Goal: Task Accomplishment & Management: Manage account settings

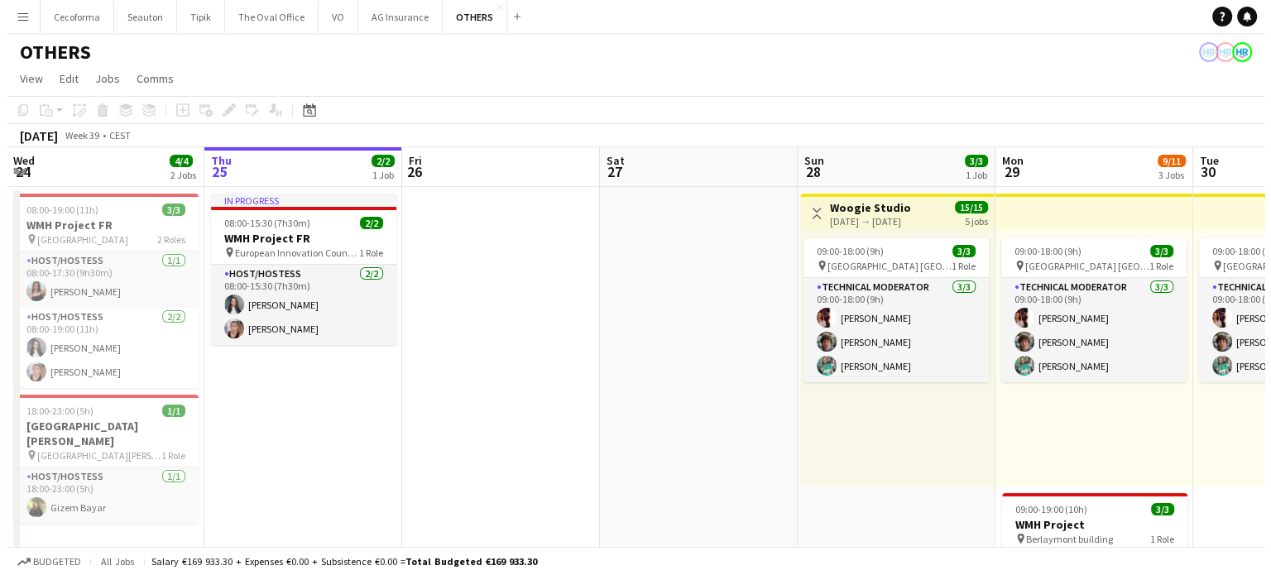
scroll to position [0, 486]
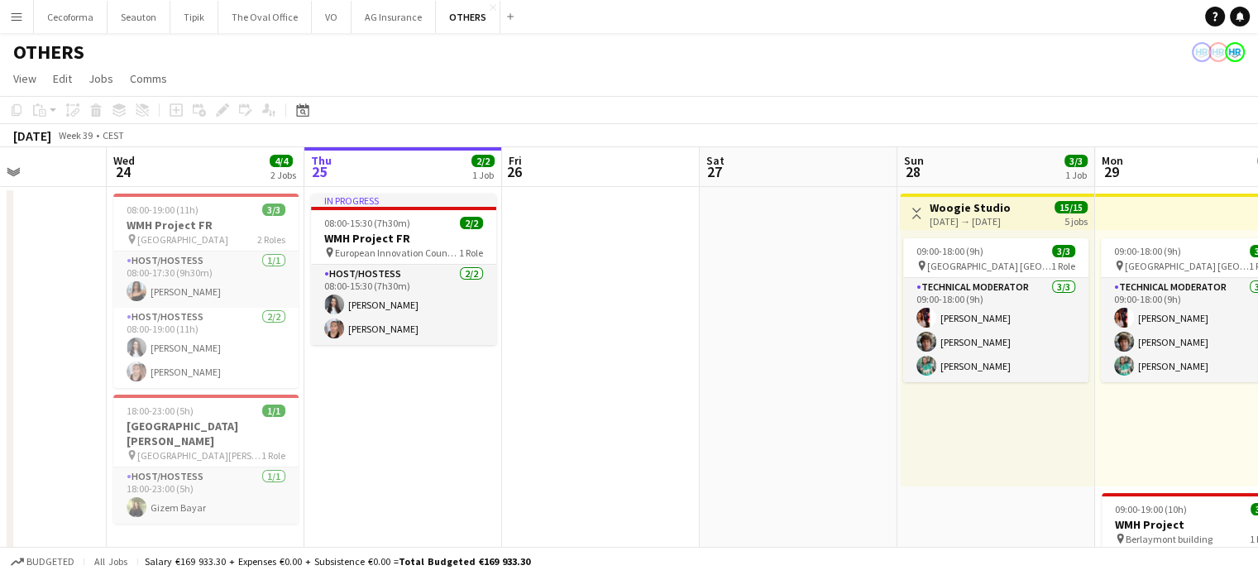
drag, startPoint x: 407, startPoint y: 365, endPoint x: 514, endPoint y: 363, distance: 106.7
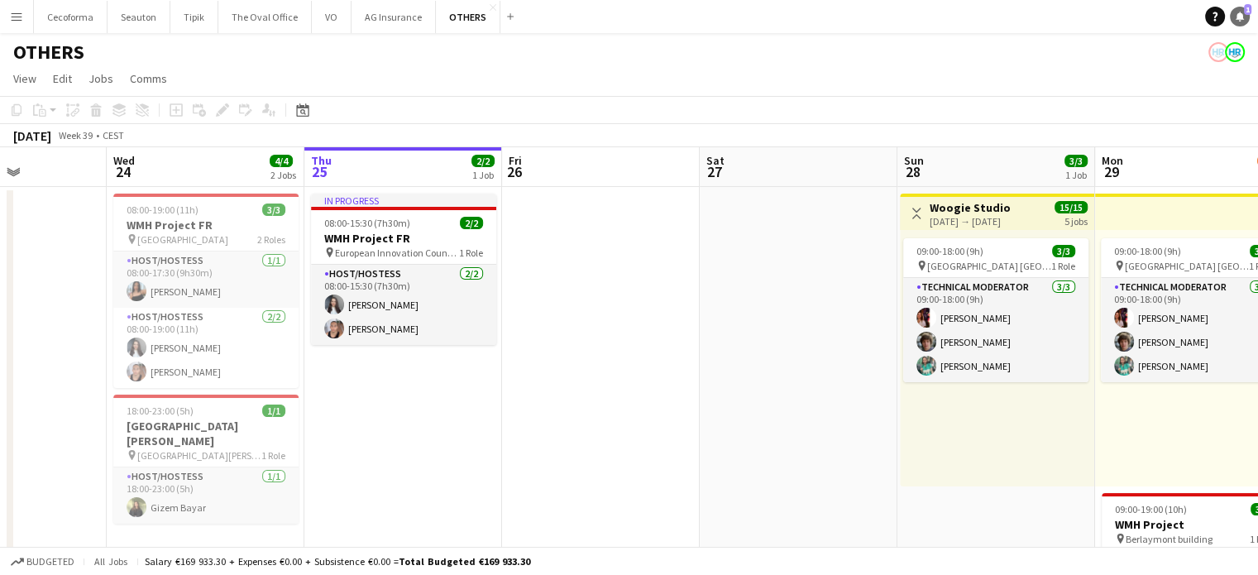
click at [1238, 18] on icon at bounding box center [1240, 16] width 8 height 8
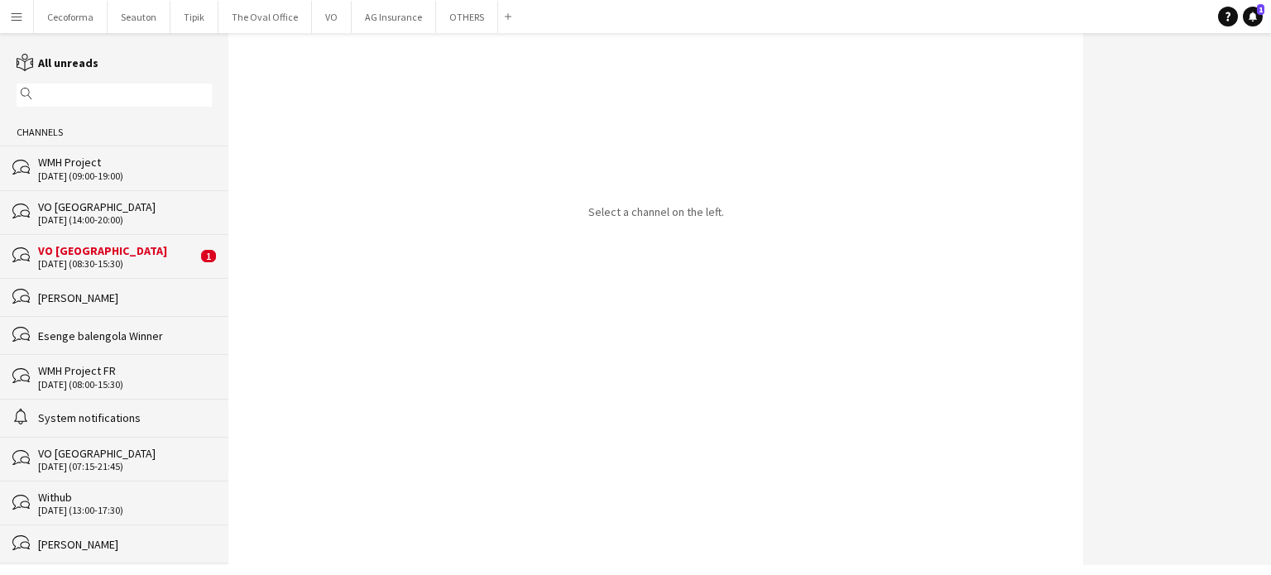
click at [70, 258] on div "[DATE] (08:30-15:30)" at bounding box center [117, 264] width 159 height 12
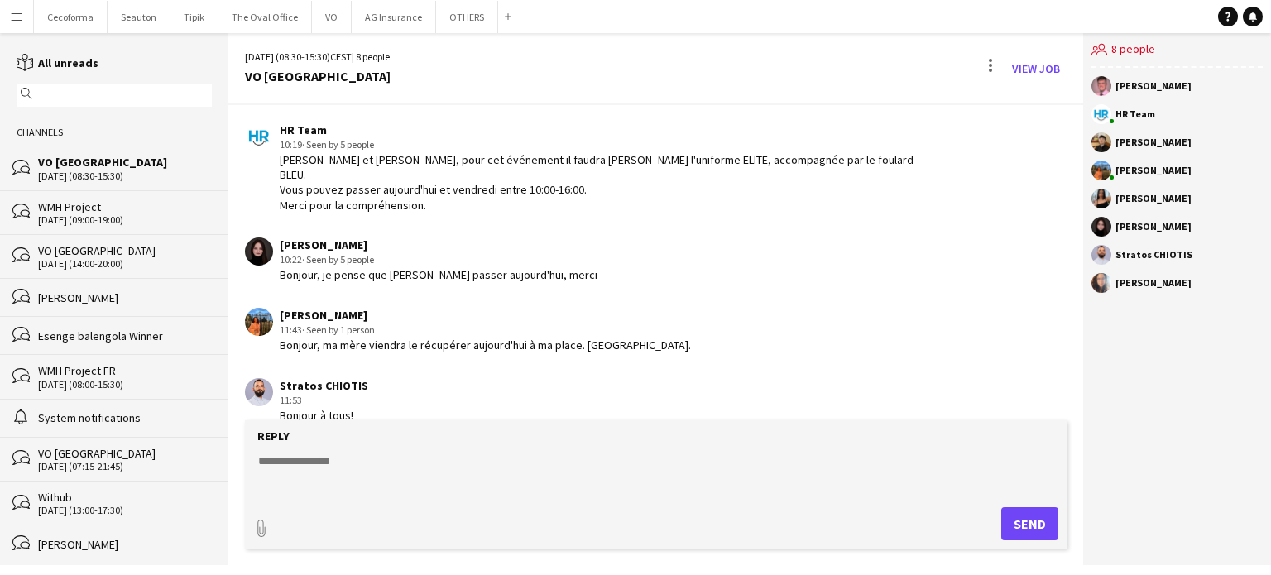
scroll to position [65, 0]
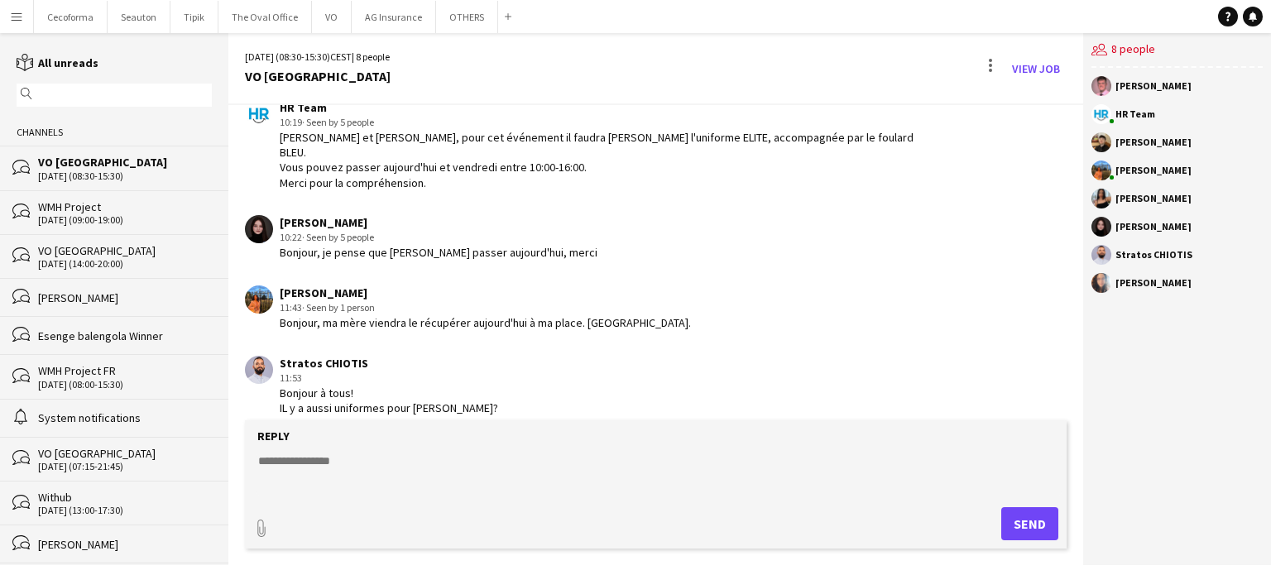
click at [403, 444] on form "Reply paperclip Send" at bounding box center [656, 484] width 822 height 128
drag, startPoint x: 283, startPoint y: 374, endPoint x: 438, endPoint y: 397, distance: 156.4
click at [529, 392] on div "Stratos CHIOTIS 11:53 Bonjour à tous! IL y a aussi uniformes pour les hommes?" at bounding box center [586, 386] width 683 height 60
copy div "Bonjour à tous! IL y a aussi uniformes pour les hommes?"
click at [703, 347] on app-chat-message "Stratos CHIOTIS 11:53 Bonjour à tous! IL y a aussi uniformes pour les hommes?" at bounding box center [655, 385] width 855 height 77
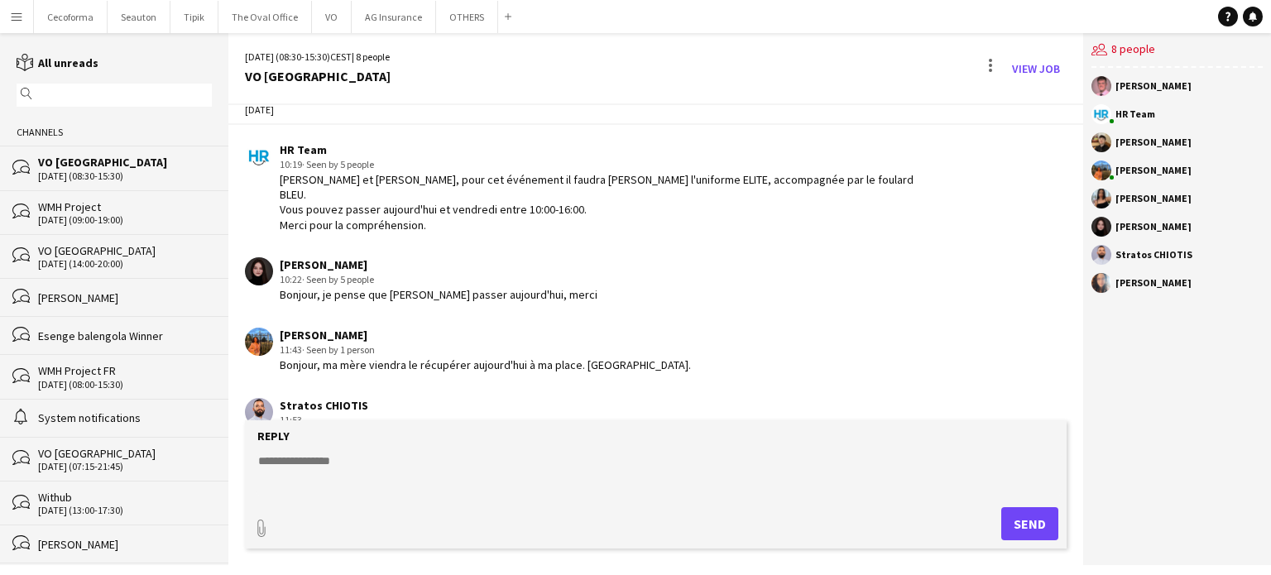
scroll to position [0, 0]
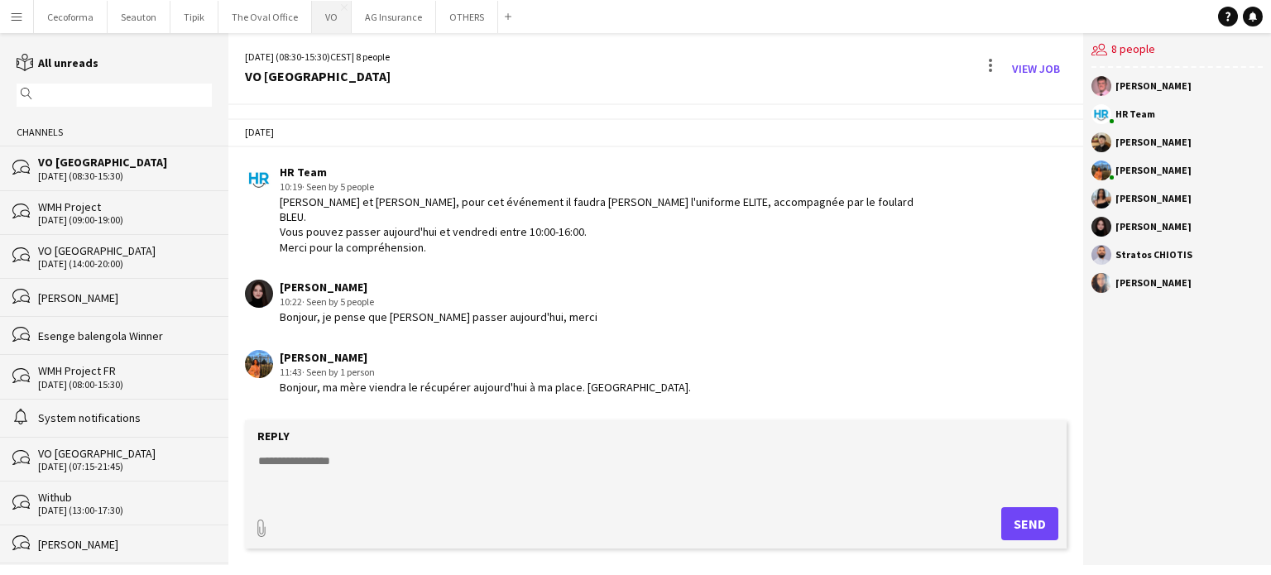
click at [329, 19] on button "VO Close" at bounding box center [332, 17] width 40 height 32
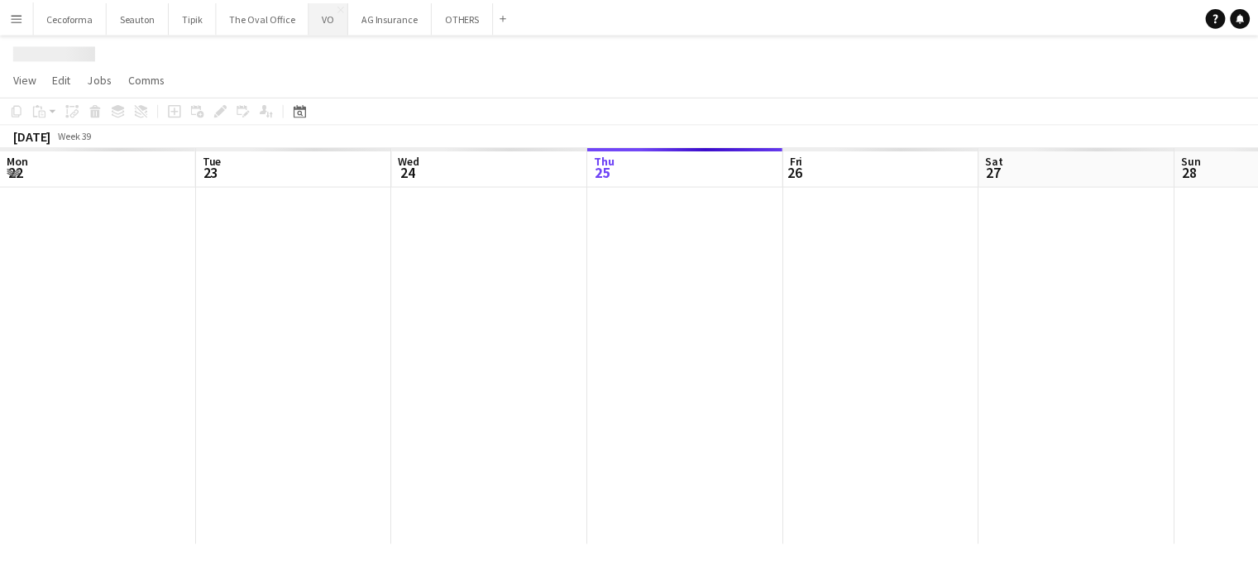
scroll to position [0, 395]
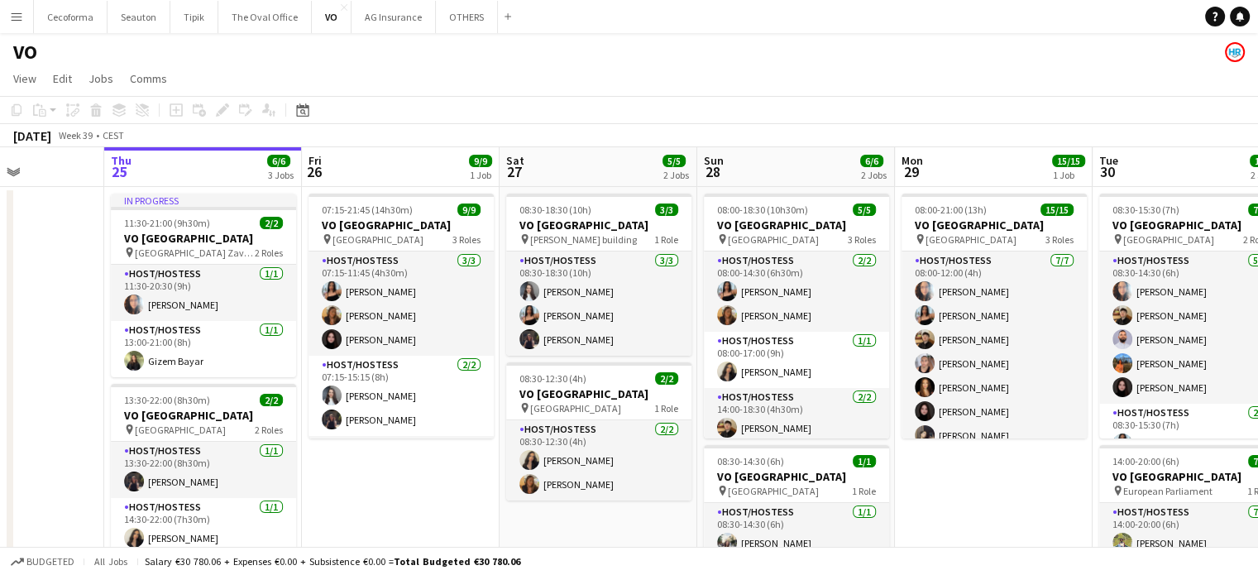
drag, startPoint x: 1022, startPoint y: 502, endPoint x: 957, endPoint y: 490, distance: 65.7
click at [957, 490] on app-calendar-viewport "Mon 22 Tue 23 Wed 24 Thu 25 6/6 3 Jobs Fri 26 9/9 1 Job Sat 27 5/5 2 Jobs Sun 2…" at bounding box center [629, 457] width 1258 height 621
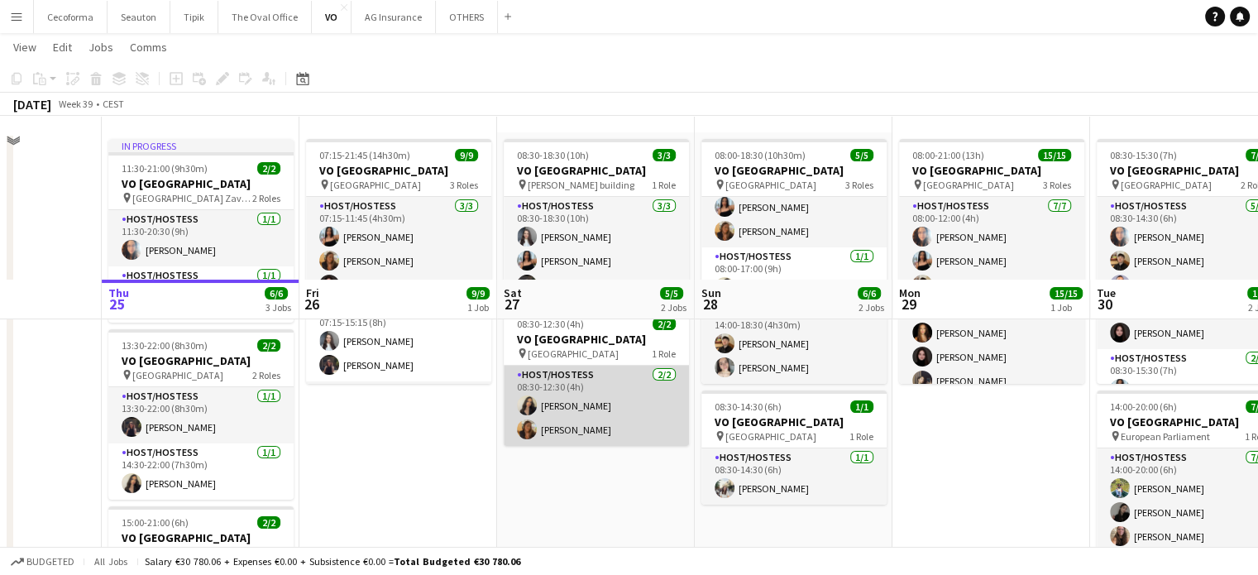
scroll to position [0, 0]
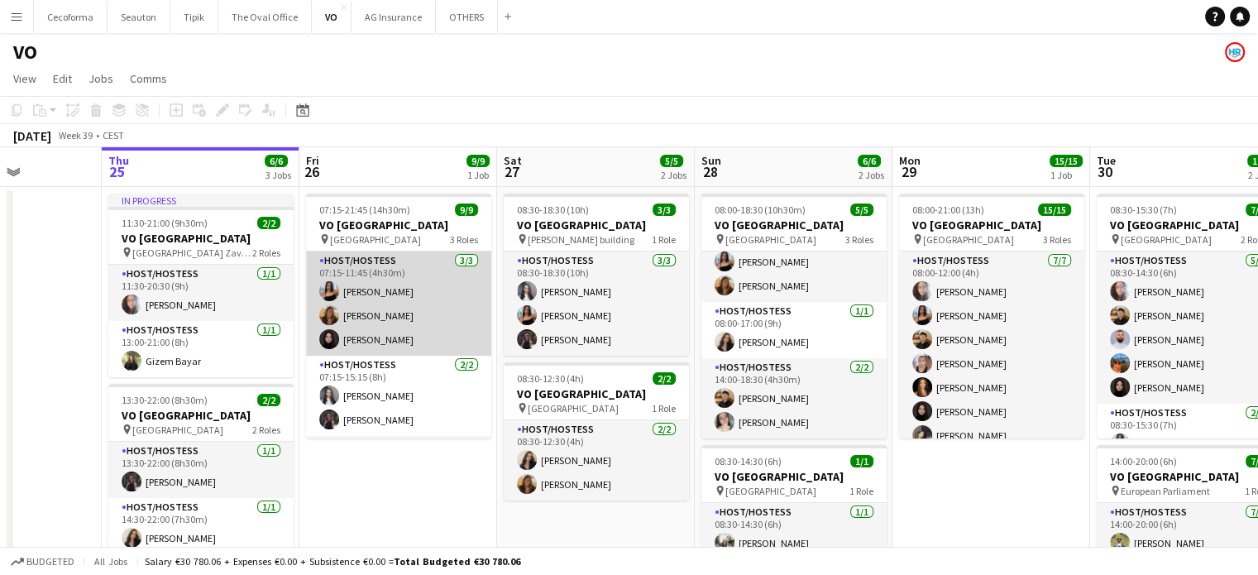
click at [376, 335] on app-card-role "Host/Hostess 3/3 07:15-11:45 (4h30m) Jessica Petrovski Vultaggio Inès Mariia Za…" at bounding box center [398, 304] width 185 height 104
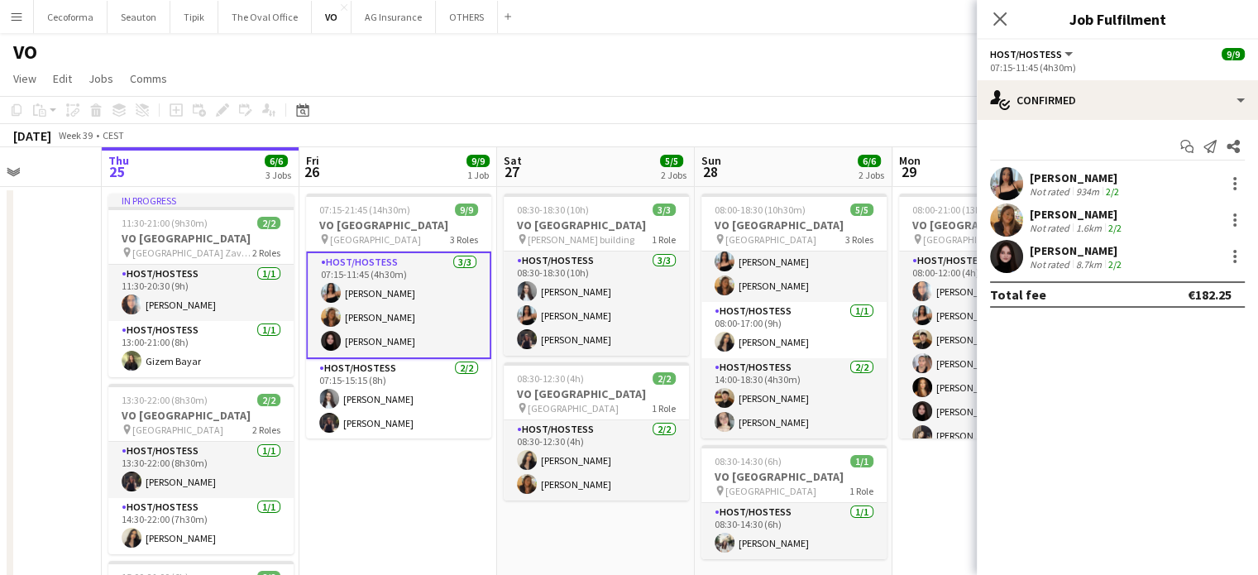
click at [1061, 247] on div "[PERSON_NAME]" at bounding box center [1077, 250] width 95 height 15
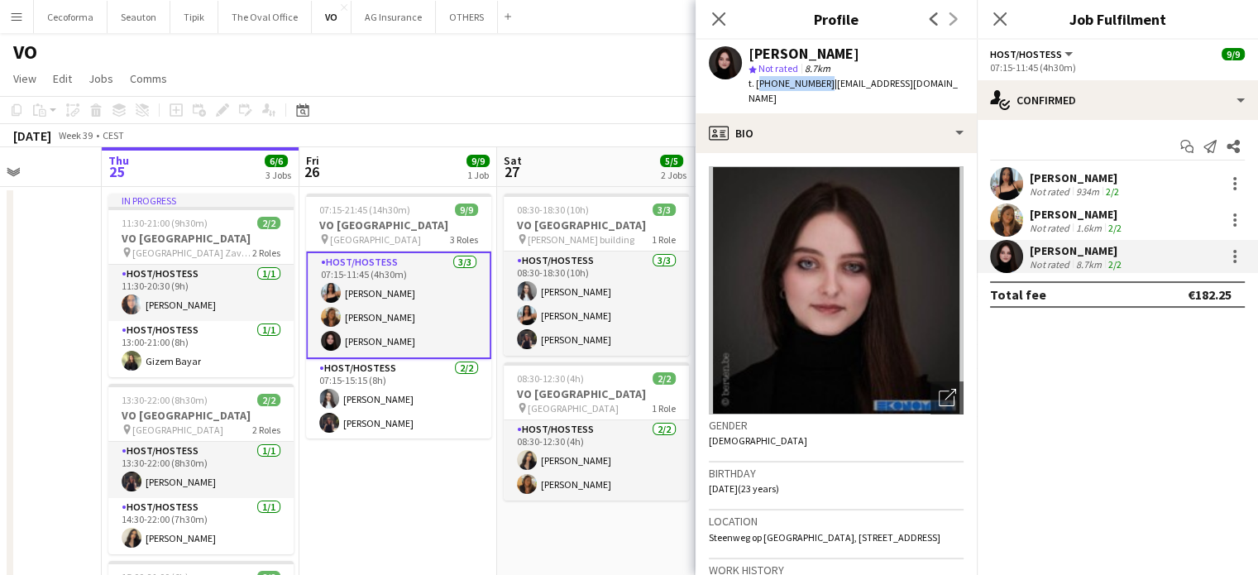
drag, startPoint x: 756, startPoint y: 85, endPoint x: 817, endPoint y: 79, distance: 61.6
click at [817, 79] on div "t. +32478017090 | mariia.zavorina@gmail.com" at bounding box center [856, 91] width 215 height 30
copy span "[PHONE_NUMBER]"
drag, startPoint x: 822, startPoint y: 84, endPoint x: 941, endPoint y: 80, distance: 118.4
click at [941, 80] on div "Mariia Zavorina star Not rated 8.7km t. +32478017090 | mariia.zavorina@gmail.com" at bounding box center [836, 77] width 281 height 74
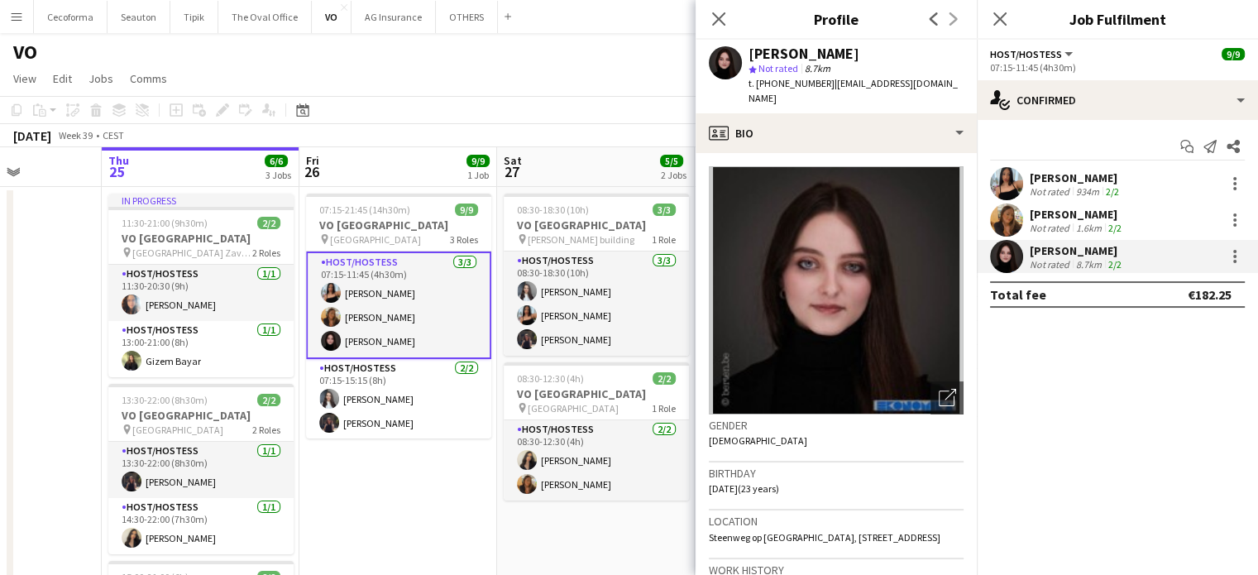
drag, startPoint x: 899, startPoint y: 74, endPoint x: 823, endPoint y: 81, distance: 76.5
click at [823, 81] on span "| mariia.zavorina@gmail.com" at bounding box center [853, 90] width 209 height 27
drag, startPoint x: 822, startPoint y: 83, endPoint x: 965, endPoint y: 86, distance: 144.0
click at [965, 86] on app-profile-header "Mariia Zavorina star Not rated 8.7km t. +32478017090 | mariia.zavorina@gmail.com" at bounding box center [836, 77] width 281 height 74
copy span "[EMAIL_ADDRESS][DOMAIN_NAME]"
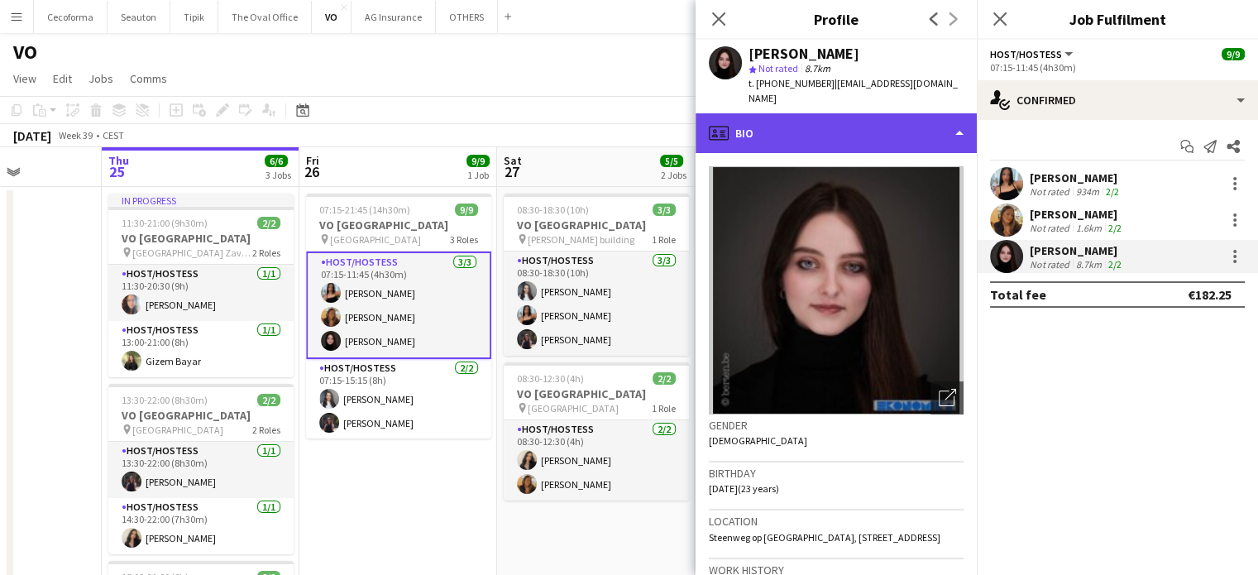
click at [956, 121] on div "profile Bio" at bounding box center [836, 133] width 281 height 40
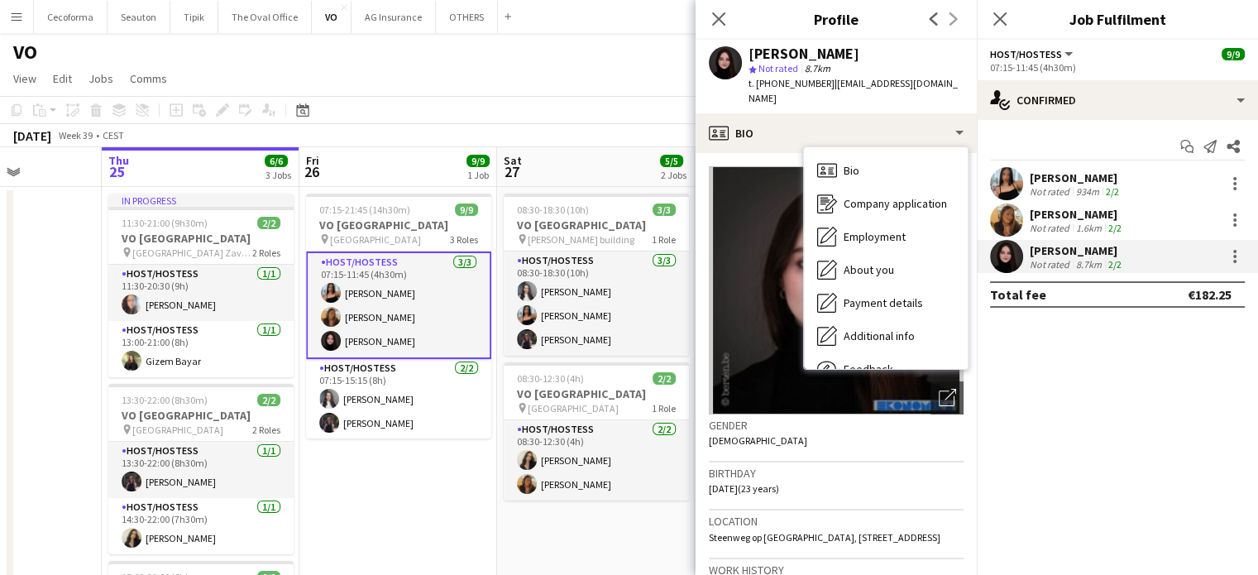
click at [707, 476] on app-crew-profile-bio "Open photos pop-in Gender Female Birthday 24-09-2002 (23 years) Location Steenw…" at bounding box center [836, 364] width 281 height 422
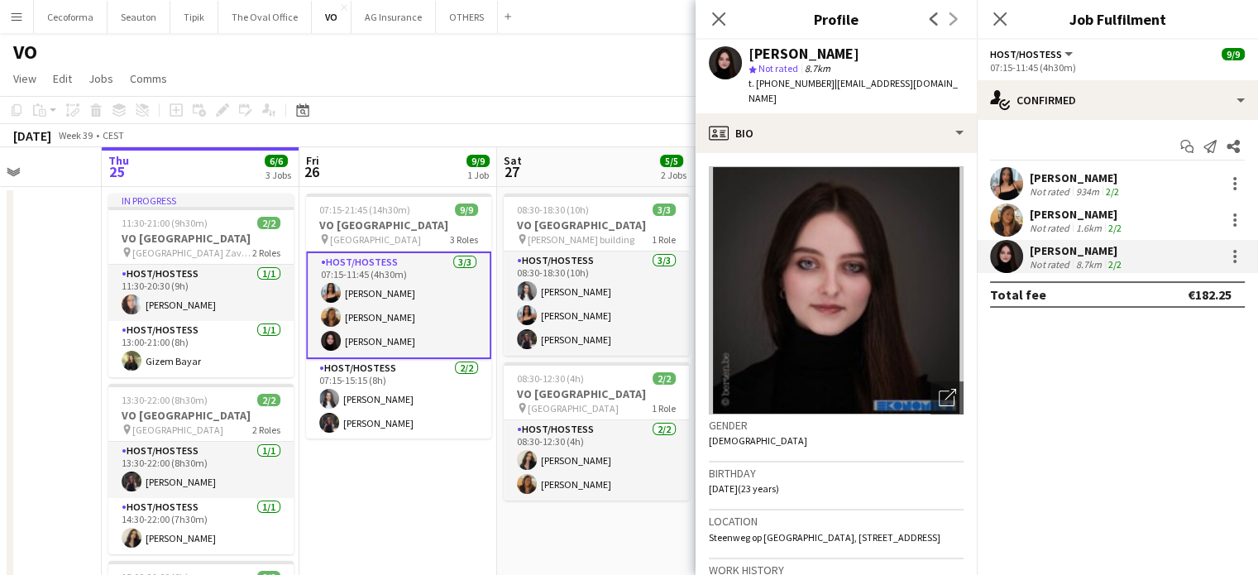
drag, startPoint x: 708, startPoint y: 470, endPoint x: 753, endPoint y: 473, distance: 44.8
click at [753, 482] on span "24-09-2002 (23 years)" at bounding box center [744, 488] width 70 height 12
copy span "[DATE]"
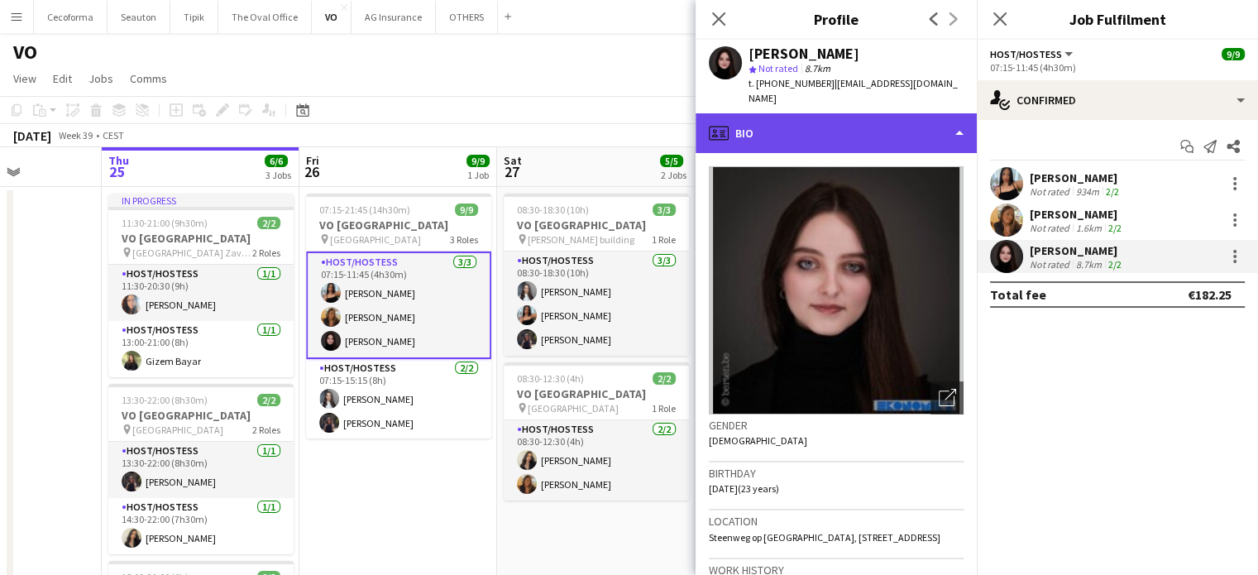
click at [959, 120] on div "profile Bio" at bounding box center [836, 133] width 281 height 40
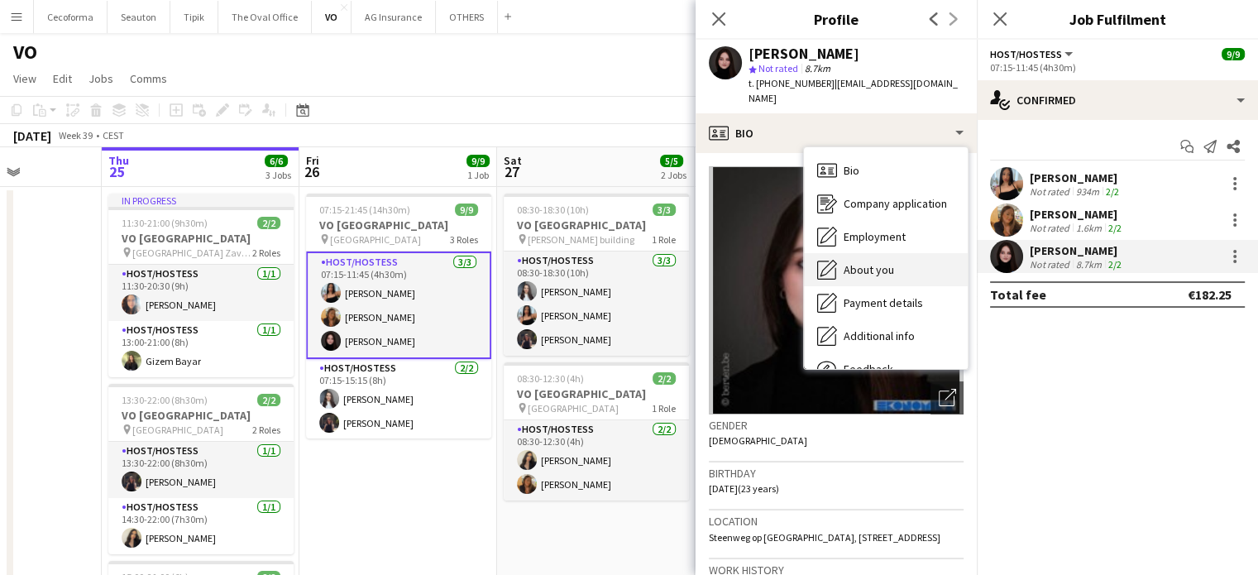
click at [884, 262] on span "About you" at bounding box center [869, 269] width 50 height 15
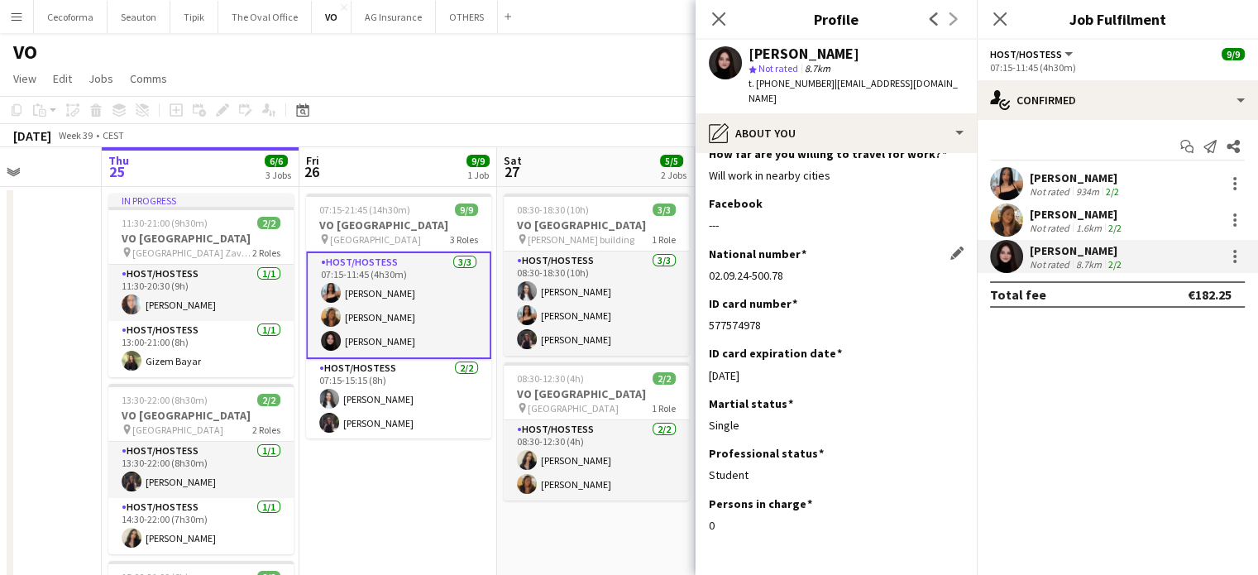
scroll to position [142, 0]
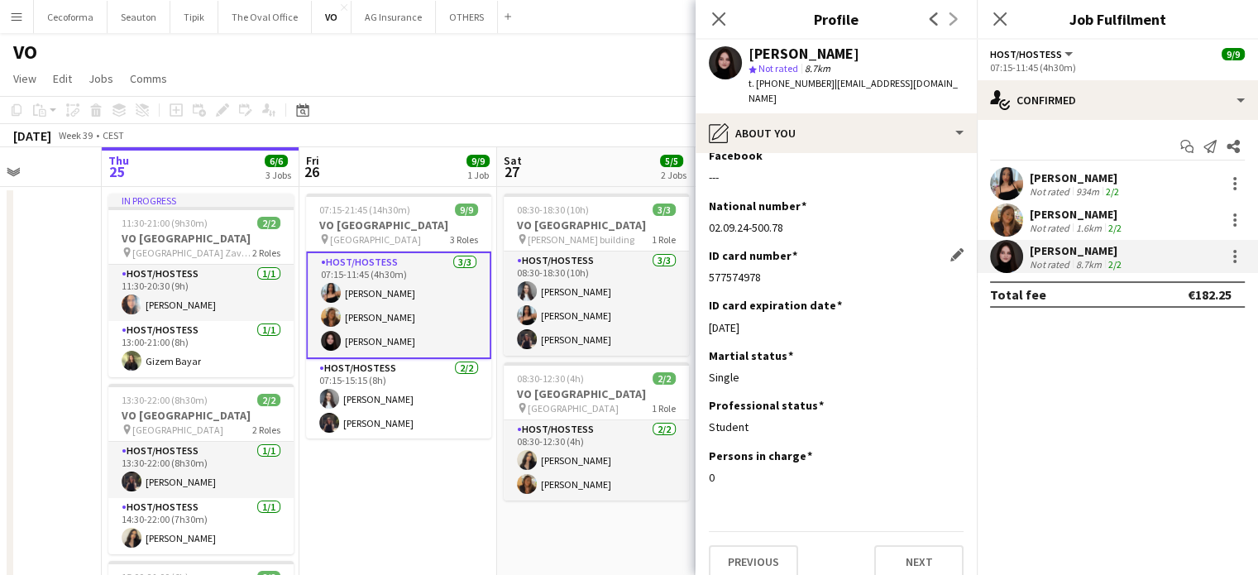
drag, startPoint x: 708, startPoint y: 258, endPoint x: 792, endPoint y: 261, distance: 83.6
click at [792, 261] on app-section-data-types "Upload your CV Edit this field office-file-sheet Mariia Zavorina CV Elite event…" at bounding box center [836, 364] width 281 height 422
copy div "577574978"
drag, startPoint x: 711, startPoint y: 313, endPoint x: 801, endPoint y: 314, distance: 90.2
click at [801, 320] on div "04-03-2025" at bounding box center [836, 327] width 255 height 15
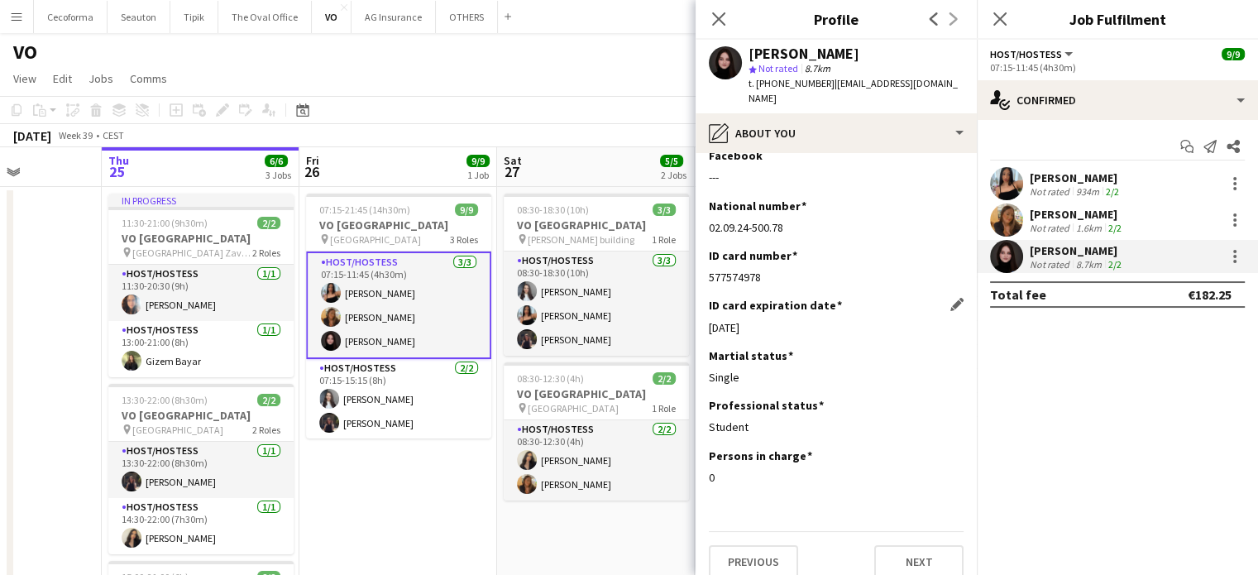
copy div "04-03-2025"
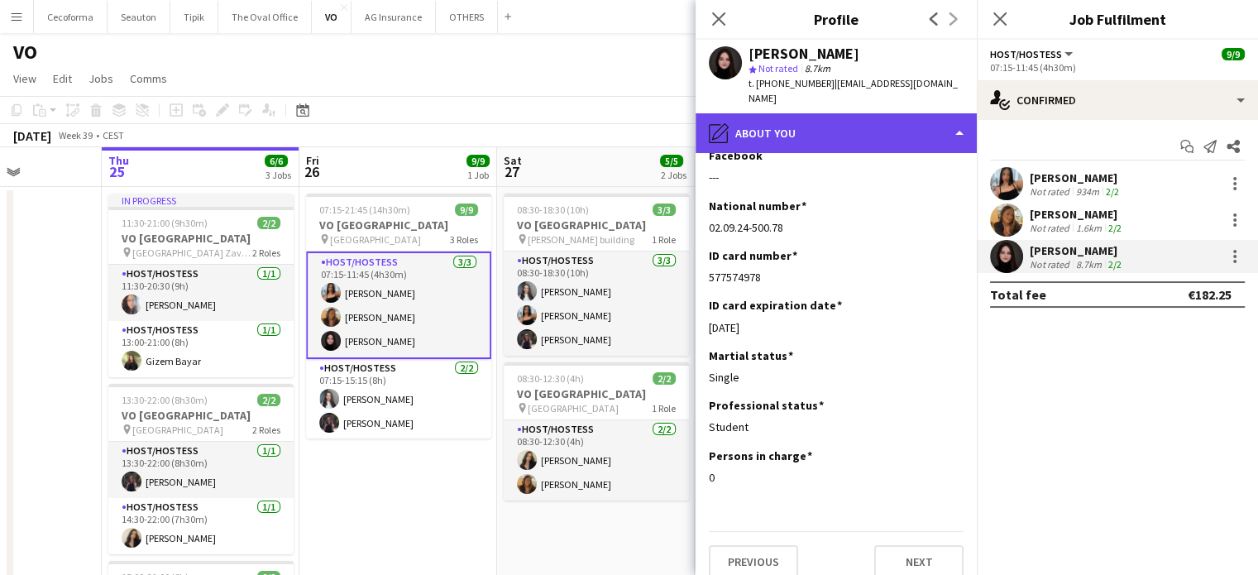
click at [961, 113] on div "pencil4 About you" at bounding box center [836, 133] width 281 height 40
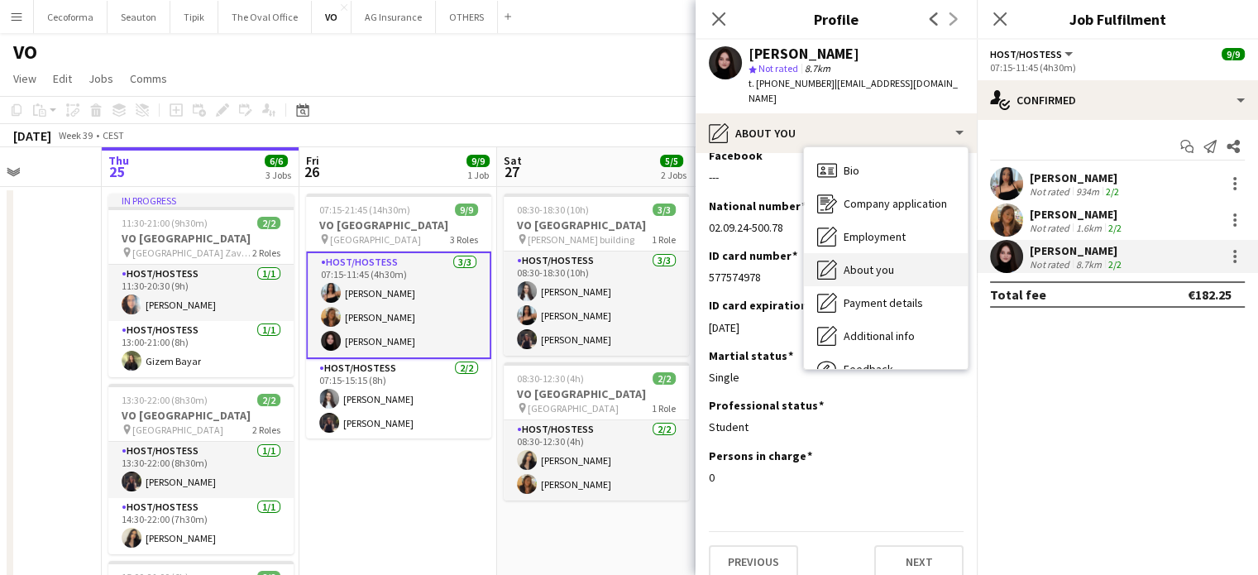
click at [867, 262] on span "About you" at bounding box center [869, 269] width 50 height 15
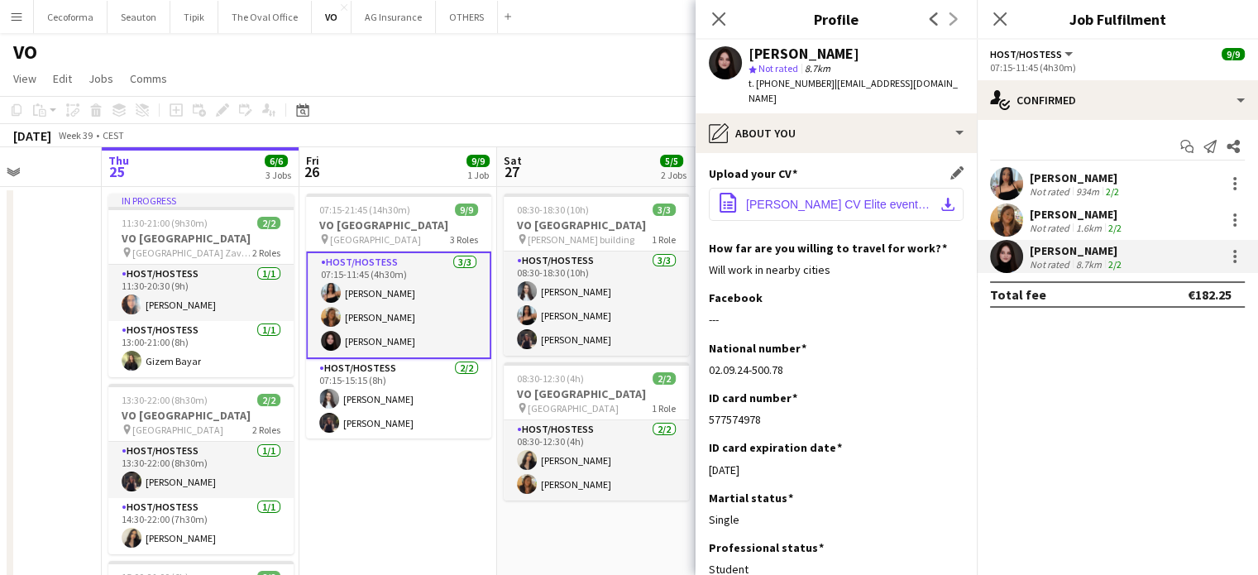
click at [777, 198] on span "Mariia Zavorina CV Elite events.pdf" at bounding box center [839, 204] width 187 height 13
click at [441, 468] on app-date-cell "07:15-21:45 (14h30m) 9/9 VO Europe pin Borschette Center 3 Roles Host/Hostess 3…" at bounding box center [398, 478] width 198 height 582
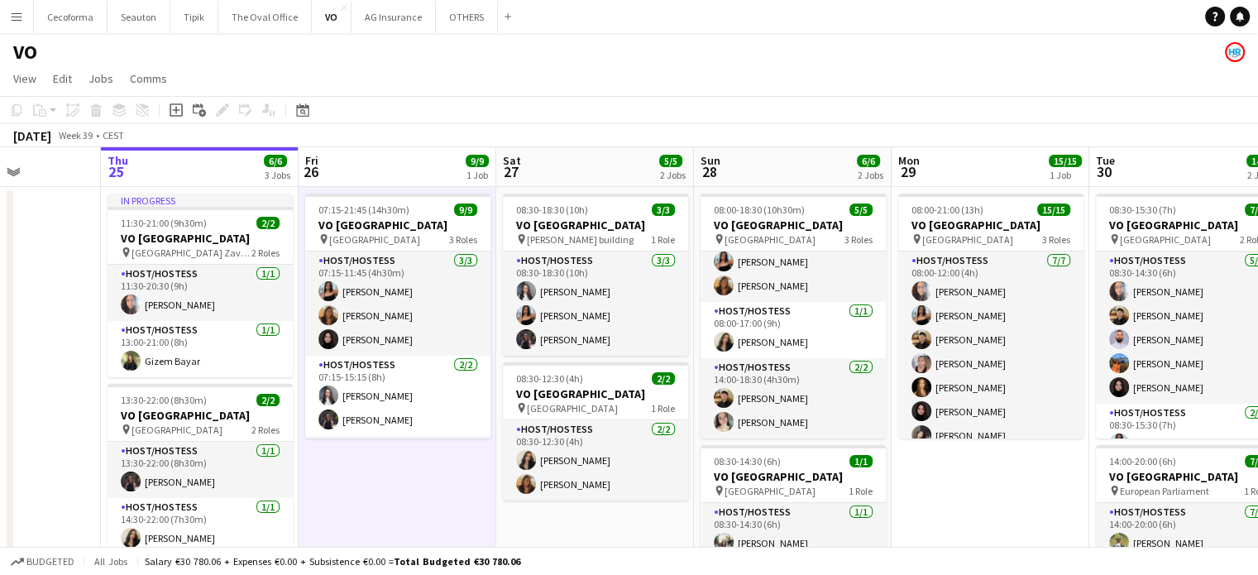
scroll to position [0, 780]
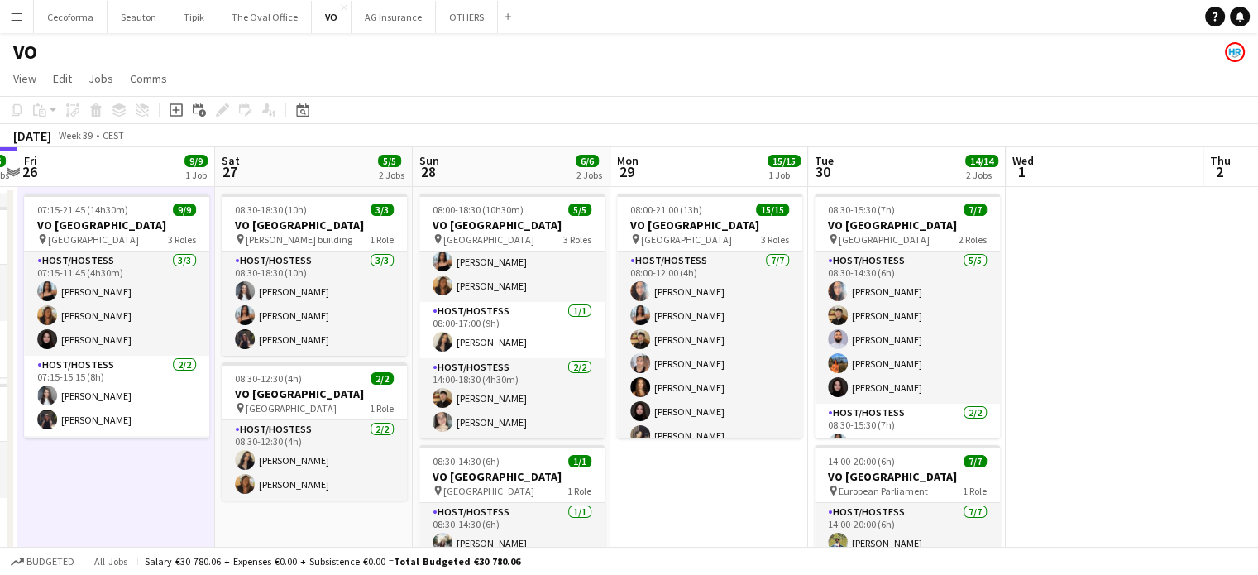
drag, startPoint x: 978, startPoint y: 496, endPoint x: 715, endPoint y: 472, distance: 264.1
click at [707, 474] on app-calendar-viewport "Mon 22 Tue 23 Wed 24 Thu 25 6/6 3 Jobs Fri 26 9/9 1 Job Sat 27 5/5 2 Jobs Sun 2…" at bounding box center [629, 457] width 1258 height 621
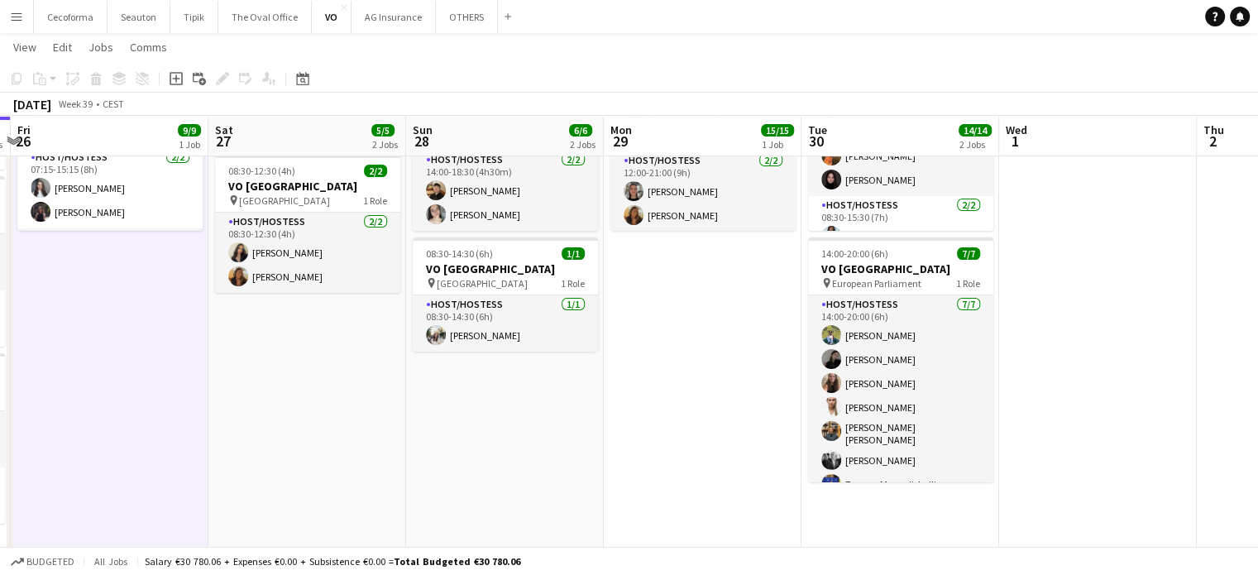
scroll to position [219, 0]
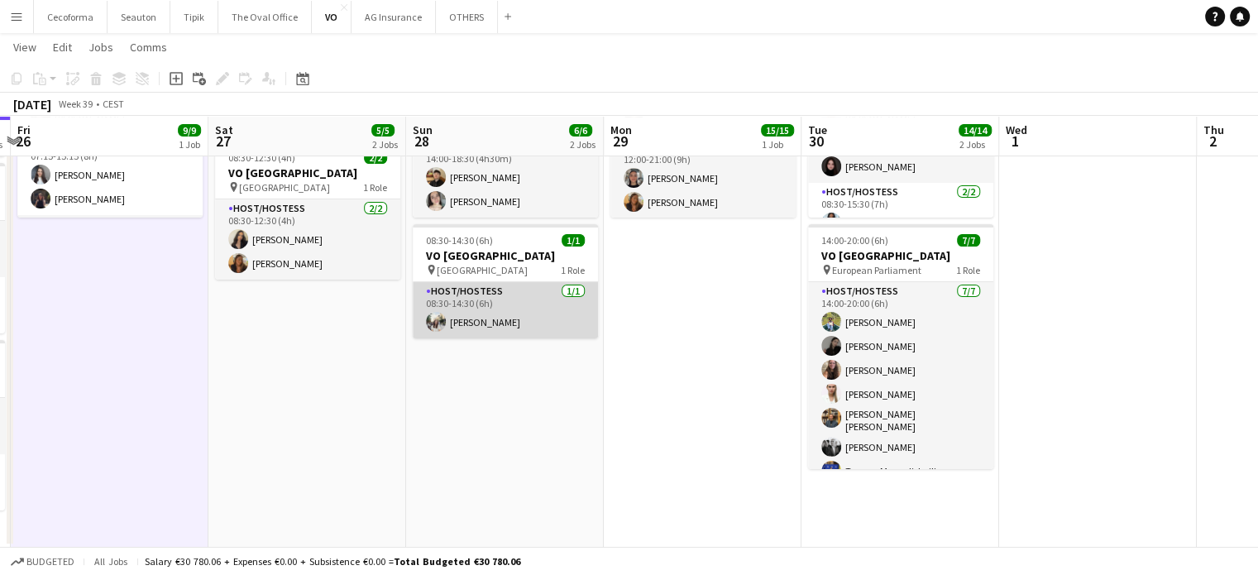
click at [472, 323] on app-card-role "Host/Hostess 1/1 08:30-14:30 (6h) Valeria Sîli" at bounding box center [505, 310] width 185 height 56
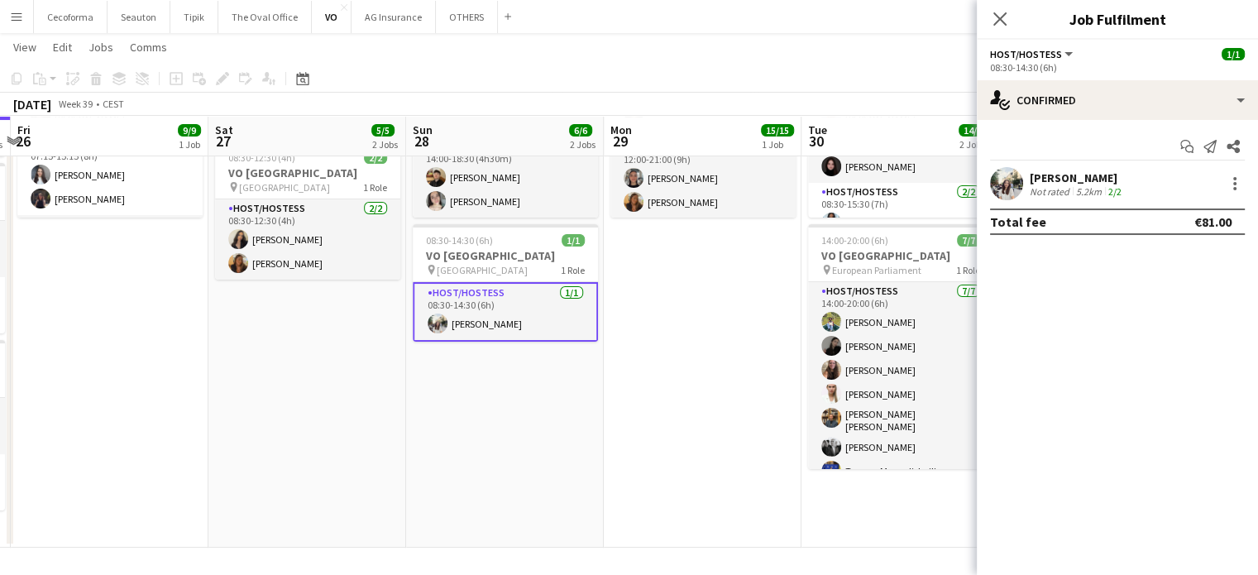
click at [1062, 187] on div "Not rated" at bounding box center [1051, 191] width 43 height 12
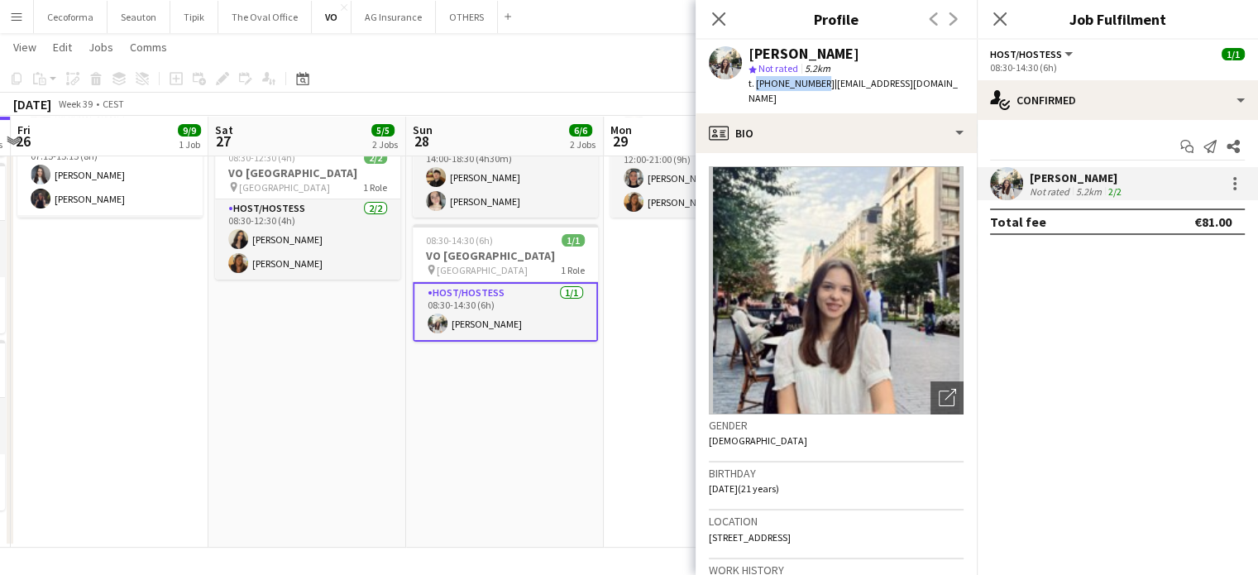
drag, startPoint x: 755, startPoint y: 82, endPoint x: 816, endPoint y: 78, distance: 61.4
click at [816, 78] on span "t. [PHONE_NUMBER]" at bounding box center [792, 83] width 86 height 12
copy span "+32493884741"
drag, startPoint x: 823, startPoint y: 84, endPoint x: 941, endPoint y: 79, distance: 118.4
click at [941, 79] on div "Valeria Sîli star Not rated 5.2km t. +32493884741 | silivaleria2004@gmail.com" at bounding box center [836, 77] width 281 height 74
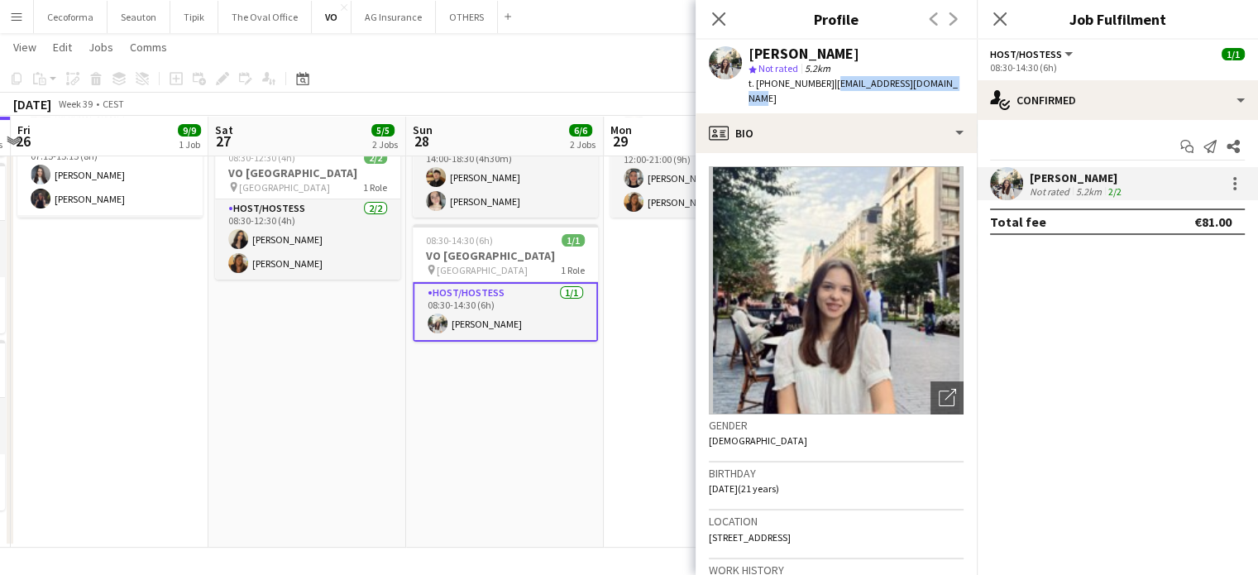
copy span "[EMAIL_ADDRESS][DOMAIN_NAME]"
drag, startPoint x: 709, startPoint y: 472, endPoint x: 755, endPoint y: 469, distance: 45.6
click at [755, 482] on span "06-03-2004 (21 years)" at bounding box center [744, 488] width 70 height 12
copy span "[DATE]"
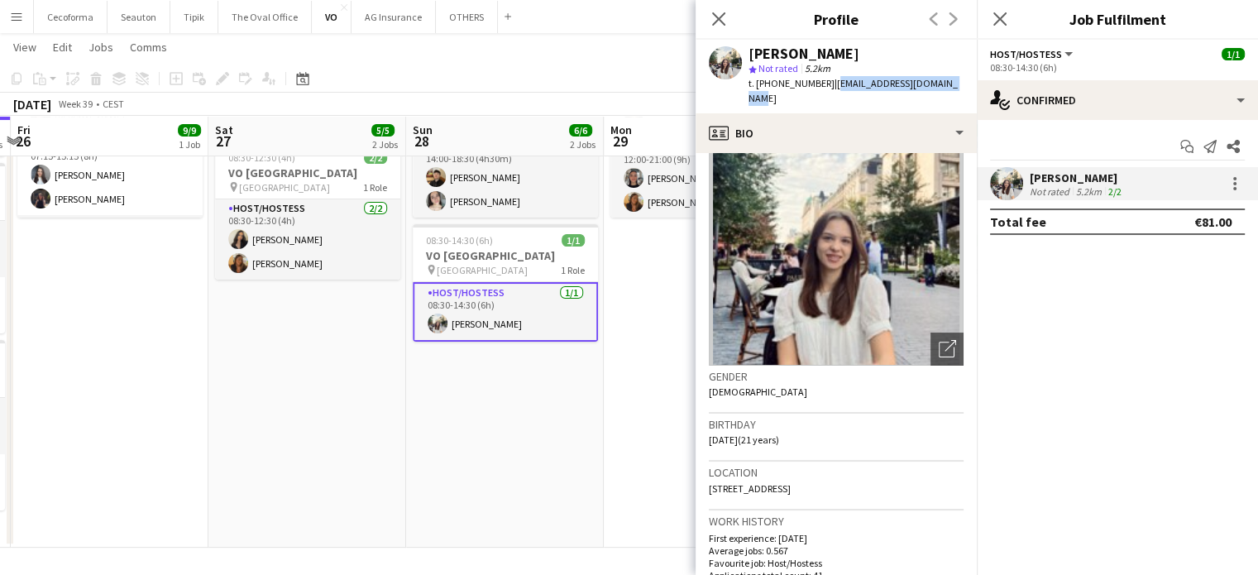
scroll to position [0, 0]
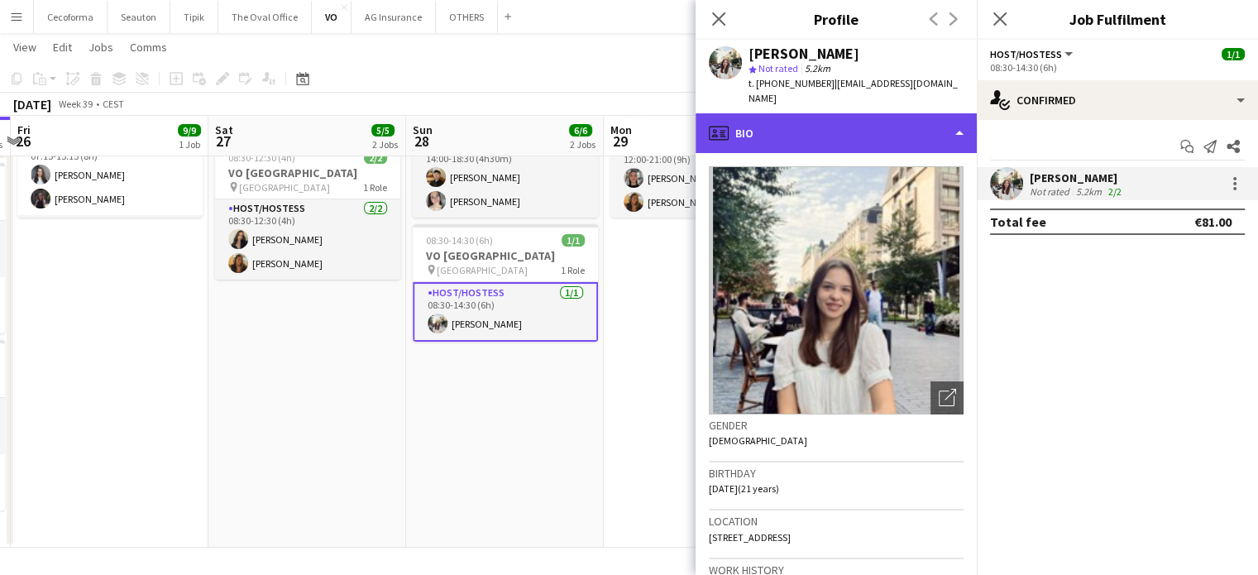
click at [960, 115] on div "profile Bio" at bounding box center [836, 133] width 281 height 40
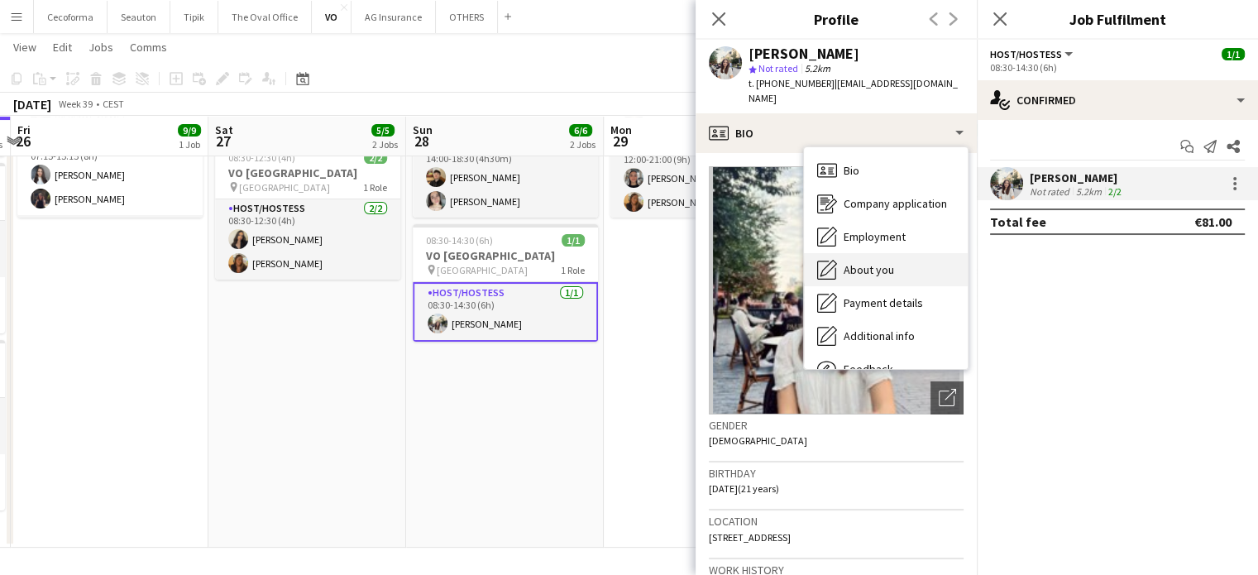
click at [860, 262] on span "About you" at bounding box center [869, 269] width 50 height 15
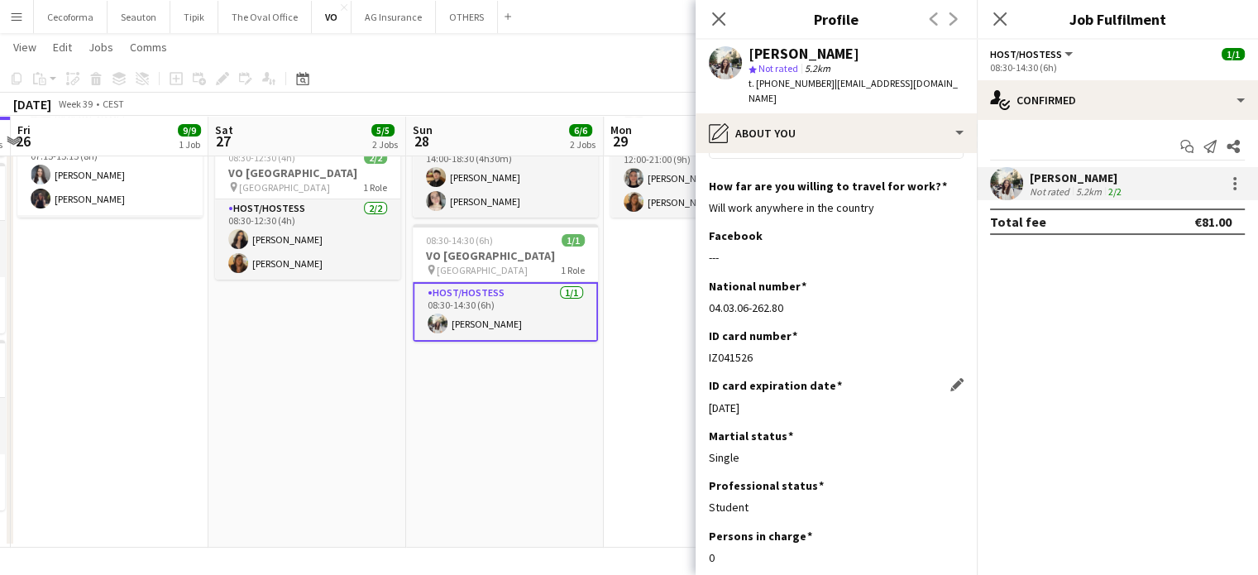
scroll to position [142, 0]
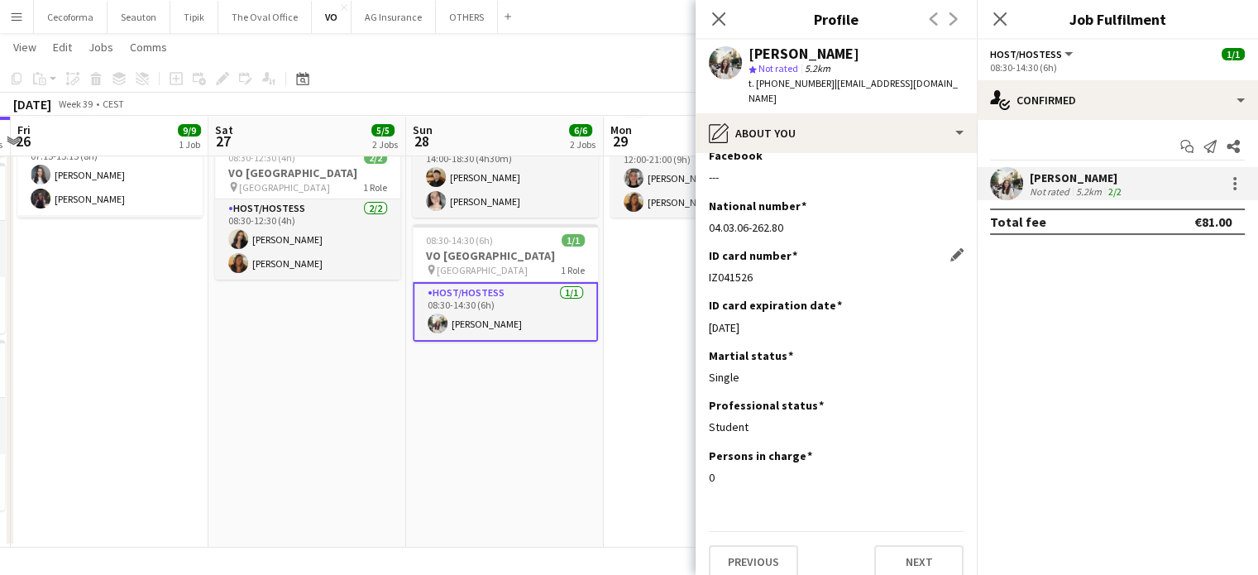
drag, startPoint x: 708, startPoint y: 257, endPoint x: 801, endPoint y: 266, distance: 93.0
click at [801, 266] on app-section-data-types "Upload your CV Edit this field office-file-sheet Resume - Valeria Sili.pdf down…" at bounding box center [836, 364] width 281 height 422
copy div "IZ041526"
drag, startPoint x: 711, startPoint y: 310, endPoint x: 783, endPoint y: 314, distance: 72.9
click at [783, 320] on div "06-03-2026" at bounding box center [836, 327] width 255 height 15
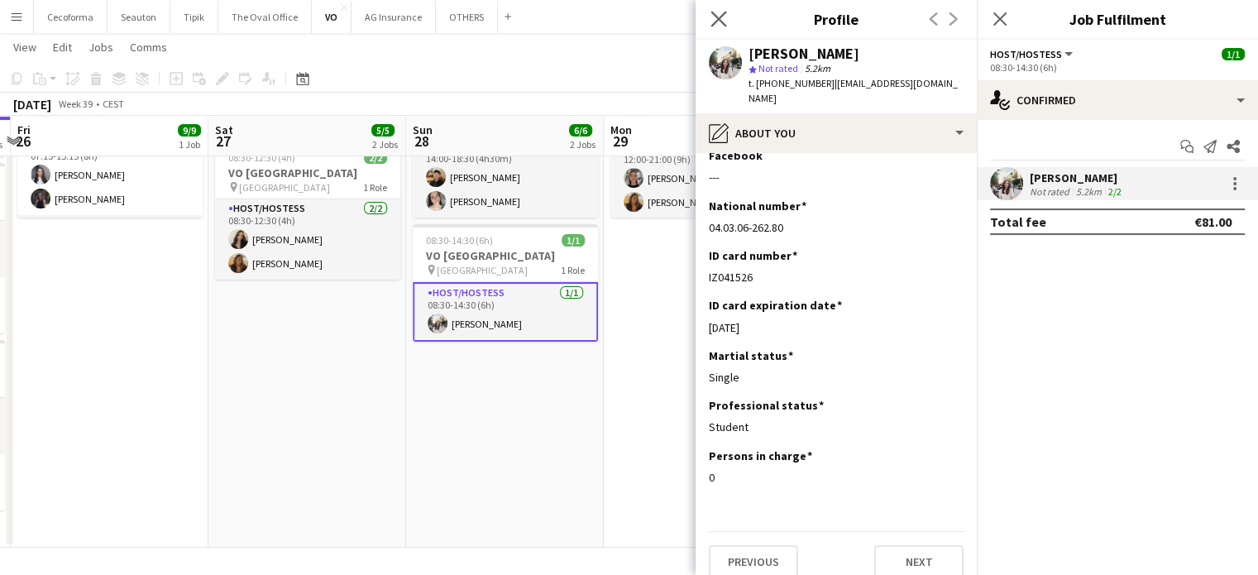
click at [715, 19] on icon "Close pop-in" at bounding box center [719, 19] width 16 height 16
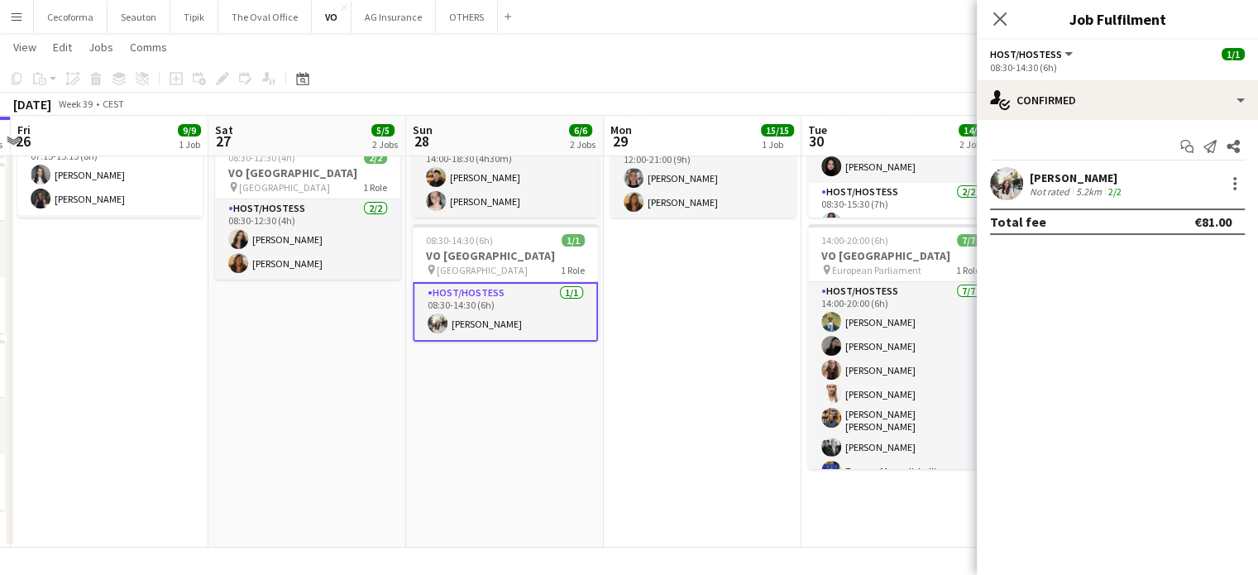
click at [672, 465] on app-date-cell "08:00-21:00 (13h) 15/15 VO Europe pin UR Square 3 Roles Host/Hostess [DATE] 08:…" at bounding box center [703, 257] width 198 height 582
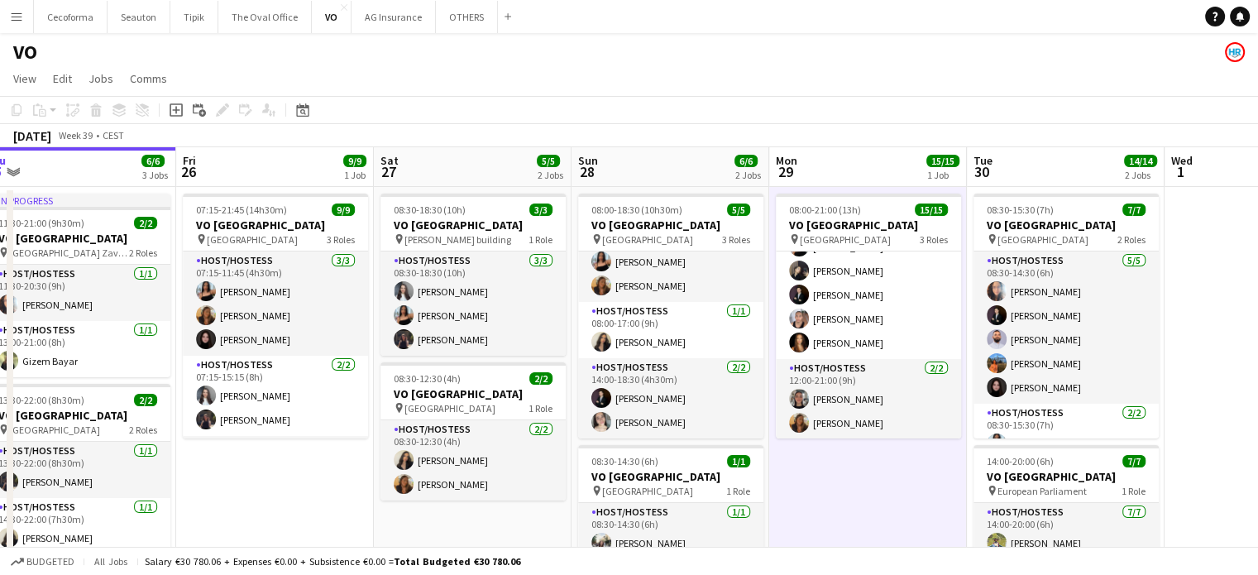
scroll to position [0, 569]
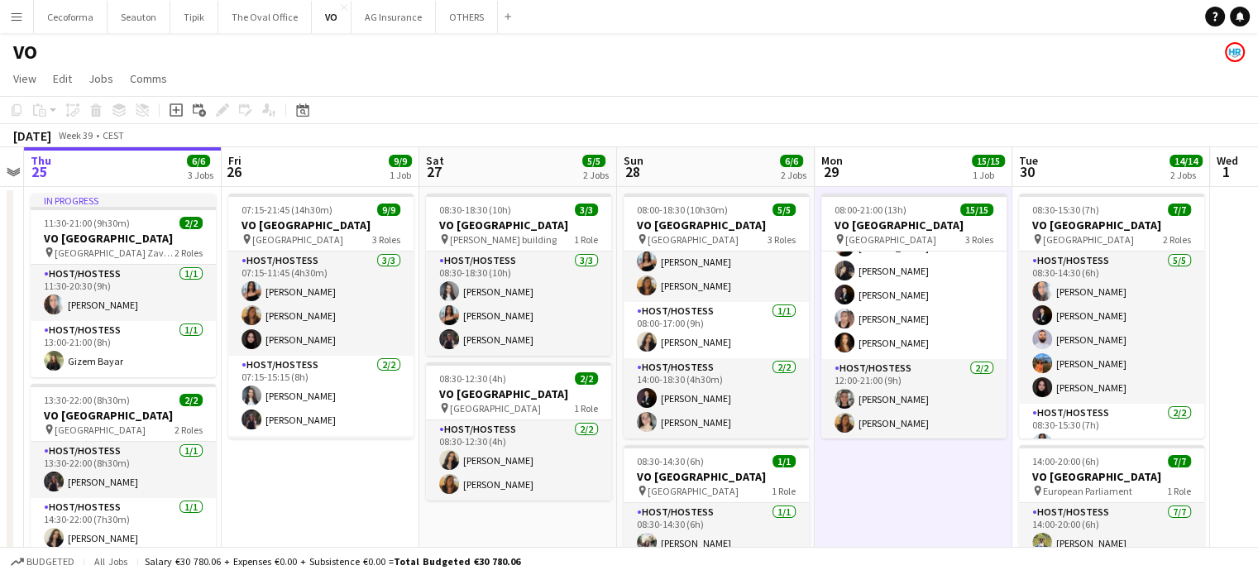
drag, startPoint x: 140, startPoint y: 501, endPoint x: 351, endPoint y: 501, distance: 211.0
click at [351, 501] on app-calendar-viewport "Mon 22 Tue 23 Wed 24 Thu 25 6/6 3 Jobs Fri 26 9/9 1 Job Sat 27 5/5 2 Jobs Sun 2…" at bounding box center [629, 457] width 1258 height 621
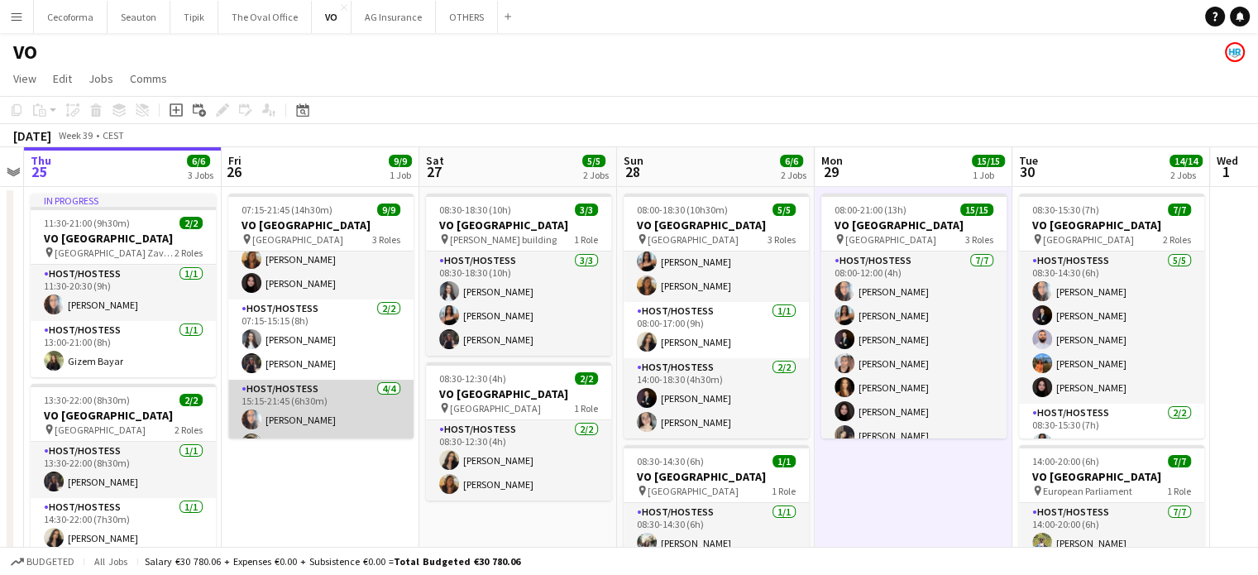
scroll to position [0, 0]
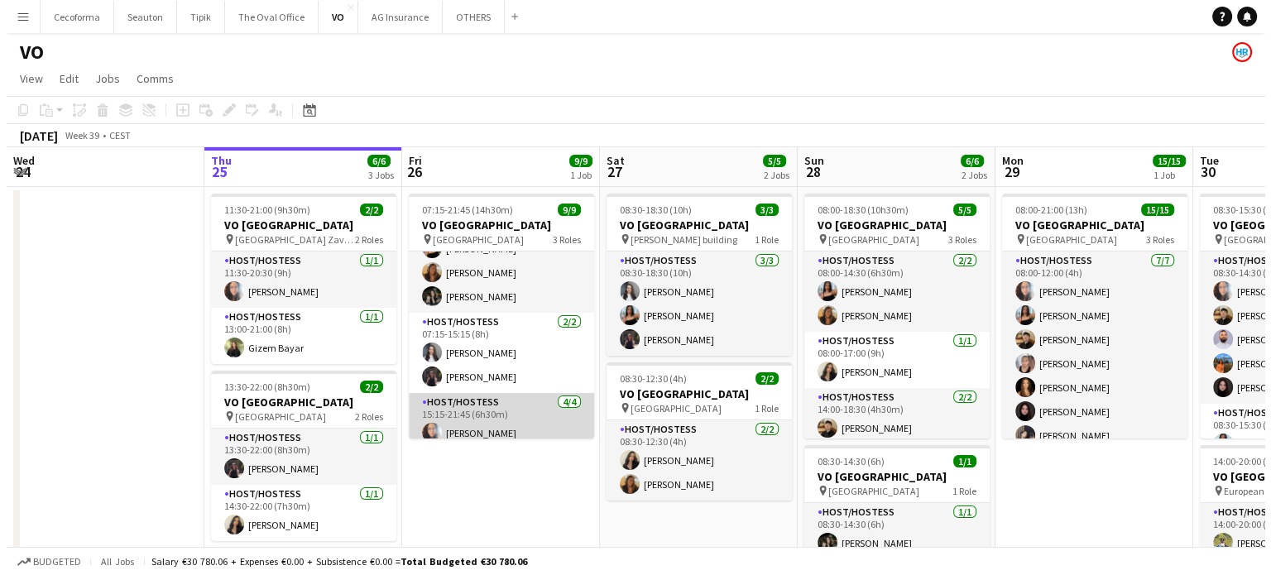
scroll to position [126, 0]
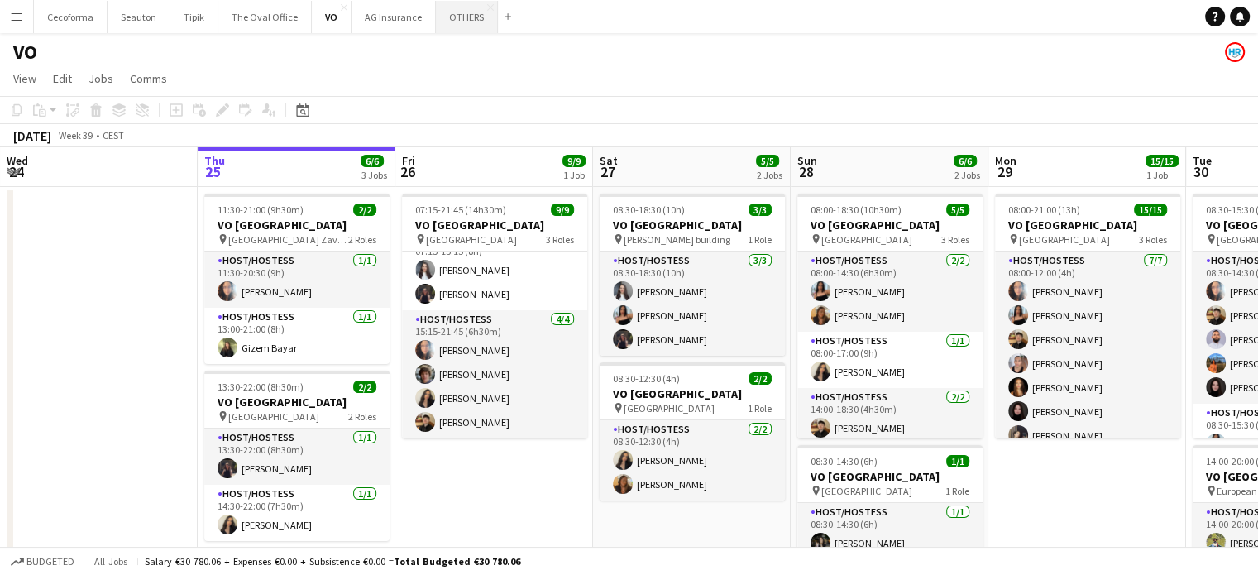
click at [458, 17] on button "OTHERS Close" at bounding box center [467, 17] width 62 height 32
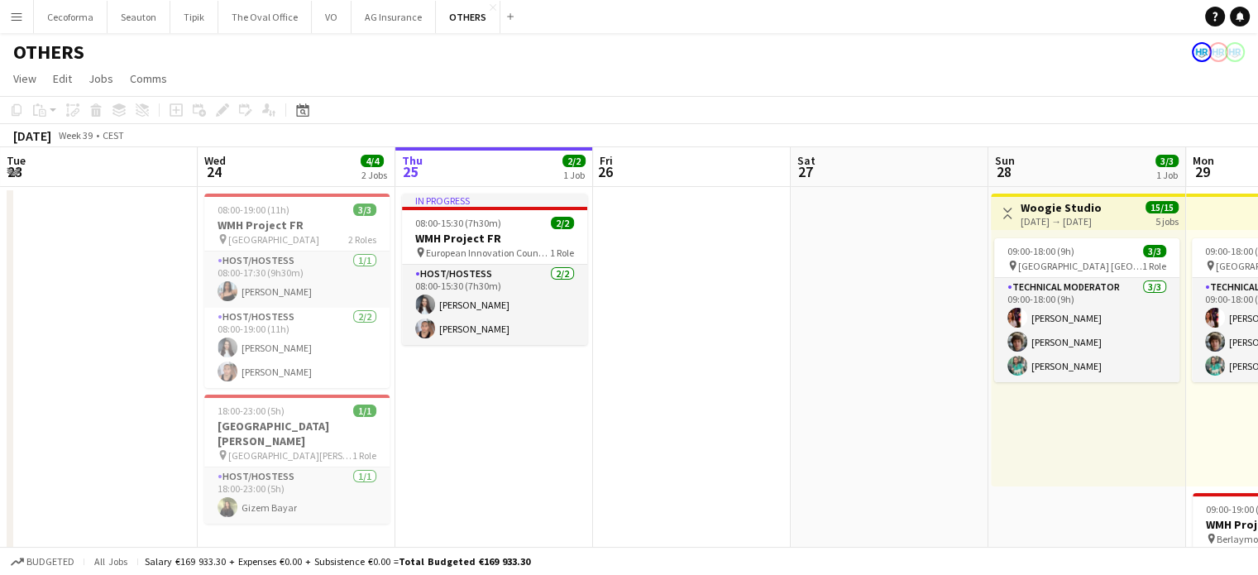
scroll to position [0, 345]
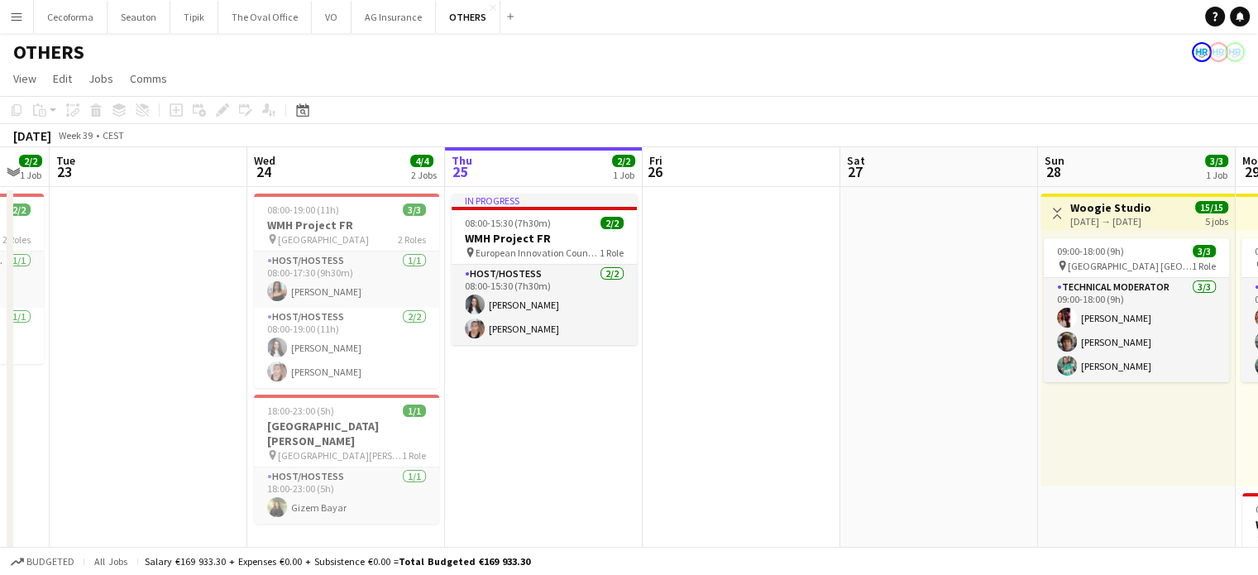
drag, startPoint x: 779, startPoint y: 294, endPoint x: 792, endPoint y: 294, distance: 12.4
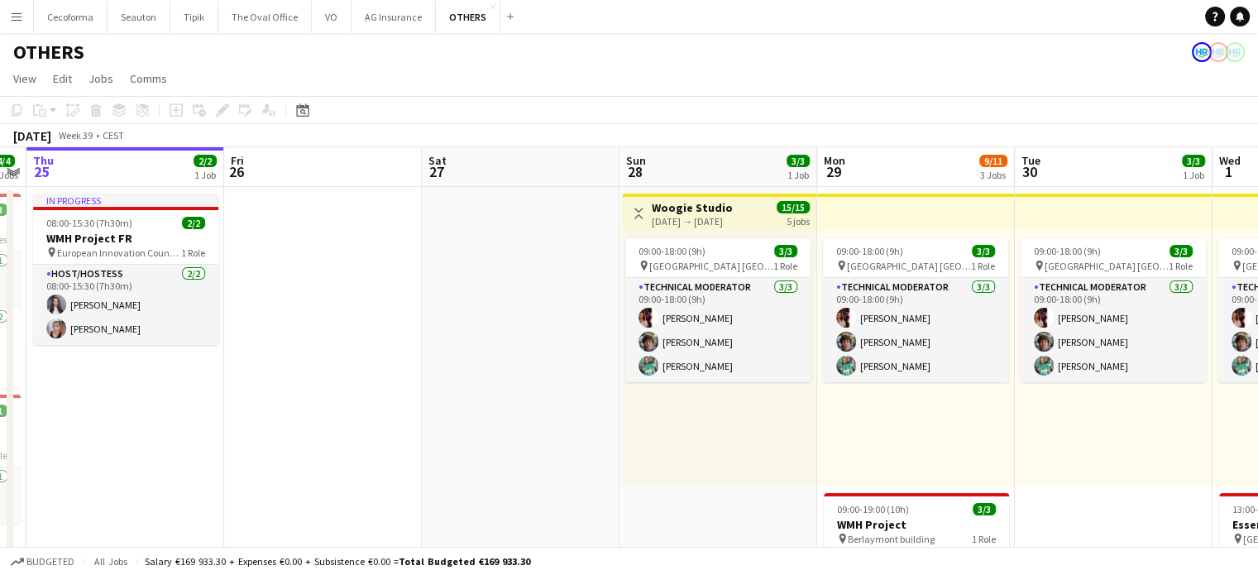
drag, startPoint x: 905, startPoint y: 377, endPoint x: 481, endPoint y: 214, distance: 453.9
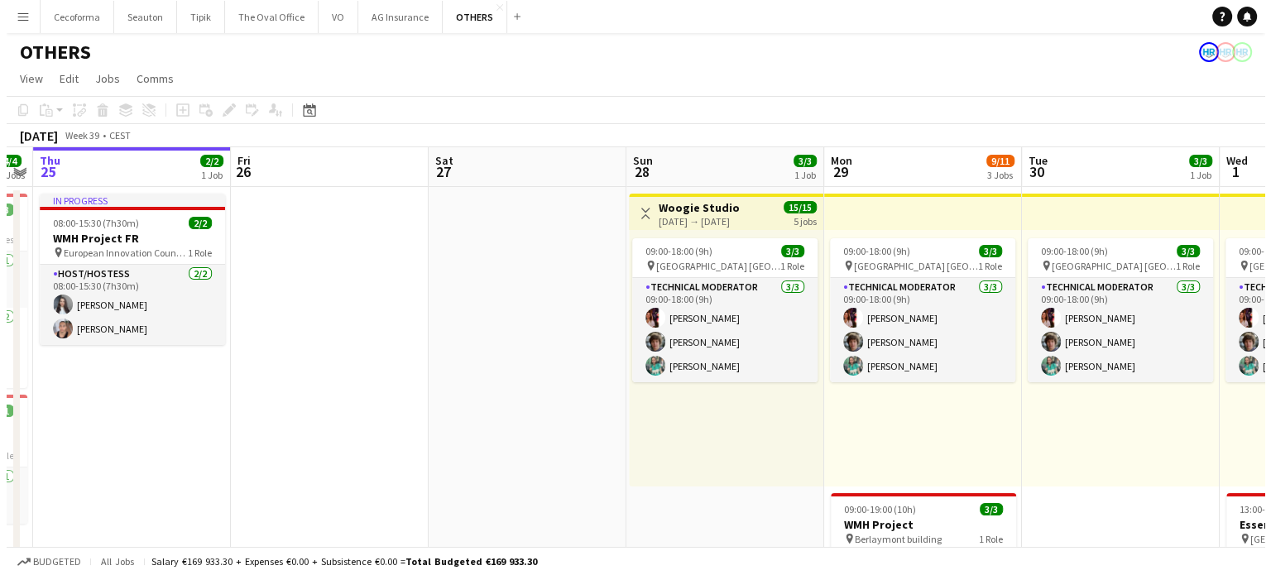
scroll to position [0, 768]
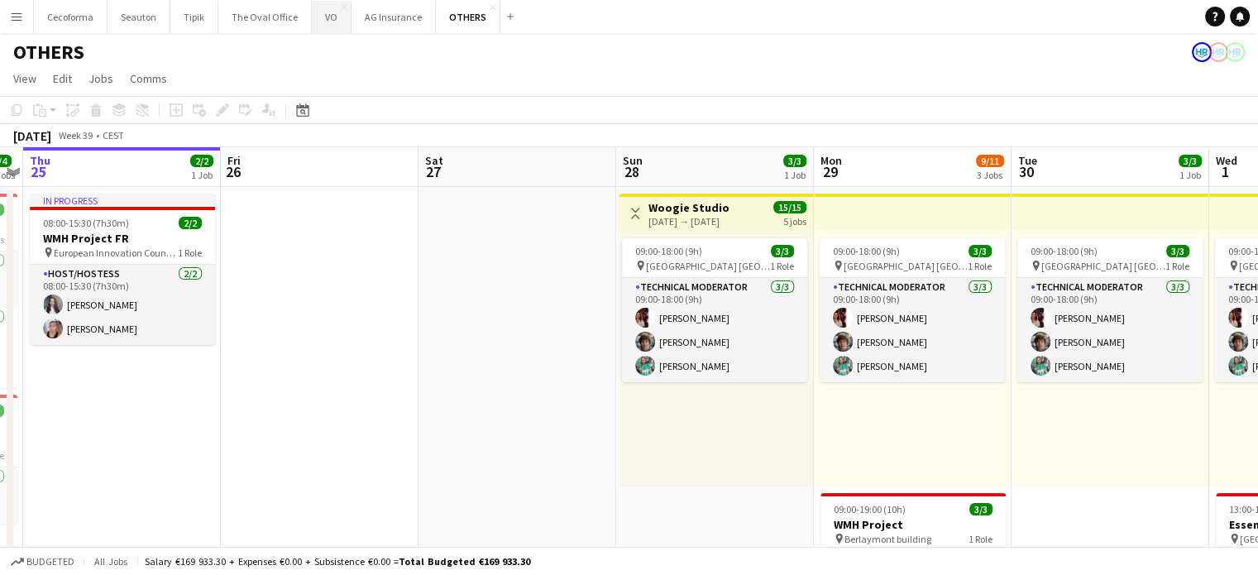
click at [325, 10] on button "VO Close" at bounding box center [332, 17] width 40 height 32
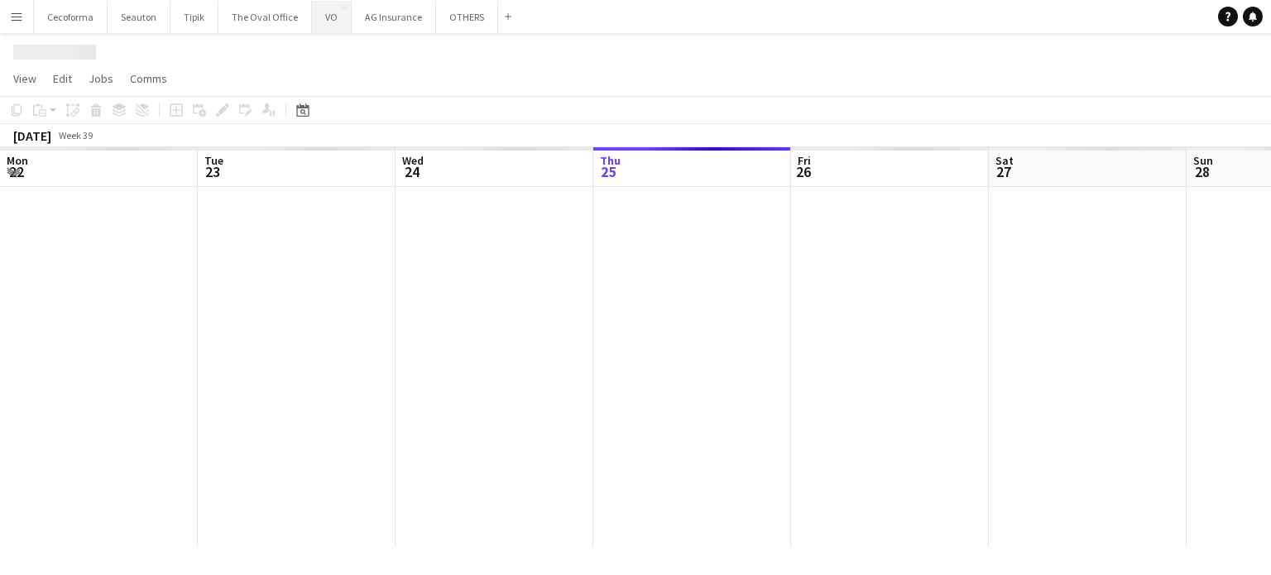
scroll to position [0, 395]
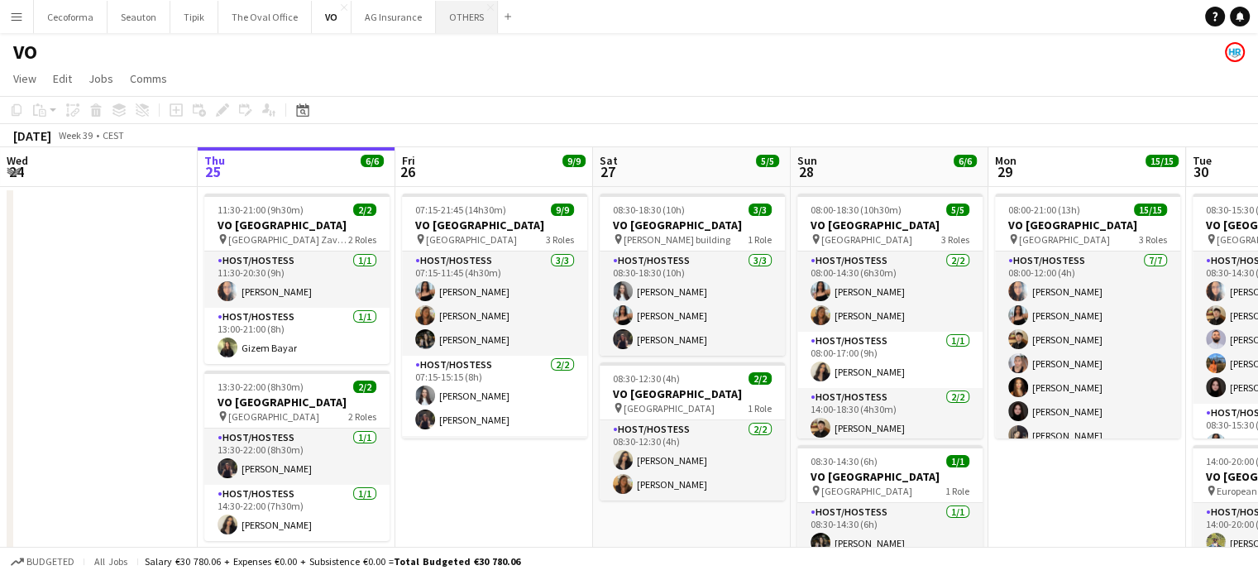
click at [464, 19] on button "OTHERS Close" at bounding box center [467, 17] width 62 height 32
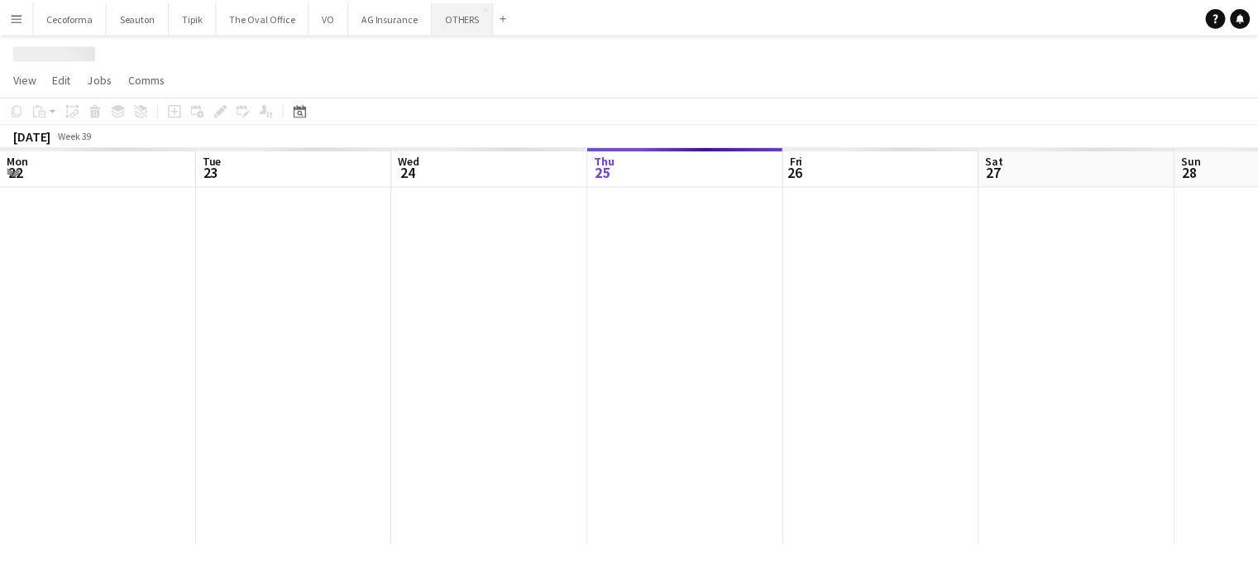
scroll to position [0, 395]
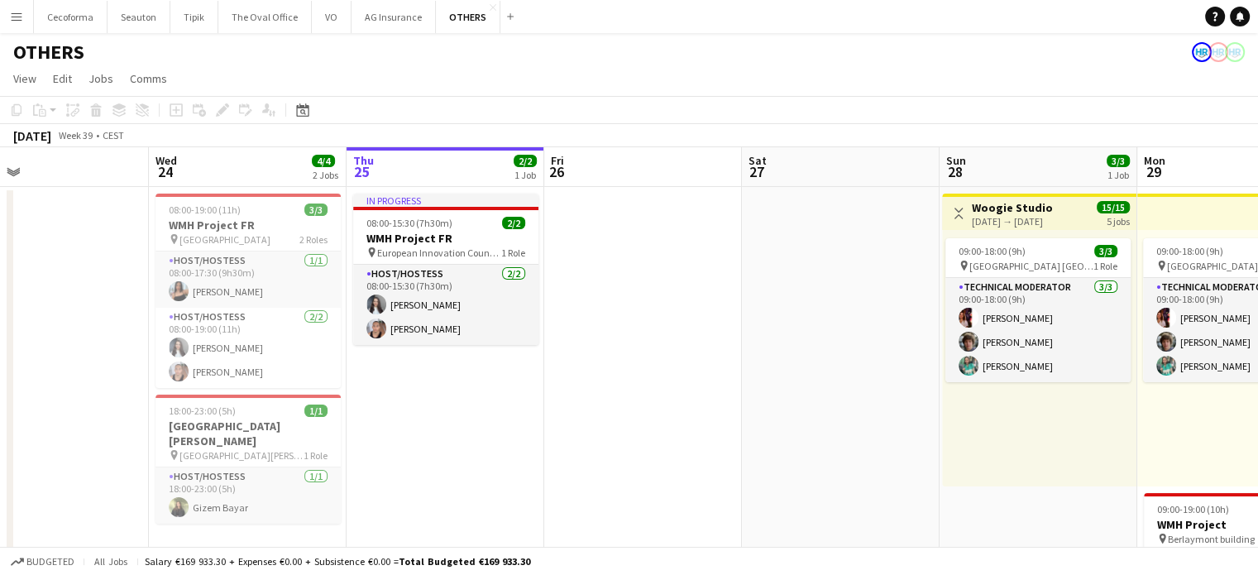
drag, startPoint x: 411, startPoint y: 311, endPoint x: 616, endPoint y: 323, distance: 205.5
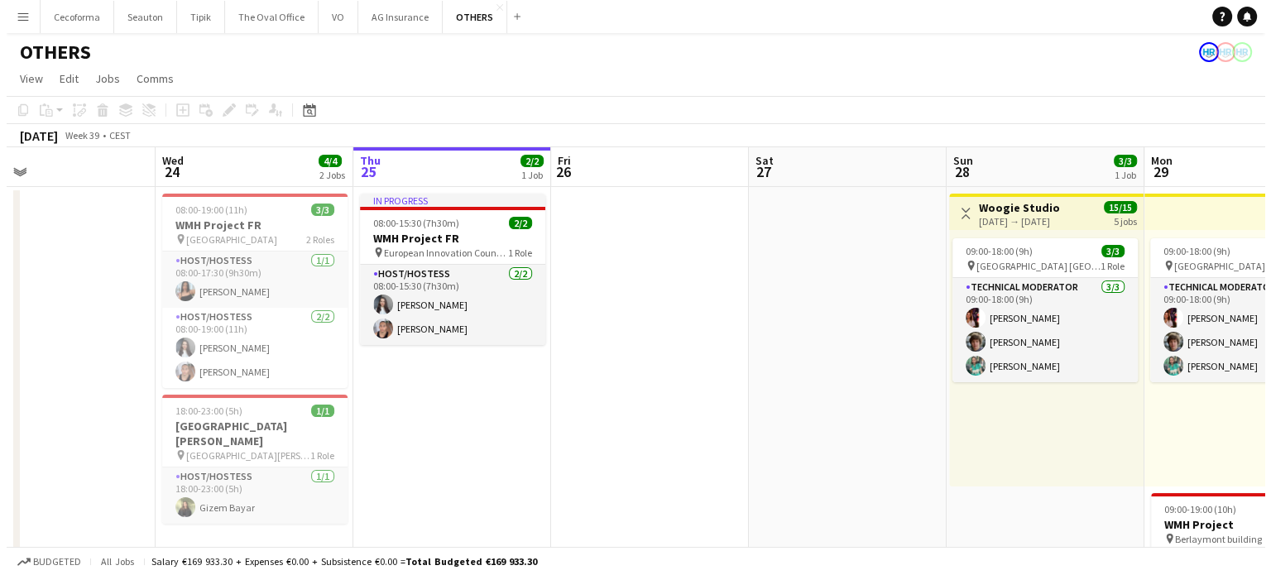
scroll to position [0, 388]
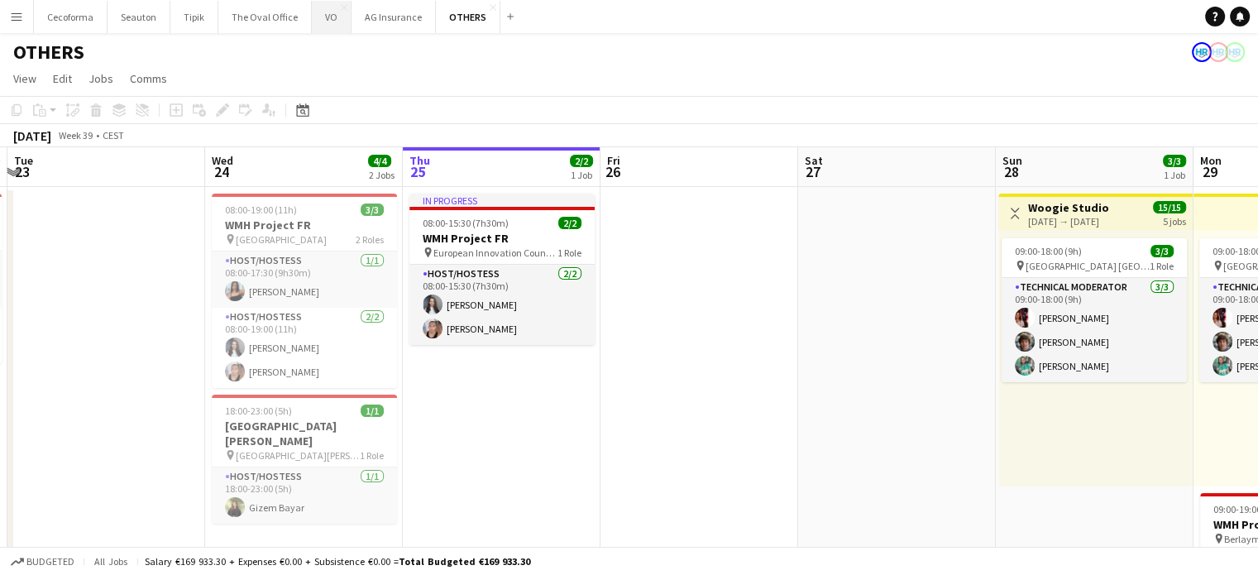
click at [324, 16] on button "VO Close" at bounding box center [332, 17] width 40 height 32
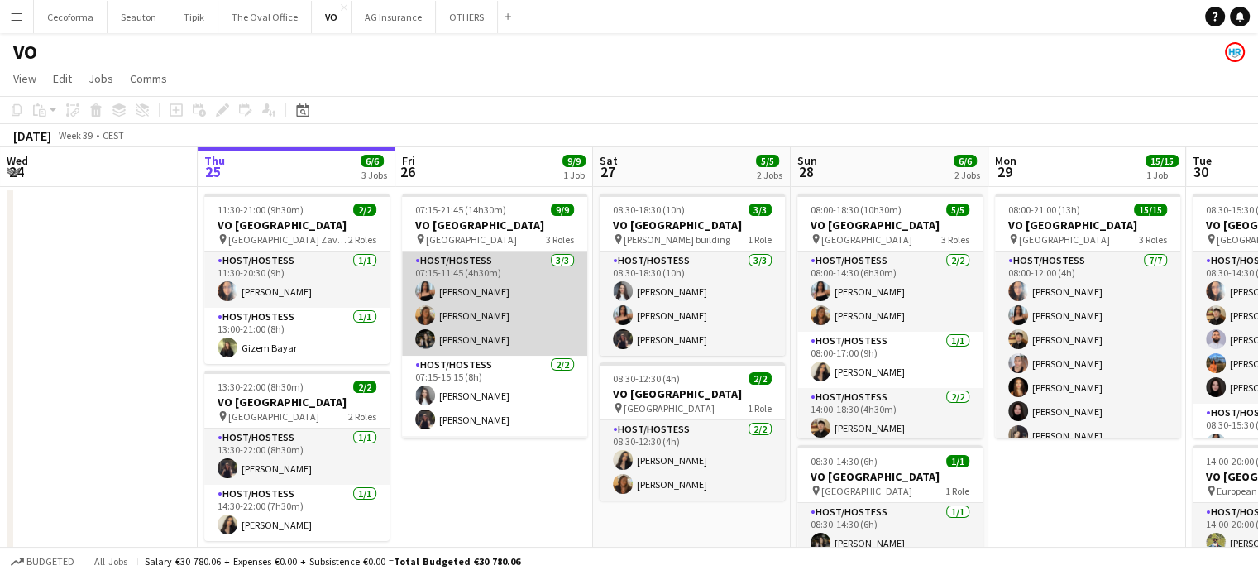
click at [455, 339] on app-card-role "Host/Hostess [DATE] 07:15-11:45 (4h30m) [PERSON_NAME] [PERSON_NAME] [PERSON_NAM…" at bounding box center [494, 304] width 185 height 104
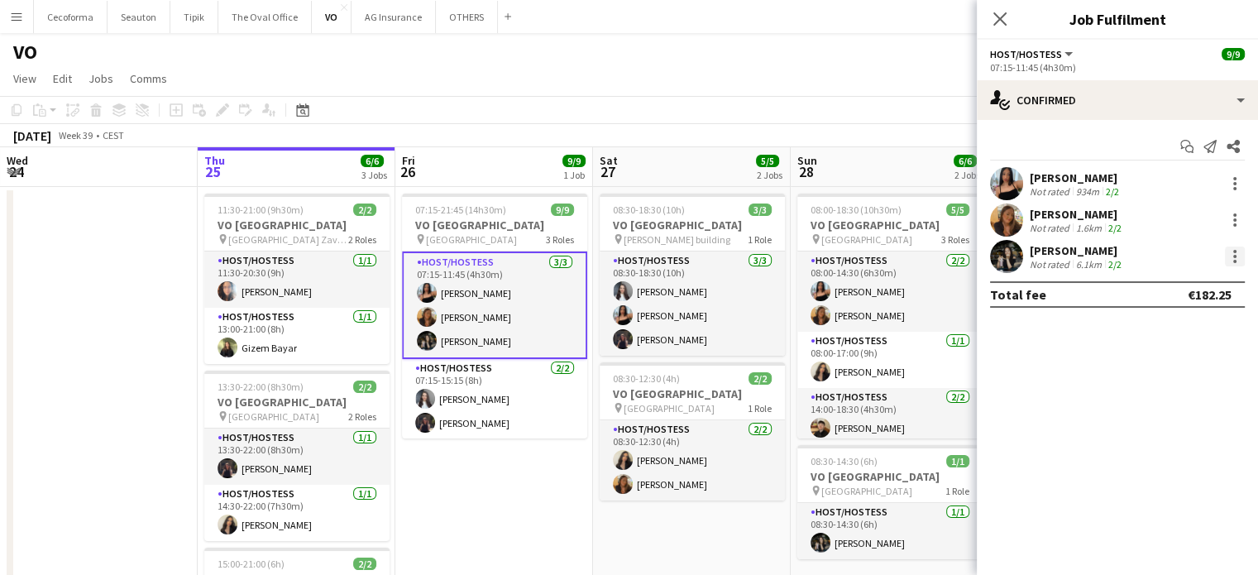
click at [1241, 254] on div at bounding box center [1235, 257] width 20 height 20
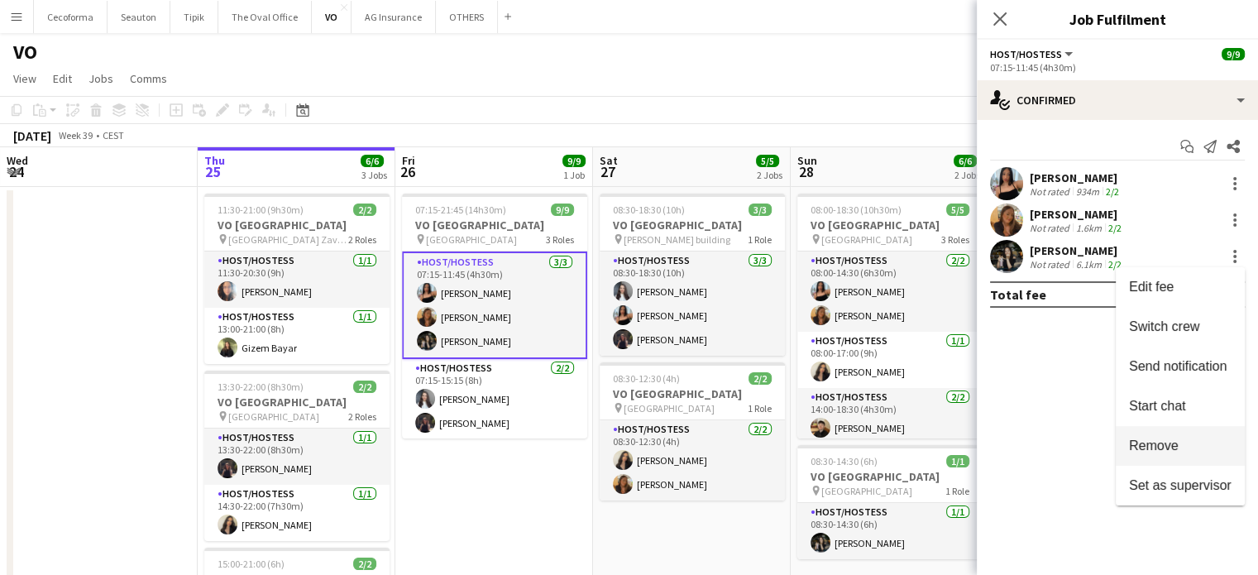
click at [1164, 446] on span "Remove" at bounding box center [1154, 445] width 50 height 14
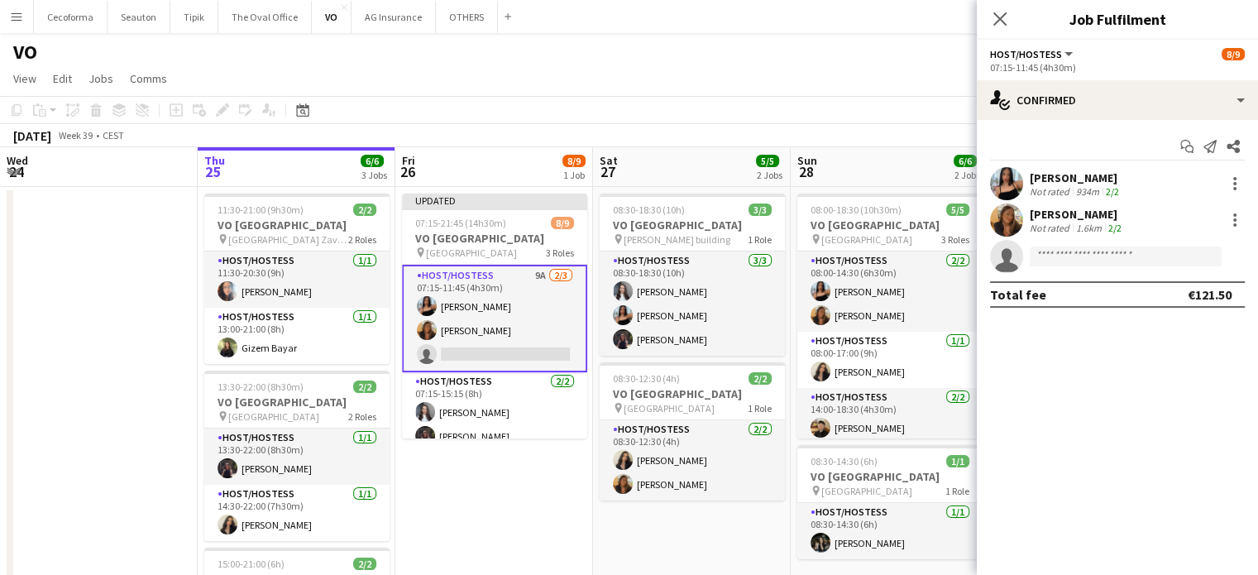
click at [457, 469] on app-date-cell "Updated 07:15-21:45 (14h30m) 8/9 VO Europe pin [GEOGRAPHIC_DATA] 3 Roles Host/H…" at bounding box center [494, 471] width 198 height 568
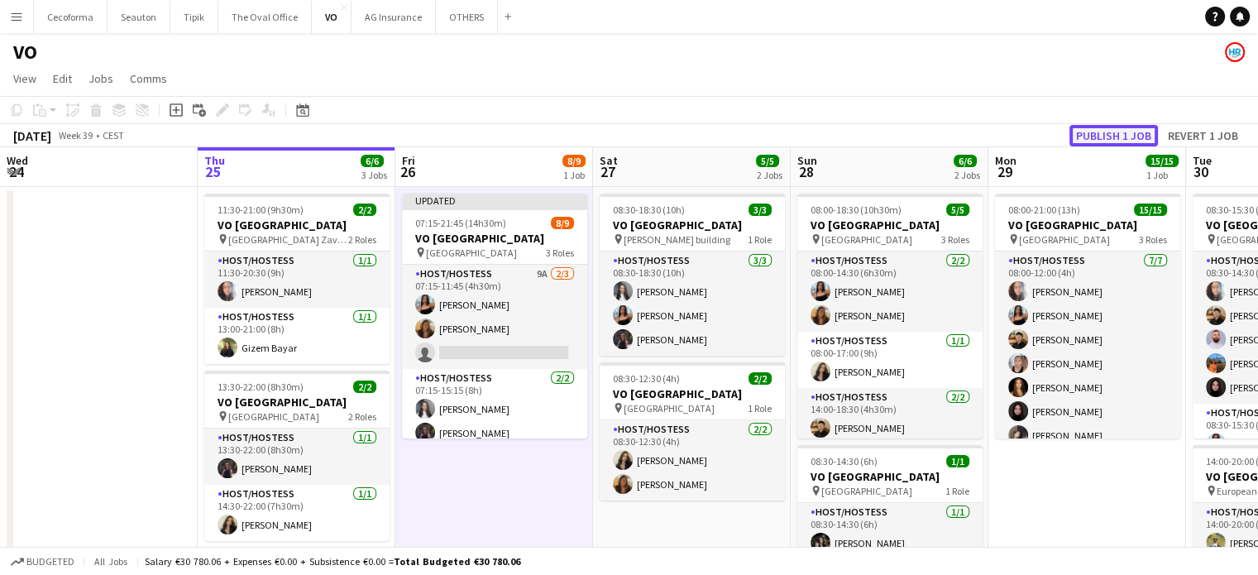
click at [1105, 132] on button "Publish 1 job" at bounding box center [1114, 136] width 89 height 22
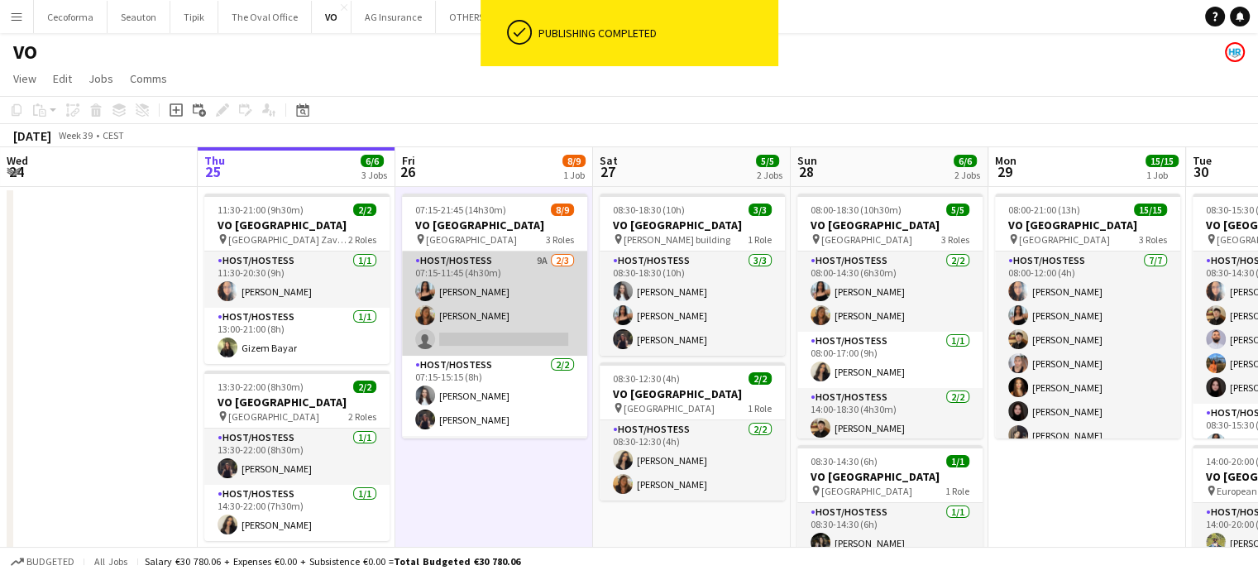
click at [471, 325] on app-card-role "Host/Hostess 9A [DATE] 07:15-11:45 (4h30m) [PERSON_NAME] [PERSON_NAME] single-n…" at bounding box center [494, 304] width 185 height 104
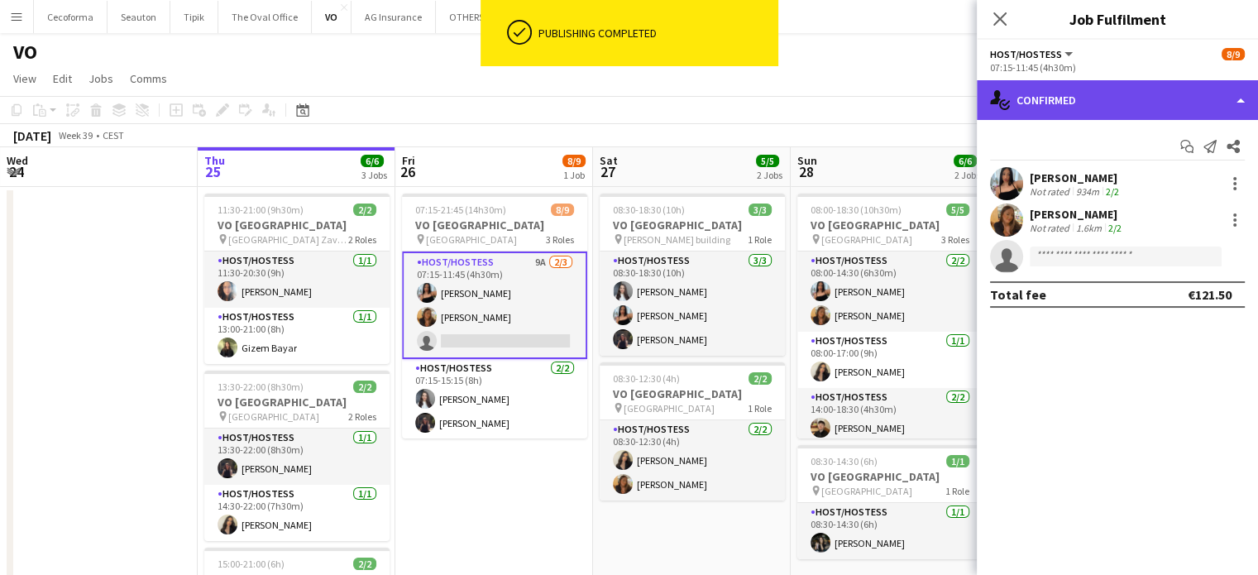
click at [1236, 103] on div "single-neutral-actions-check-2 Confirmed" at bounding box center [1117, 100] width 281 height 40
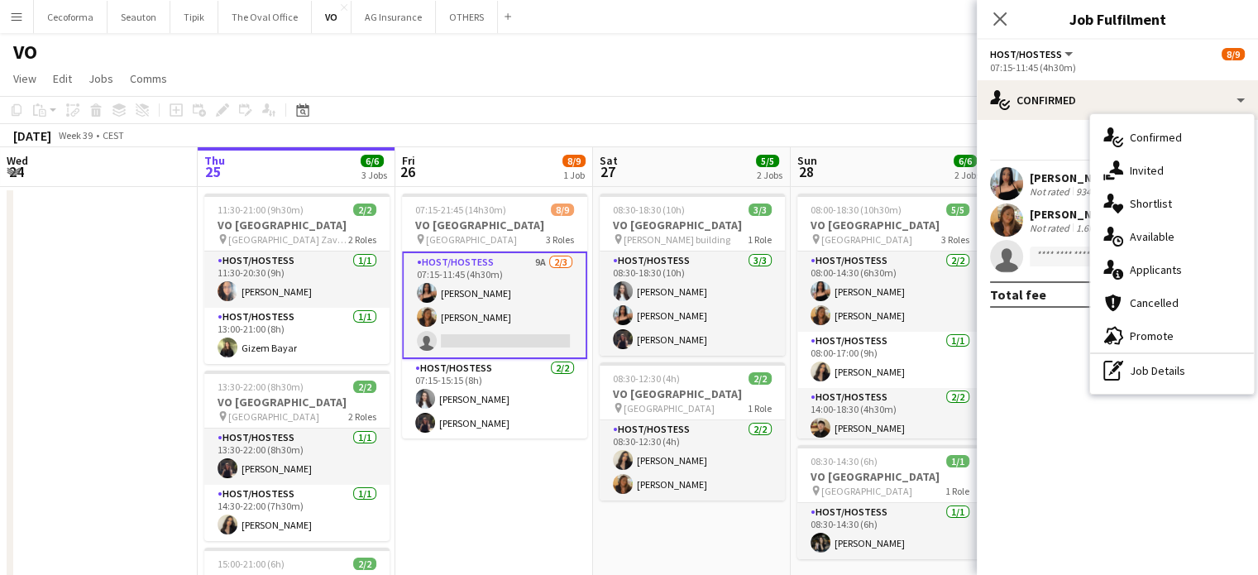
click at [1158, 267] on span "Applicants" at bounding box center [1156, 269] width 52 height 15
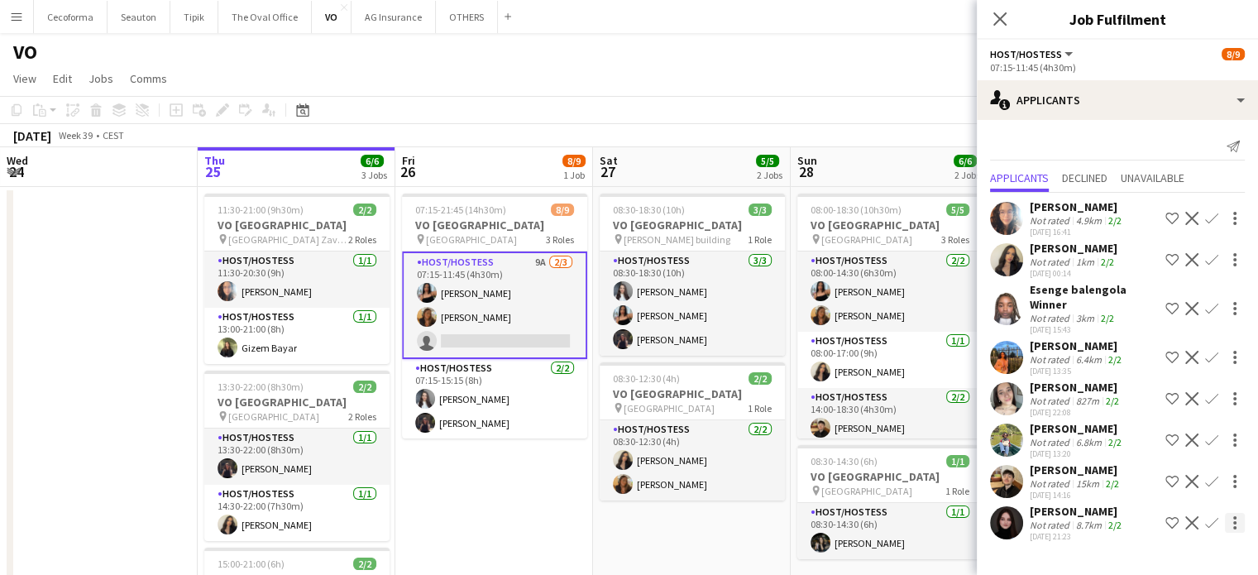
click at [1225, 513] on div at bounding box center [1235, 523] width 20 height 20
click at [1213, 505] on div at bounding box center [629, 287] width 1258 height 575
click at [1213, 516] on app-icon "Confirm" at bounding box center [1211, 522] width 13 height 13
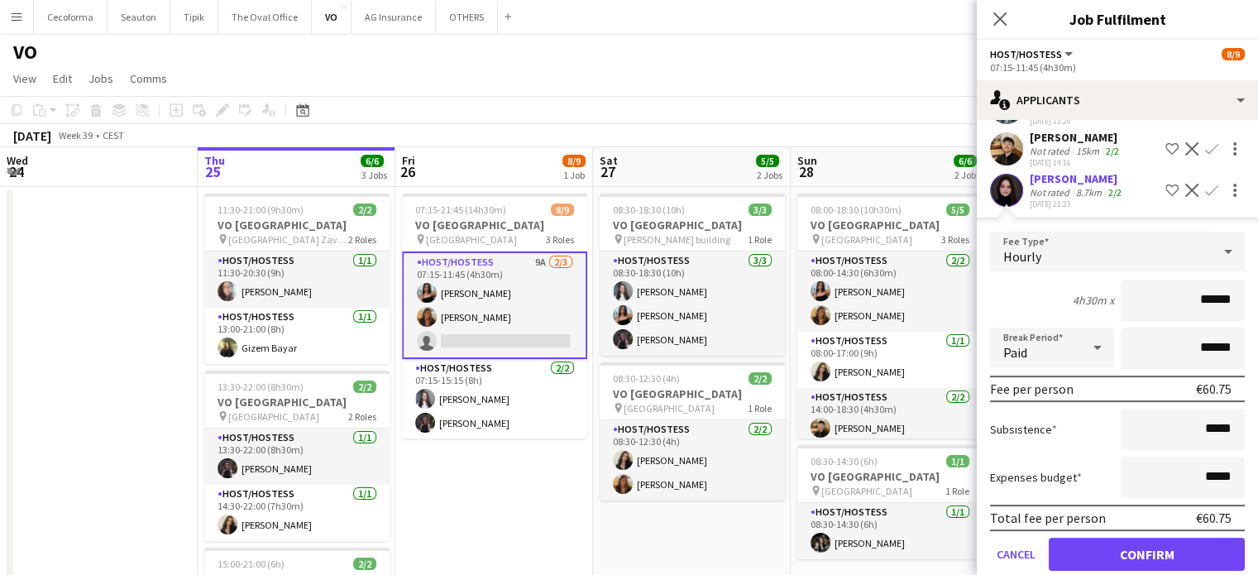
scroll to position [357, 0]
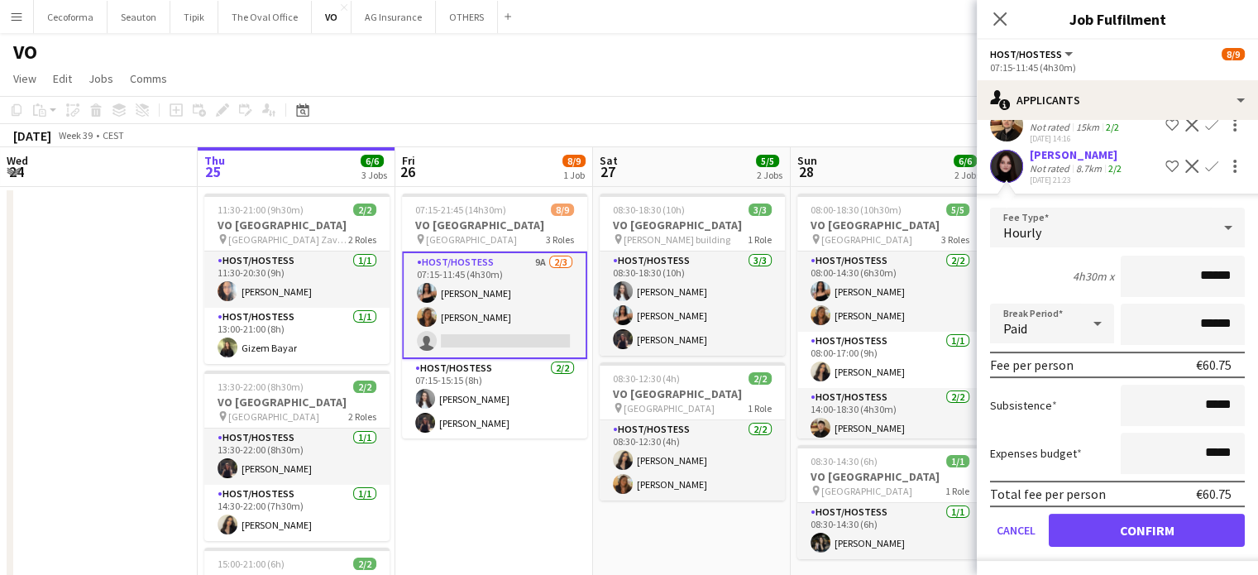
click at [510, 502] on app-date-cell "07:15-21:45 (14h30m) 8/9 VO Europe pin [GEOGRAPHIC_DATA] 3 Roles Host/Hostess 9…" at bounding box center [494, 471] width 198 height 568
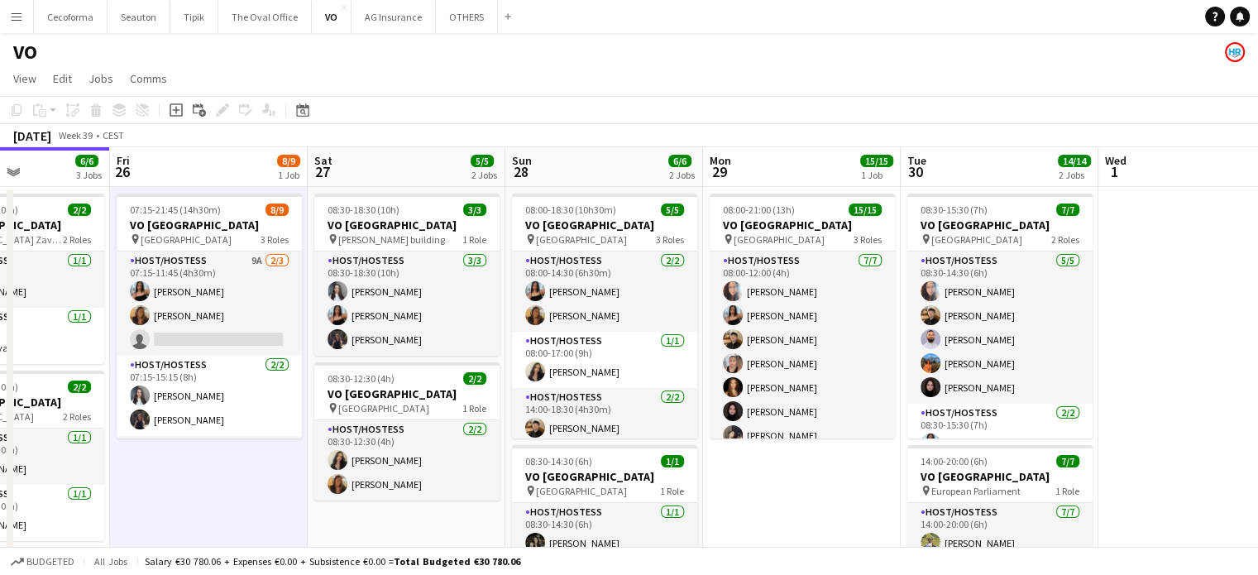
drag, startPoint x: 1070, startPoint y: 468, endPoint x: 774, endPoint y: 469, distance: 295.4
click at [774, 469] on app-calendar-viewport "Mon 22 Tue 23 Wed 24 Thu 25 6/6 3 Jobs Fri 26 8/9 1 Job Sat 27 5/5 2 Jobs Sun 2…" at bounding box center [629, 451] width 1258 height 608
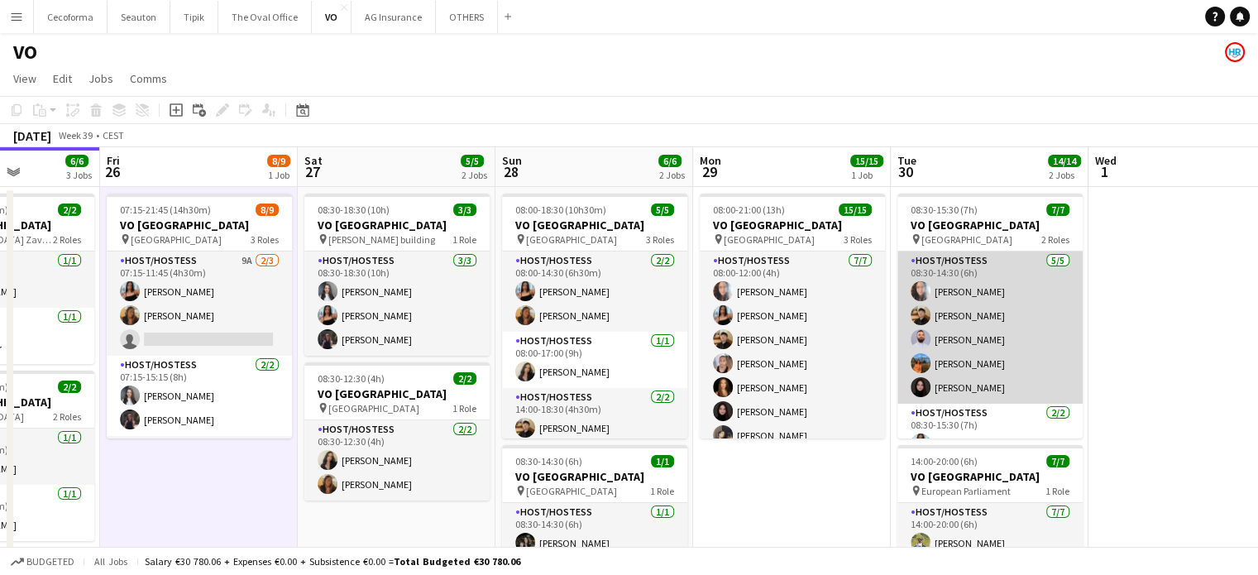
click at [987, 383] on app-card-role "Host/Hostess [DATE] 08:30-14:30 (6h) [PERSON_NAME] Louissi [PERSON_NAME] [PERSO…" at bounding box center [990, 328] width 185 height 152
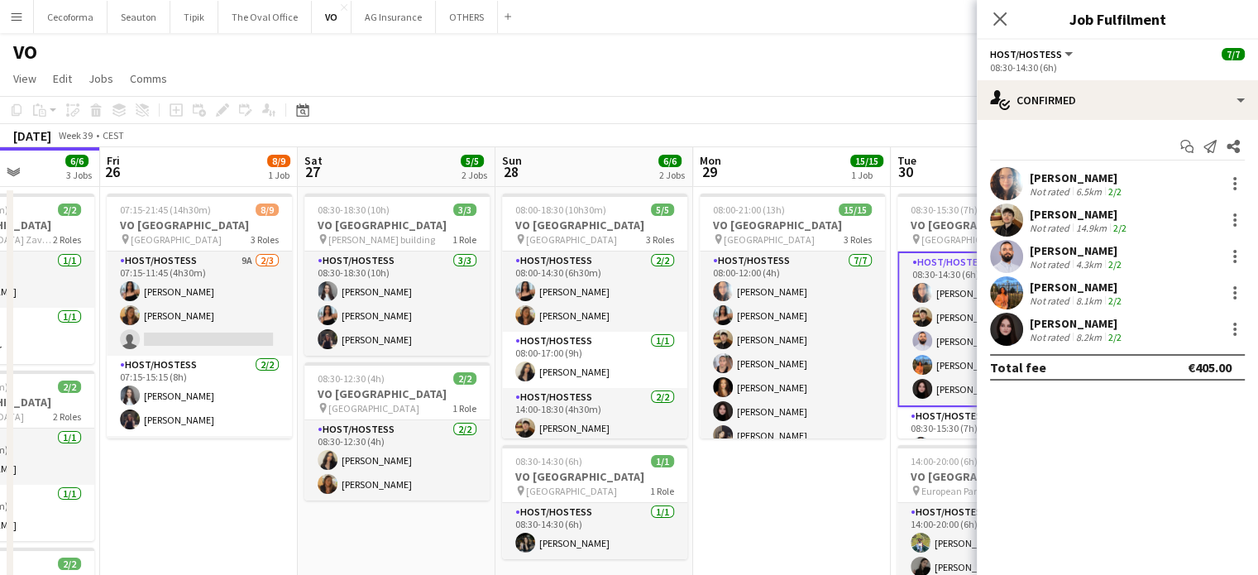
click at [1086, 319] on div "[PERSON_NAME]" at bounding box center [1077, 323] width 95 height 15
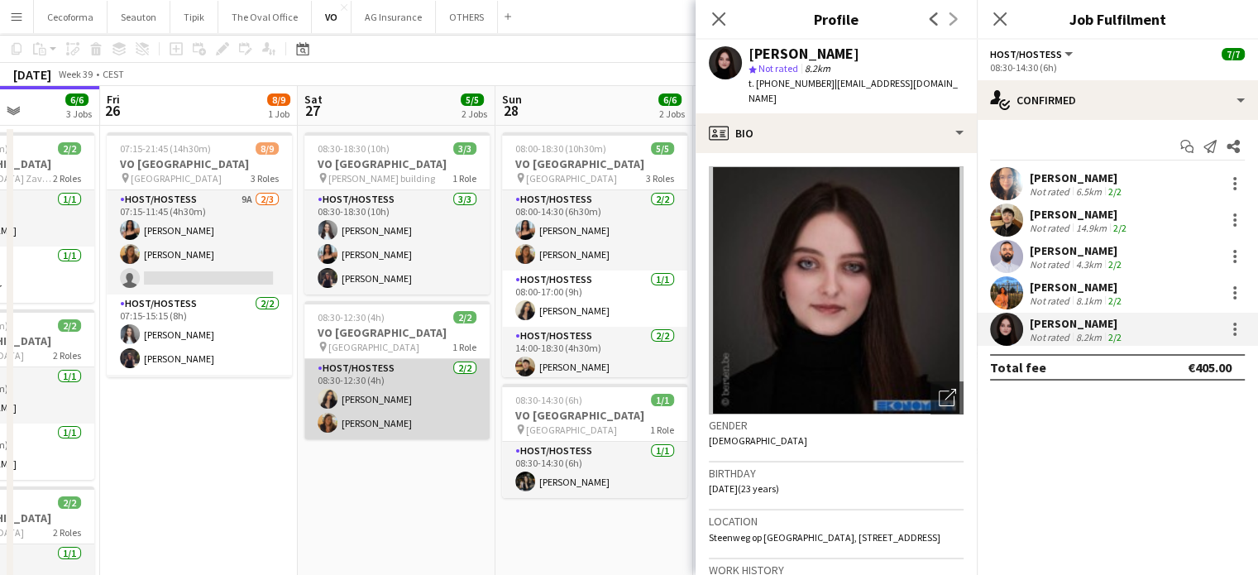
scroll to position [0, 0]
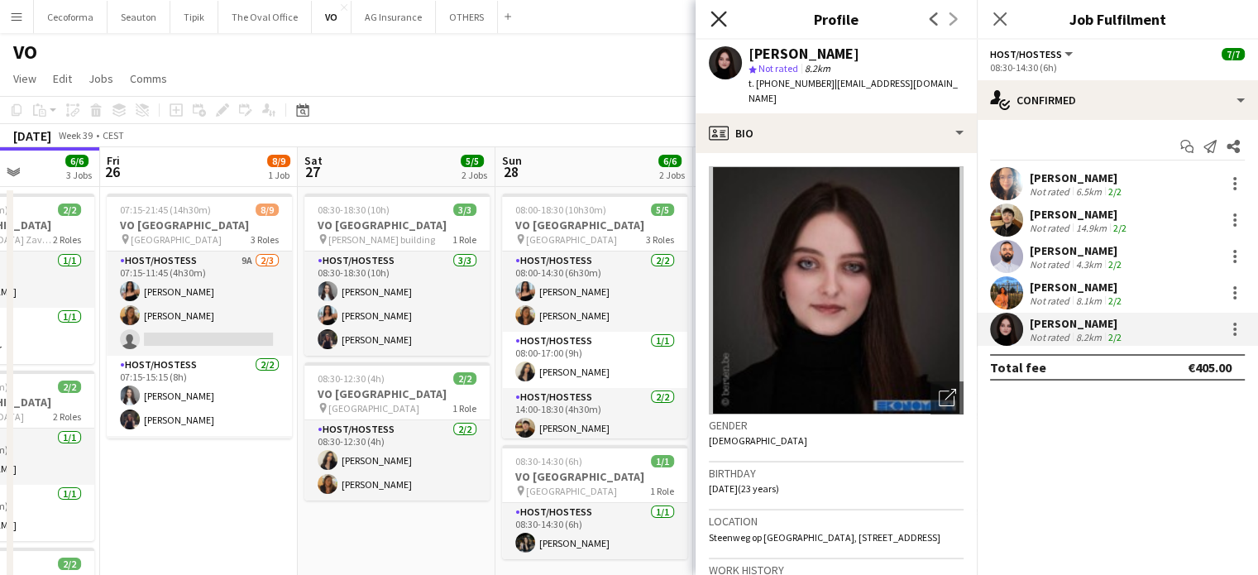
click at [721, 22] on icon "Close pop-in" at bounding box center [719, 19] width 16 height 16
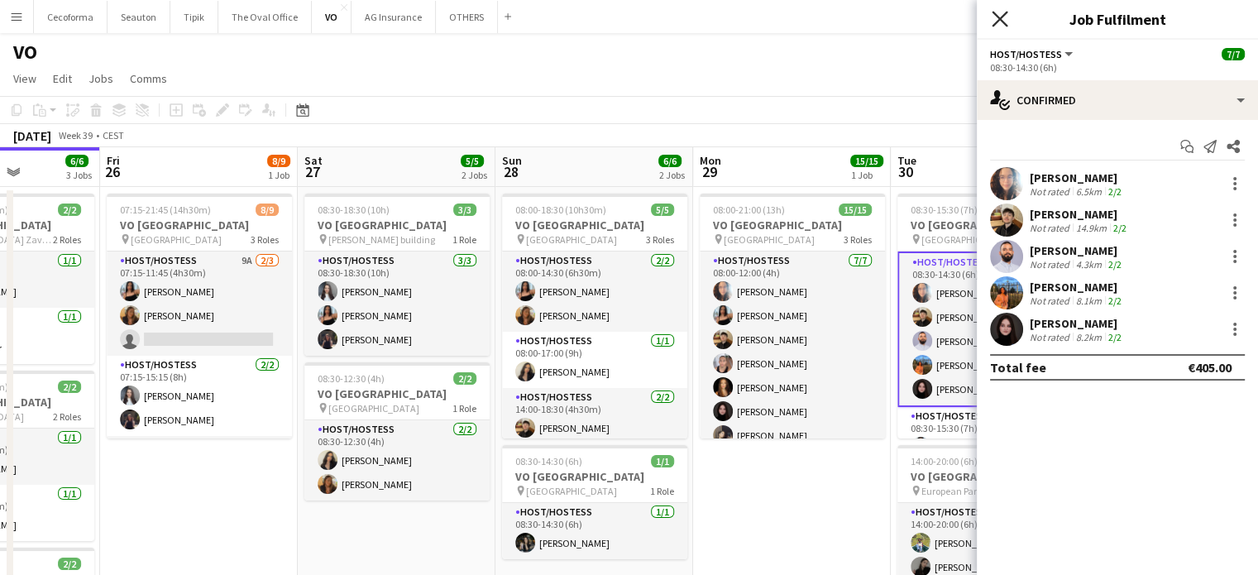
click at [998, 22] on icon "Close pop-in" at bounding box center [1000, 19] width 16 height 16
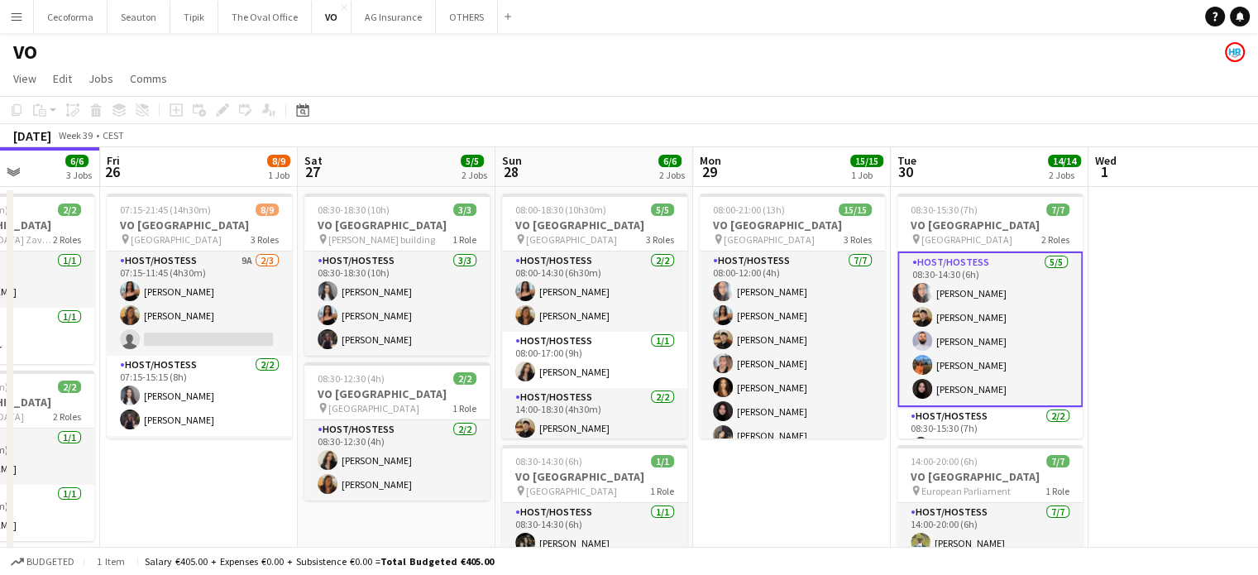
click at [769, 488] on app-date-cell "08:00-21:00 (13h) 15/15 VO Europe pin UR Square 3 Roles Host/Hostess [DATE] 08:…" at bounding box center [792, 471] width 198 height 568
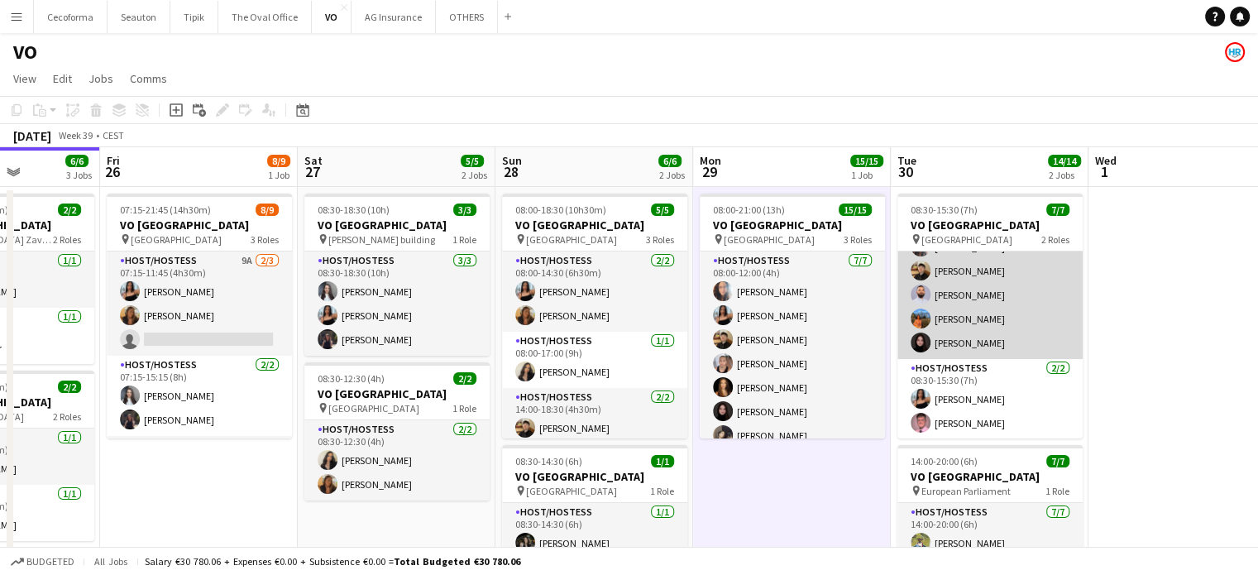
click at [946, 337] on app-card-role "Host/Hostess [DATE] 08:30-14:30 (6h) [PERSON_NAME] Louissi [PERSON_NAME] [PERSO…" at bounding box center [990, 283] width 185 height 152
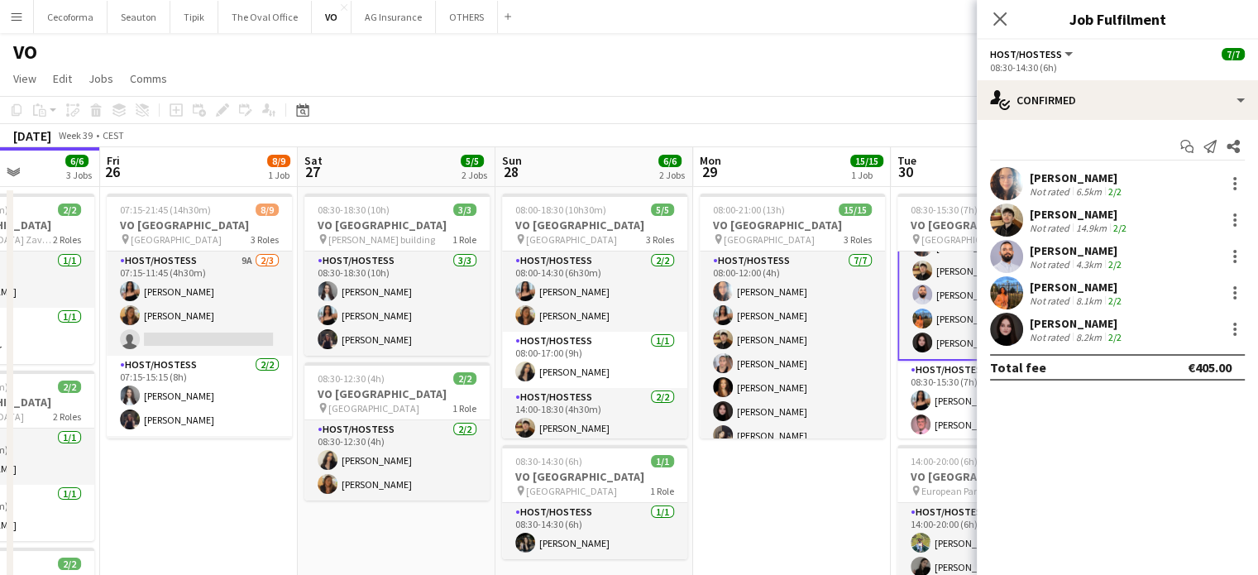
click at [1075, 327] on div "[PERSON_NAME]" at bounding box center [1077, 323] width 95 height 15
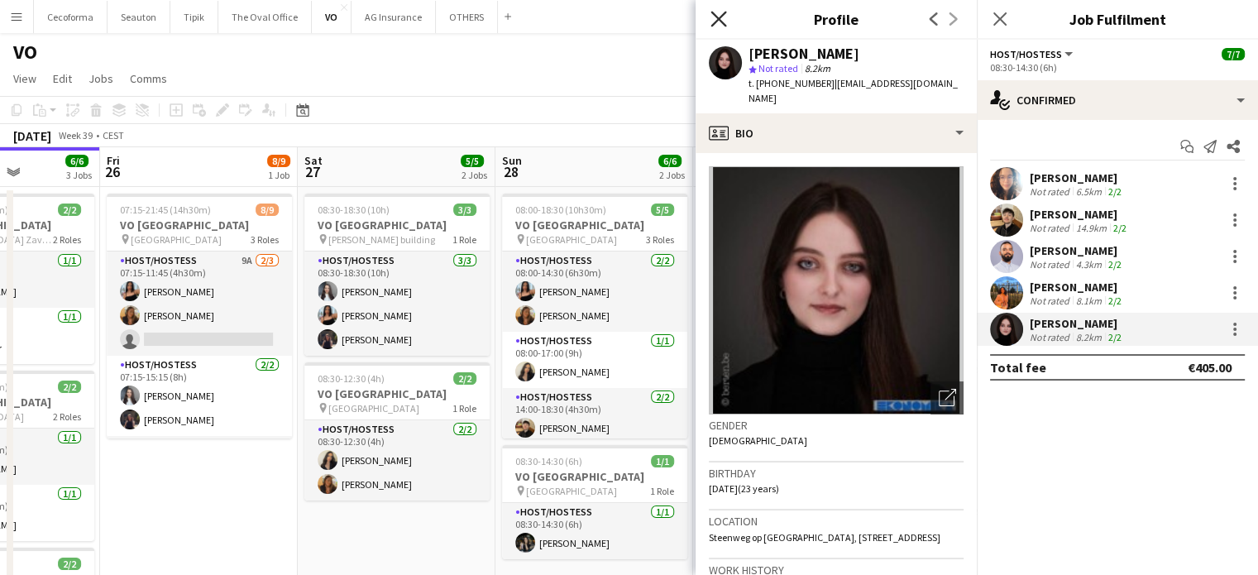
click at [718, 16] on icon "Close pop-in" at bounding box center [719, 19] width 16 height 16
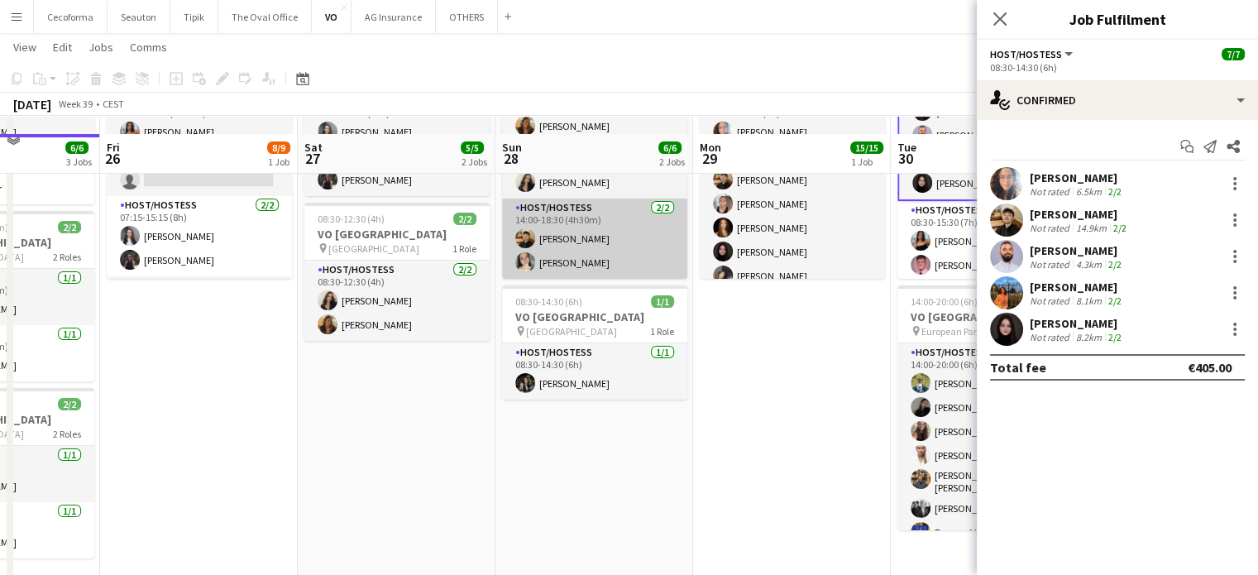
scroll to position [206, 0]
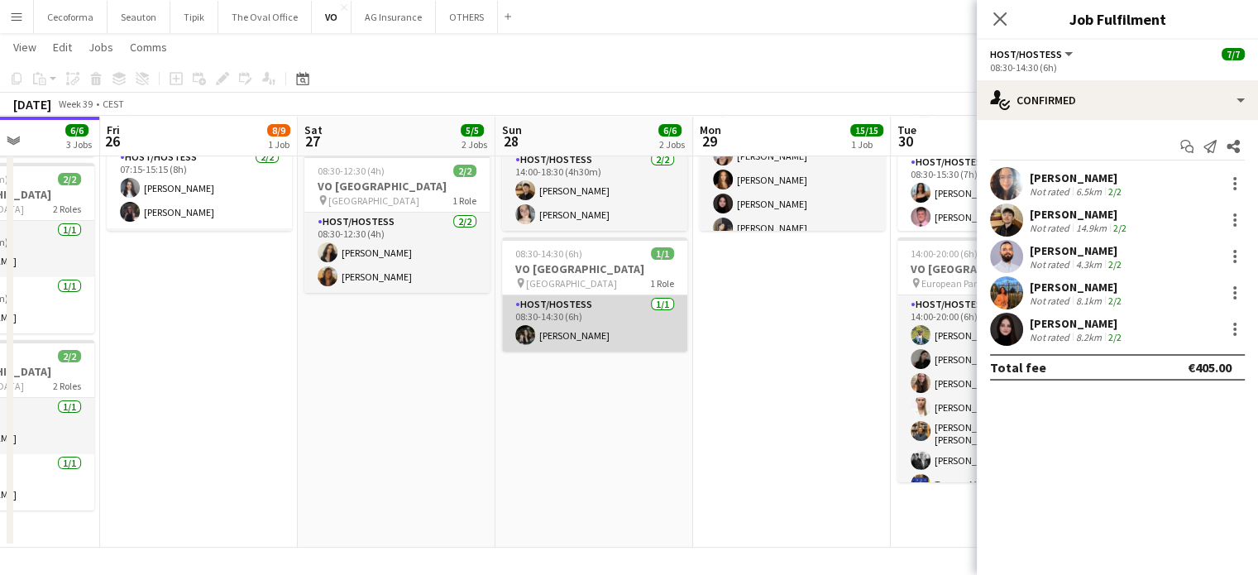
click at [567, 333] on app-card-role "Host/Hostess [DATE] 08:30-14:30 (6h) [PERSON_NAME]" at bounding box center [594, 323] width 185 height 56
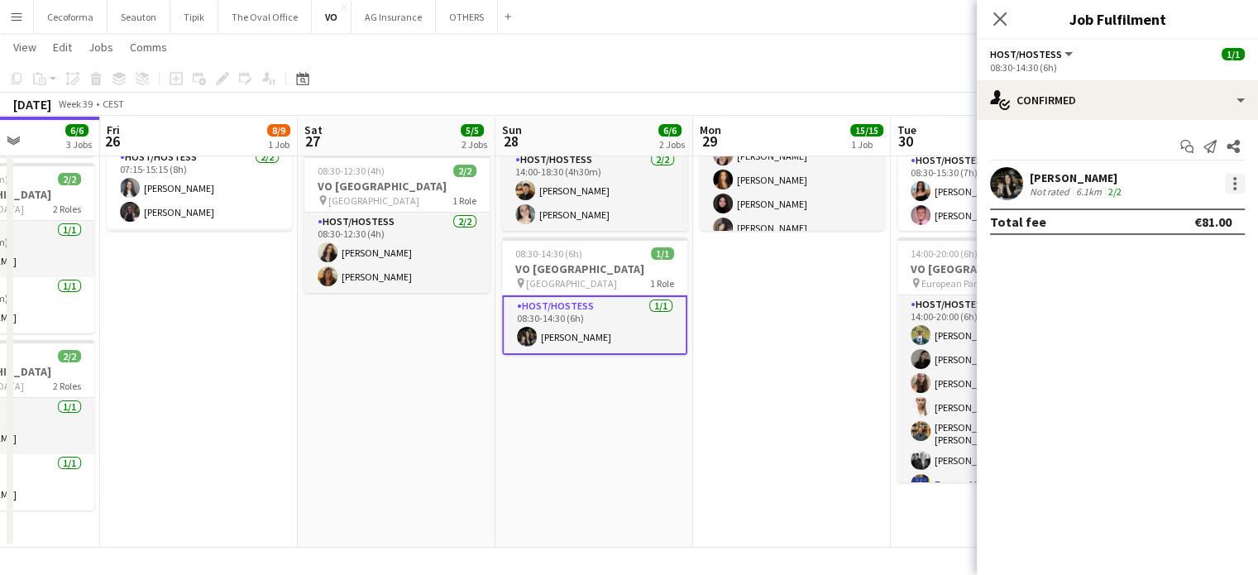
click at [1236, 183] on div at bounding box center [1235, 183] width 3 height 3
click at [1148, 372] on span "Remove" at bounding box center [1154, 373] width 50 height 14
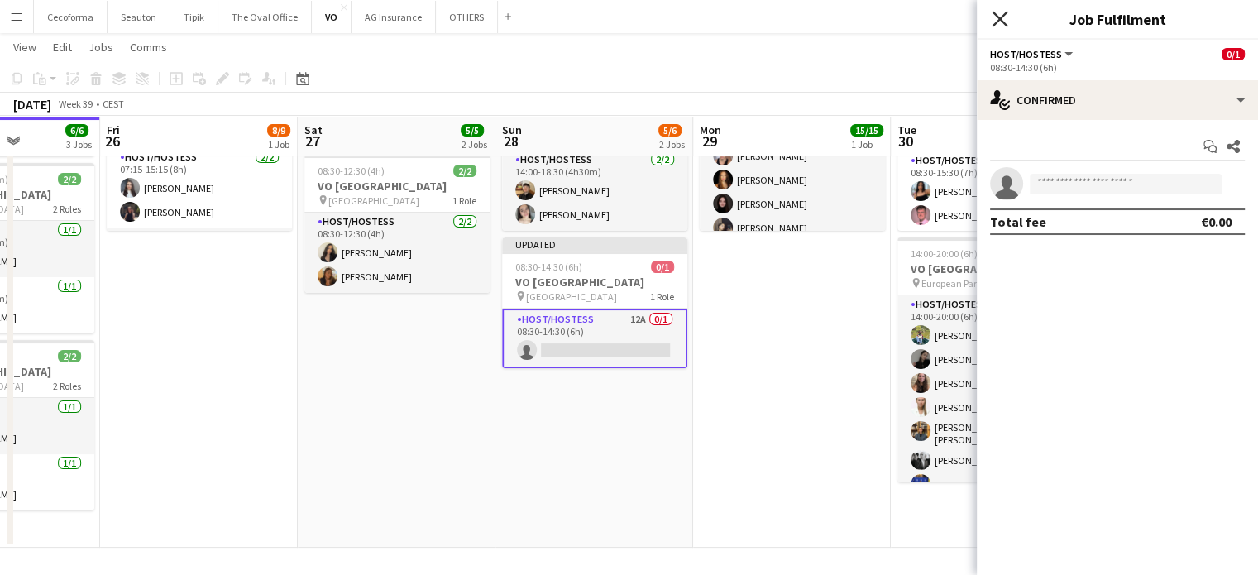
click at [1003, 23] on icon "Close pop-in" at bounding box center [1000, 19] width 16 height 16
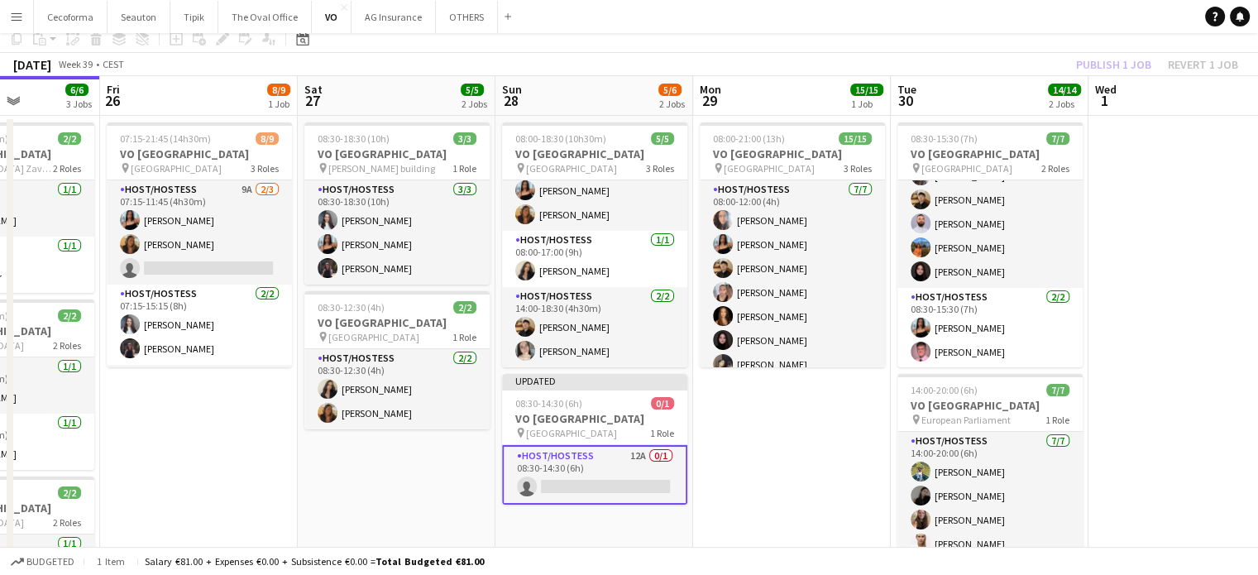
scroll to position [0, 0]
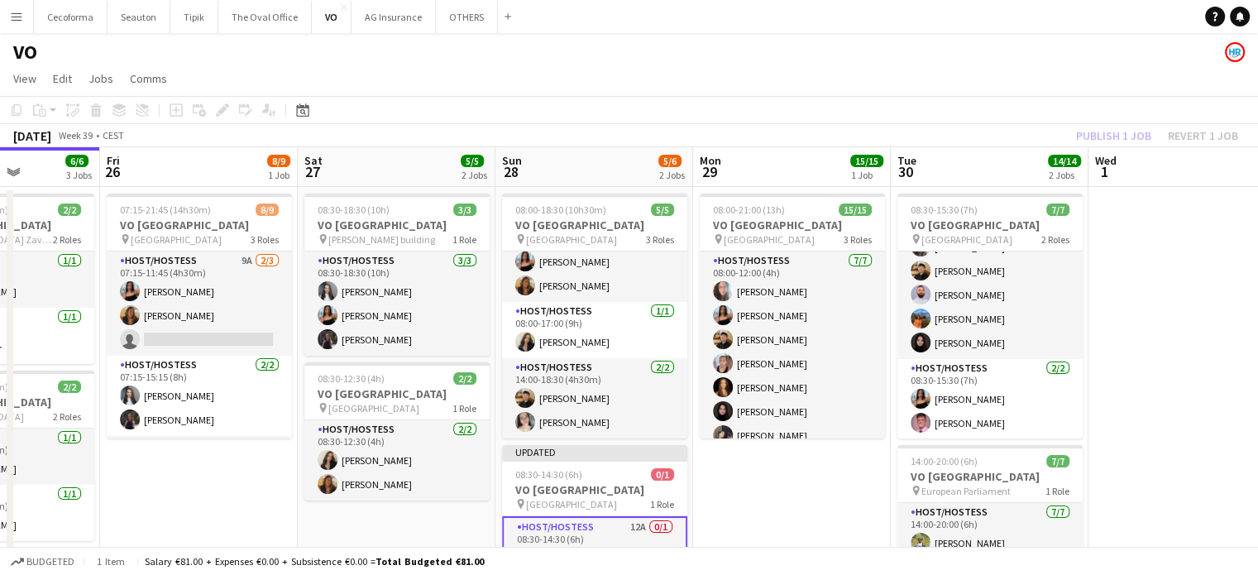
click at [741, 479] on app-date-cell "08:00-21:00 (13h) 15/15 VO Europe pin UR Square 3 Roles Host/Hostess [DATE] 08:…" at bounding box center [792, 471] width 198 height 568
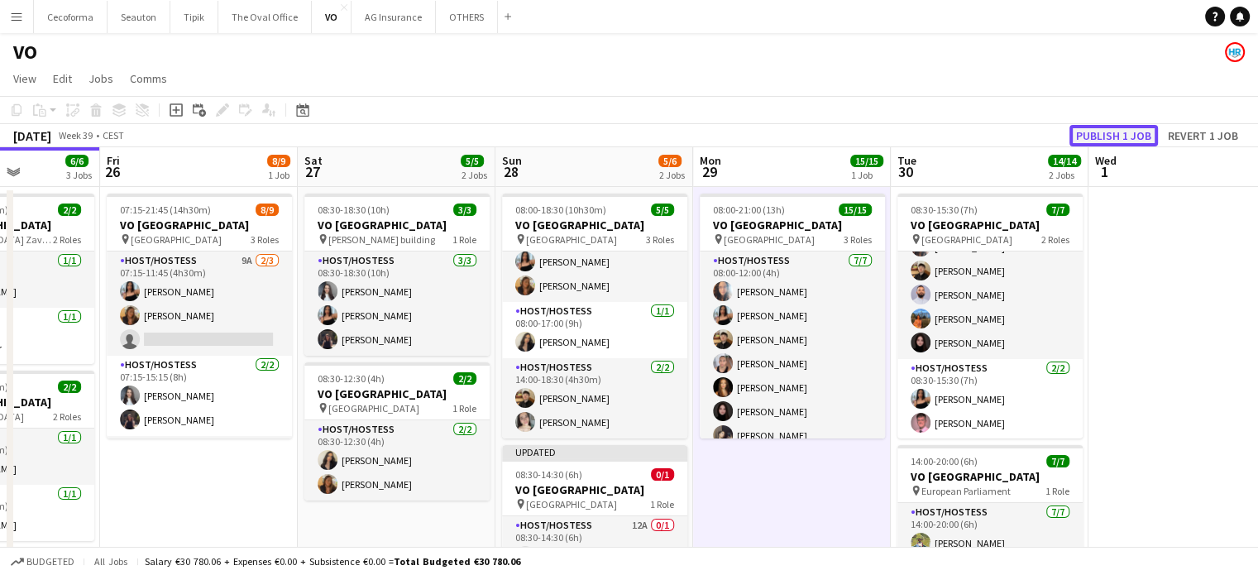
click at [1112, 135] on button "Publish 1 job" at bounding box center [1114, 136] width 89 height 22
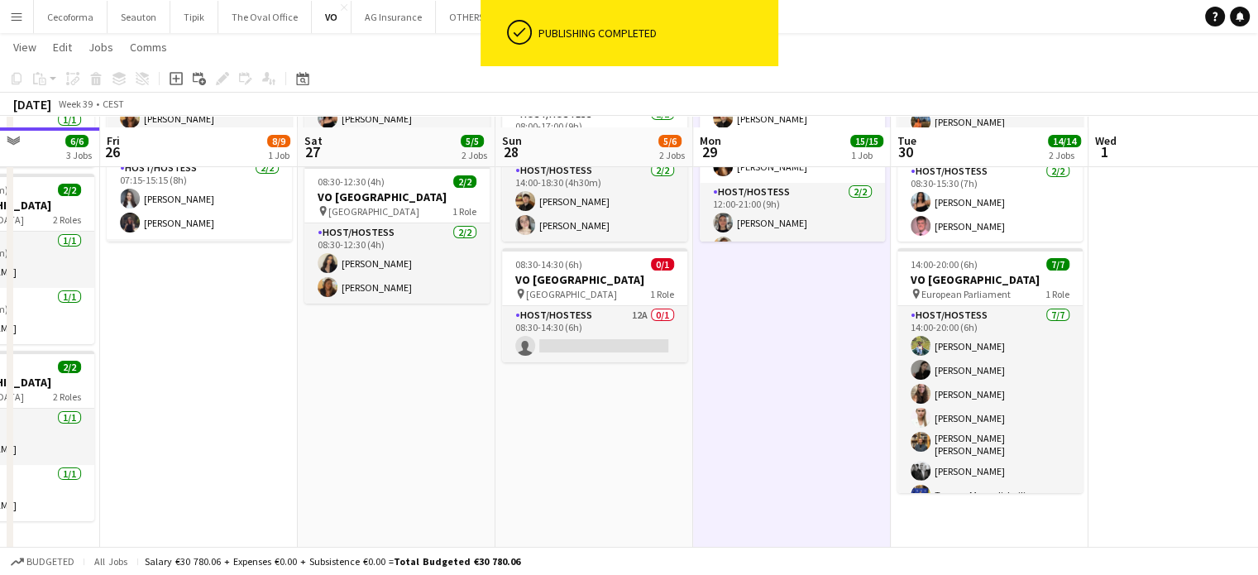
scroll to position [206, 0]
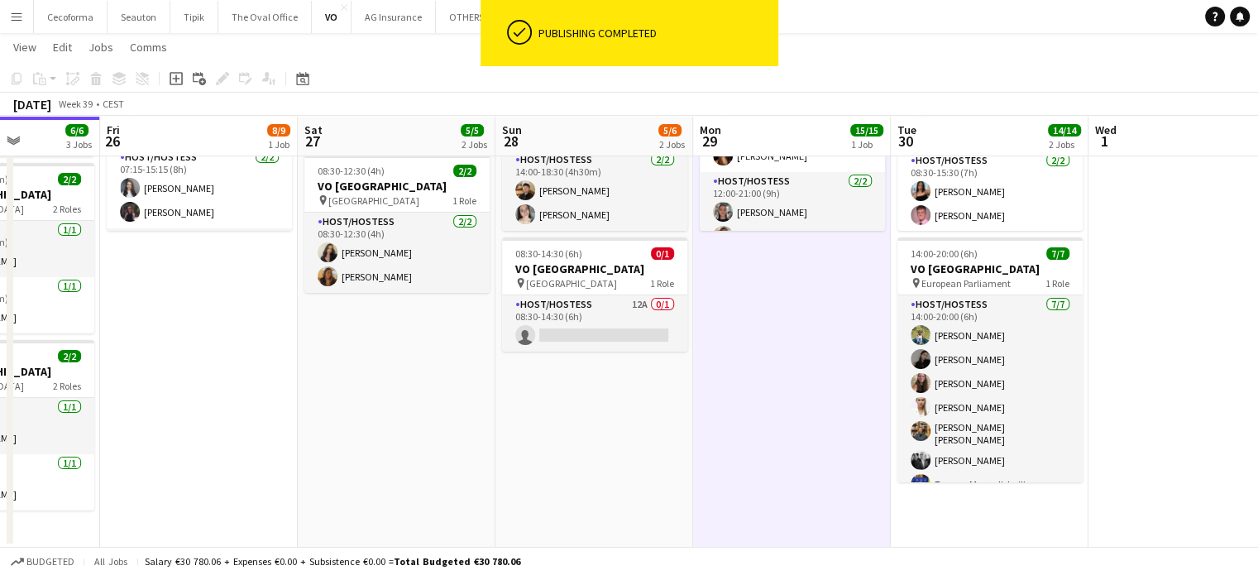
click at [613, 436] on app-date-cell "08:00-18:30 (10h30m) 5/5 VO Europe pin Thon EU Hotel 3 Roles Host/Hostess [DATE…" at bounding box center [595, 263] width 198 height 568
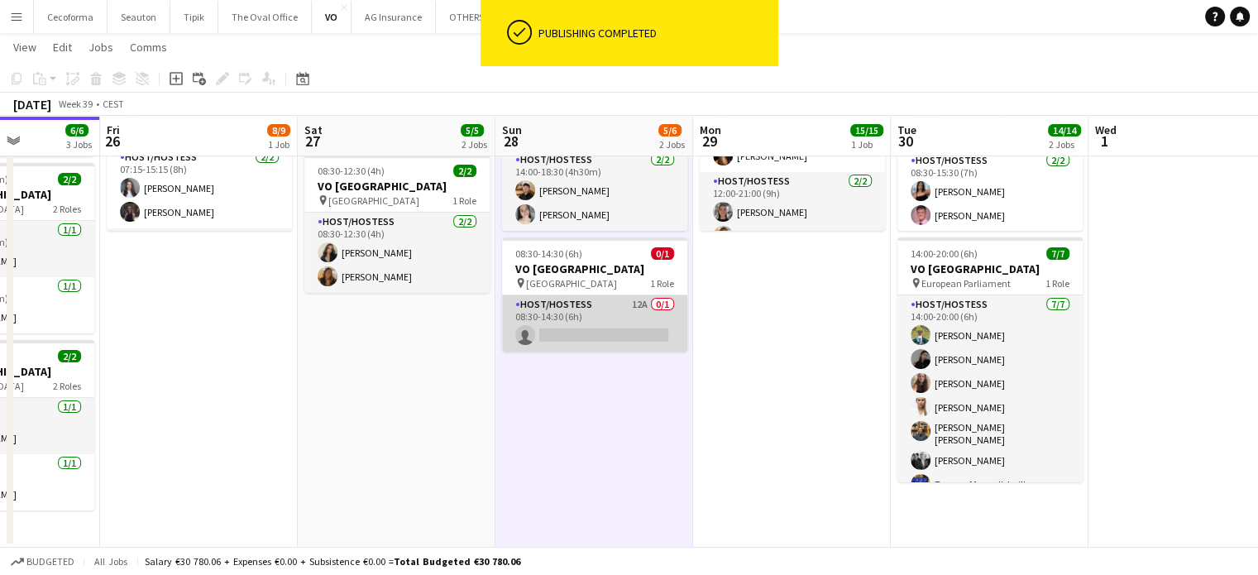
click at [576, 332] on app-card-role "Host/Hostess 12A 0/1 08:30-14:30 (6h) single-neutral-actions" at bounding box center [594, 323] width 185 height 56
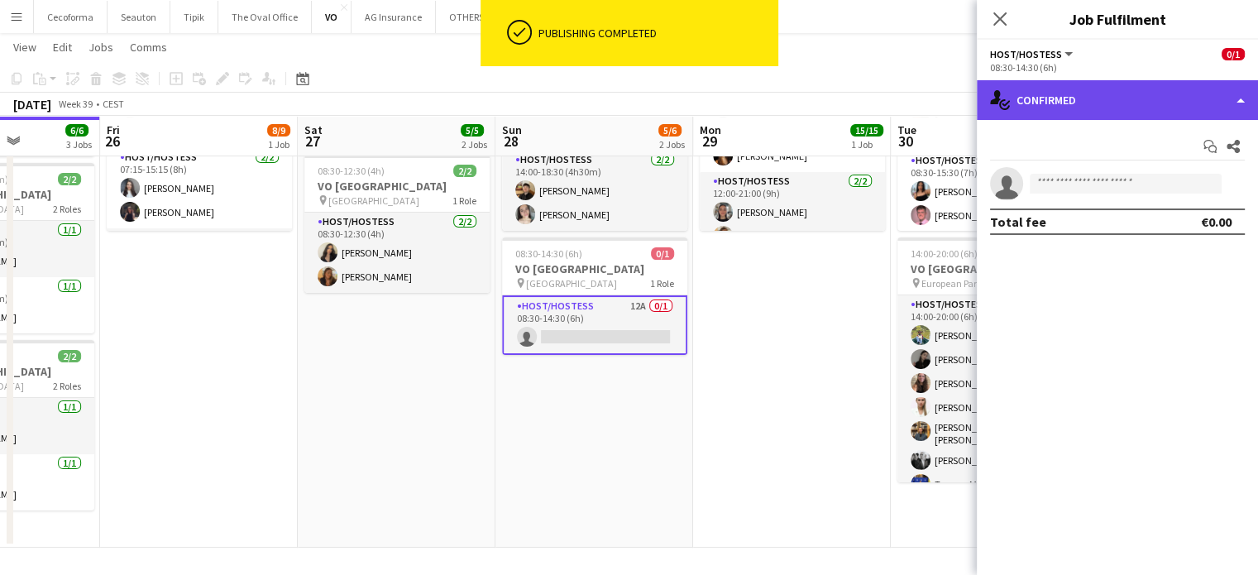
click at [1240, 102] on div "single-neutral-actions-check-2 Confirmed" at bounding box center [1117, 100] width 281 height 40
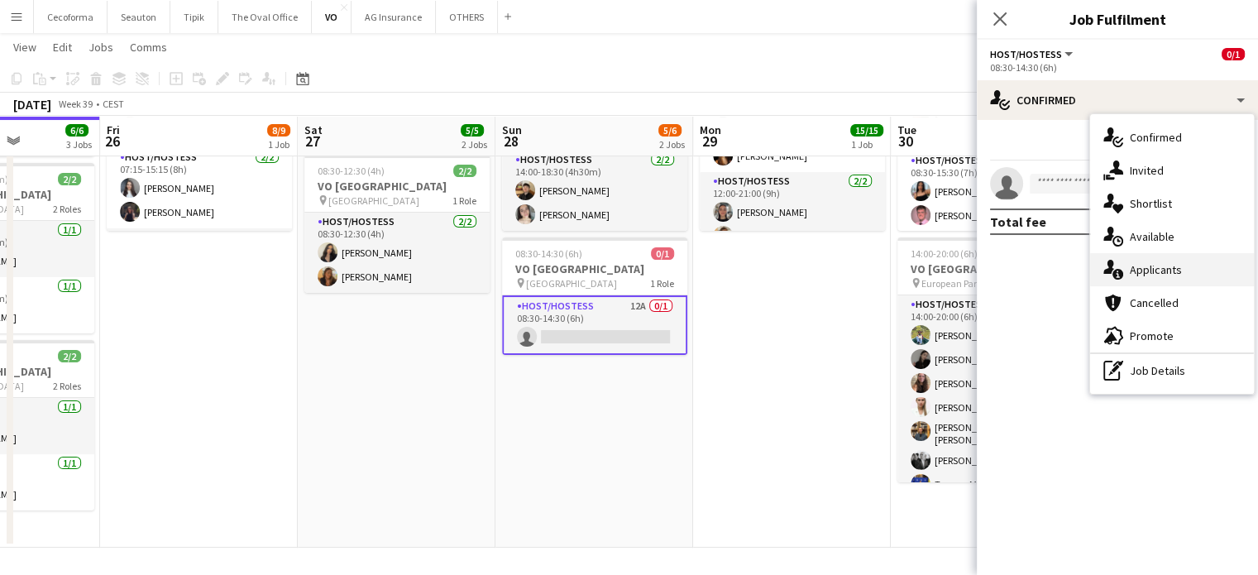
click at [1156, 268] on span "Applicants" at bounding box center [1156, 269] width 52 height 15
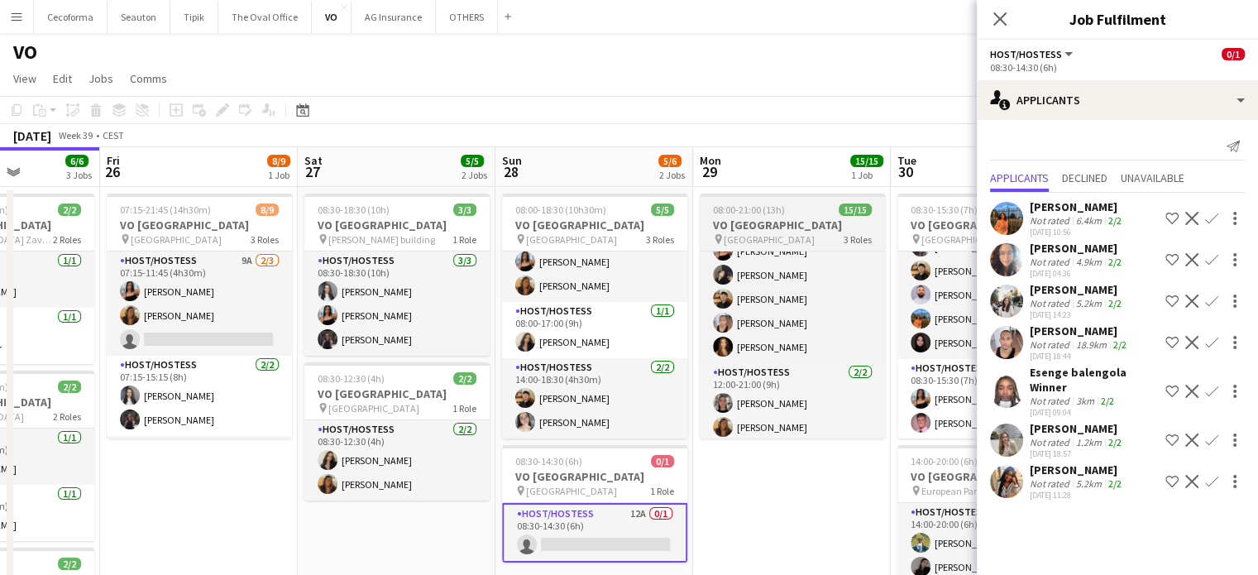
scroll to position [269, 0]
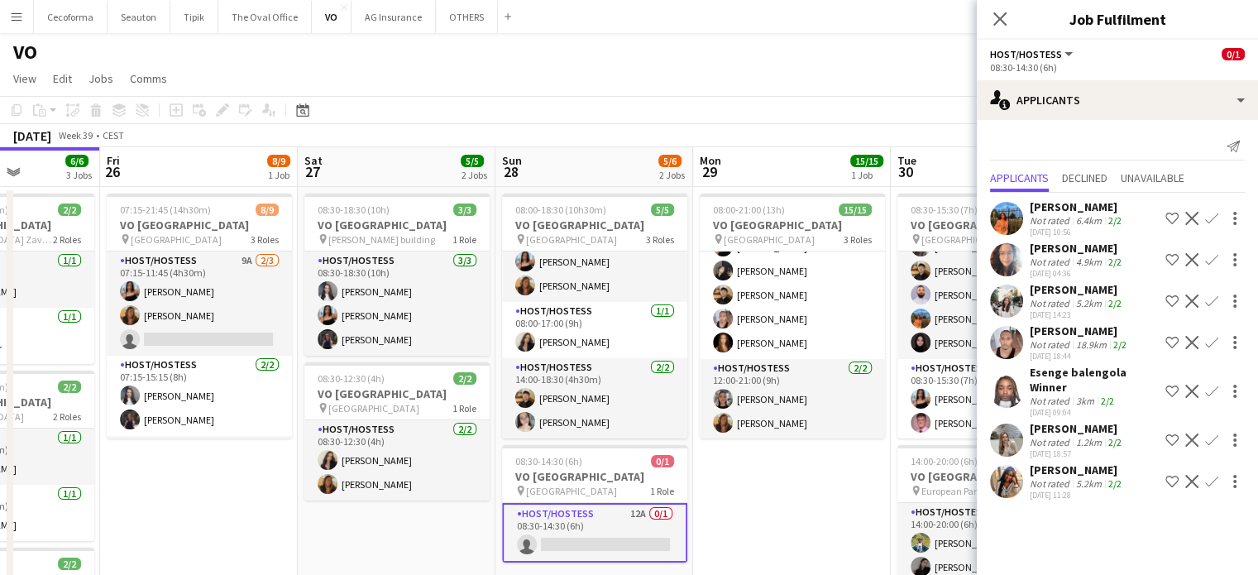
click at [821, 481] on app-date-cell "08:00-21:00 (13h) 15/15 VO Europe pin UR Square 3 Roles Host/Hostess [DATE] 08:…" at bounding box center [792, 471] width 198 height 568
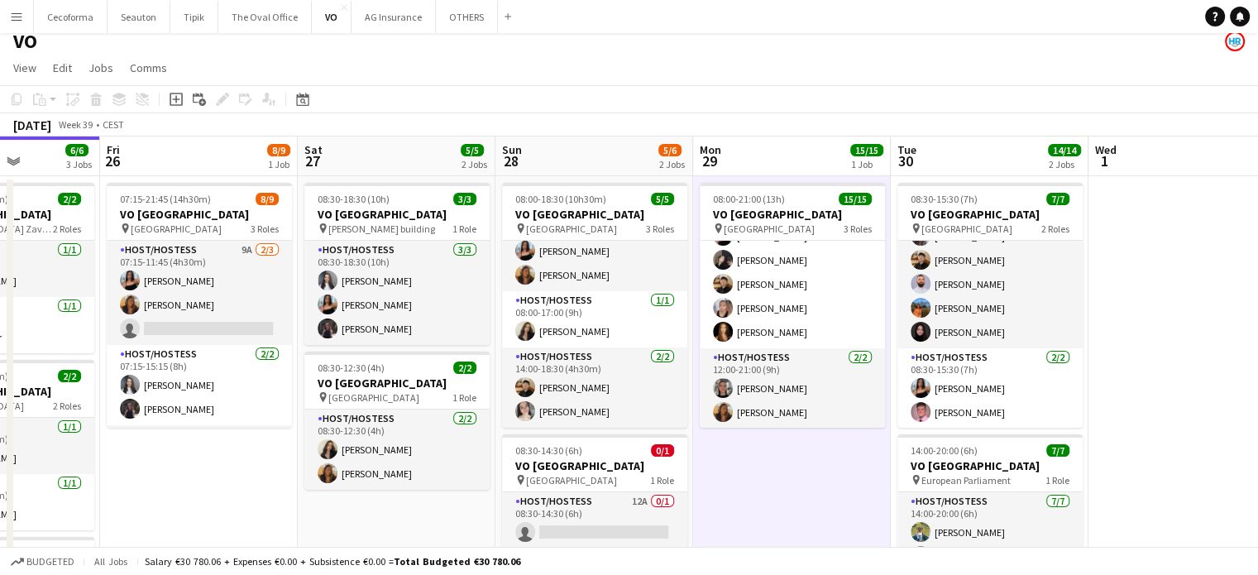
scroll to position [165, 0]
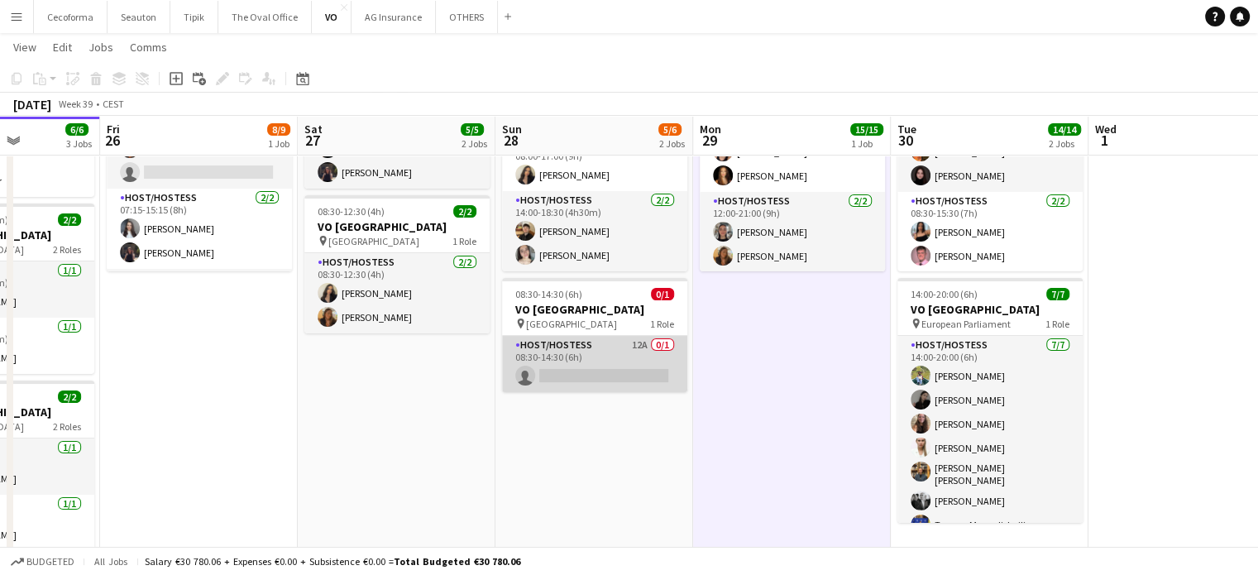
click at [601, 376] on app-card-role "Host/Hostess 12A 0/1 08:30-14:30 (6h) single-neutral-actions" at bounding box center [594, 364] width 185 height 56
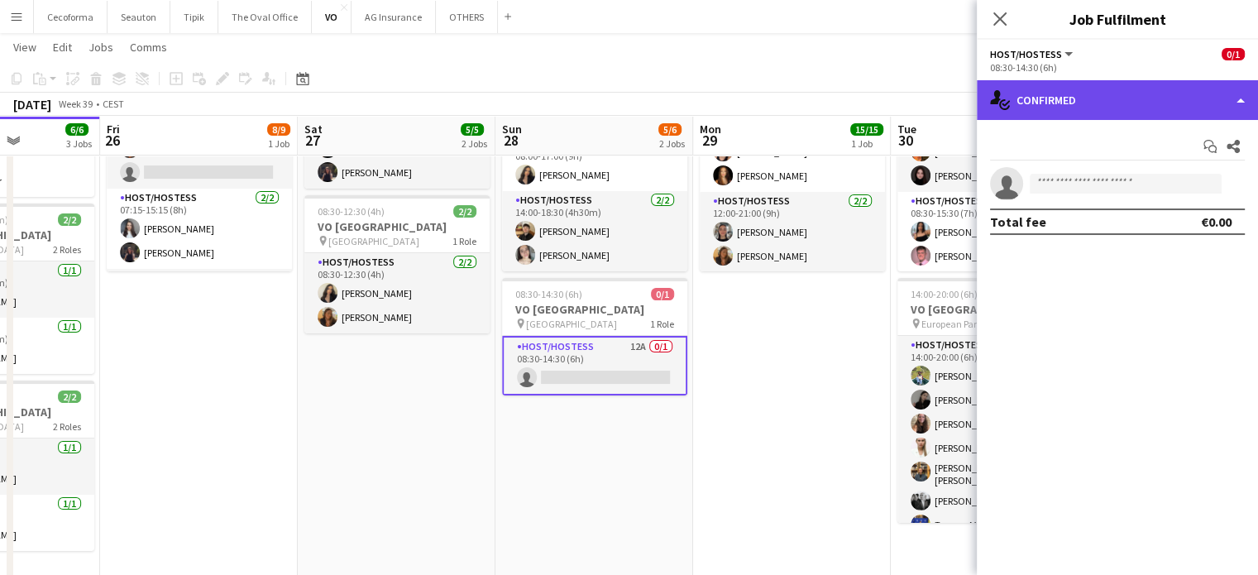
click at [1241, 98] on div "single-neutral-actions-check-2 Confirmed" at bounding box center [1117, 100] width 281 height 40
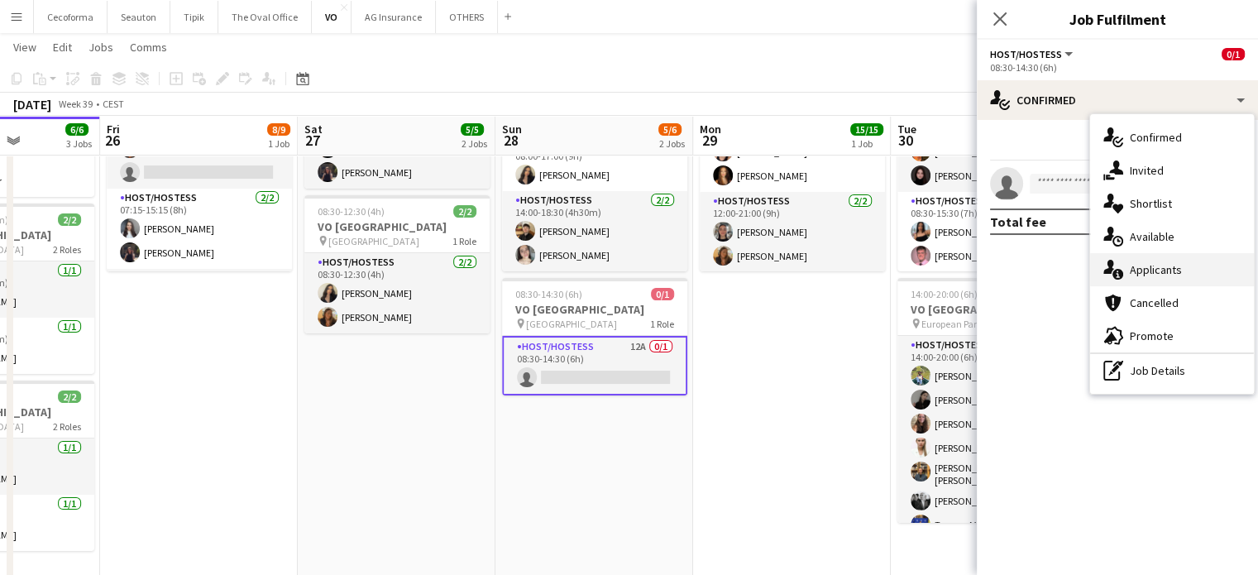
click at [1158, 266] on span "Applicants" at bounding box center [1156, 269] width 52 height 15
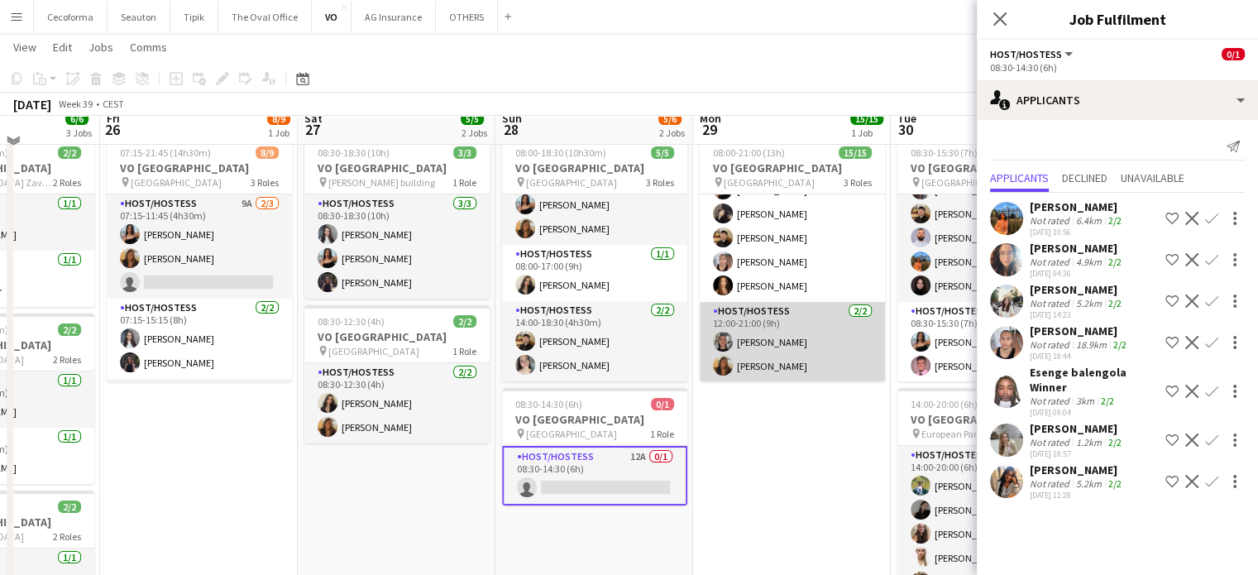
scroll to position [83, 0]
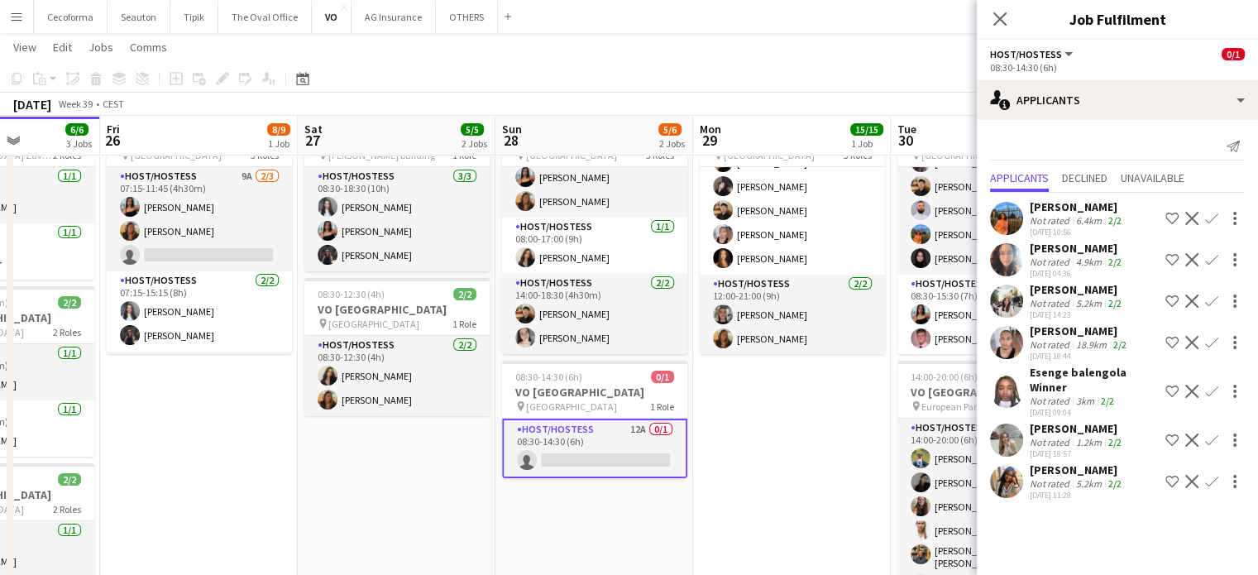
click at [1077, 294] on div "[PERSON_NAME]" at bounding box center [1077, 289] width 95 height 15
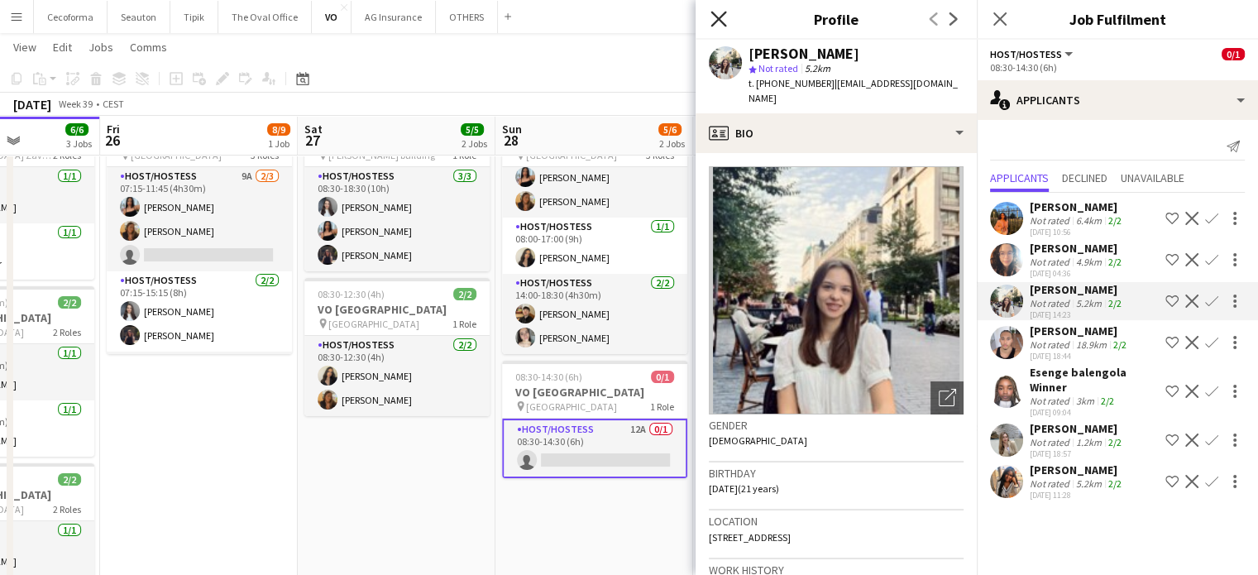
click at [723, 20] on icon "Close pop-in" at bounding box center [719, 19] width 16 height 16
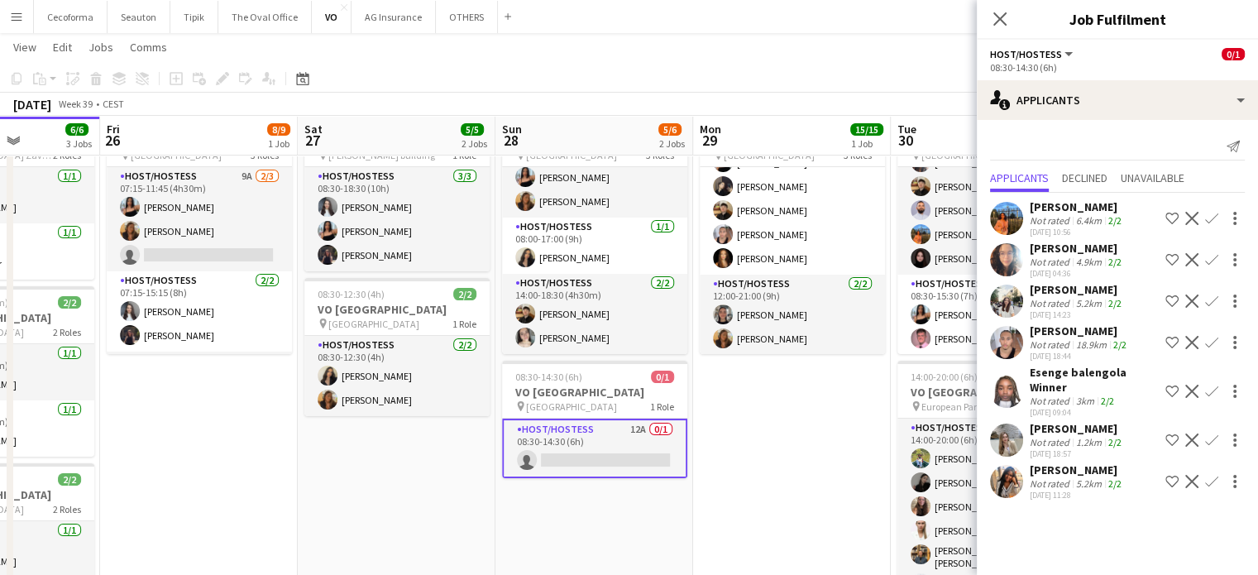
click at [789, 410] on app-date-cell "08:00-21:00 (13h) 15/15 VO Europe pin UR Square 3 Roles Host/Hostess [DATE] 08:…" at bounding box center [792, 387] width 198 height 568
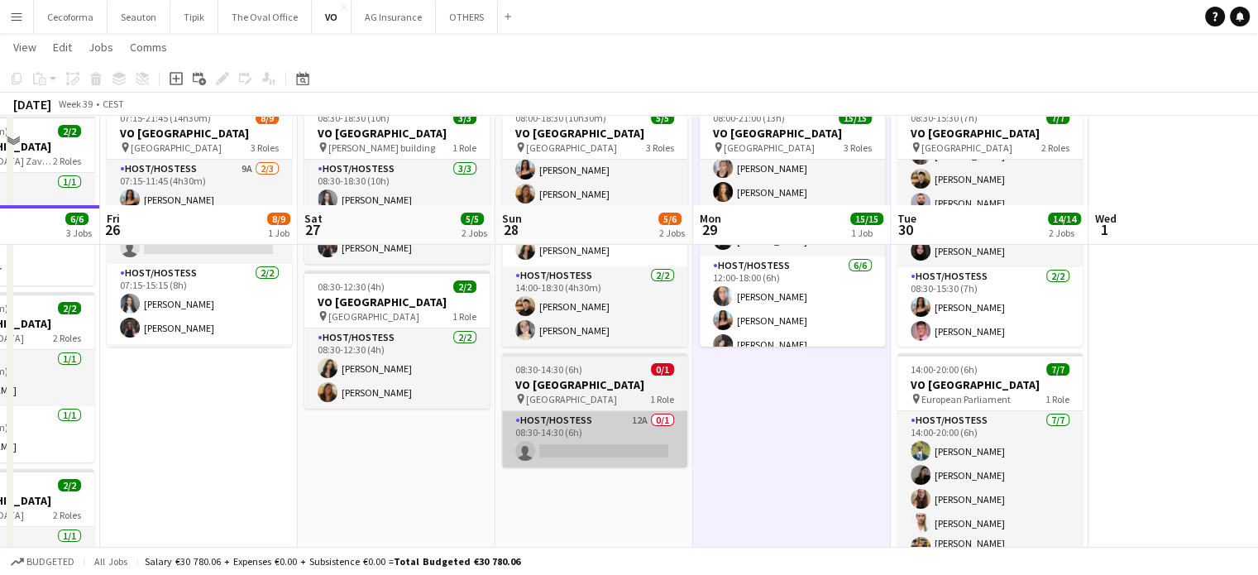
scroll to position [206, 0]
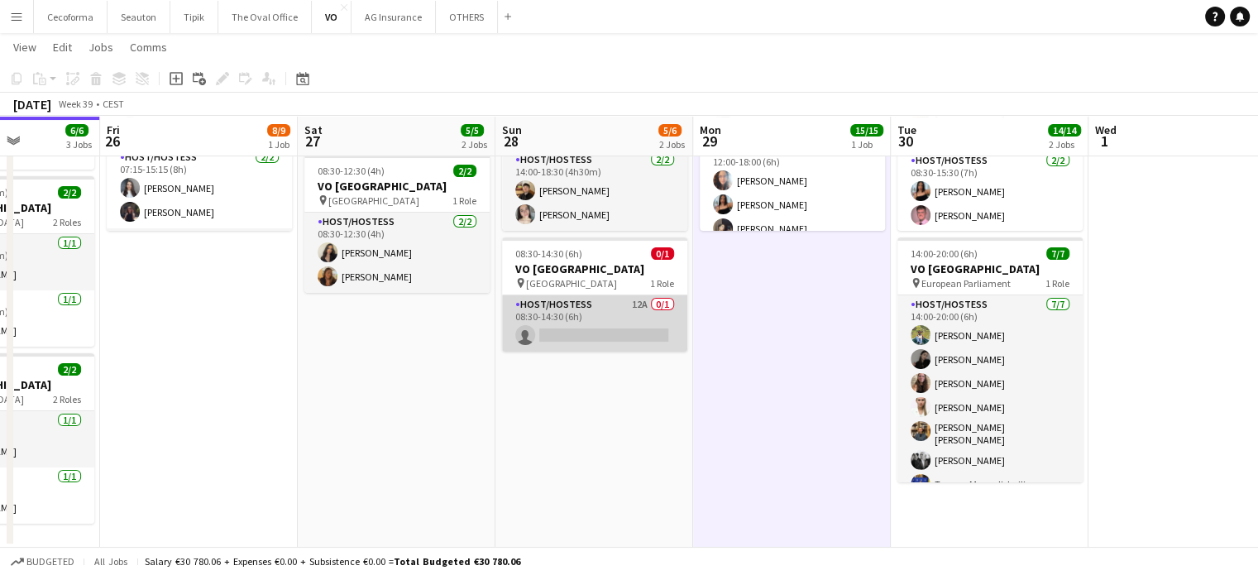
click at [596, 333] on app-card-role "Host/Hostess 12A 0/1 08:30-14:30 (6h) single-neutral-actions" at bounding box center [594, 323] width 185 height 56
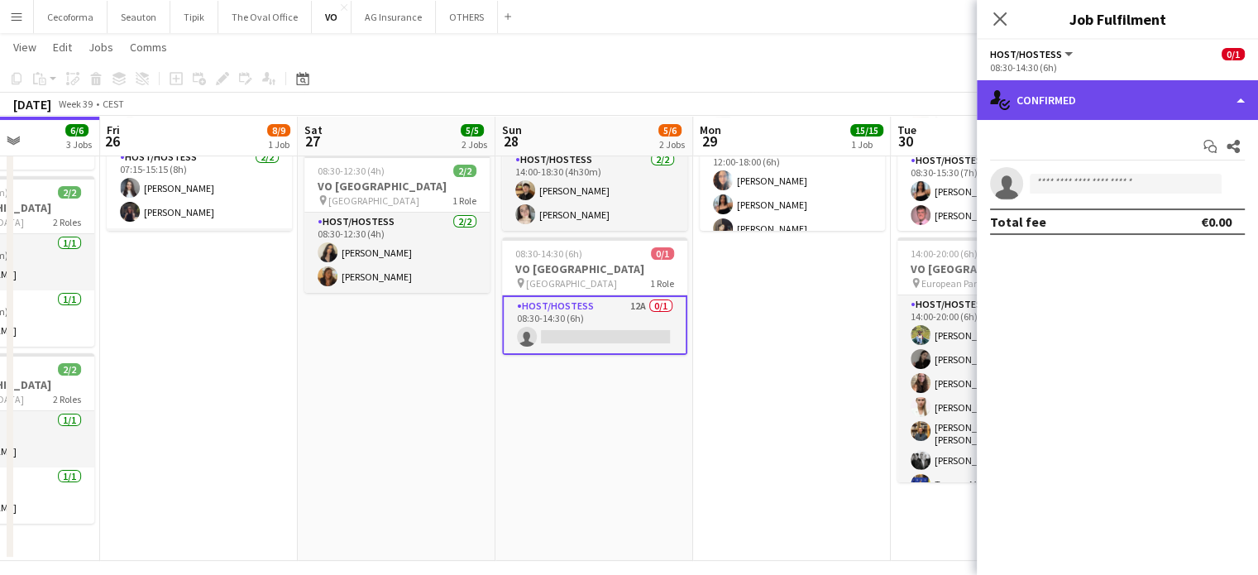
click at [1245, 102] on div "single-neutral-actions-check-2 Confirmed" at bounding box center [1117, 100] width 281 height 40
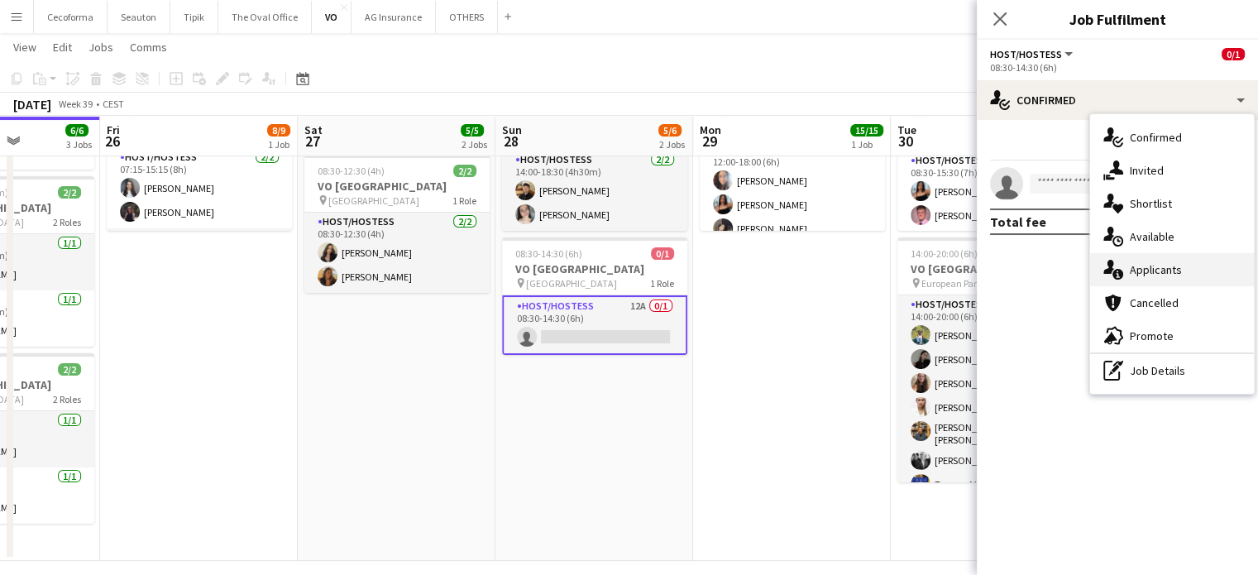
click at [1145, 273] on span "Applicants" at bounding box center [1156, 269] width 52 height 15
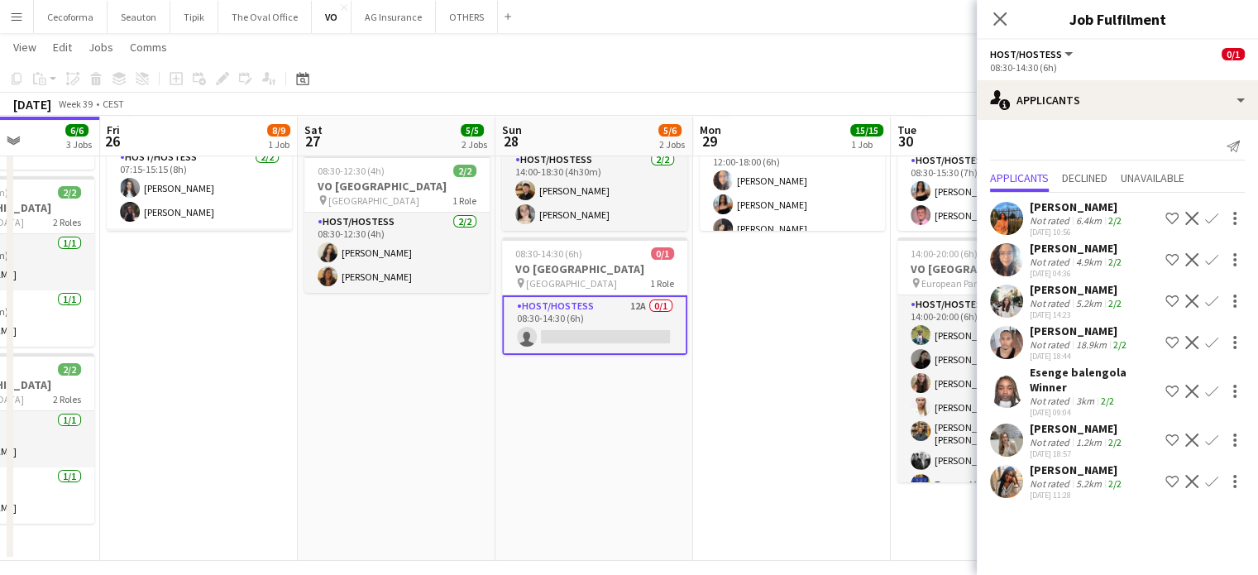
click at [1205, 302] on app-icon "Confirm" at bounding box center [1211, 301] width 13 height 13
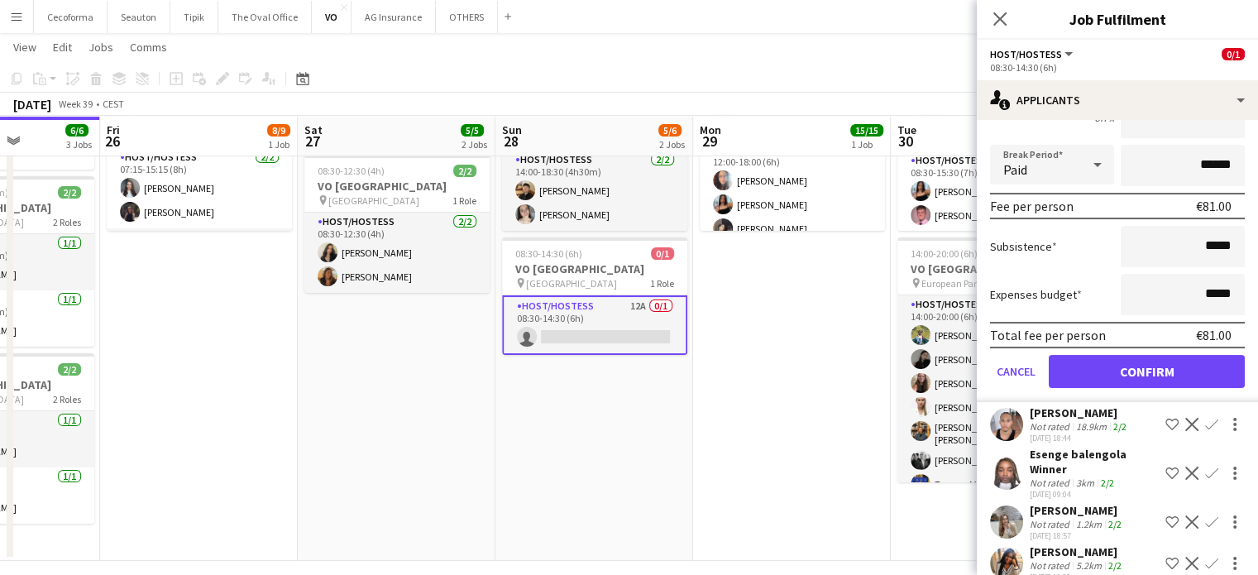
scroll to position [314, 0]
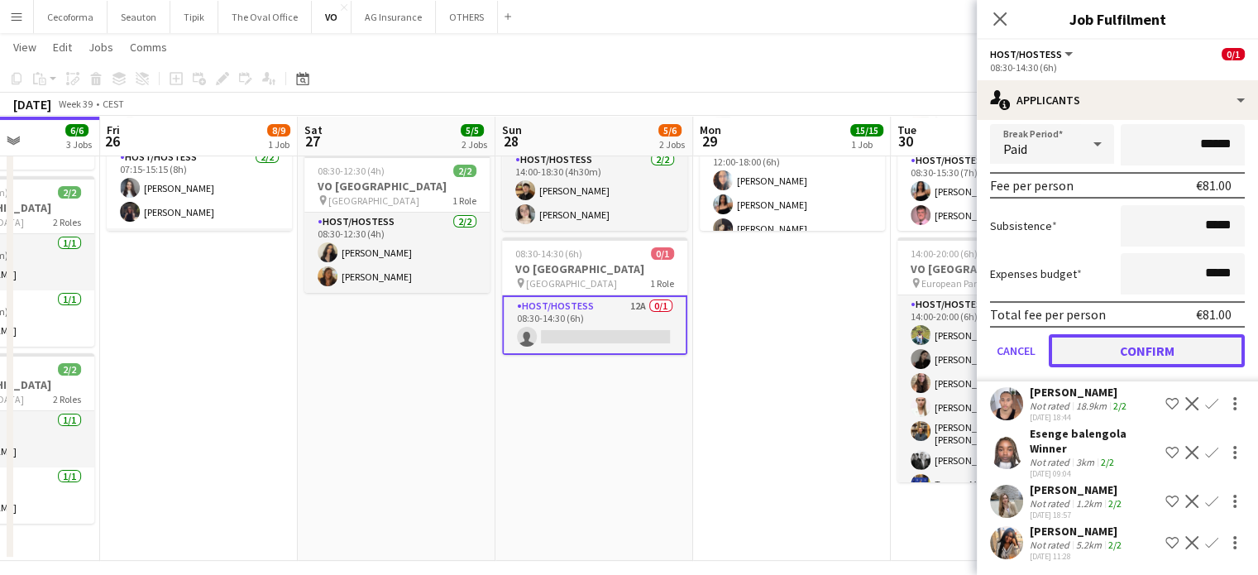
click at [1143, 345] on button "Confirm" at bounding box center [1147, 350] width 196 height 33
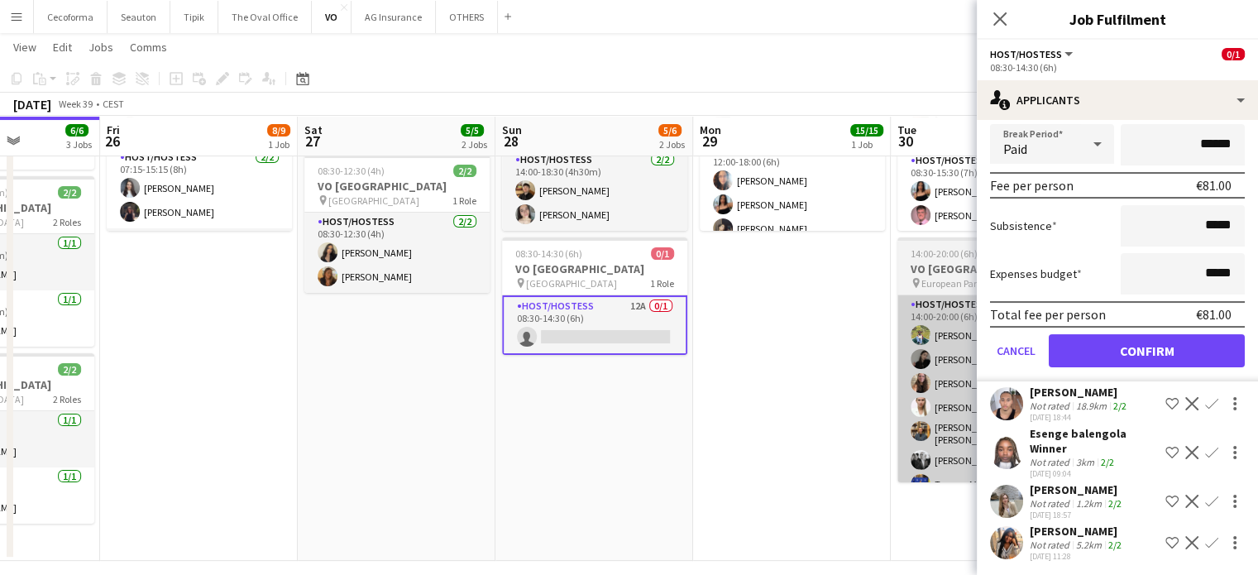
scroll to position [0, 0]
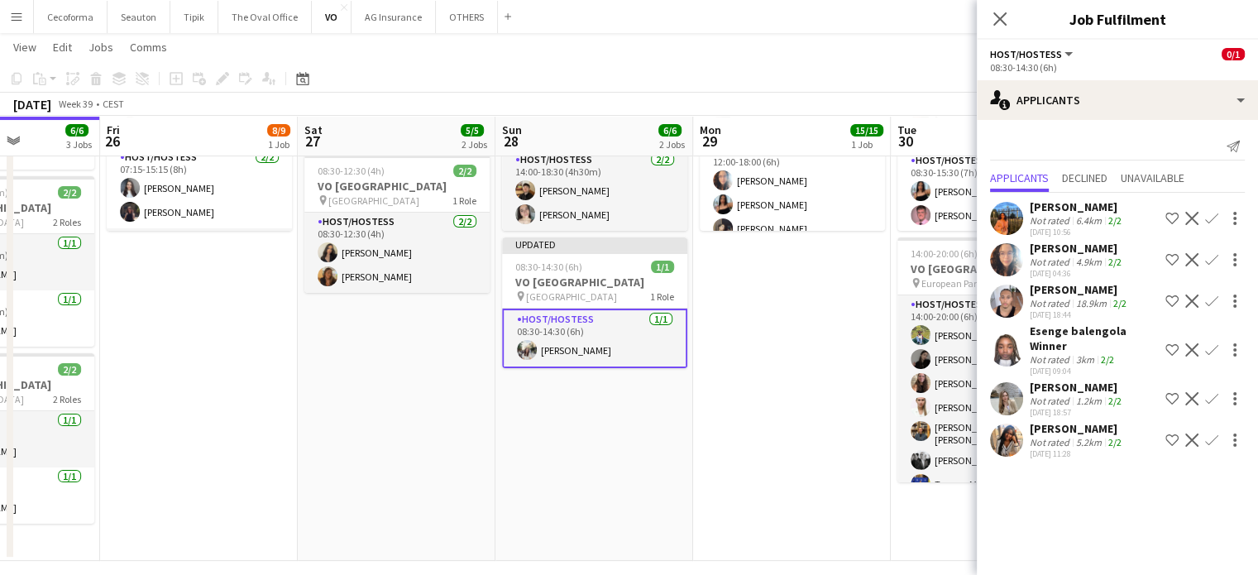
click at [782, 403] on app-date-cell "08:00-21:00 (13h) 15/15 VO Europe pin UR Square 3 Roles Host/Hostess [DATE] 08:…" at bounding box center [792, 270] width 198 height 582
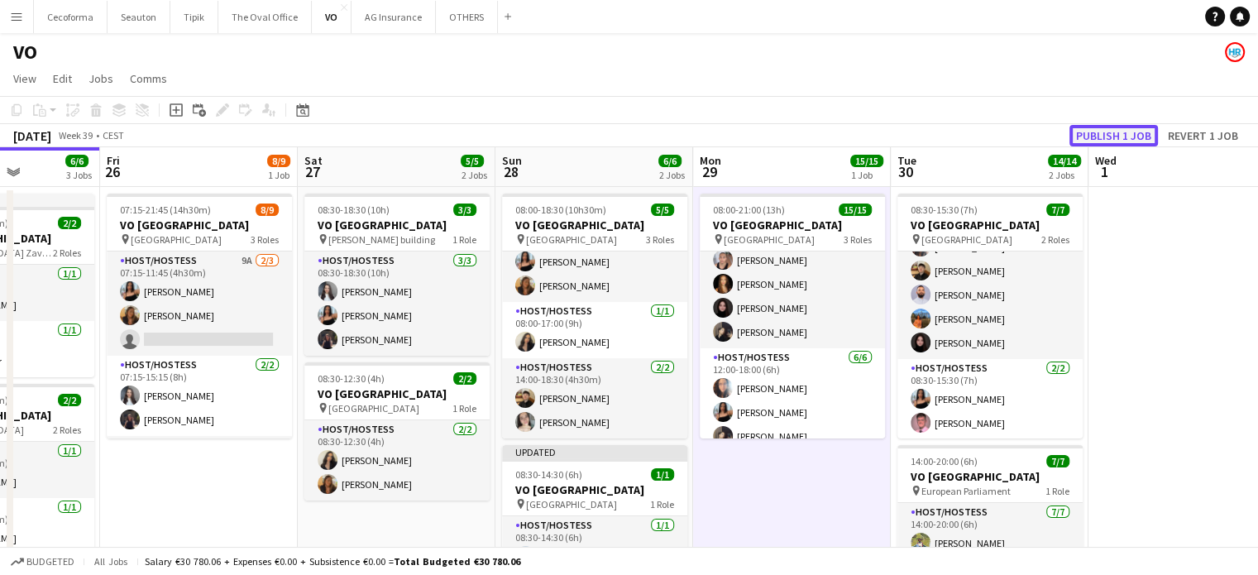
click at [1116, 132] on button "Publish 1 job" at bounding box center [1114, 136] width 89 height 22
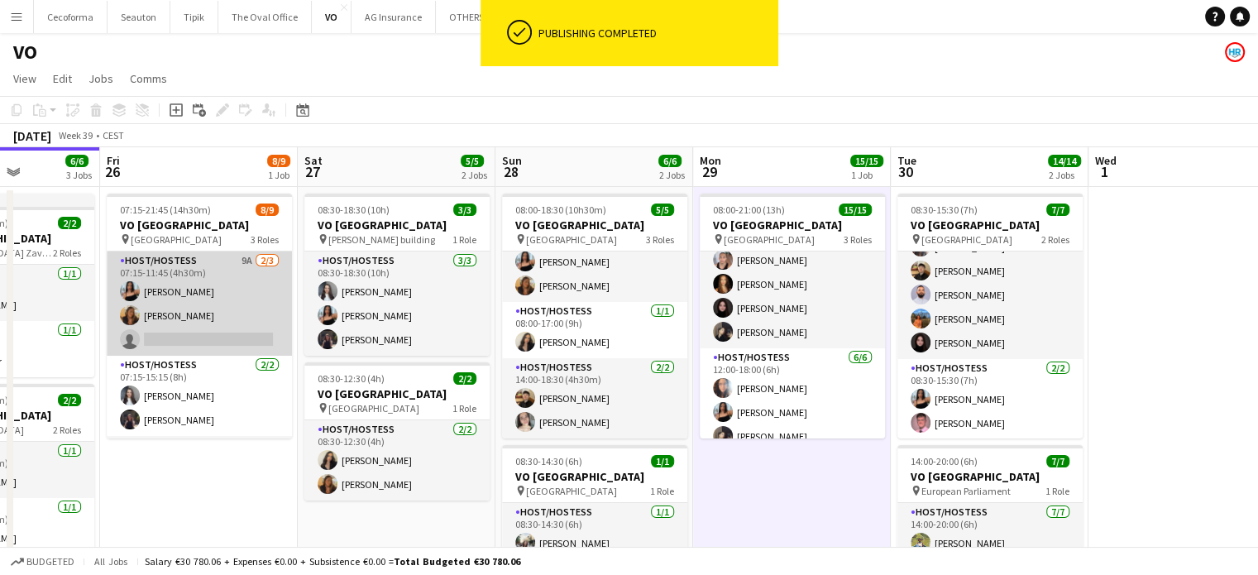
click at [176, 333] on app-card-role "Host/Hostess 9A [DATE] 07:15-11:45 (4h30m) [PERSON_NAME] [PERSON_NAME] single-n…" at bounding box center [199, 304] width 185 height 104
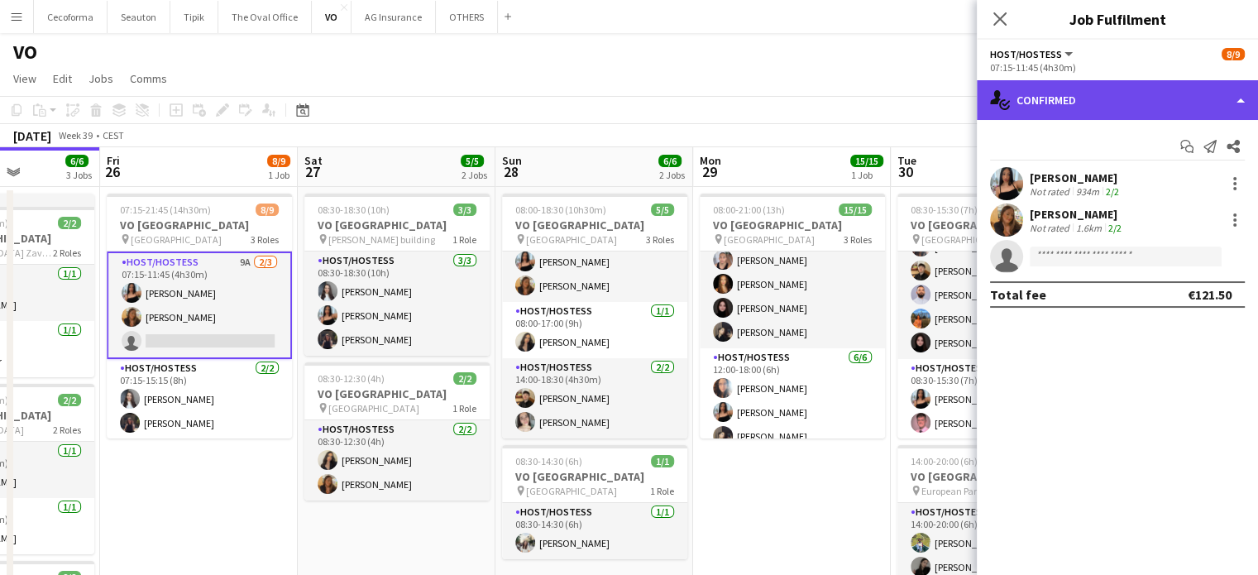
click at [1241, 101] on div "single-neutral-actions-check-2 Confirmed" at bounding box center [1117, 100] width 281 height 40
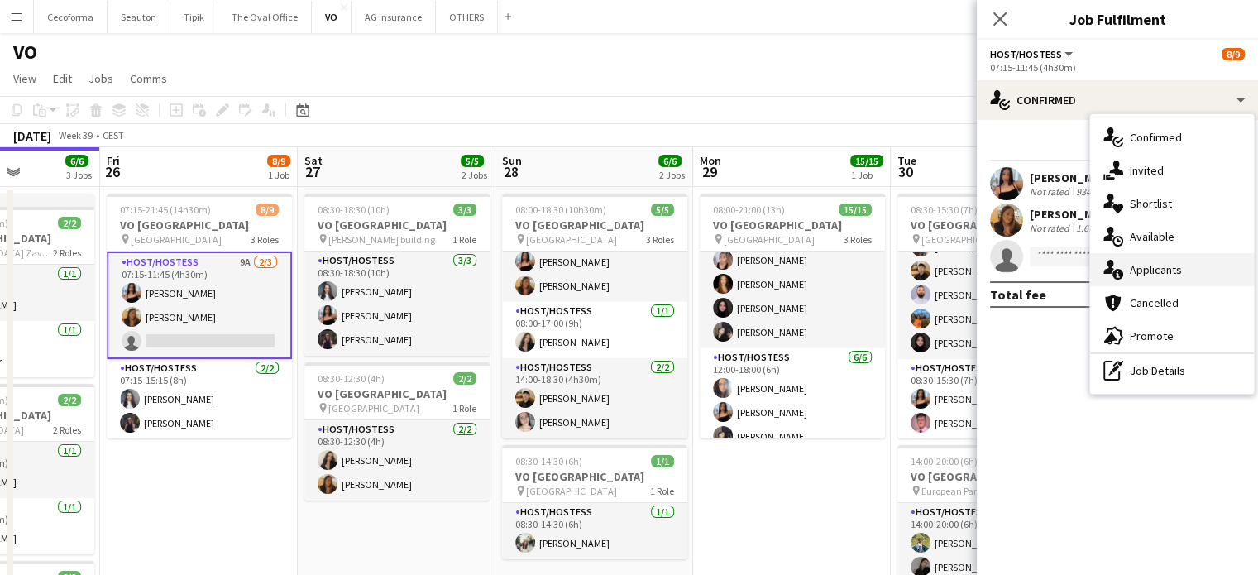
click at [1155, 270] on span "Applicants" at bounding box center [1156, 269] width 52 height 15
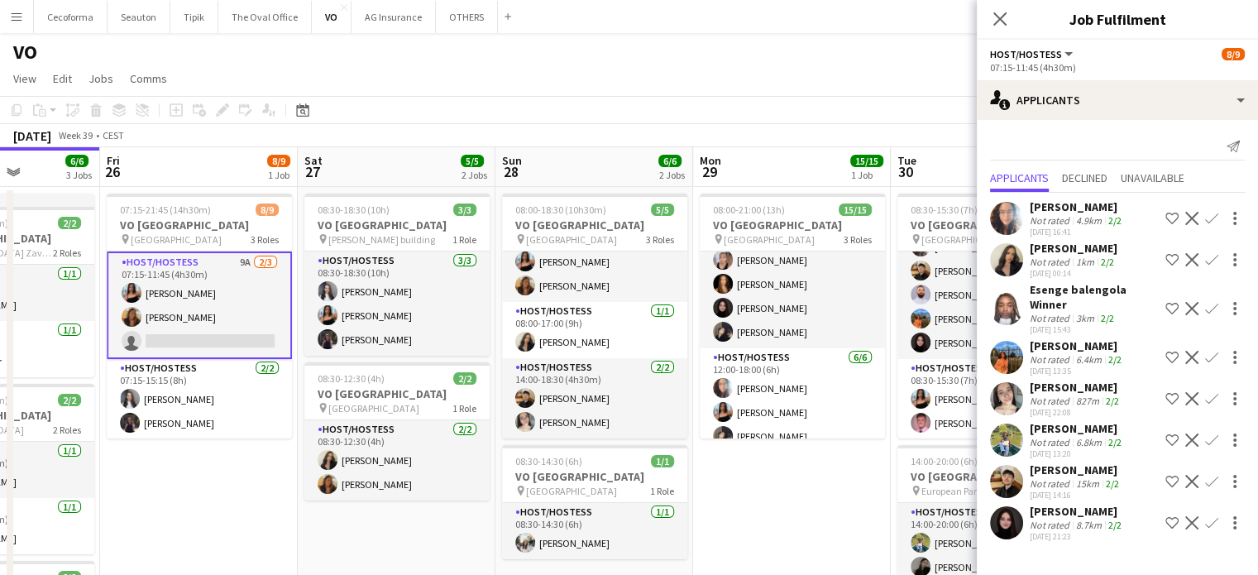
scroll to position [14, 0]
click at [238, 476] on app-date-cell "07:15-21:45 (14h30m) 8/9 VO Europe pin [GEOGRAPHIC_DATA] 3 Roles Host/Hostess 9…" at bounding box center [199, 478] width 198 height 582
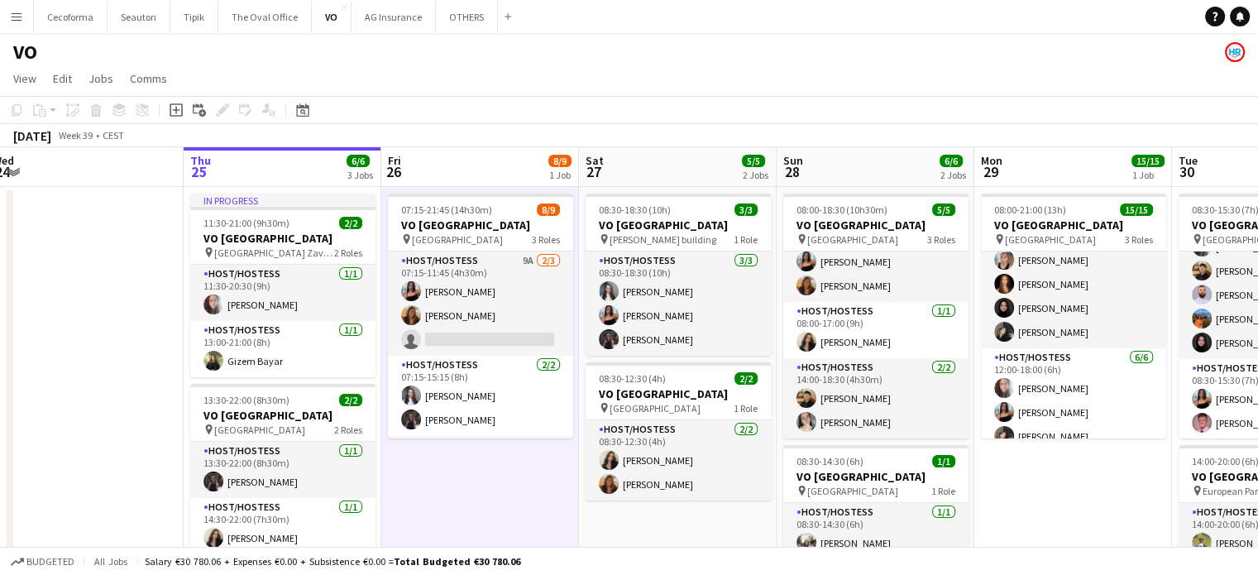
scroll to position [0, 387]
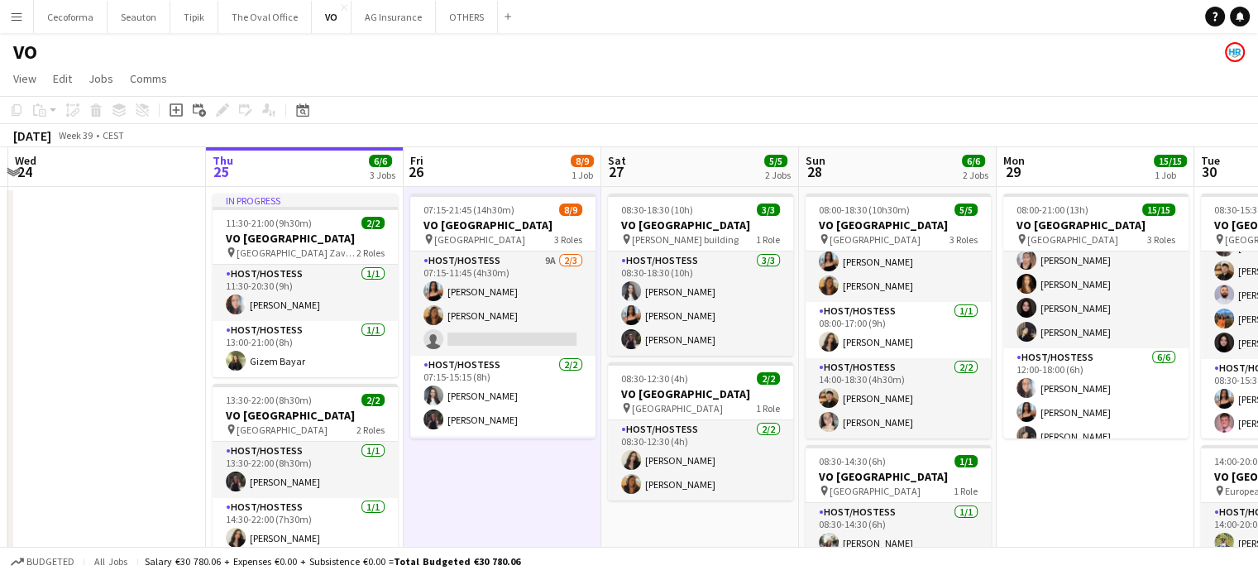
drag, startPoint x: 185, startPoint y: 477, endPoint x: 489, endPoint y: 499, distance: 304.4
click at [489, 499] on app-calendar-viewport "Mon 22 Tue 23 Wed 24 Thu 25 6/6 3 Jobs Fri 26 8/9 1 Job Sat 27 5/5 2 Jobs Sun 2…" at bounding box center [629, 457] width 1258 height 621
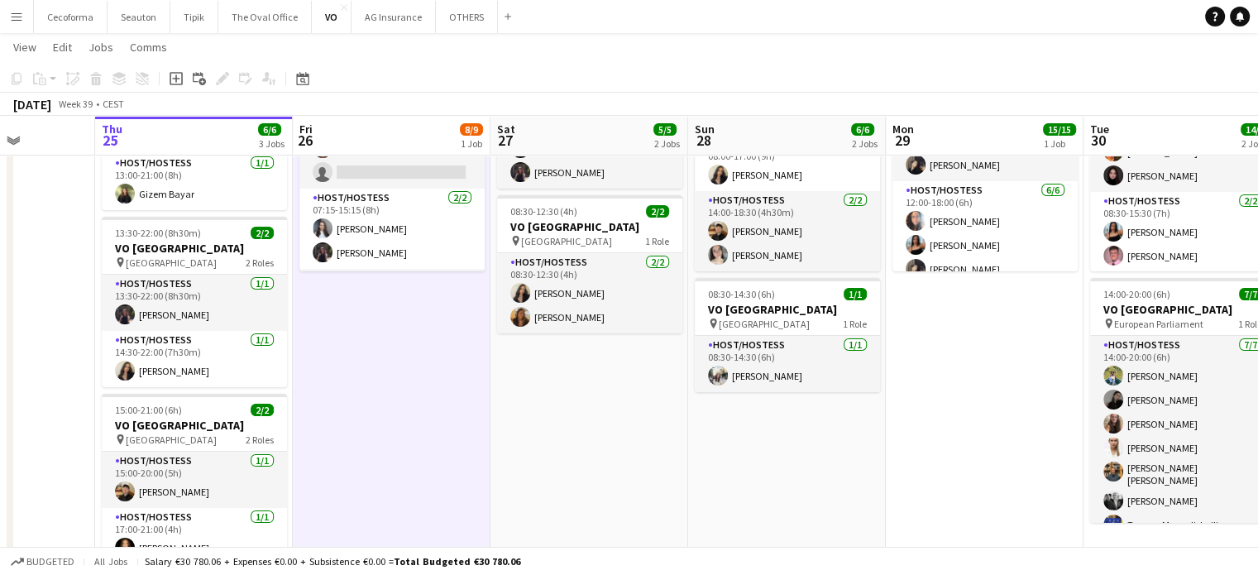
scroll to position [0, 508]
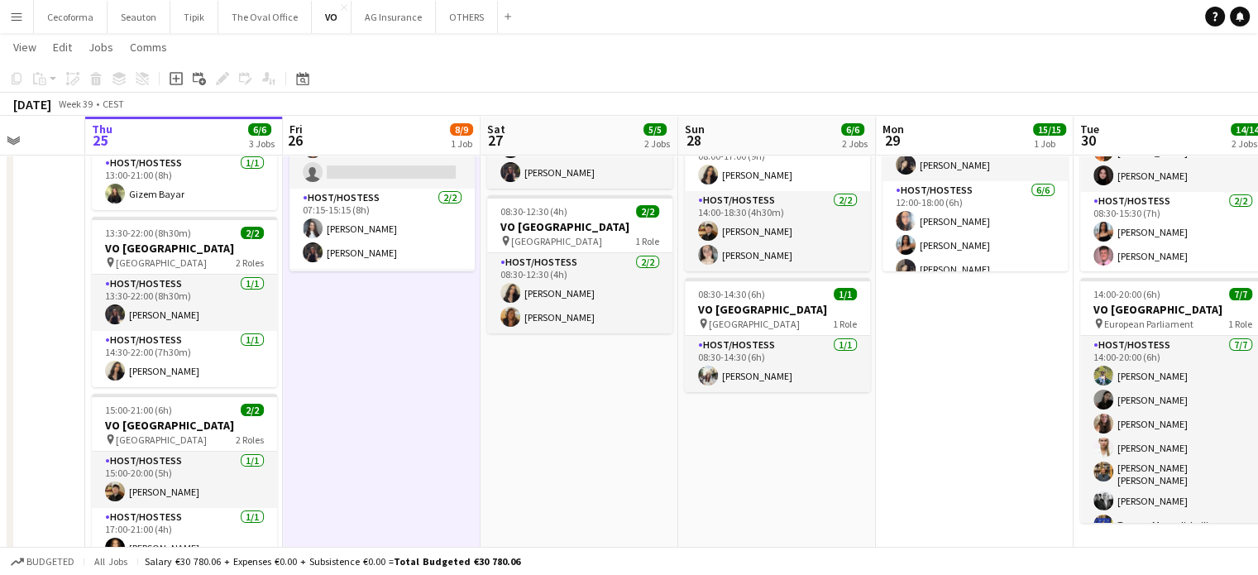
drag, startPoint x: 520, startPoint y: 373, endPoint x: 399, endPoint y: 380, distance: 121.0
click at [399, 380] on app-calendar-viewport "Mon 22 Tue 23 Wed 24 Thu 25 6/6 3 Jobs Fri 26 8/9 1 Job Sat 27 5/5 2 Jobs Sun 2…" at bounding box center [629, 250] width 1258 height 702
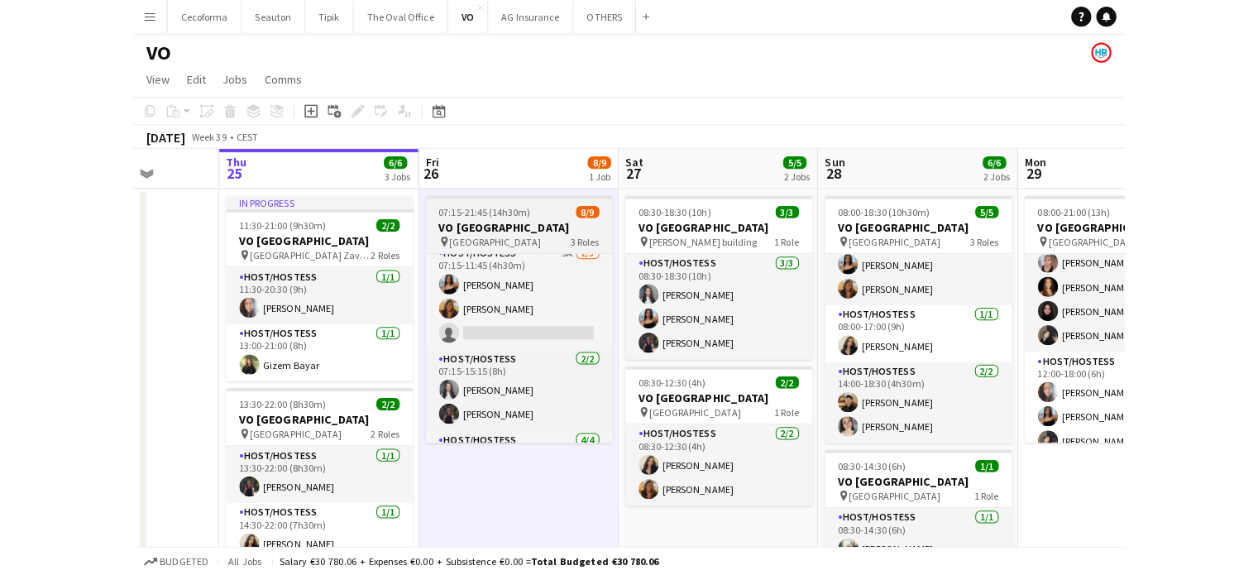
scroll to position [0, 0]
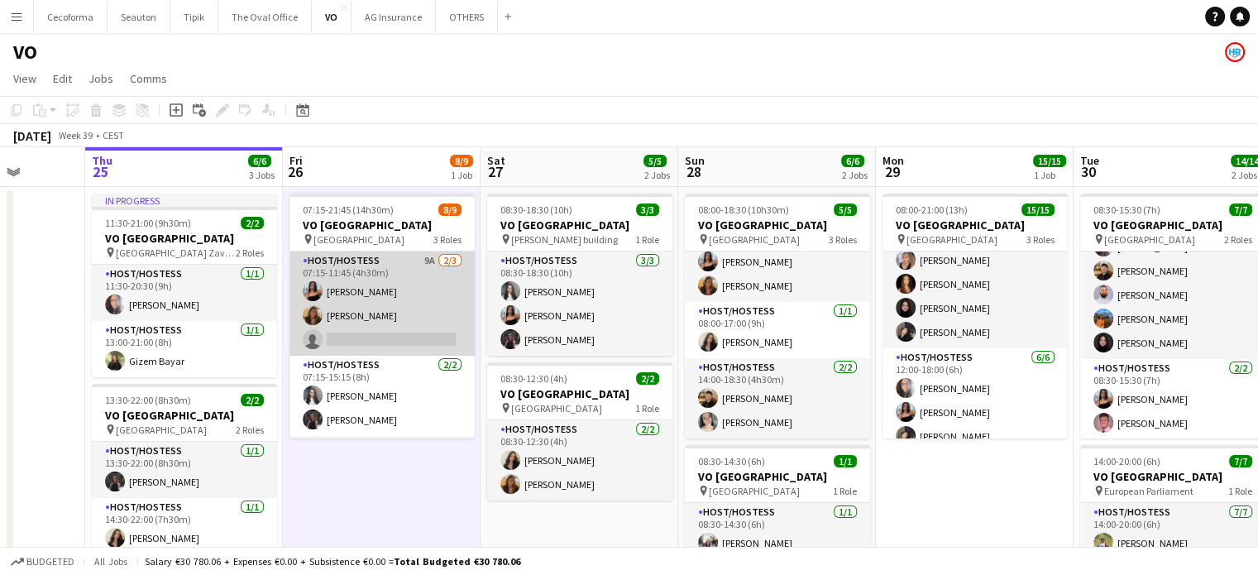
click at [381, 334] on app-card-role "Host/Hostess 9A [DATE] 07:15-11:45 (4h30m) [PERSON_NAME] [PERSON_NAME] single-n…" at bounding box center [382, 304] width 185 height 104
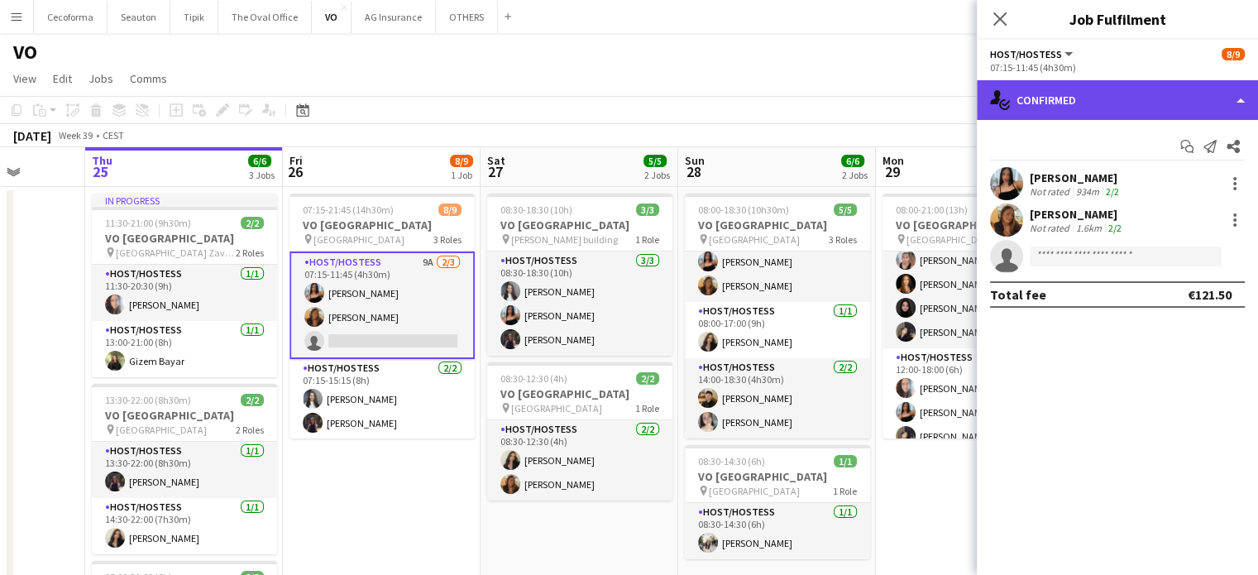
click at [1242, 99] on div "single-neutral-actions-check-2 Confirmed" at bounding box center [1117, 100] width 281 height 40
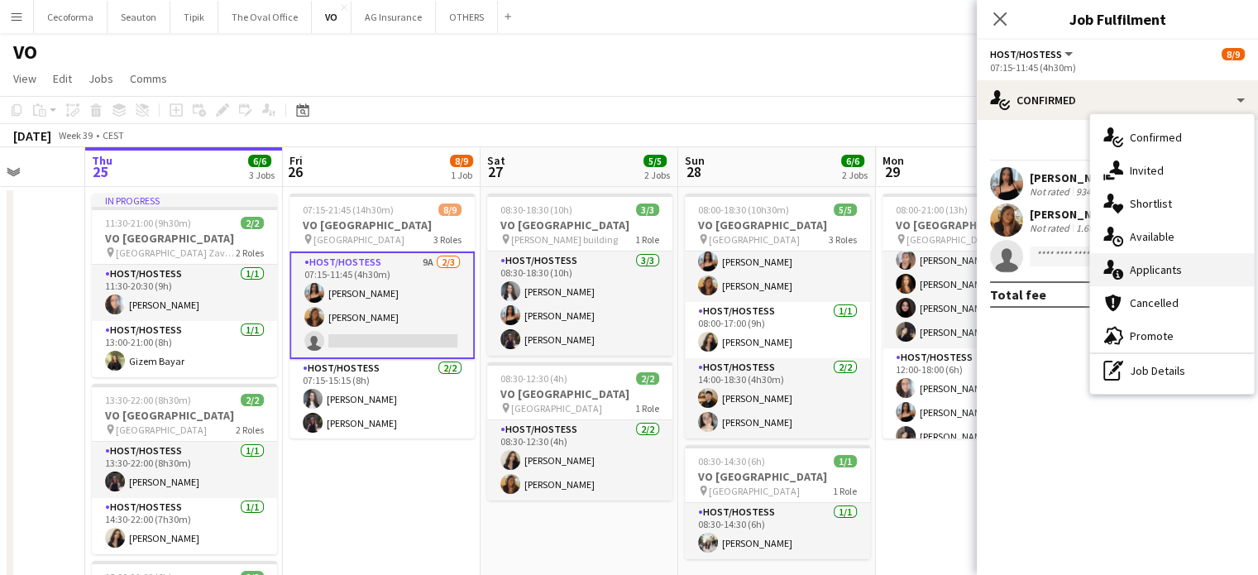
click at [1156, 269] on span "Applicants" at bounding box center [1156, 269] width 52 height 15
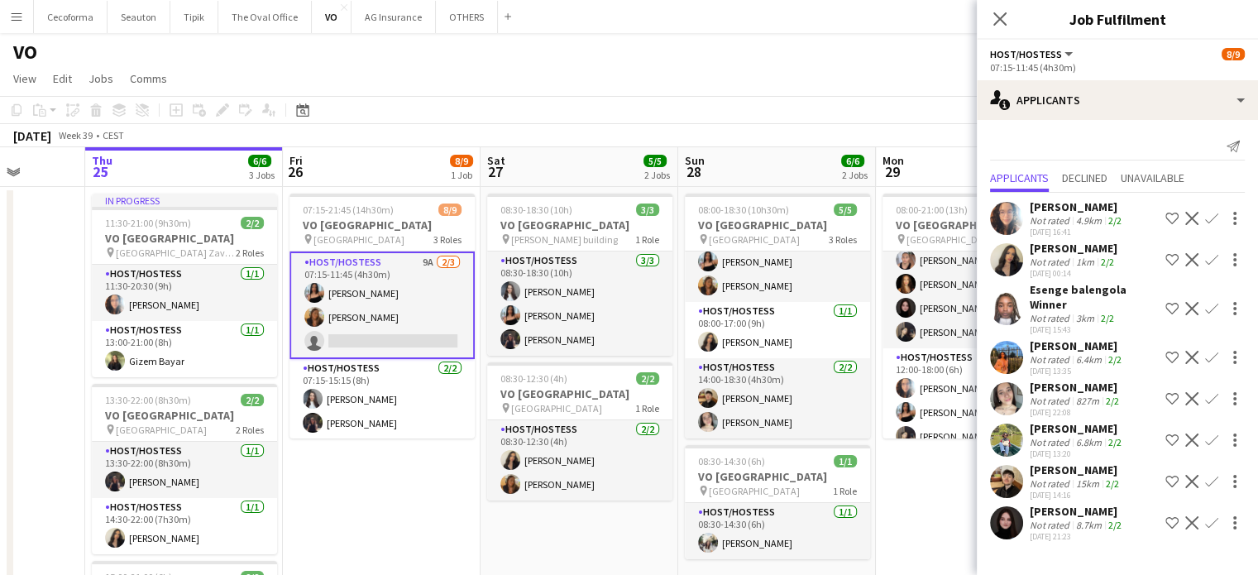
click at [1205, 520] on app-icon "Confirm" at bounding box center [1211, 522] width 13 height 13
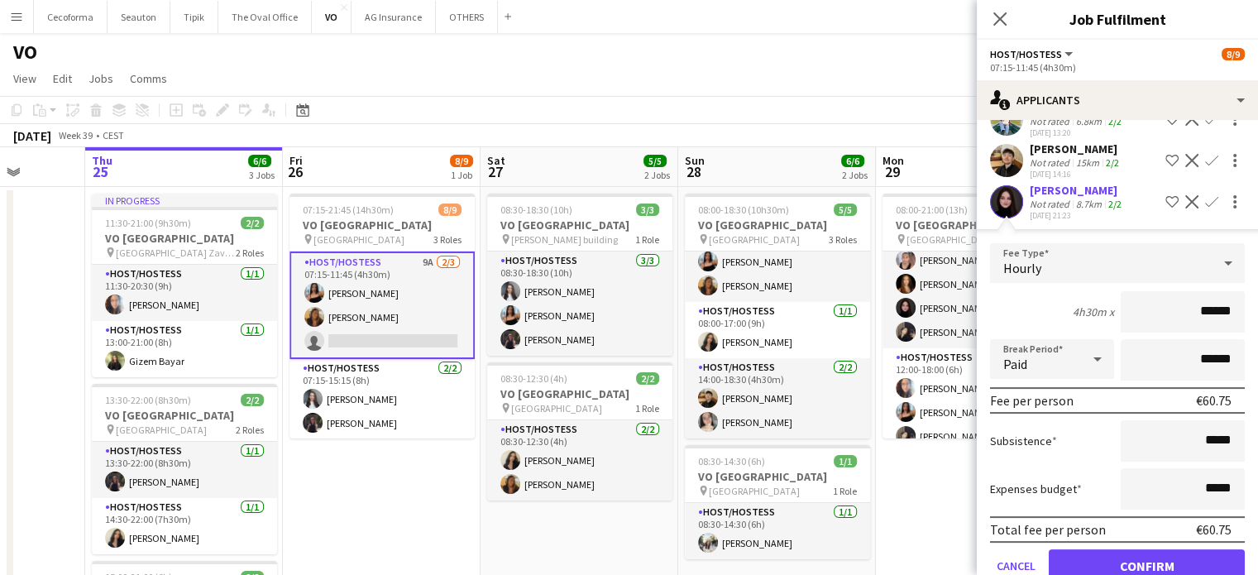
scroll to position [357, 0]
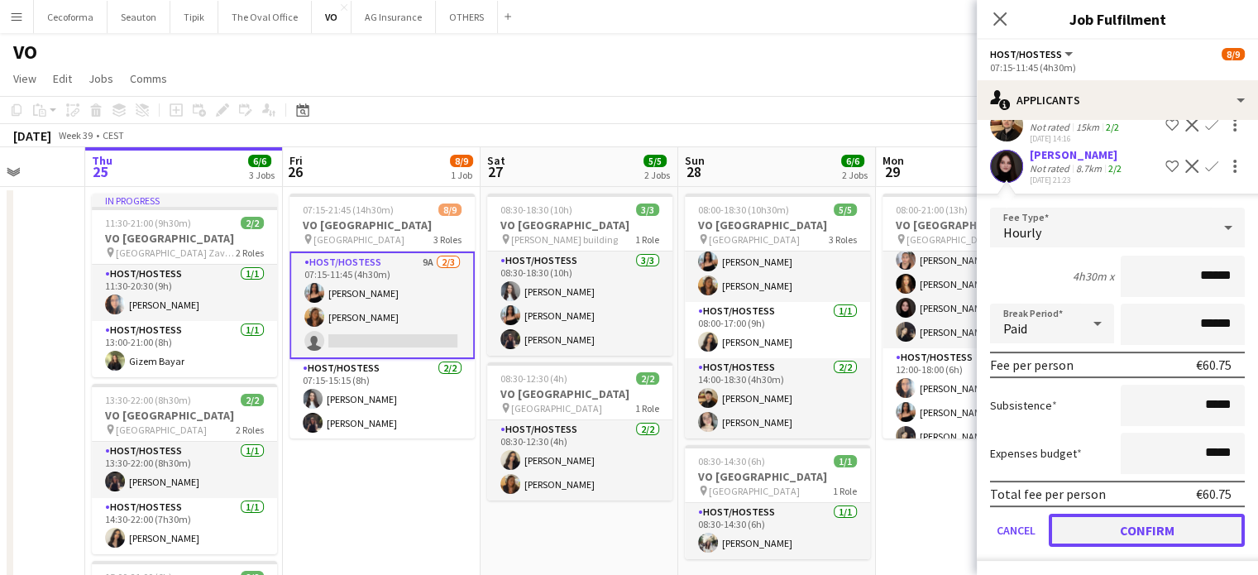
click at [1159, 532] on button "Confirm" at bounding box center [1147, 530] width 196 height 33
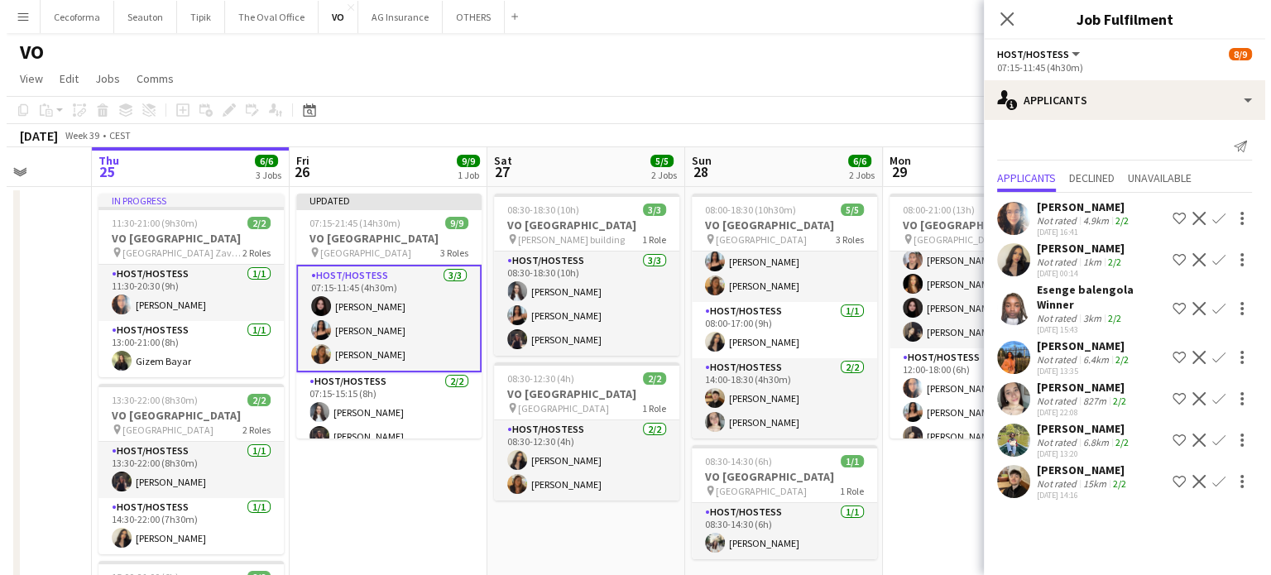
scroll to position [0, 0]
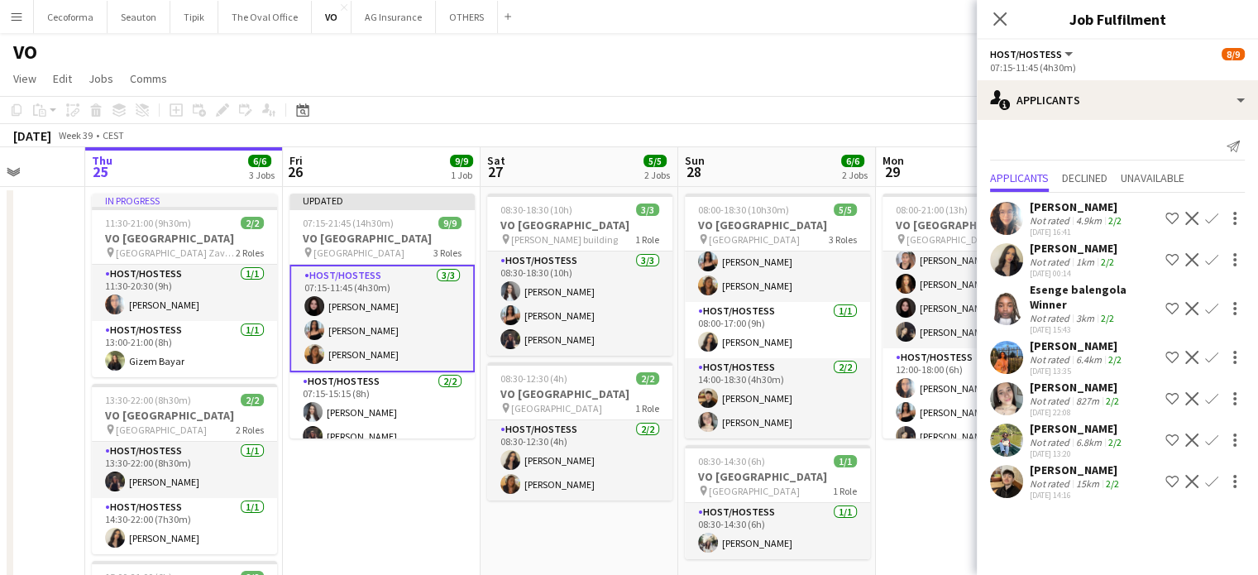
click at [403, 518] on app-date-cell "Updated 07:15-21:45 (14h30m) 9/9 VO Europe pin Borschette Center 3 Roles Host/H…" at bounding box center [382, 478] width 198 height 582
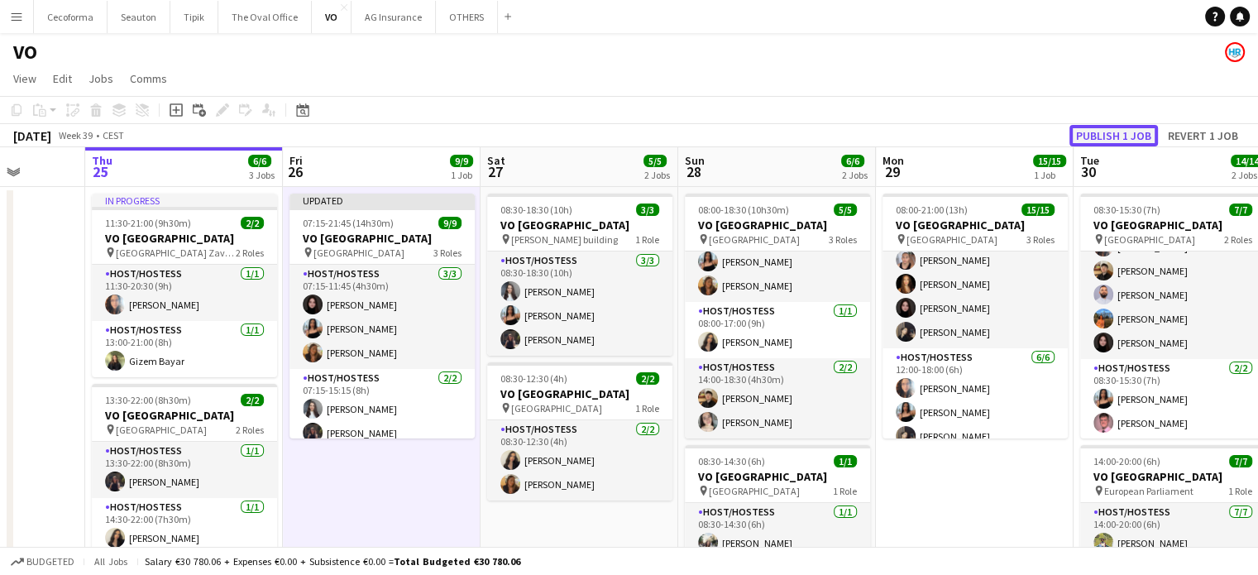
click at [1121, 138] on button "Publish 1 job" at bounding box center [1114, 136] width 89 height 22
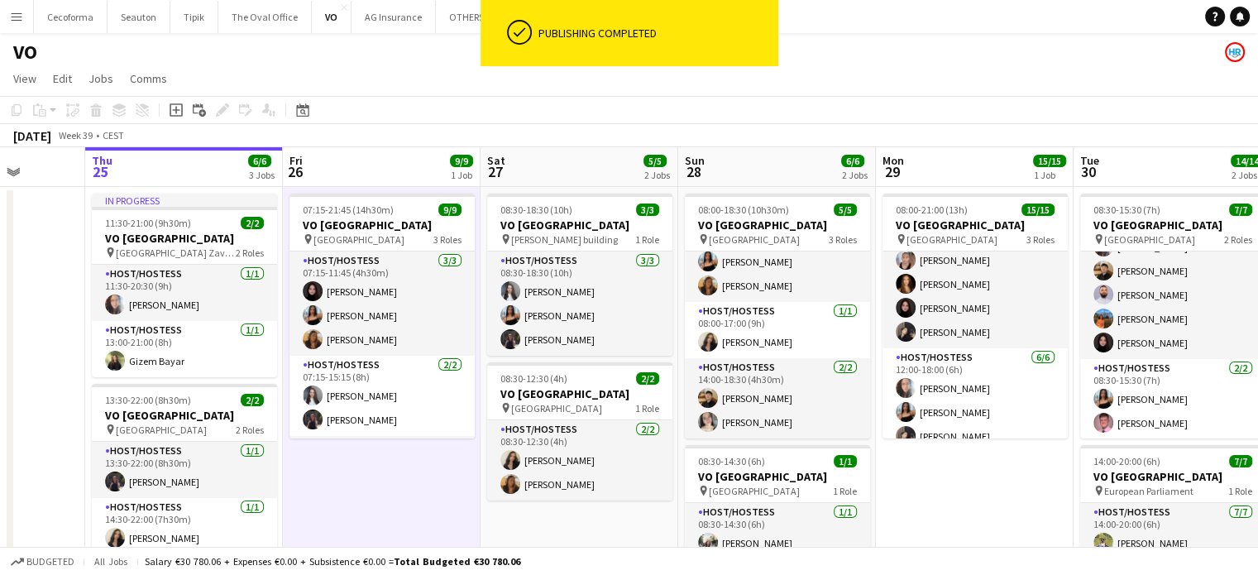
click at [432, 542] on app-date-cell "07:15-21:45 (14h30m) 9/9 VO Europe pin Borschette Center 3 Roles Host/Hostess […" at bounding box center [382, 478] width 198 height 582
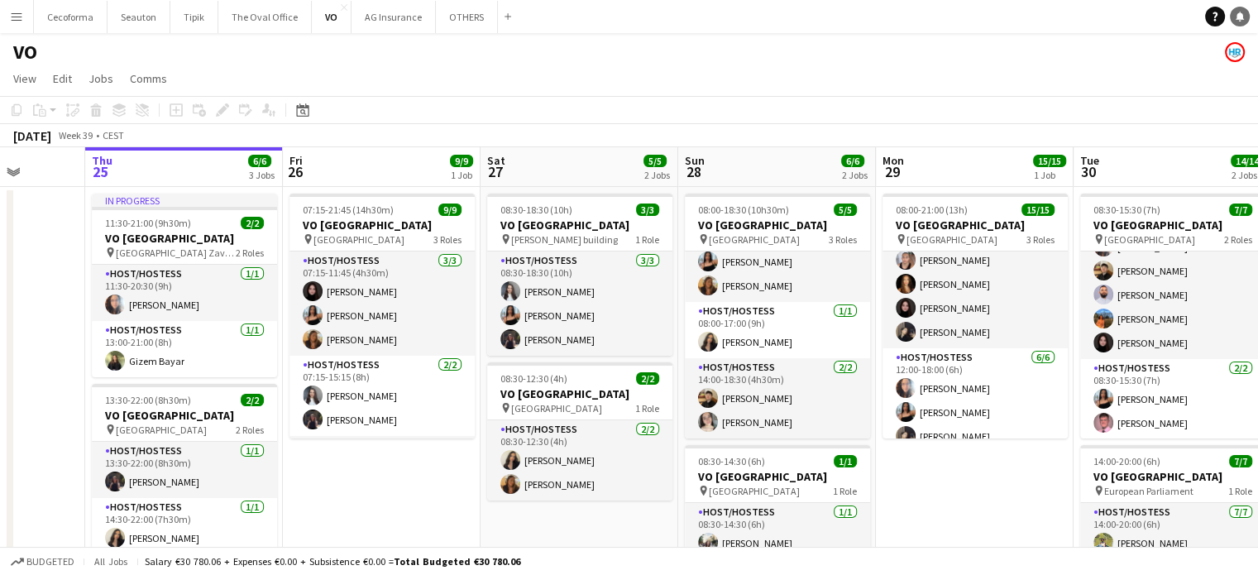
click at [1241, 19] on icon at bounding box center [1240, 16] width 8 height 8
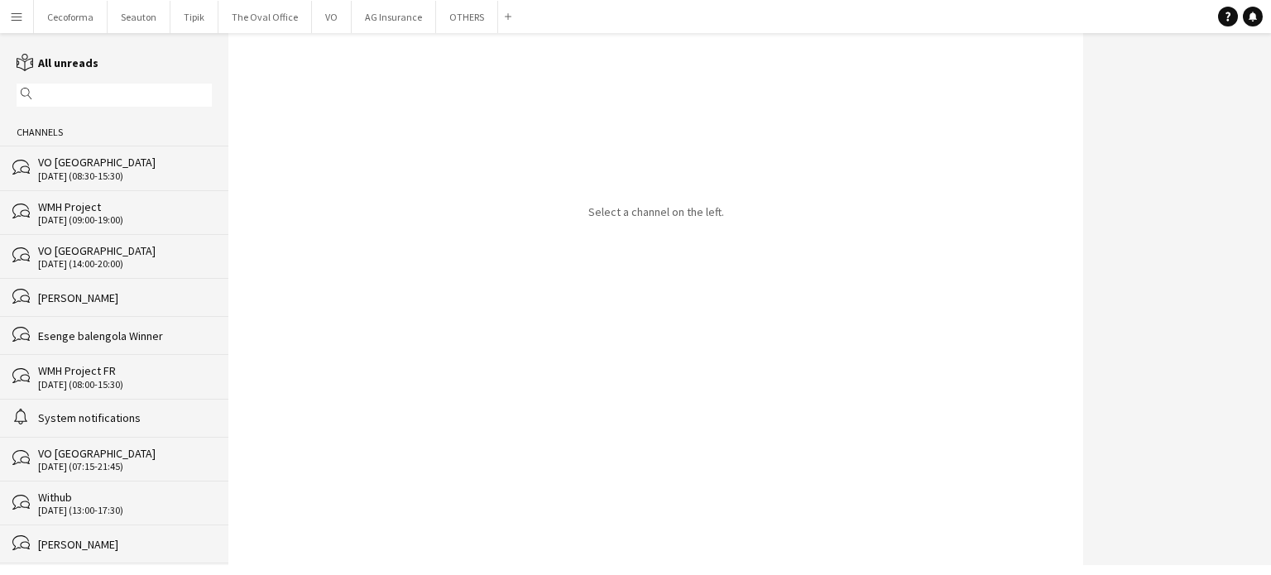
click at [87, 300] on div "[PERSON_NAME]" at bounding box center [125, 297] width 174 height 15
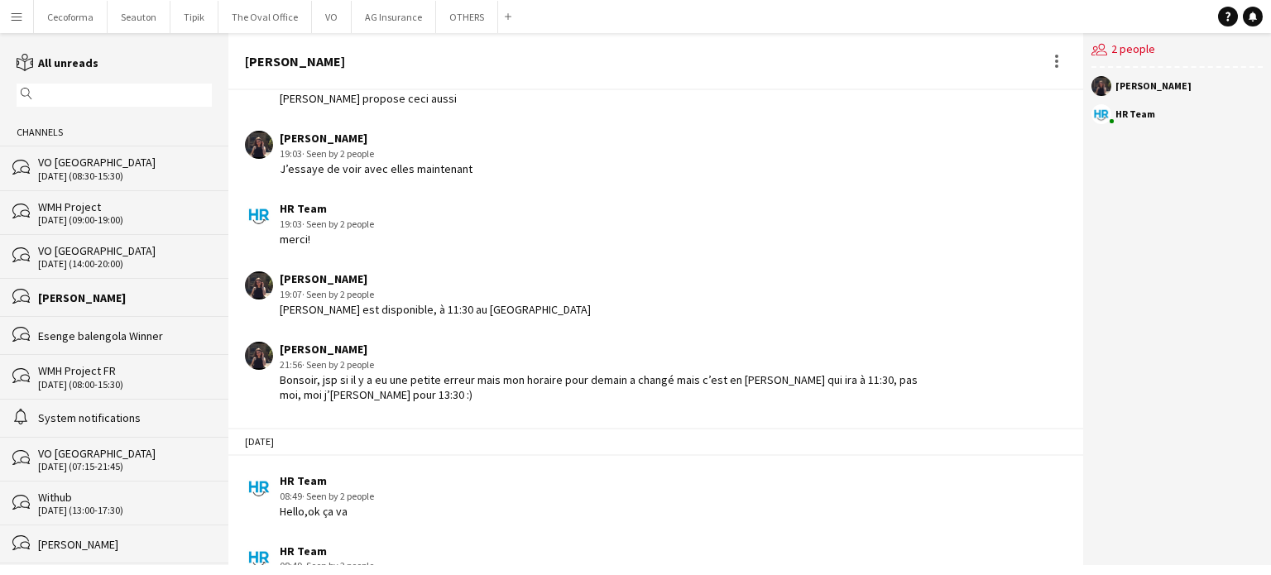
scroll to position [2083, 0]
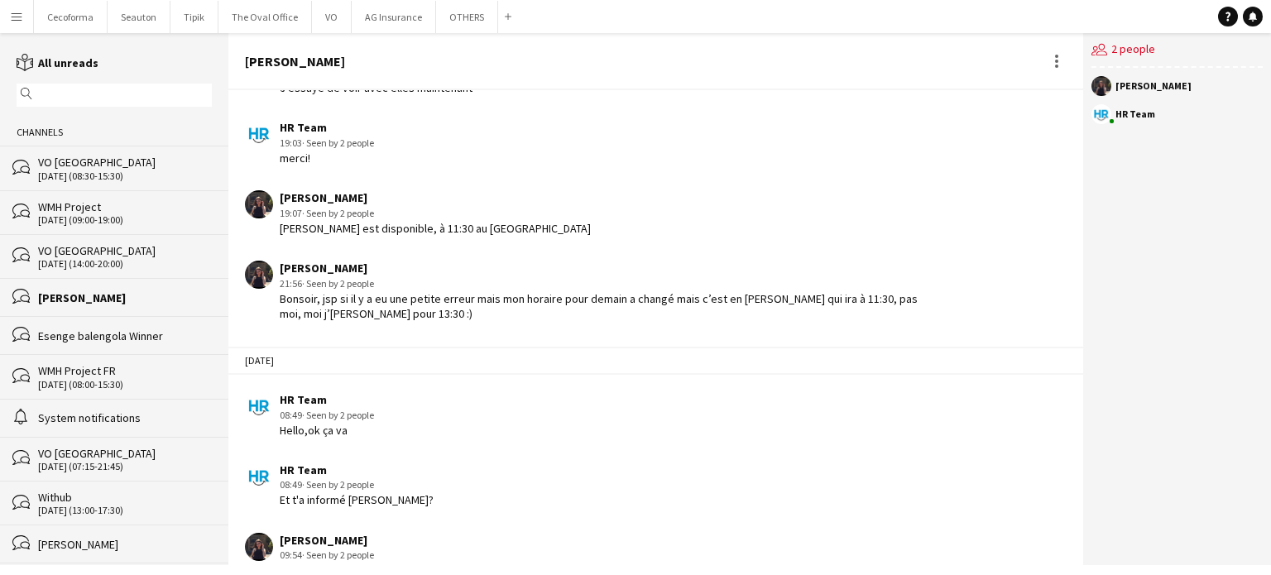
click at [513, 395] on div "HR Team 08:49 · Seen by 2 people Hello,ok ça va" at bounding box center [586, 415] width 683 height 46
click at [74, 300] on div "[PERSON_NAME]" at bounding box center [125, 297] width 174 height 15
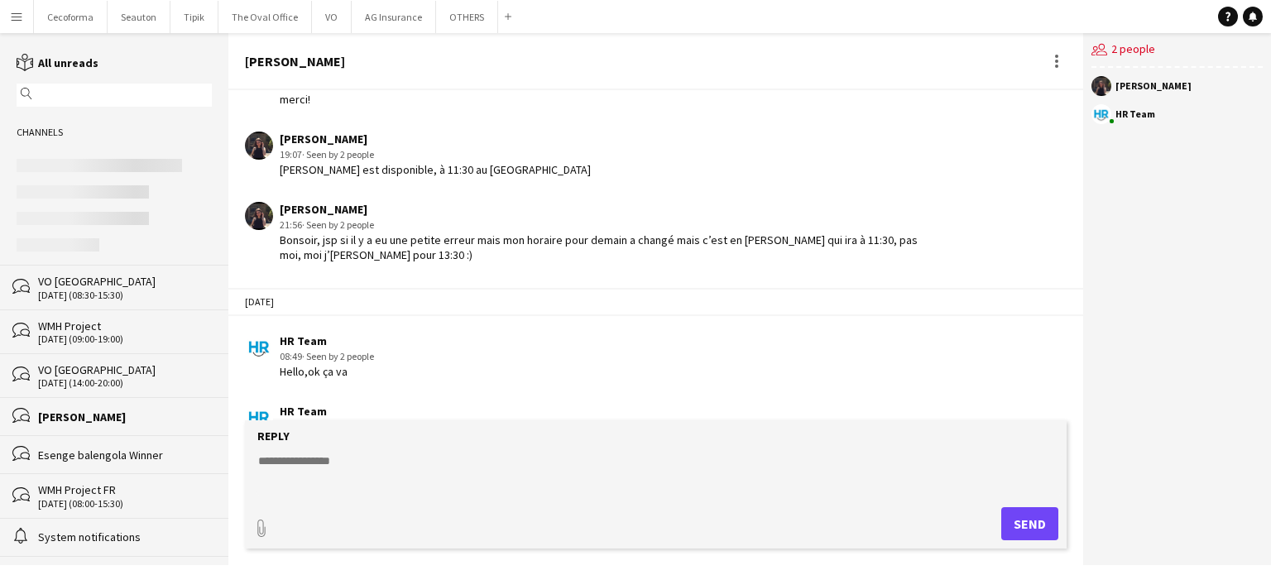
scroll to position [2228, 0]
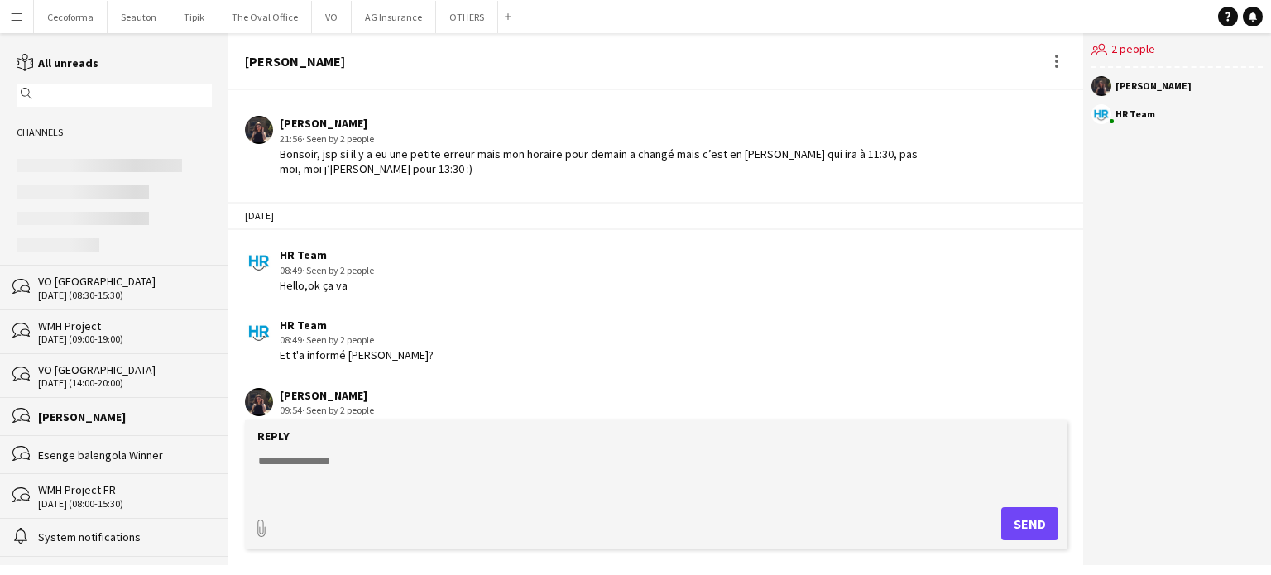
click at [278, 459] on textarea at bounding box center [658, 474] width 805 height 43
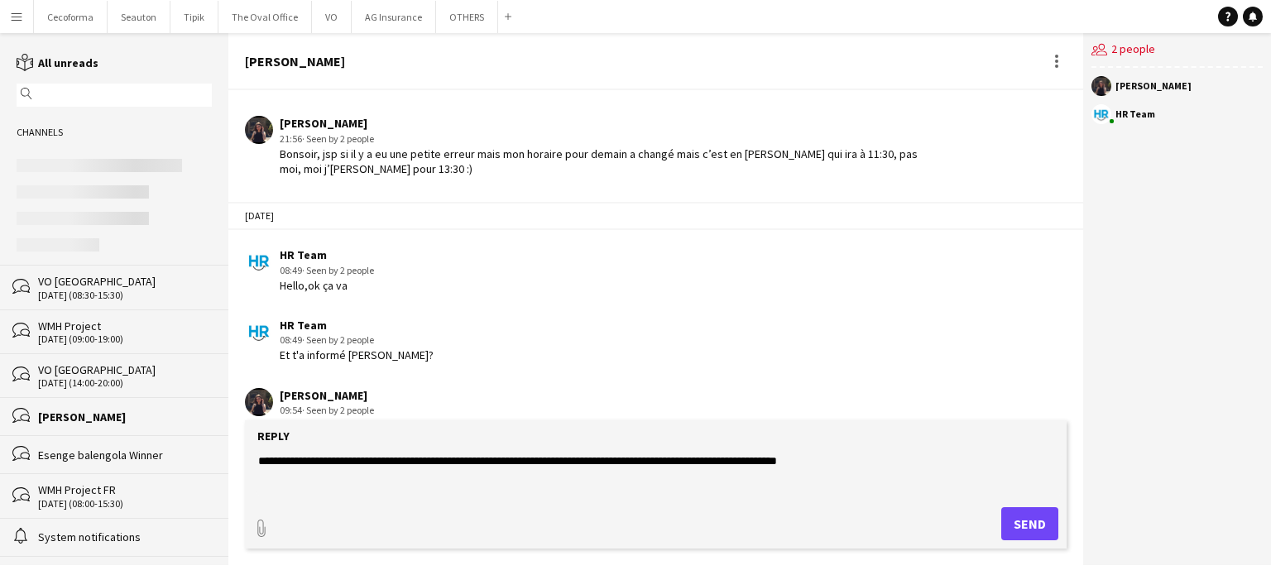
click at [576, 460] on textarea "**********" at bounding box center [658, 474] width 805 height 43
click at [585, 463] on textarea "**********" at bounding box center [658, 474] width 805 height 43
click at [907, 462] on textarea "**********" at bounding box center [658, 474] width 805 height 43
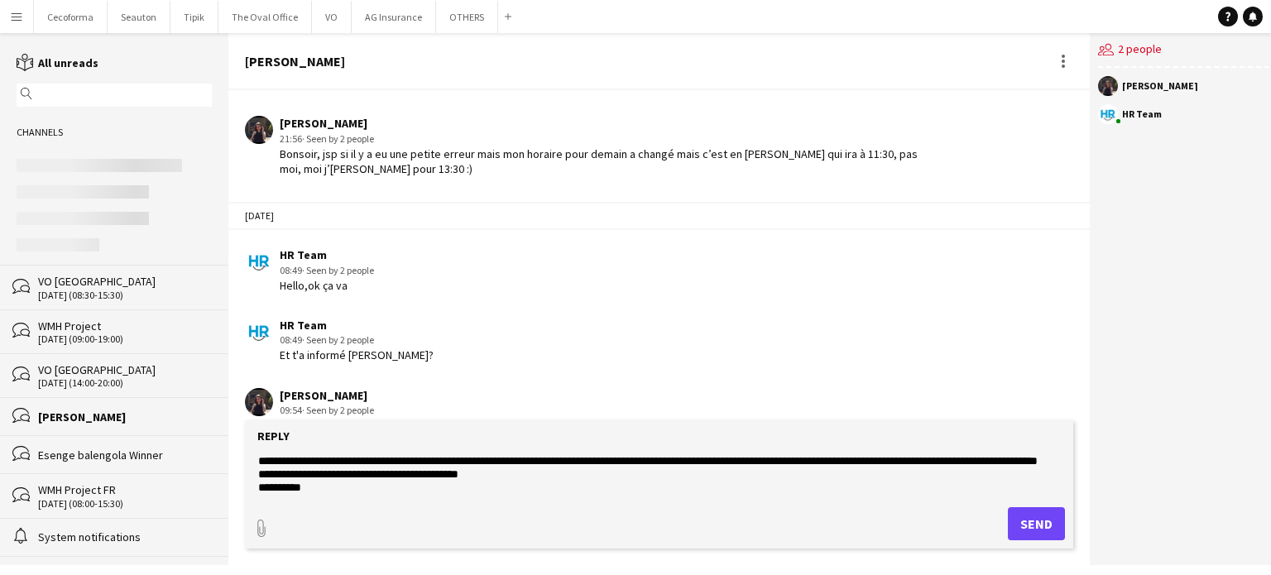
scroll to position [0, 0]
type textarea "**********"
click at [635, 505] on form "**********" at bounding box center [659, 484] width 828 height 128
click at [1014, 519] on button "Send" at bounding box center [1036, 523] width 57 height 33
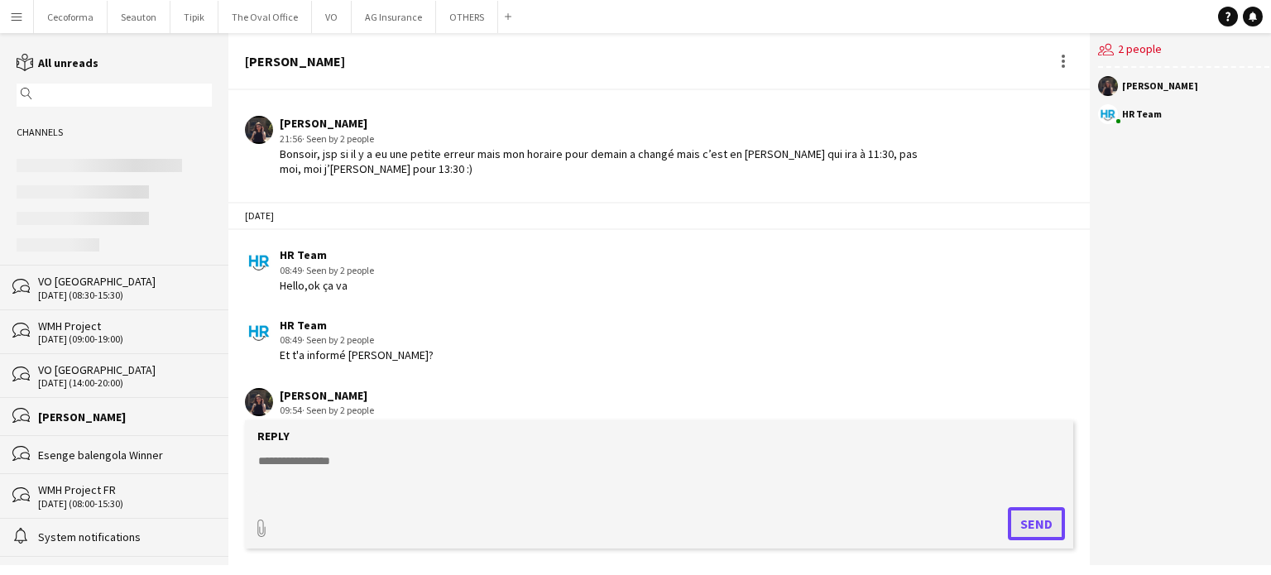
scroll to position [2328, 0]
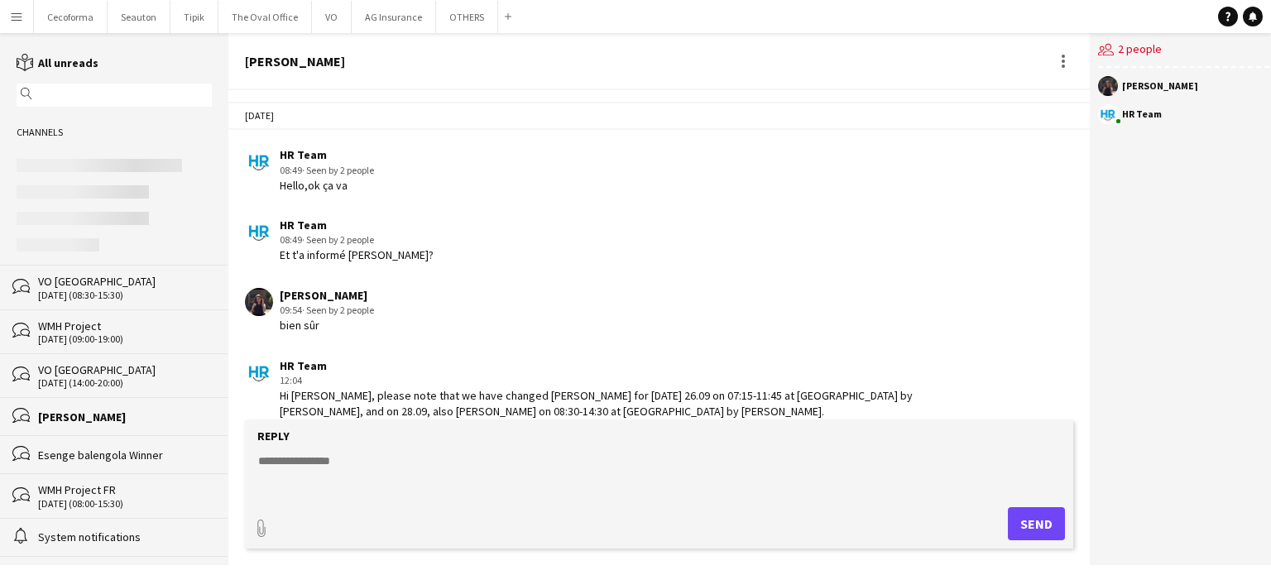
click at [268, 457] on textarea at bounding box center [658, 474] width 805 height 43
type textarea "*"
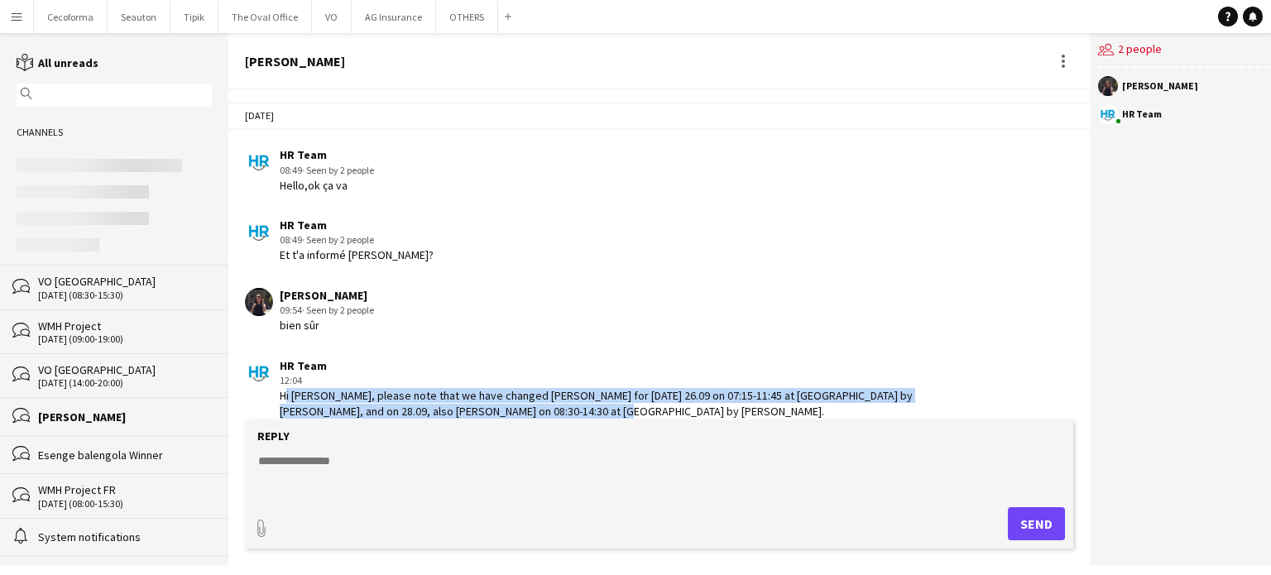
drag, startPoint x: 281, startPoint y: 361, endPoint x: 574, endPoint y: 374, distance: 293.2
click at [574, 388] on div "Hi [PERSON_NAME], please note that we have changed [PERSON_NAME] for [DATE] 26.…" at bounding box center [607, 418] width 654 height 60
copy div "Hi [PERSON_NAME], please note that we have changed [PERSON_NAME] for [DATE] 26.…"
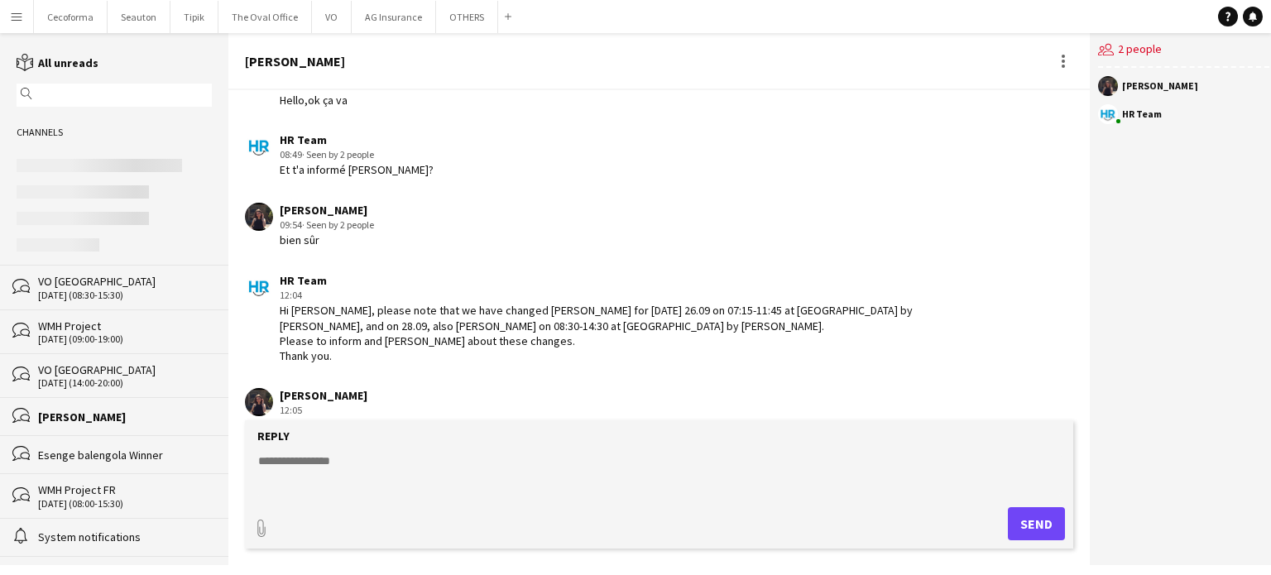
click at [678, 332] on app-chat-message "HR Team 12:04 Hi [PERSON_NAME], please note that we have changed [PERSON_NAME] …" at bounding box center [658, 318] width 861 height 107
click at [260, 458] on textarea at bounding box center [658, 474] width 805 height 43
type textarea "*********"
click at [1028, 516] on button "Send" at bounding box center [1036, 523] width 57 height 33
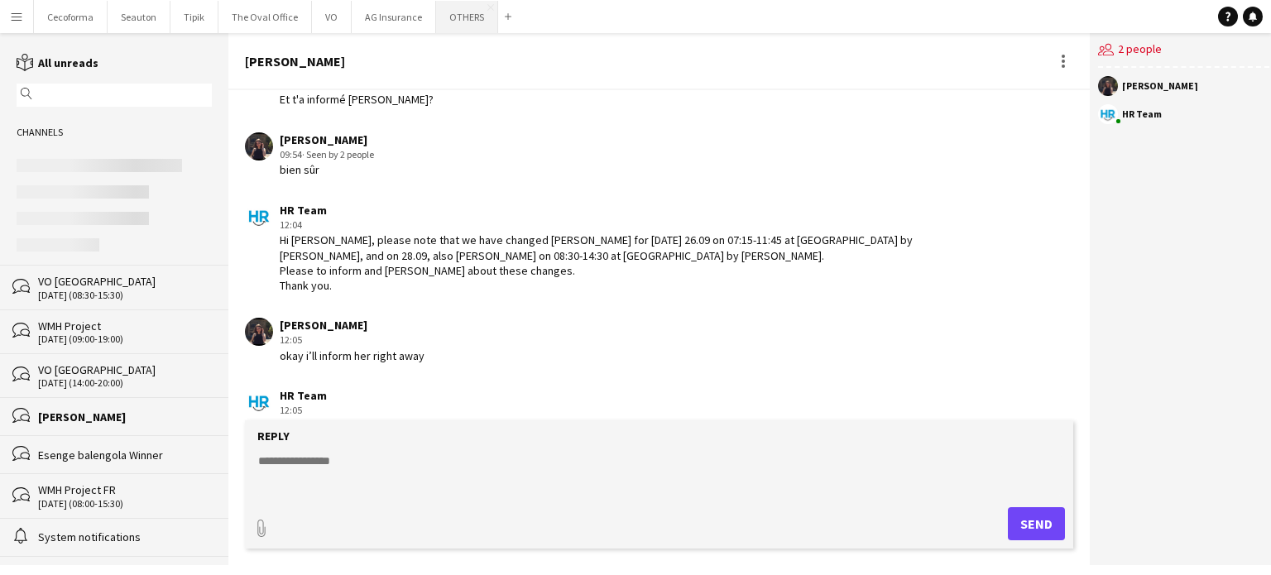
click at [455, 9] on button "OTHERS Close" at bounding box center [467, 17] width 62 height 32
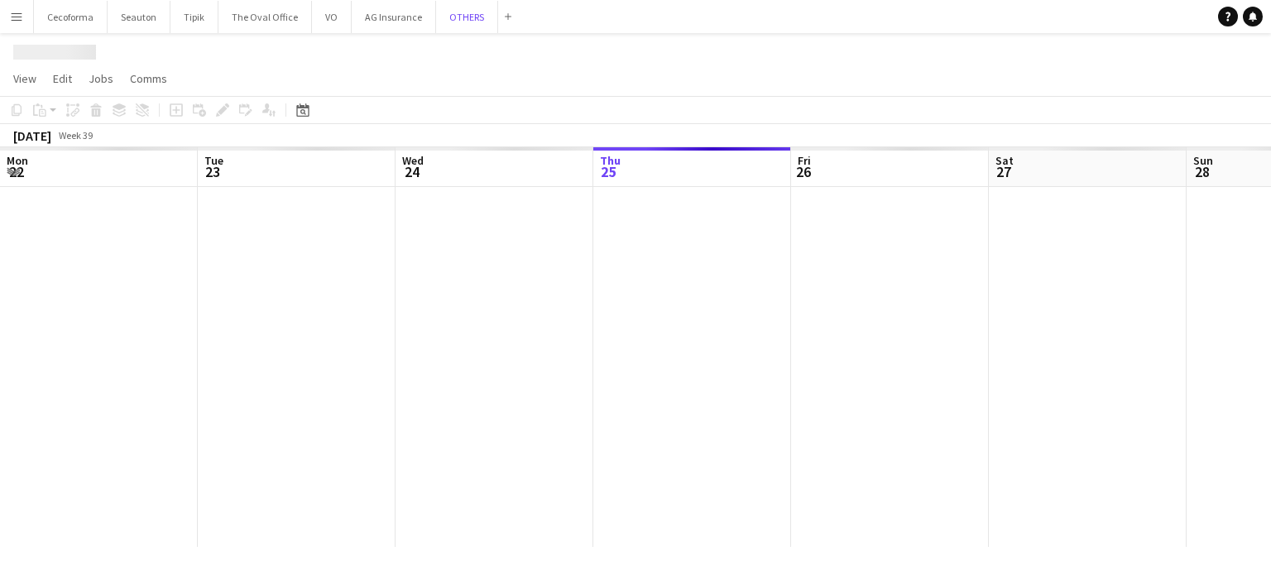
scroll to position [0, 395]
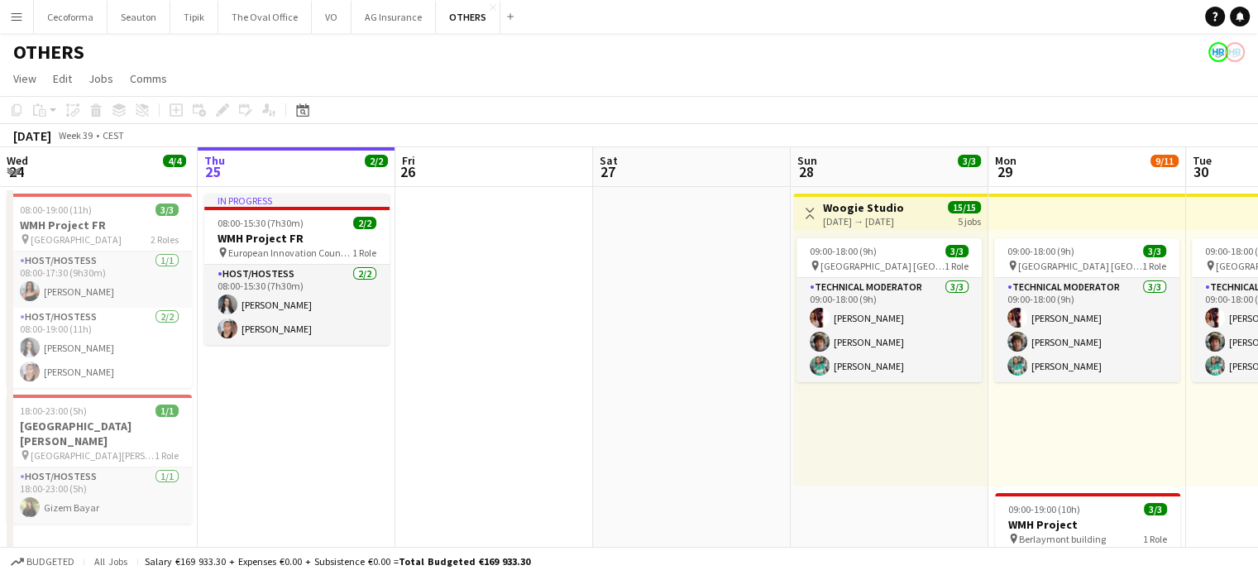
click at [17, 18] on app-icon "Menu" at bounding box center [16, 16] width 13 height 13
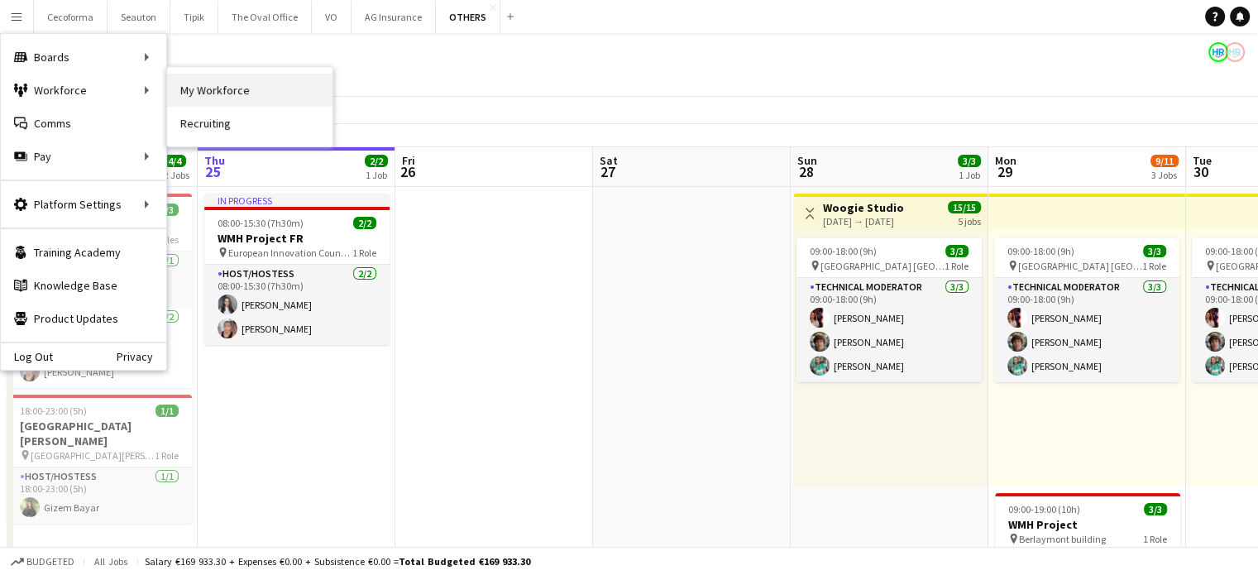
click at [215, 89] on link "My Workforce" at bounding box center [249, 90] width 165 height 33
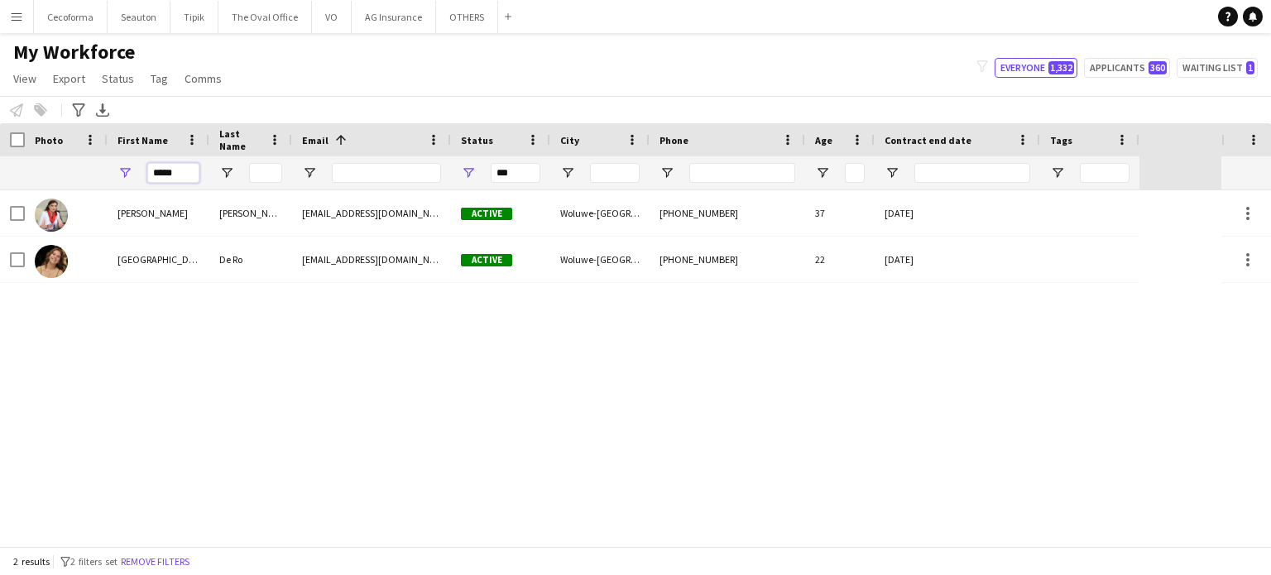
click at [191, 175] on input "*****" at bounding box center [173, 173] width 52 height 20
type input "*"
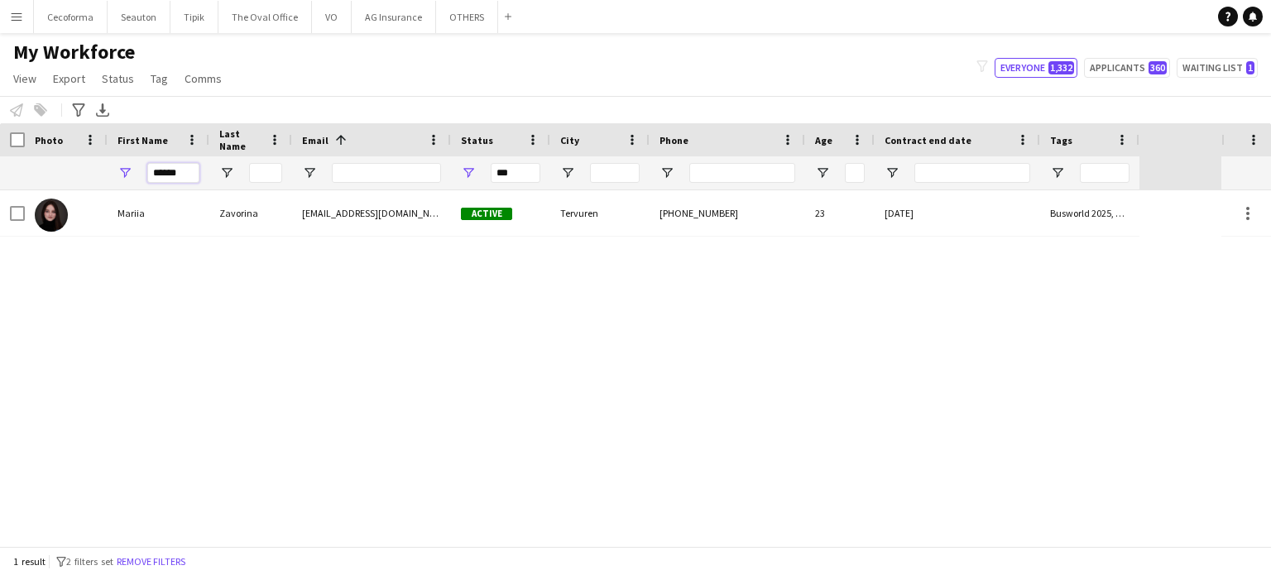
type input "******"
click at [1253, 18] on icon at bounding box center [1252, 16] width 8 height 8
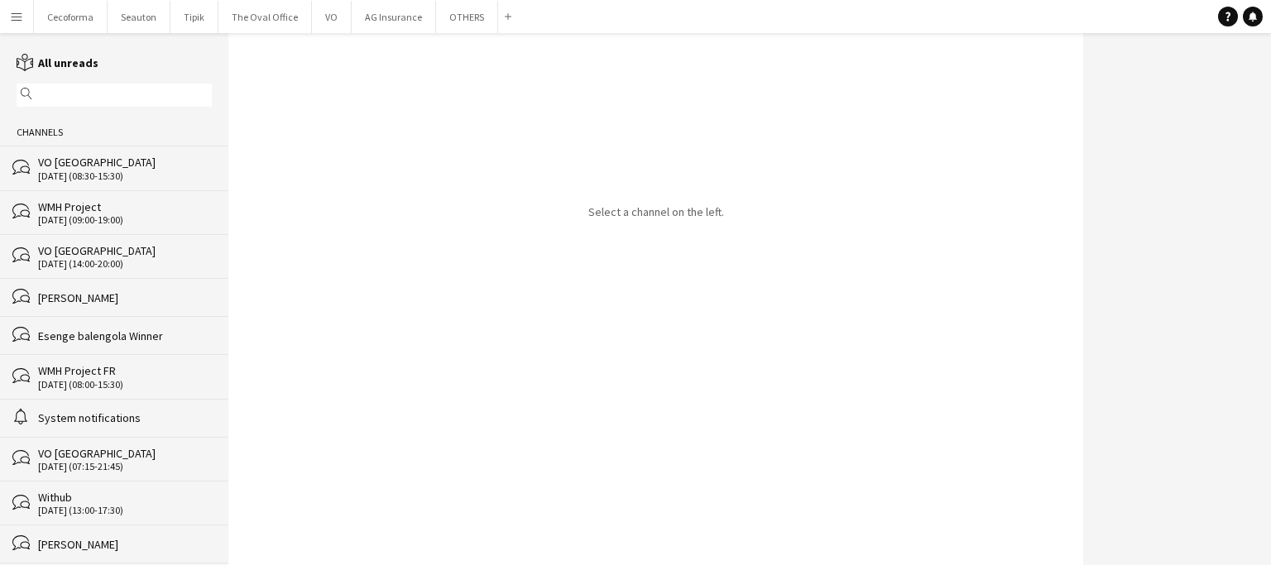
click at [71, 301] on div "[PERSON_NAME]" at bounding box center [125, 297] width 174 height 15
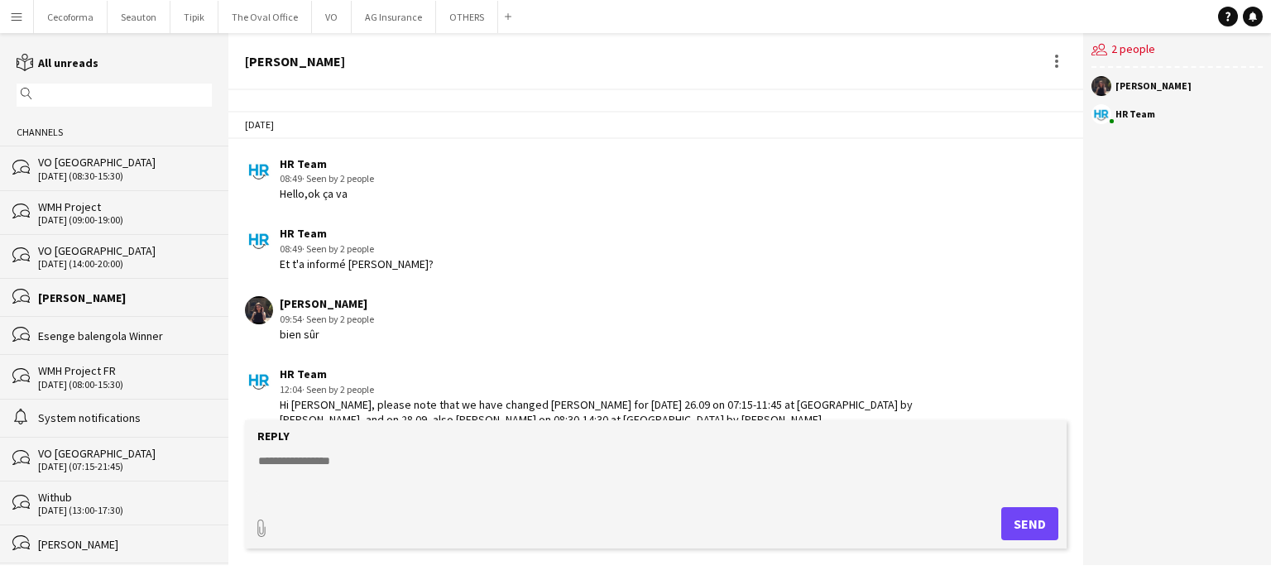
scroll to position [2106, 0]
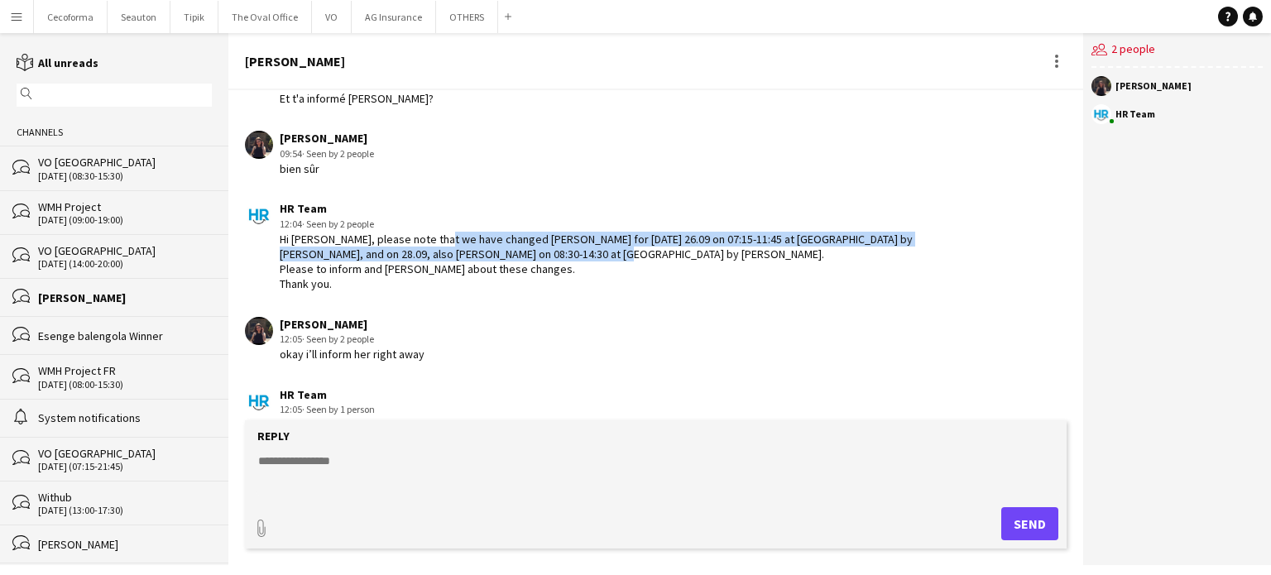
drag, startPoint x: 430, startPoint y: 204, endPoint x: 607, endPoint y: 225, distance: 178.3
click at [607, 232] on div "Hi [PERSON_NAME], please note that we have changed [PERSON_NAME] for [DATE] 26.…" at bounding box center [604, 262] width 649 height 60
copy div "have changed [PERSON_NAME] for [DATE] 26.09 on 07:15-11:45 at [GEOGRAPHIC_DATA]…"
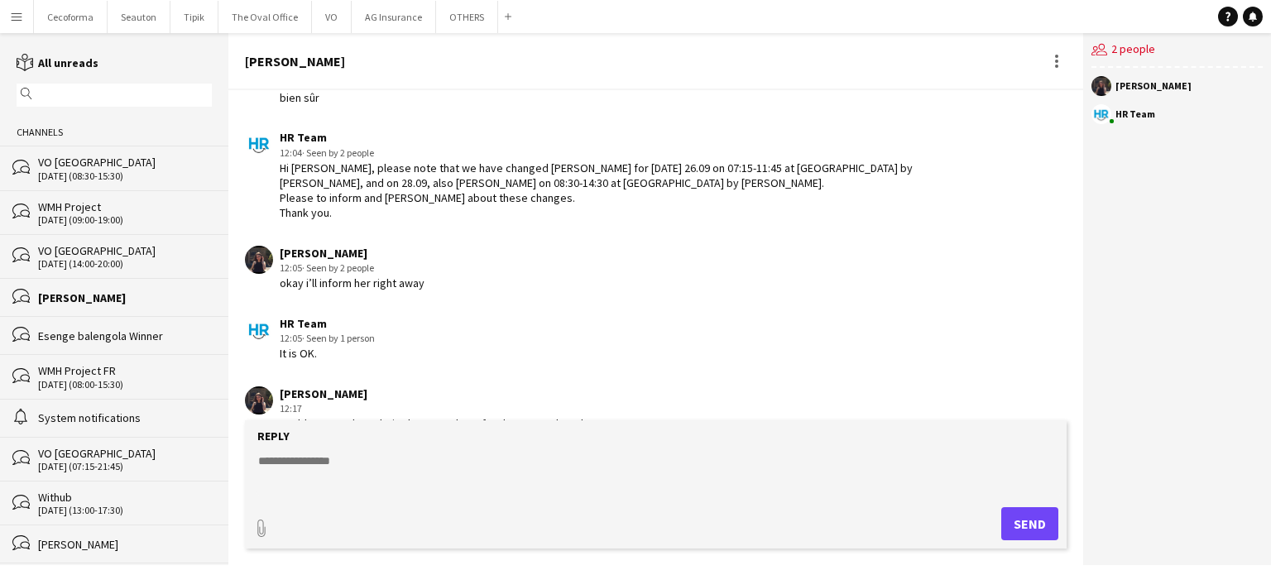
click at [752, 316] on div "HR Team 12:05 · Seen by 1 person It is OK." at bounding box center [586, 339] width 683 height 46
click at [459, 23] on button "OTHERS Close" at bounding box center [467, 17] width 62 height 32
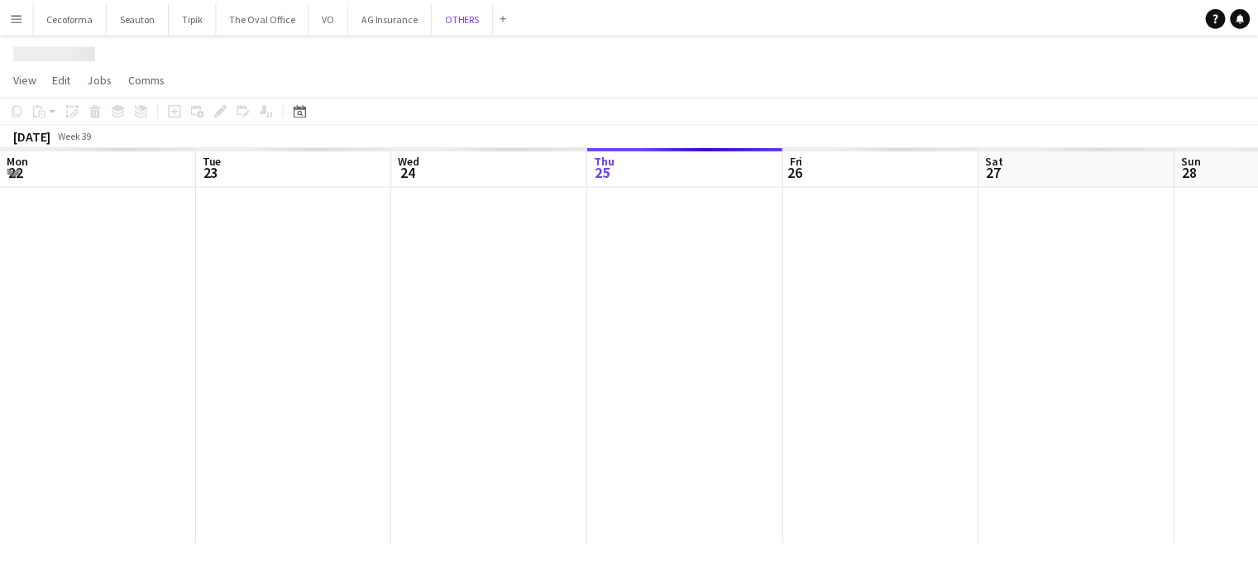
scroll to position [0, 395]
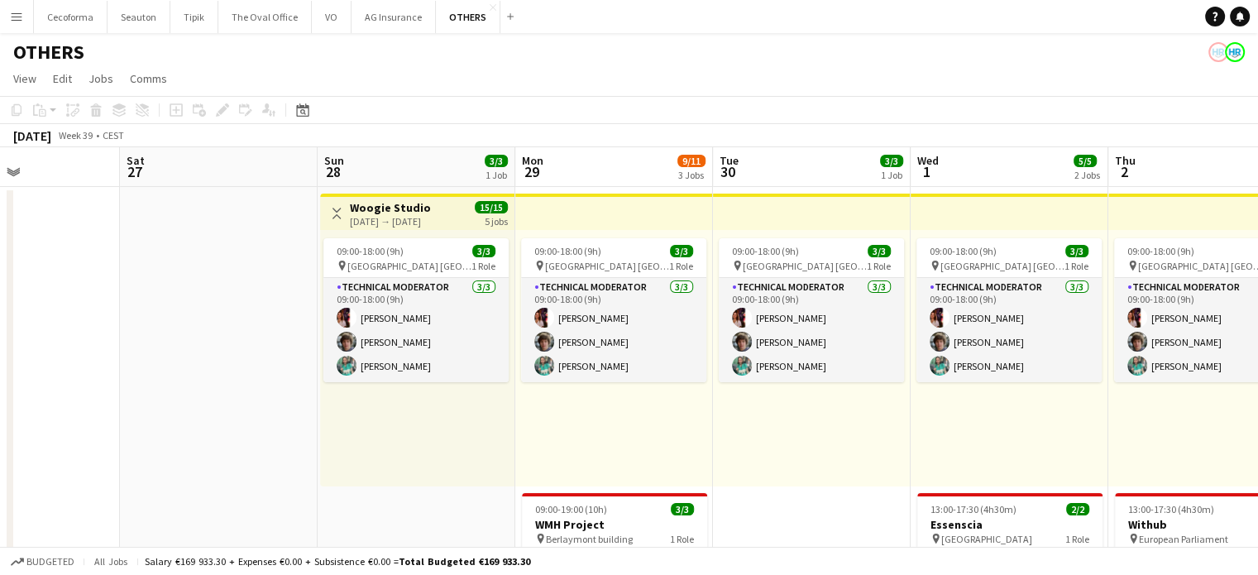
drag, startPoint x: 636, startPoint y: 462, endPoint x: 175, endPoint y: 406, distance: 465.0
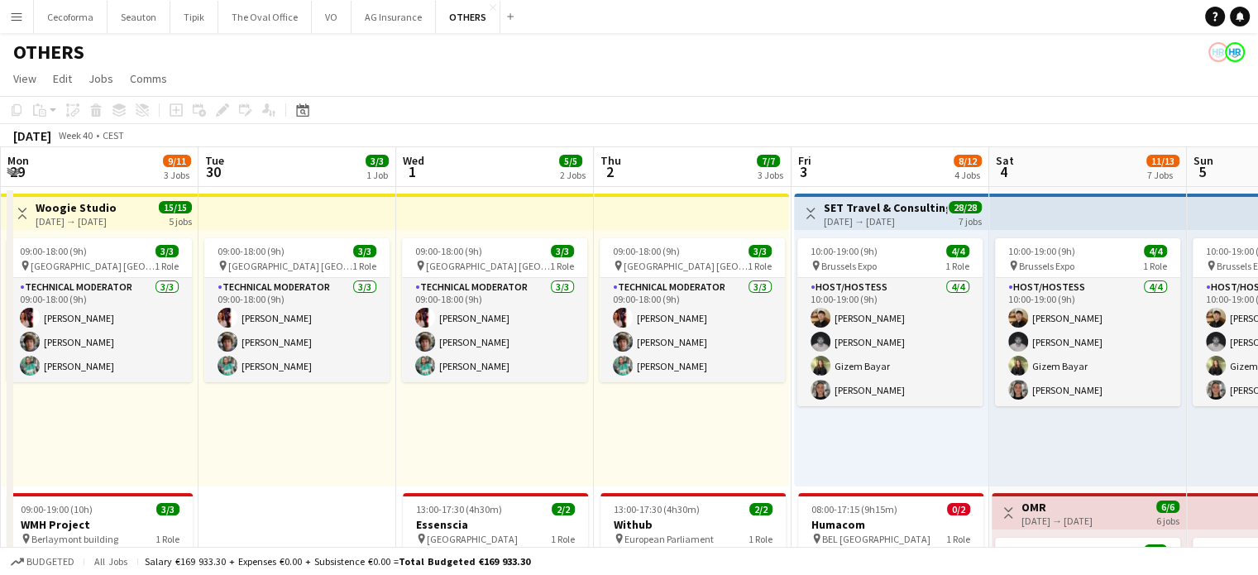
drag, startPoint x: 611, startPoint y: 487, endPoint x: 220, endPoint y: 439, distance: 393.4
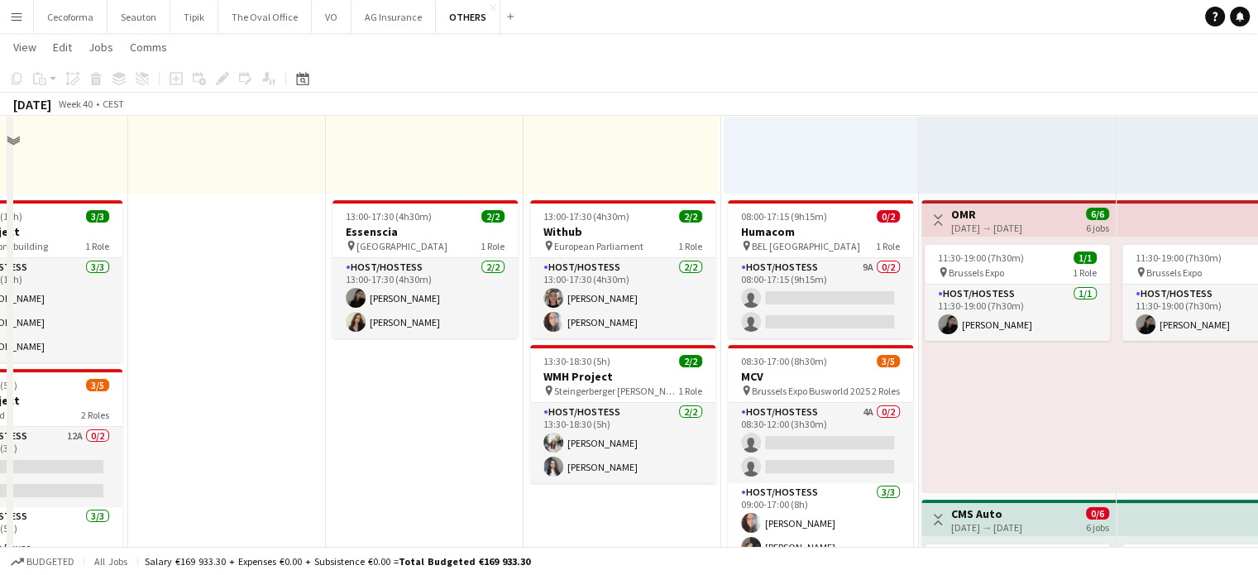
scroll to position [331, 0]
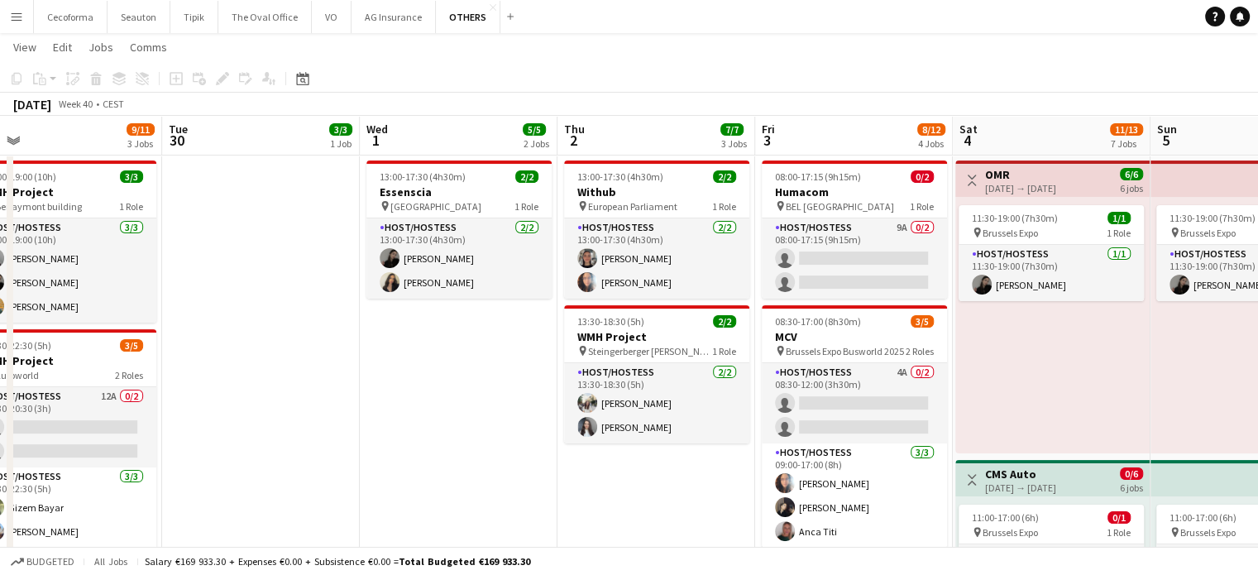
drag, startPoint x: 634, startPoint y: 486, endPoint x: 453, endPoint y: 486, distance: 180.4
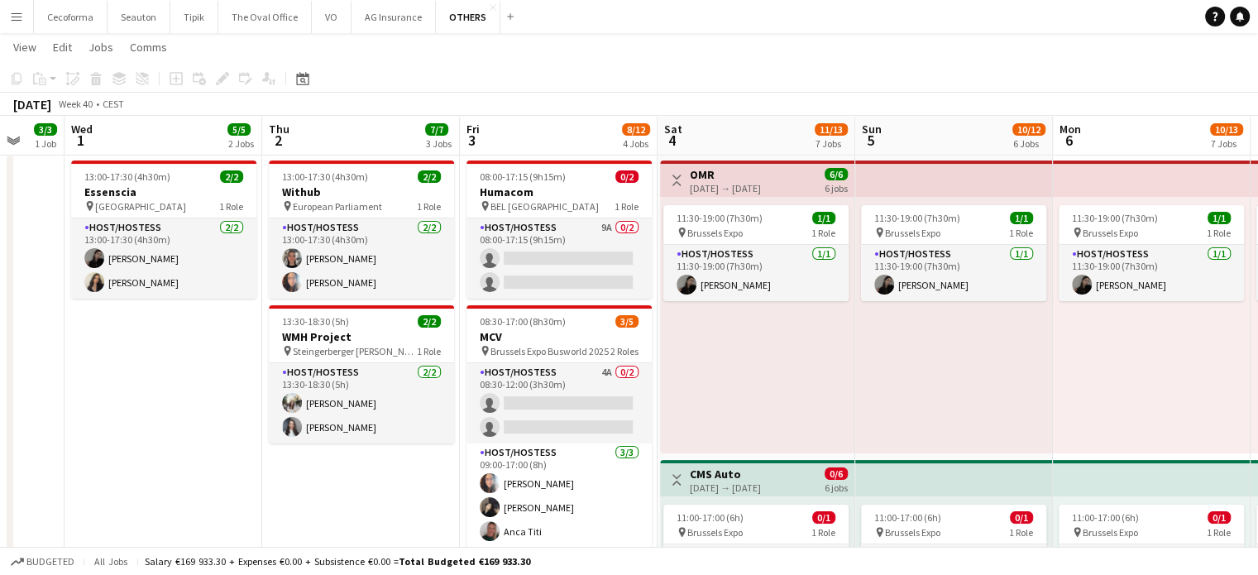
scroll to position [0, 456]
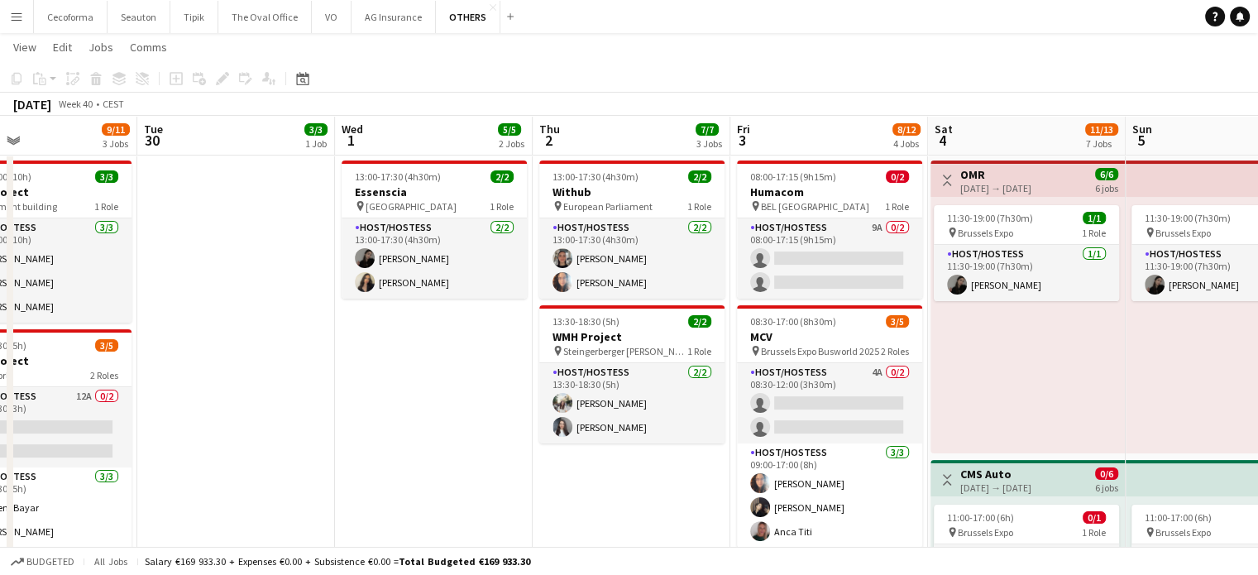
drag, startPoint x: 453, startPoint y: 480, endPoint x: 242, endPoint y: 474, distance: 211.0
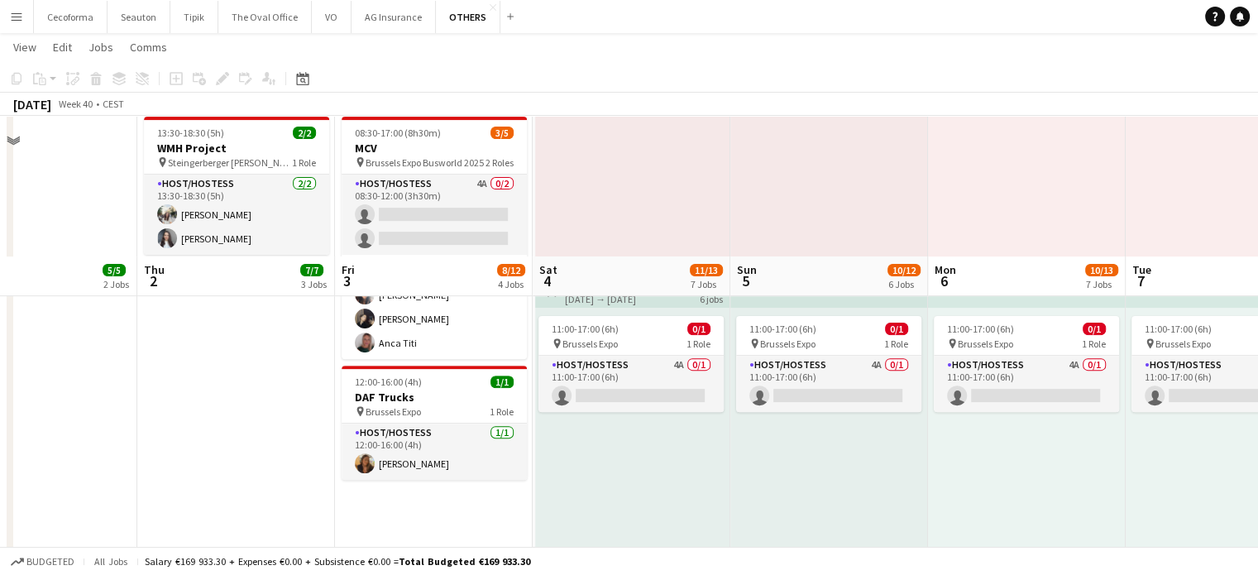
scroll to position [662, 0]
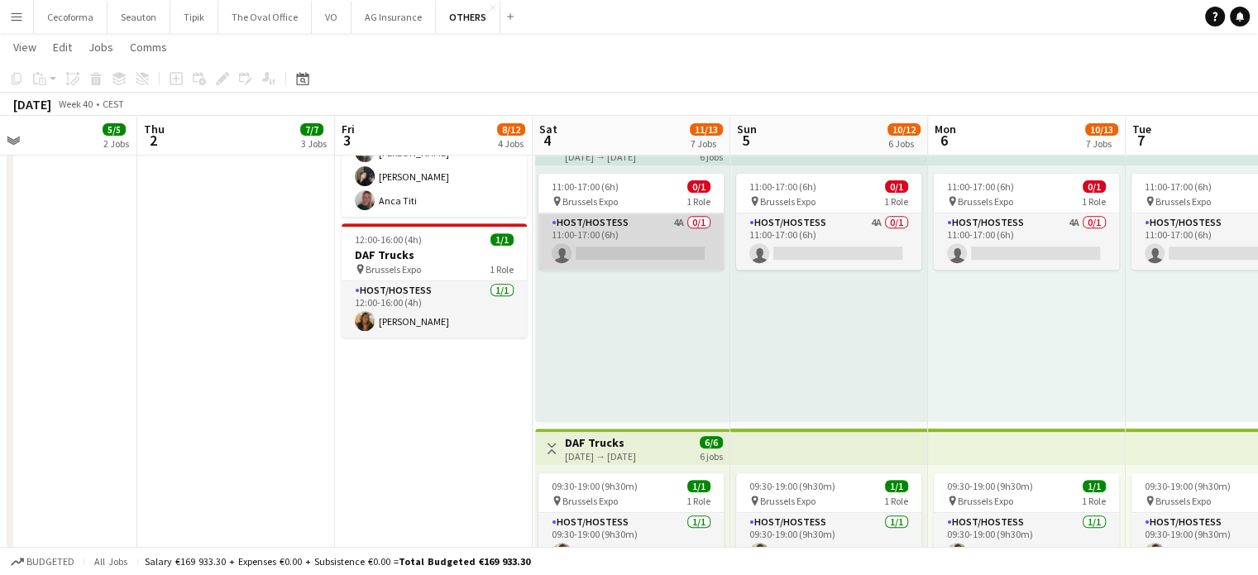
click at [662, 251] on app-card-role "Host/Hostess 4A 0/1 11:00-17:00 (6h) single-neutral-actions" at bounding box center [631, 241] width 185 height 56
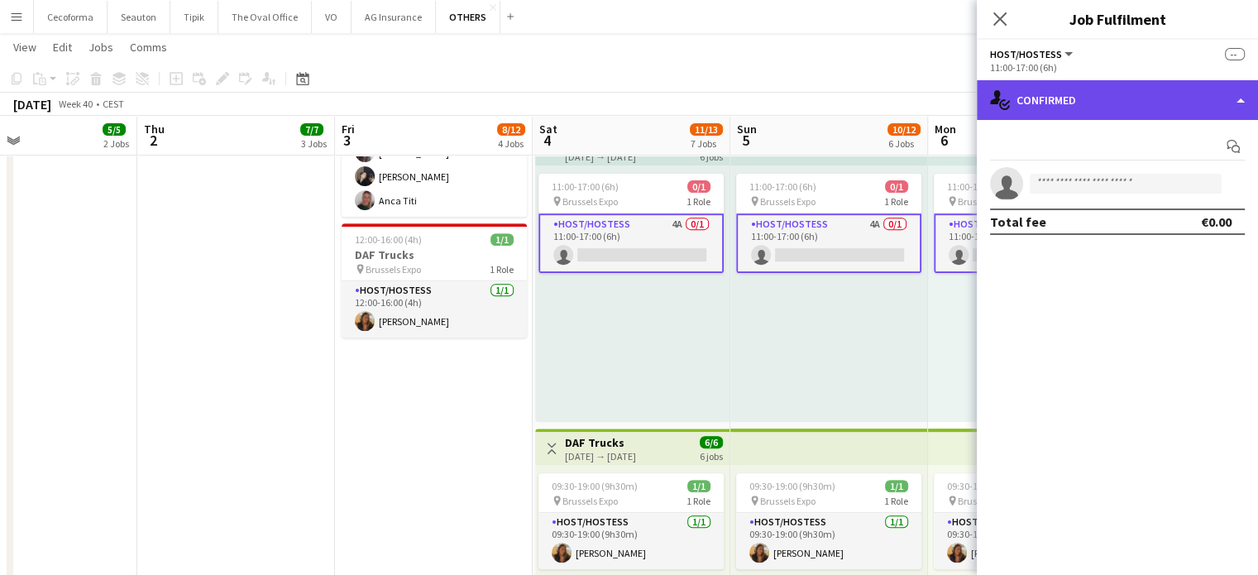
click at [1236, 101] on div "single-neutral-actions-check-2 Confirmed" at bounding box center [1117, 100] width 281 height 40
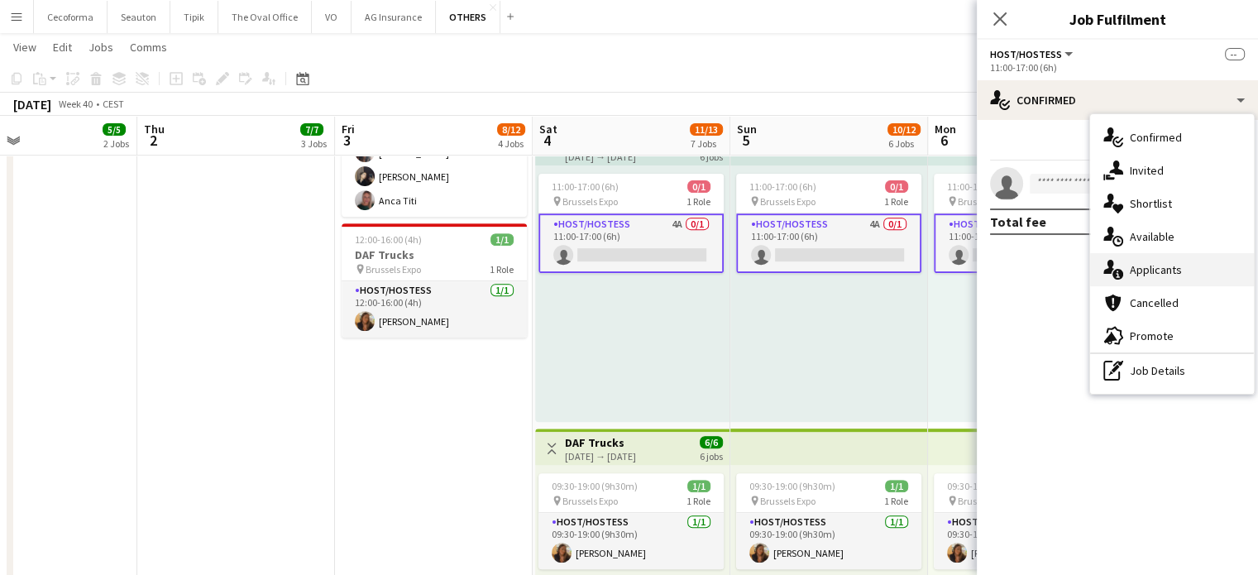
click at [1162, 267] on span "Applicants" at bounding box center [1156, 269] width 52 height 15
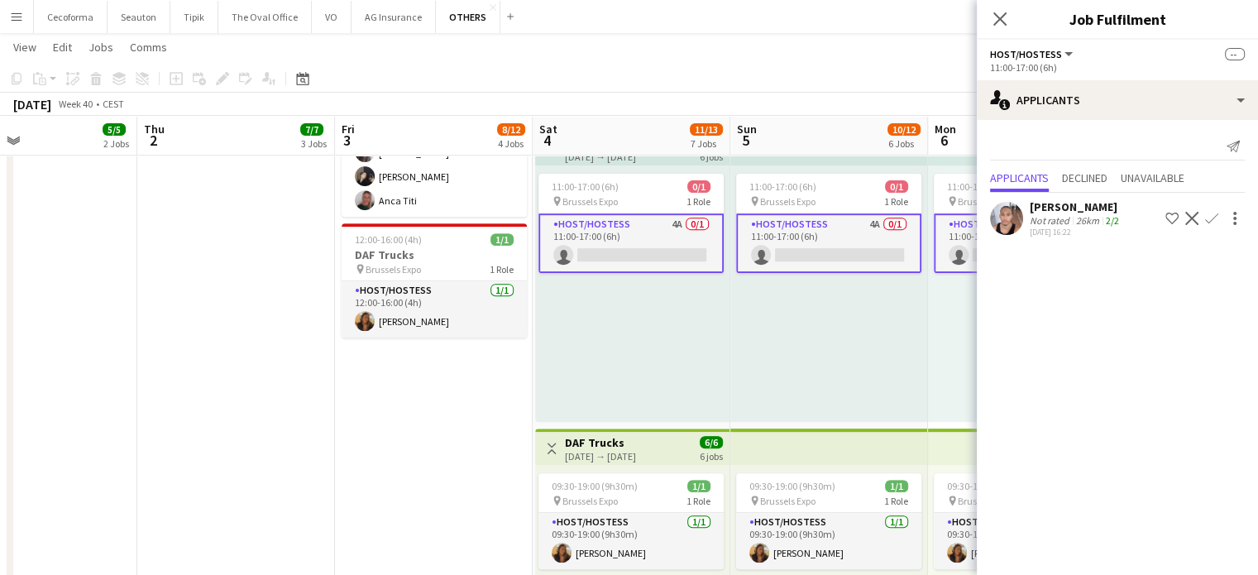
click at [639, 249] on app-card-role "Host/Hostess 4A 0/1 11:00-17:00 (6h) single-neutral-actions" at bounding box center [631, 243] width 185 height 60
click at [611, 323] on div "11:00-17:00 (6h) 0/1 pin Brussels Expo 1 Role Host/Hostess 4A 0/1 11:00-17:00 (…" at bounding box center [632, 293] width 194 height 256
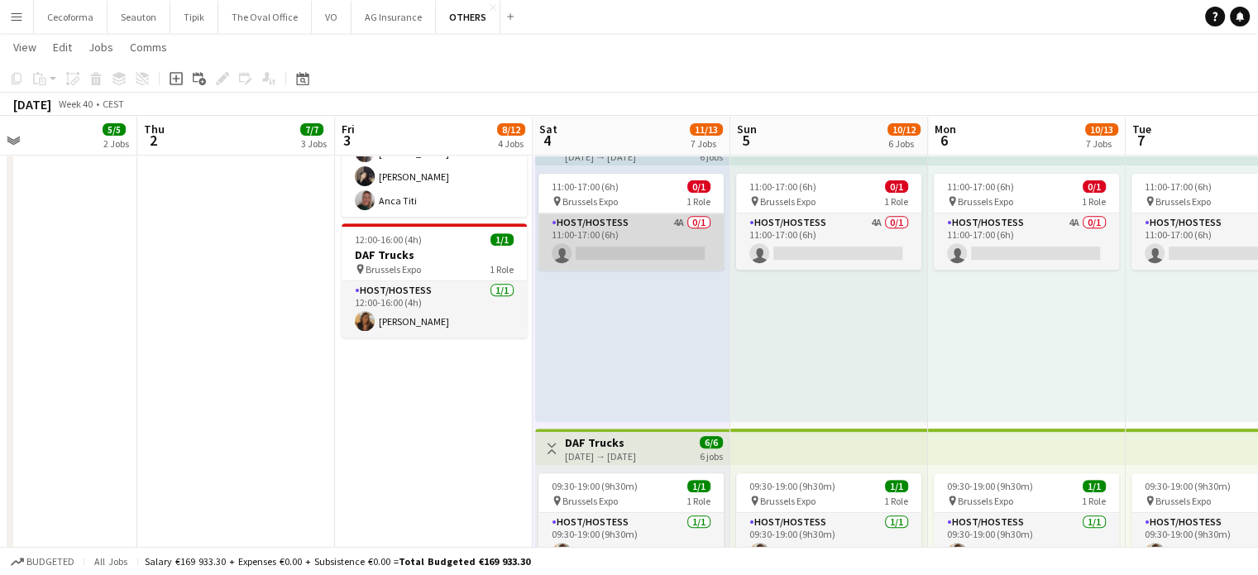
click at [616, 255] on app-card-role "Host/Hostess 4A 0/1 11:00-17:00 (6h) single-neutral-actions" at bounding box center [631, 241] width 185 height 56
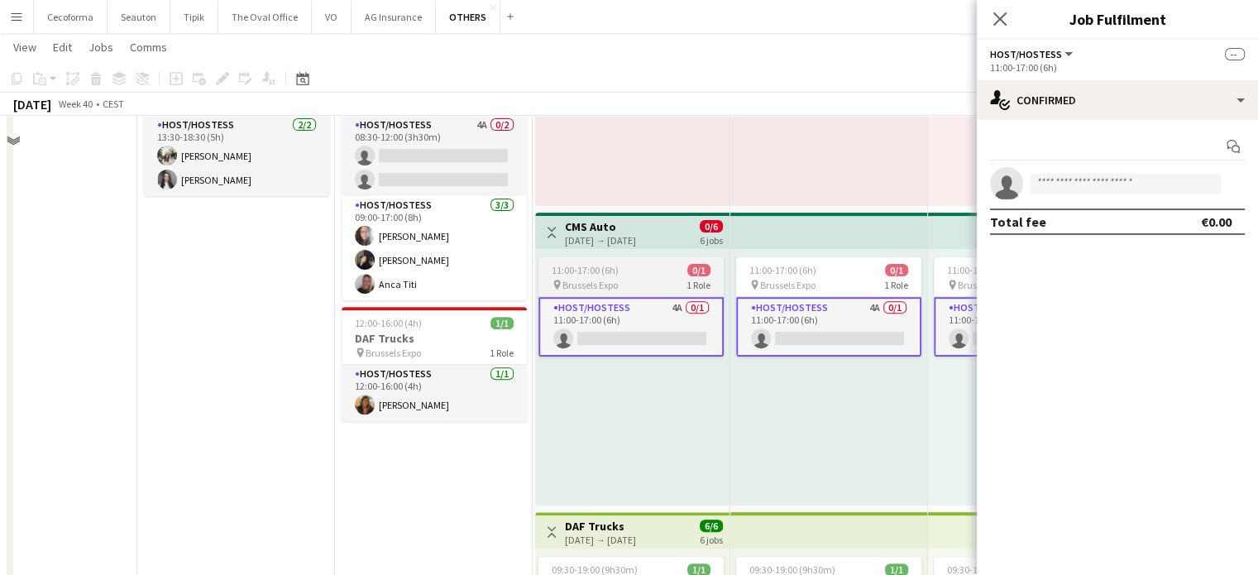
scroll to position [496, 0]
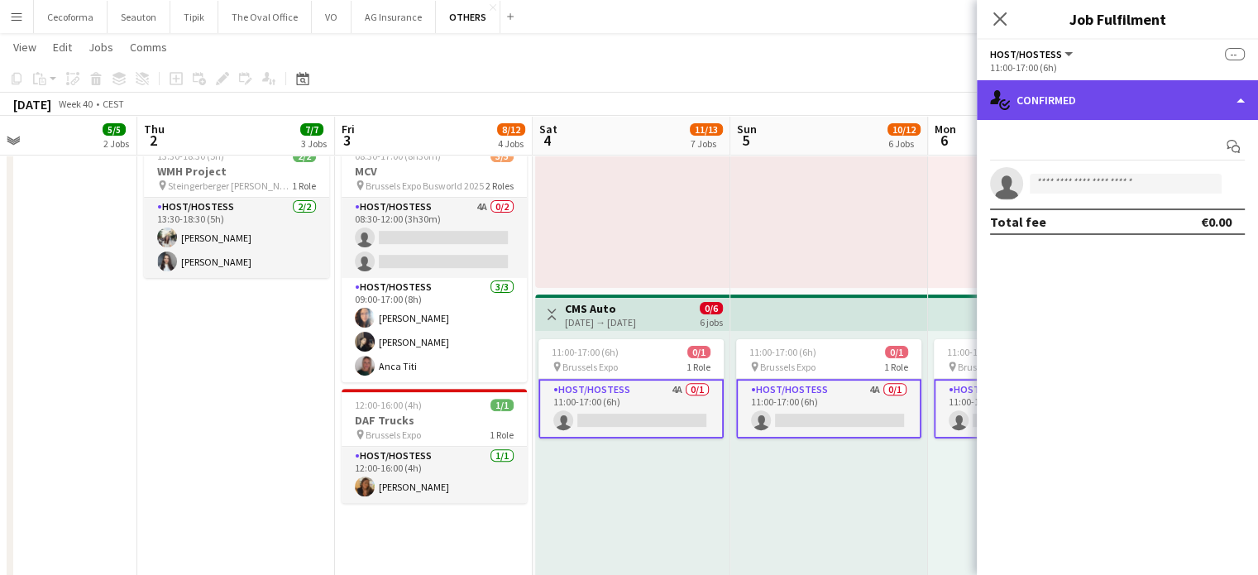
click at [1247, 98] on div "single-neutral-actions-check-2 Confirmed" at bounding box center [1117, 100] width 281 height 40
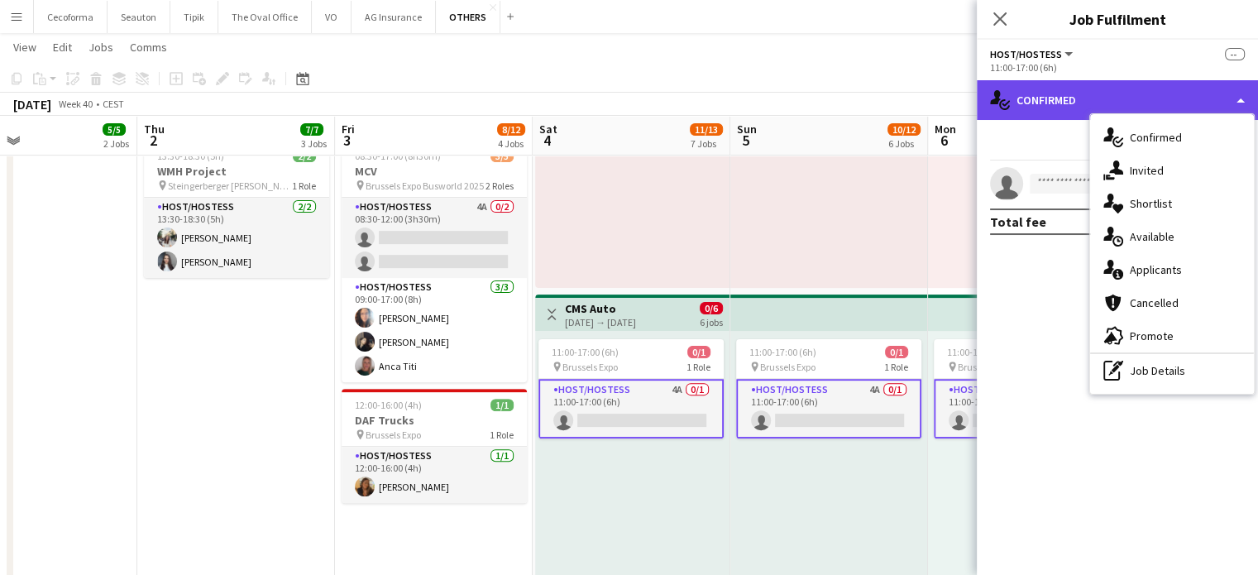
click at [1247, 98] on div "single-neutral-actions-check-2 Confirmed" at bounding box center [1117, 100] width 281 height 40
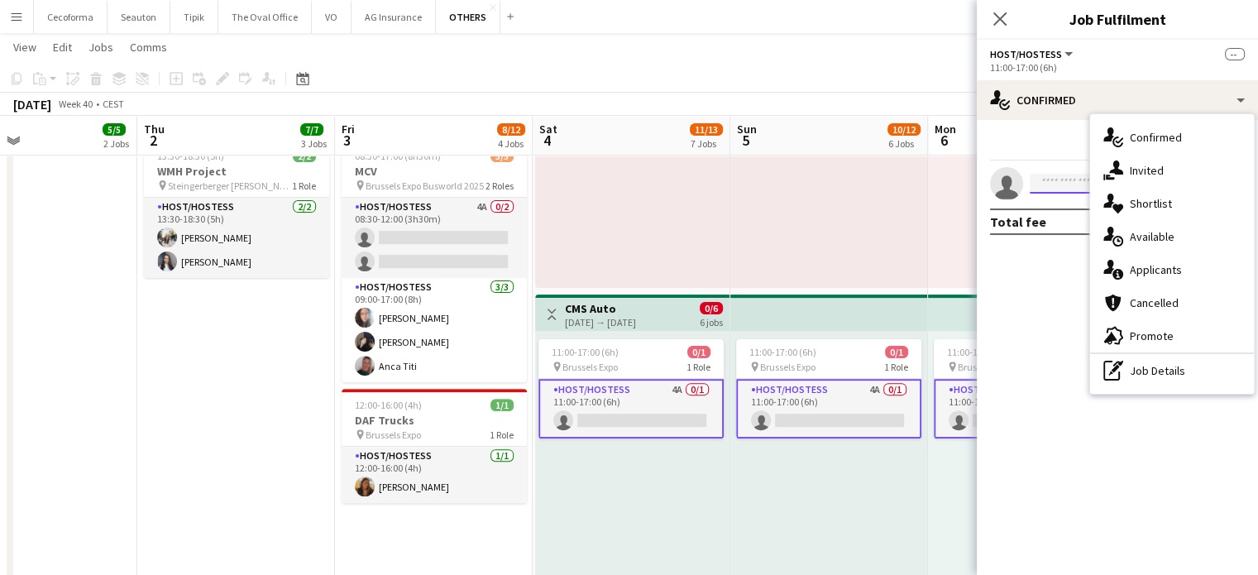
click at [1059, 188] on input at bounding box center [1126, 184] width 192 height 20
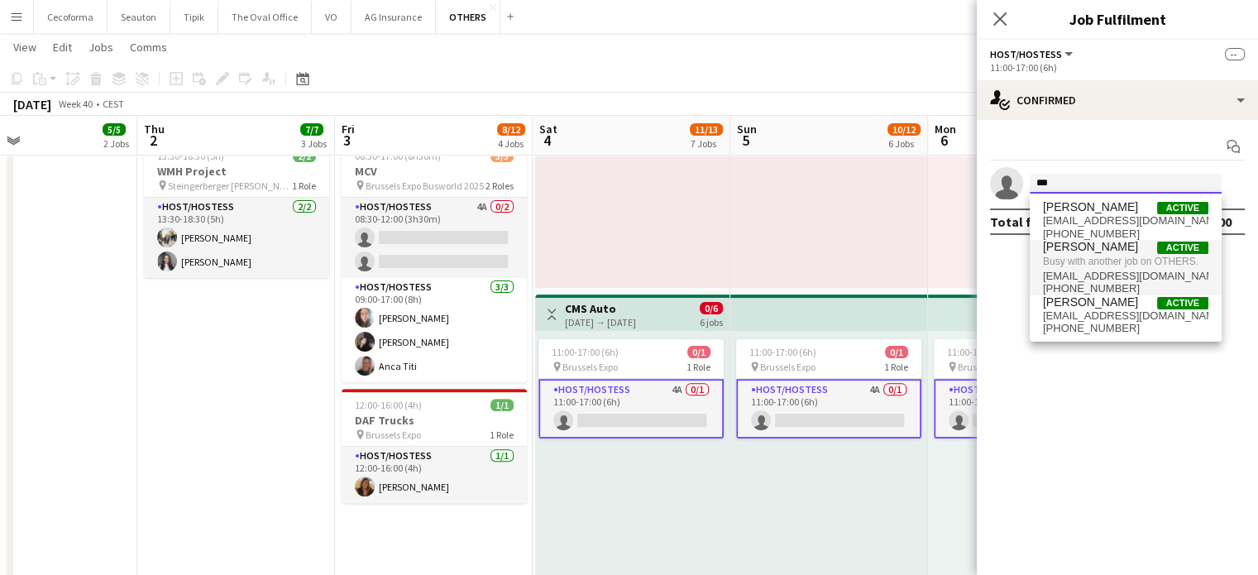
type input "***"
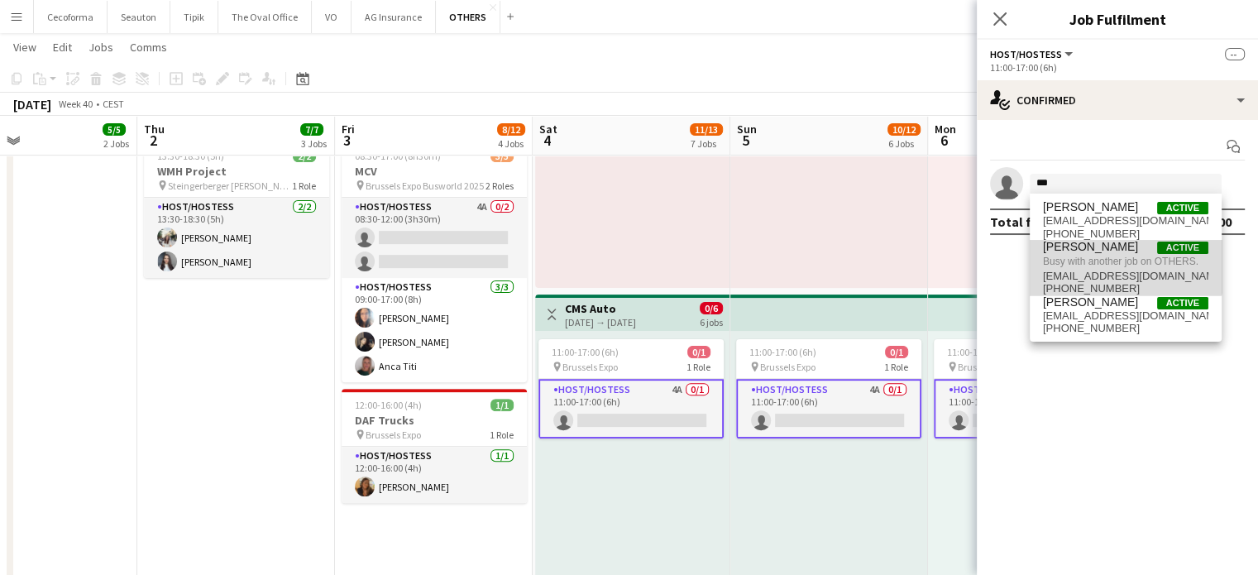
click at [1071, 247] on span "[PERSON_NAME]" at bounding box center [1090, 247] width 95 height 14
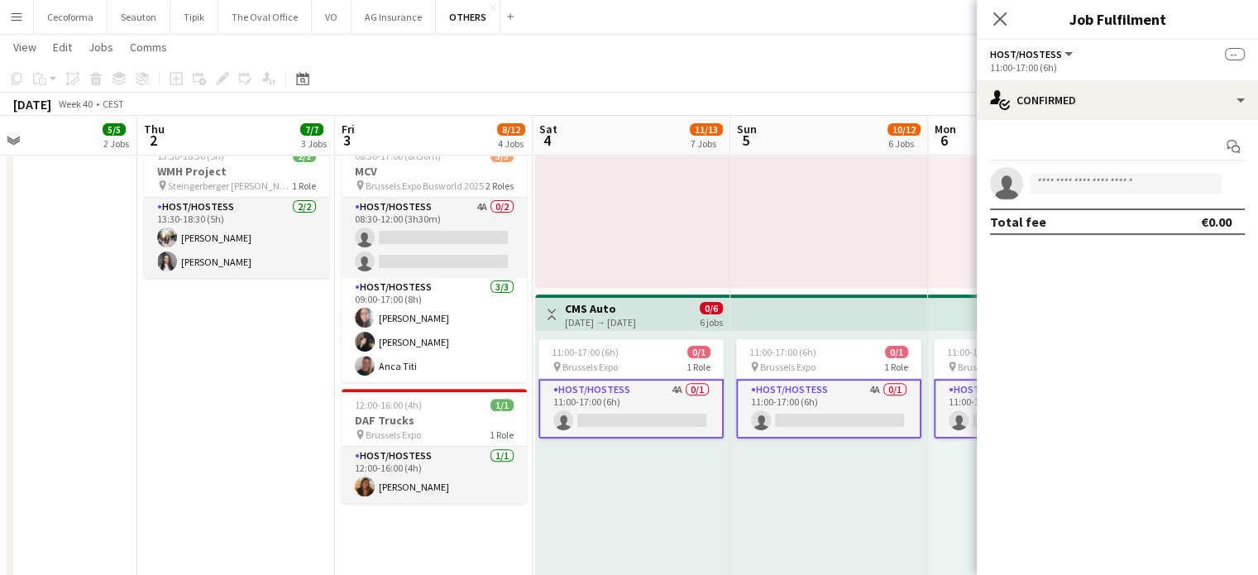
click at [683, 464] on div "11:00-17:00 (6h) 0/1 pin Brussels Expo 1 Role Host/Hostess 4A 0/1 11:00-17:00 (…" at bounding box center [632, 459] width 194 height 256
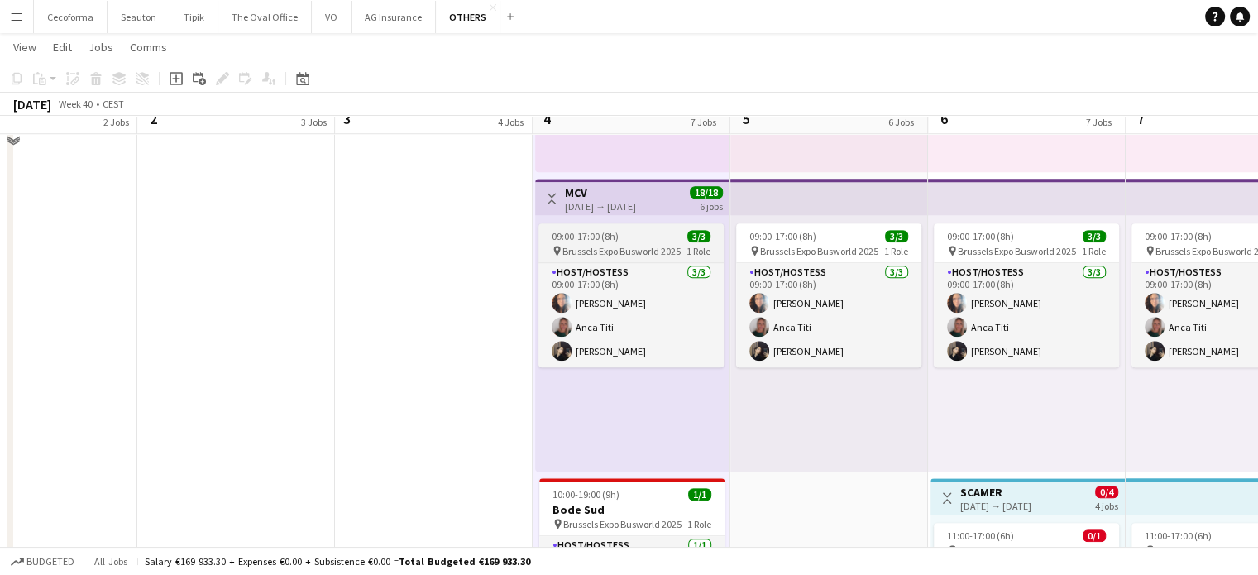
scroll to position [1489, 0]
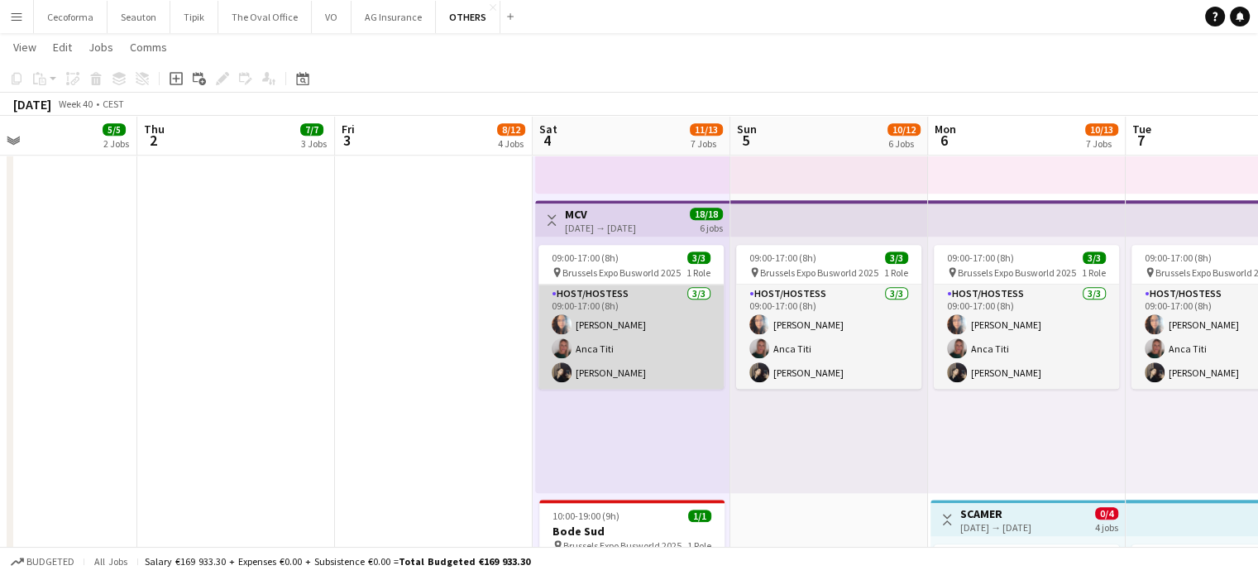
click at [606, 373] on app-card-role "Host/Hostess [DATE] 09:00-17:00 (8h) [PERSON_NAME] Louissi Anca Titi [PERSON_NA…" at bounding box center [631, 337] width 185 height 104
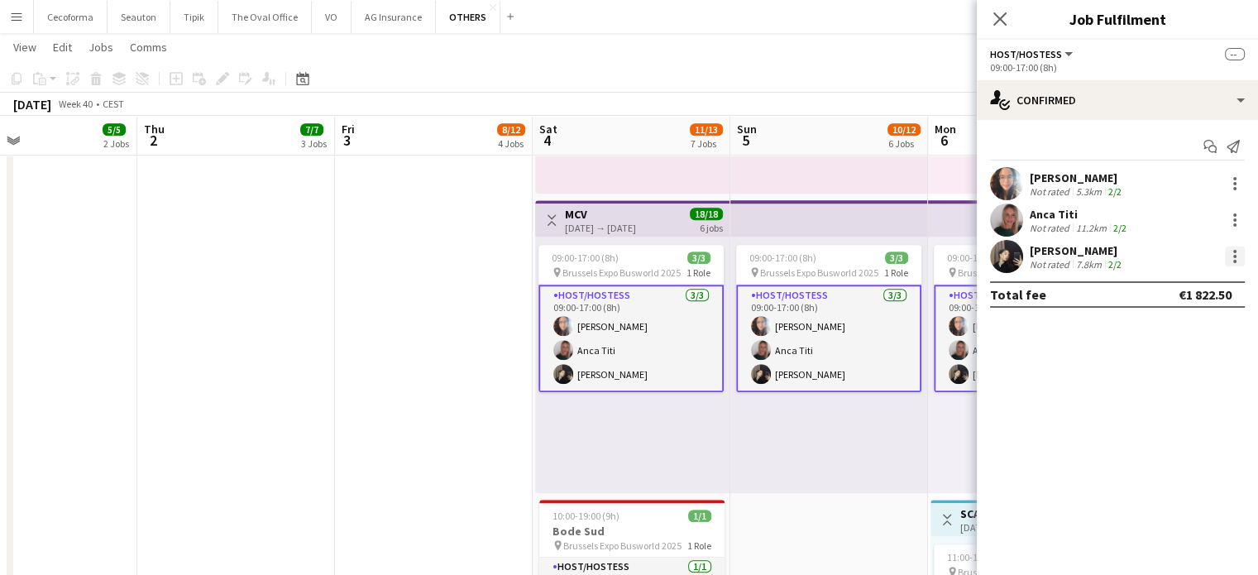
click at [1234, 258] on div at bounding box center [1235, 257] width 20 height 20
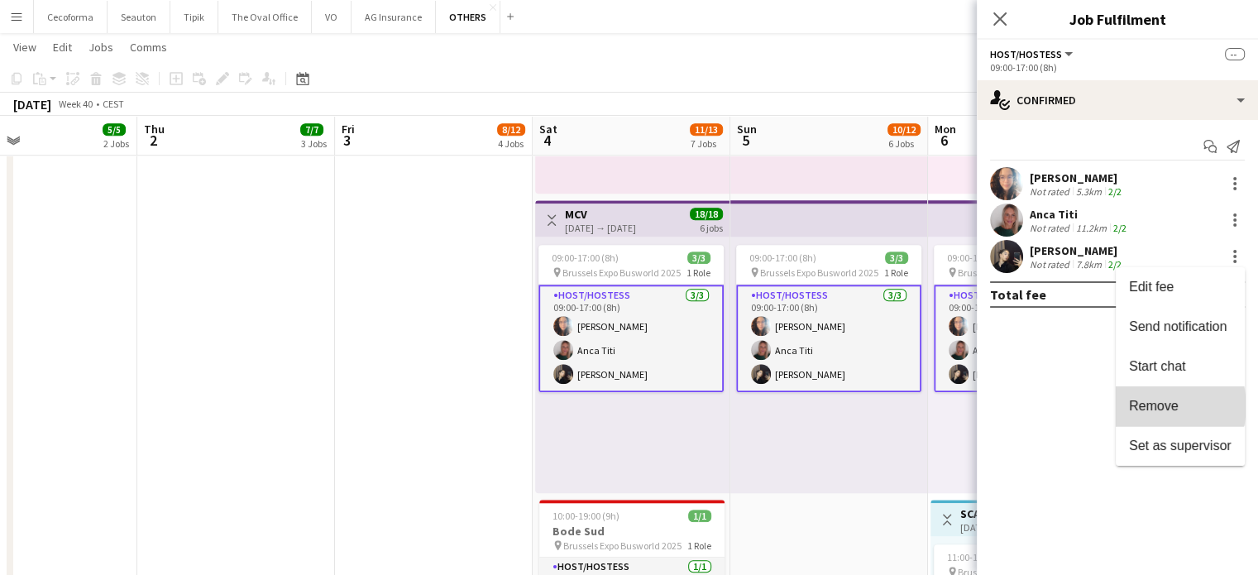
click at [1158, 406] on span "Remove" at bounding box center [1154, 406] width 50 height 14
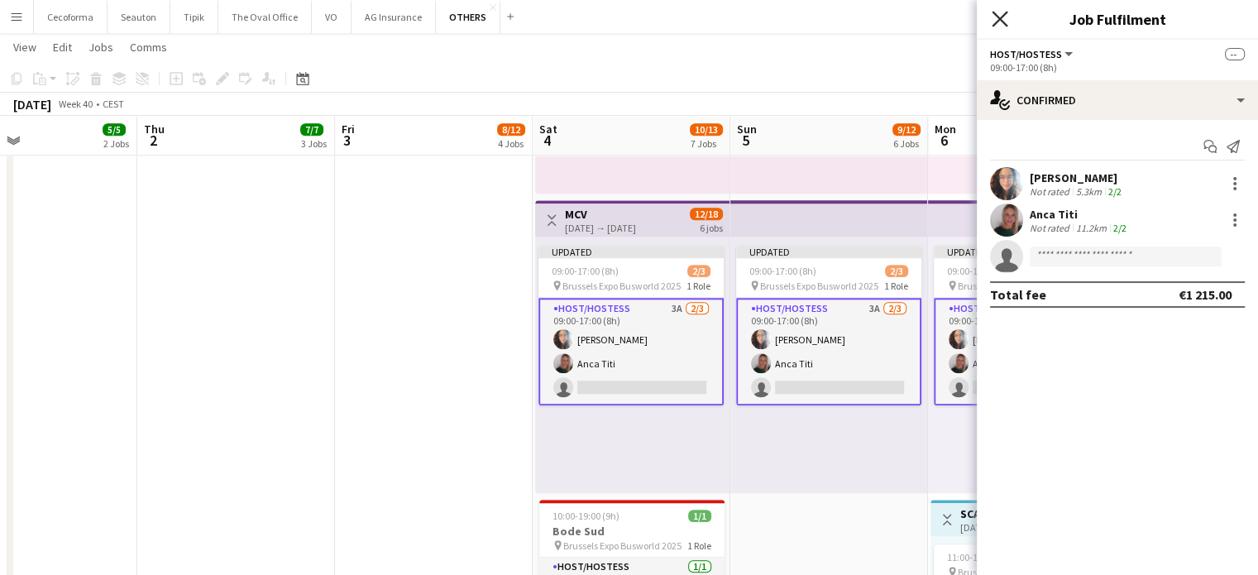
click at [999, 18] on icon at bounding box center [1000, 19] width 16 height 16
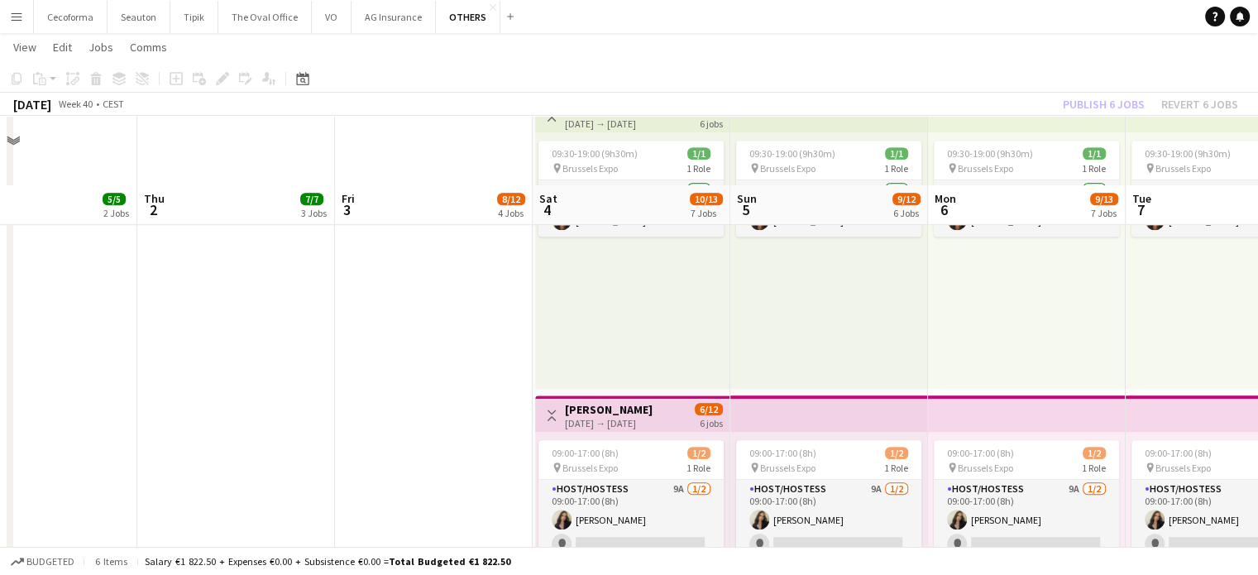
scroll to position [993, 0]
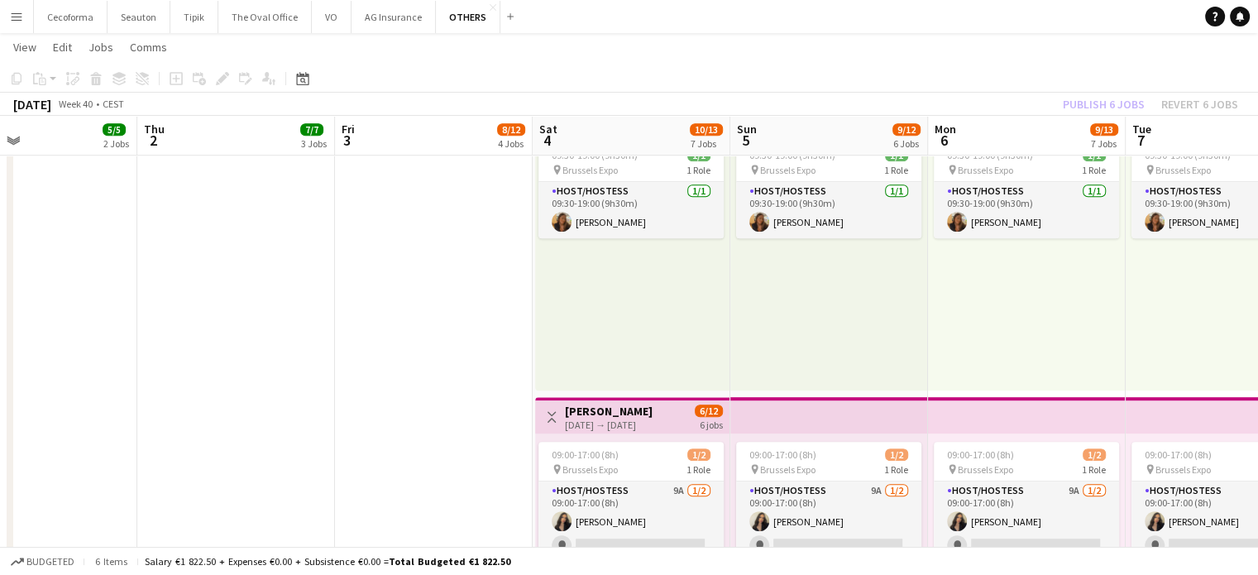
click at [448, 386] on app-date-cell "Toggle View SET Travel & Consulting GmbH [DATE] → [DATE] 28/28 7 jobs 10:00-19:…" at bounding box center [434, 319] width 198 height 2252
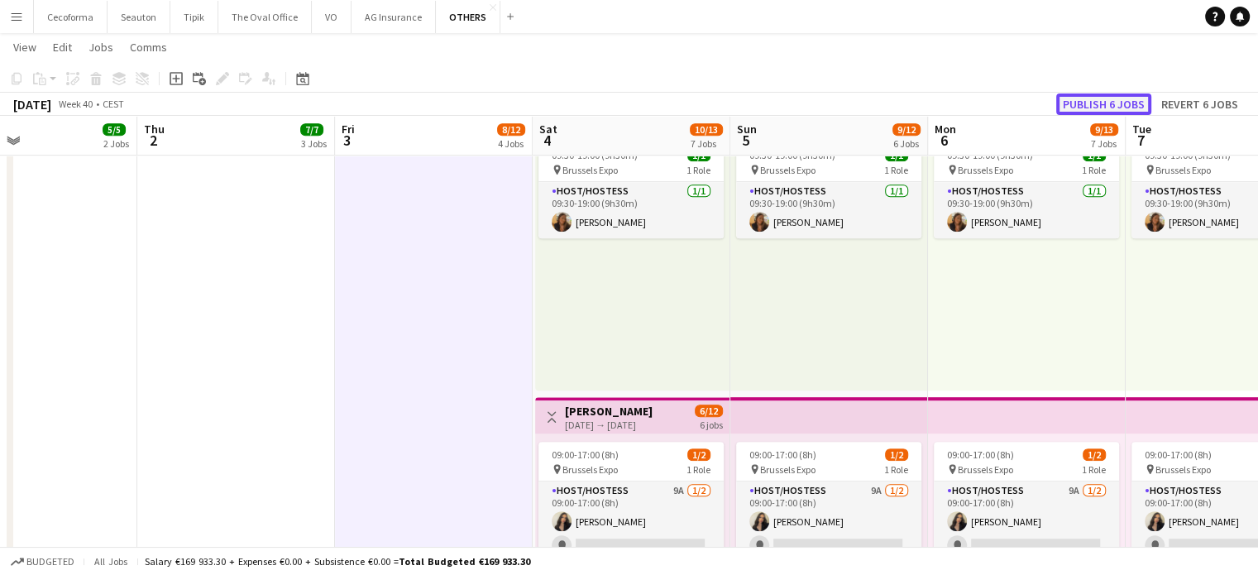
click at [1088, 100] on button "Publish 6 jobs" at bounding box center [1103, 104] width 95 height 22
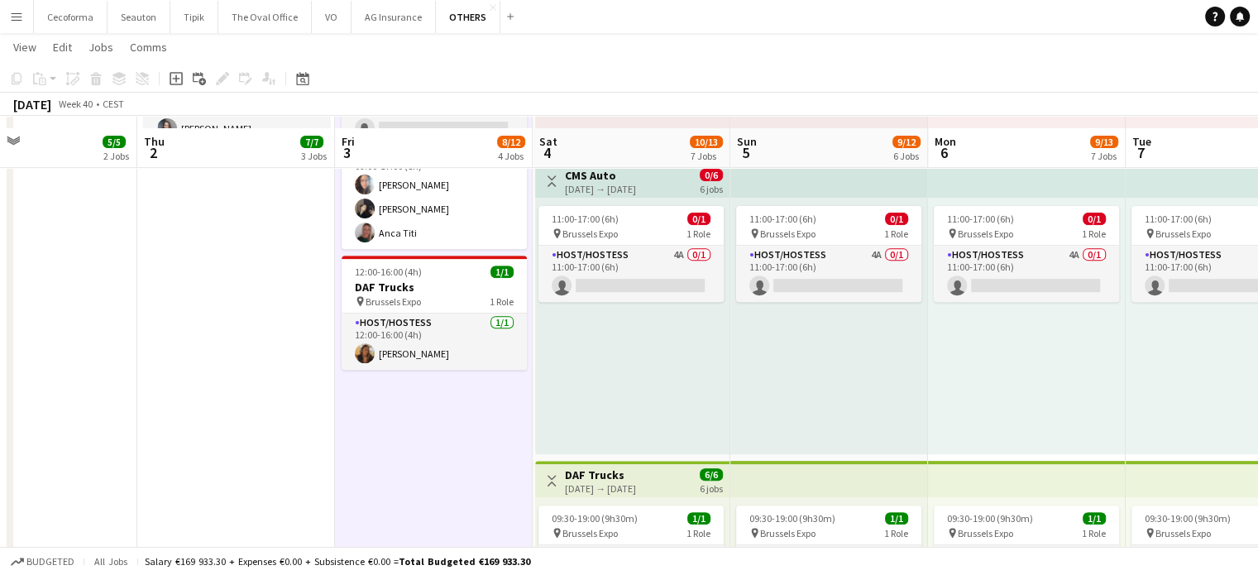
scroll to position [662, 0]
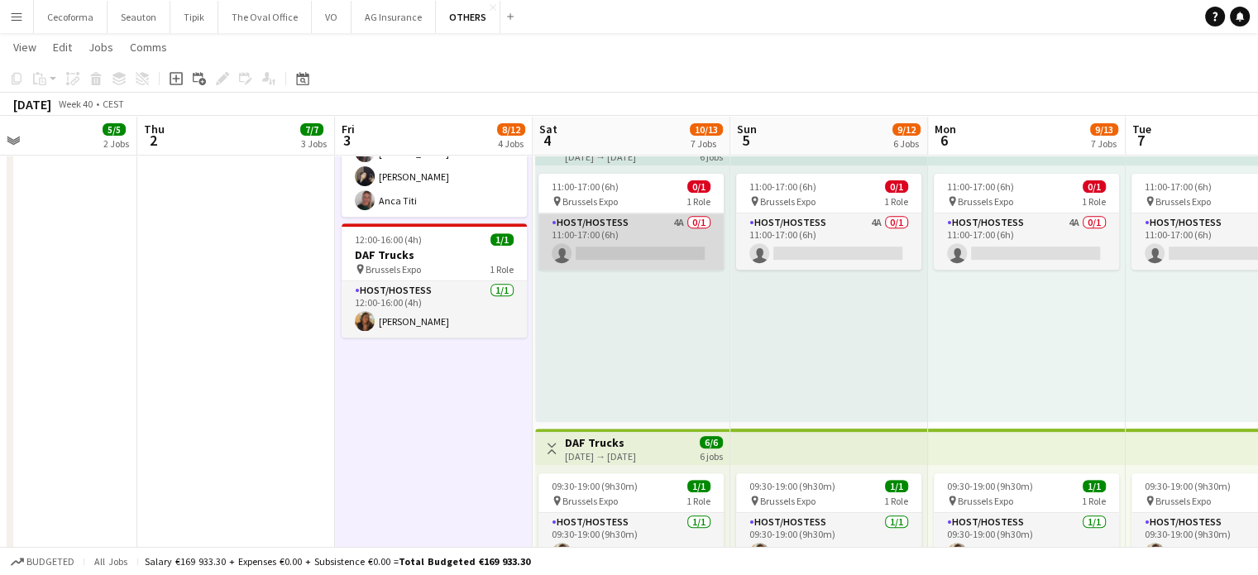
click at [626, 252] on app-card-role "Host/Hostess 4A 0/1 11:00-17:00 (6h) single-neutral-actions" at bounding box center [631, 241] width 185 height 56
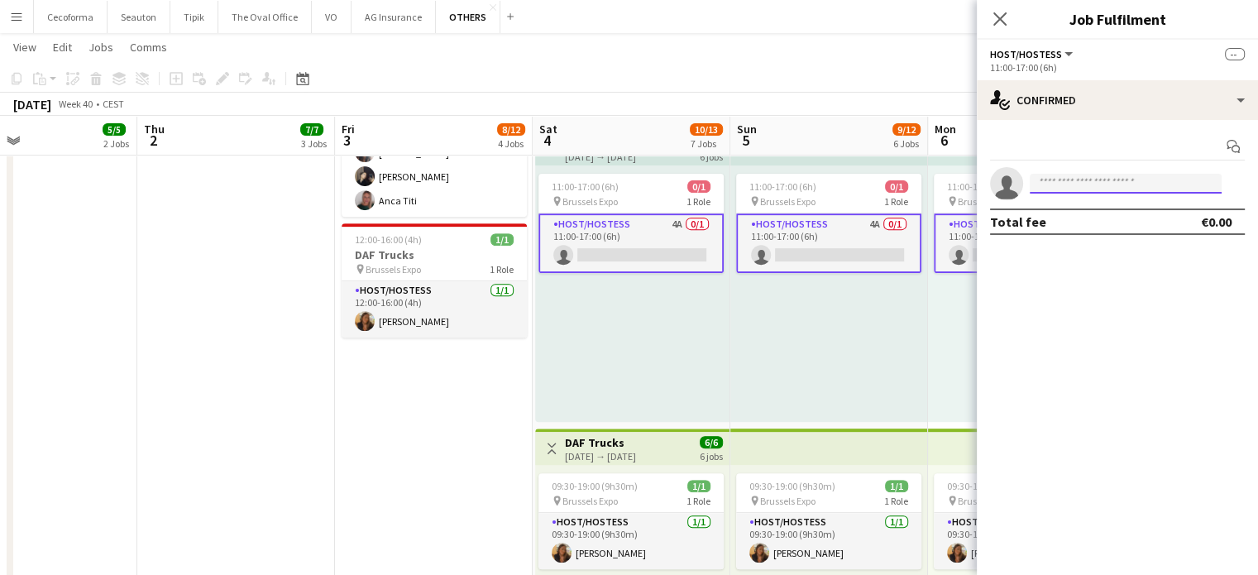
click at [1090, 179] on input at bounding box center [1126, 184] width 192 height 20
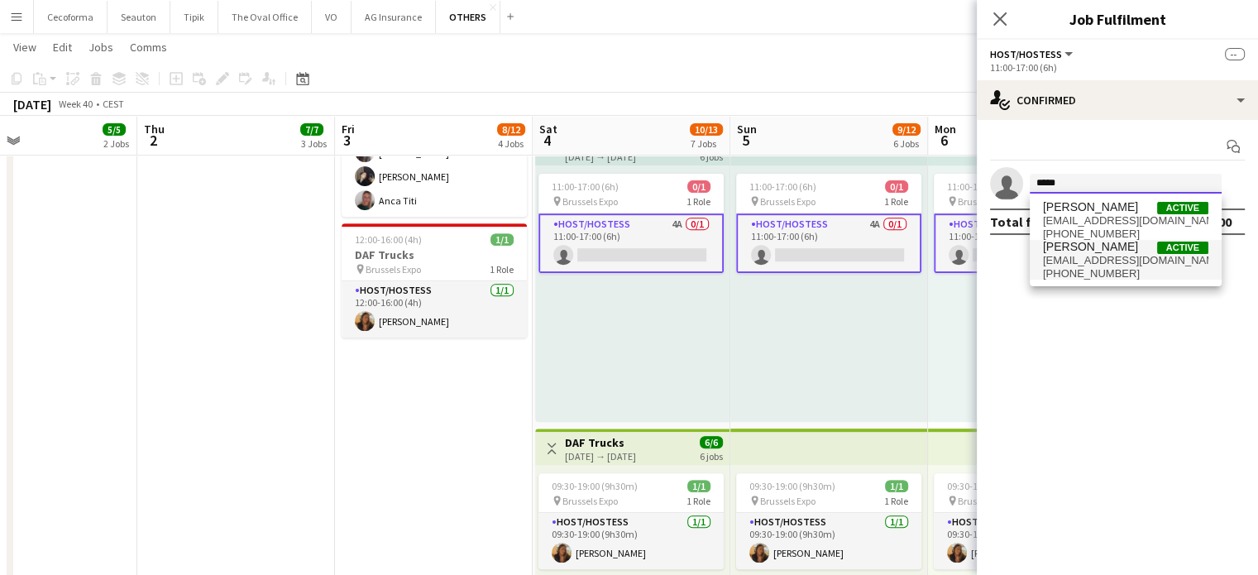
type input "*****"
click at [1072, 262] on span "[EMAIL_ADDRESS][DOMAIN_NAME]" at bounding box center [1125, 260] width 165 height 13
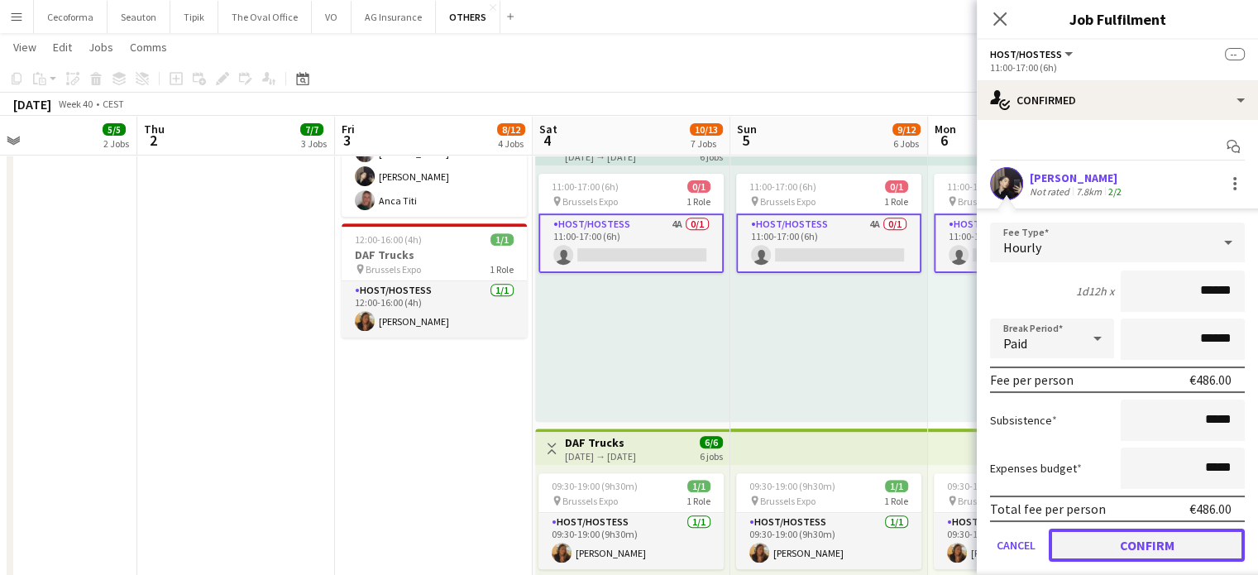
click at [1120, 539] on button "Confirm" at bounding box center [1147, 545] width 196 height 33
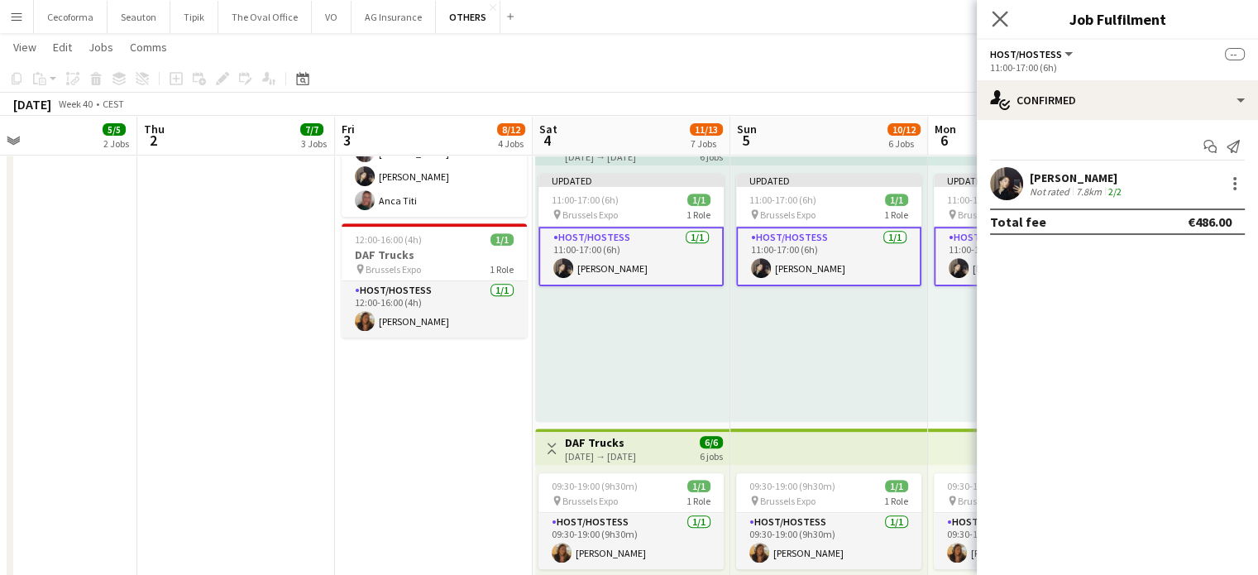
click at [993, 11] on icon "Close pop-in" at bounding box center [1000, 19] width 16 height 16
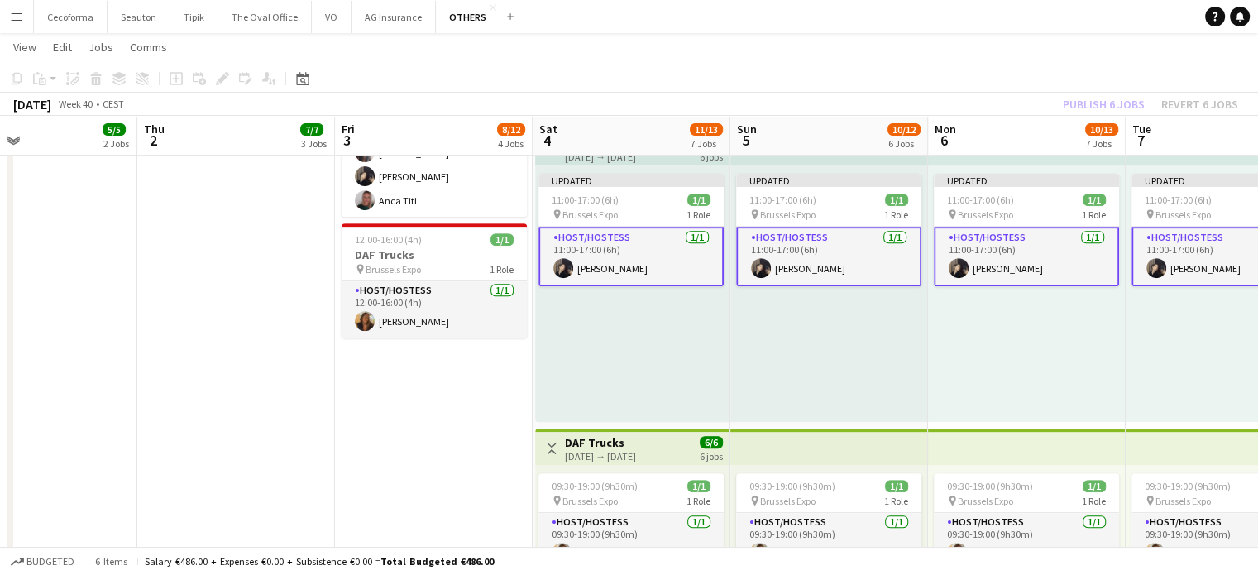
click at [1059, 371] on div "Updated 11:00-17:00 (6h) 1/1 pin Brussels Expo 1 Role Host/Hostess [DATE] 11:00…" at bounding box center [1027, 293] width 198 height 256
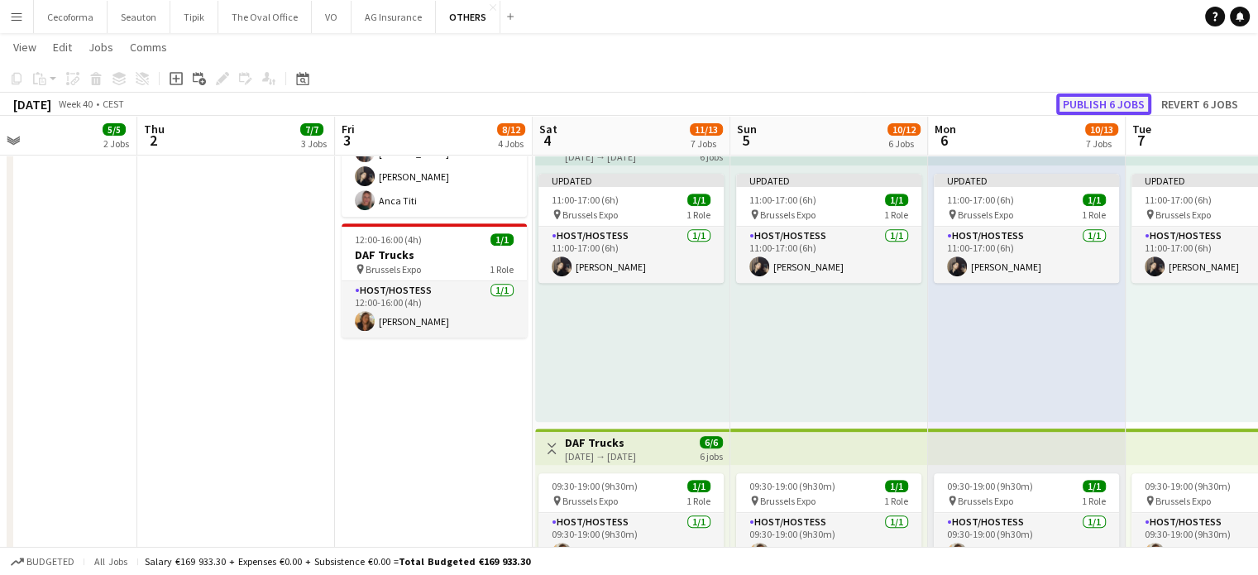
click at [1090, 103] on button "Publish 6 jobs" at bounding box center [1103, 104] width 95 height 22
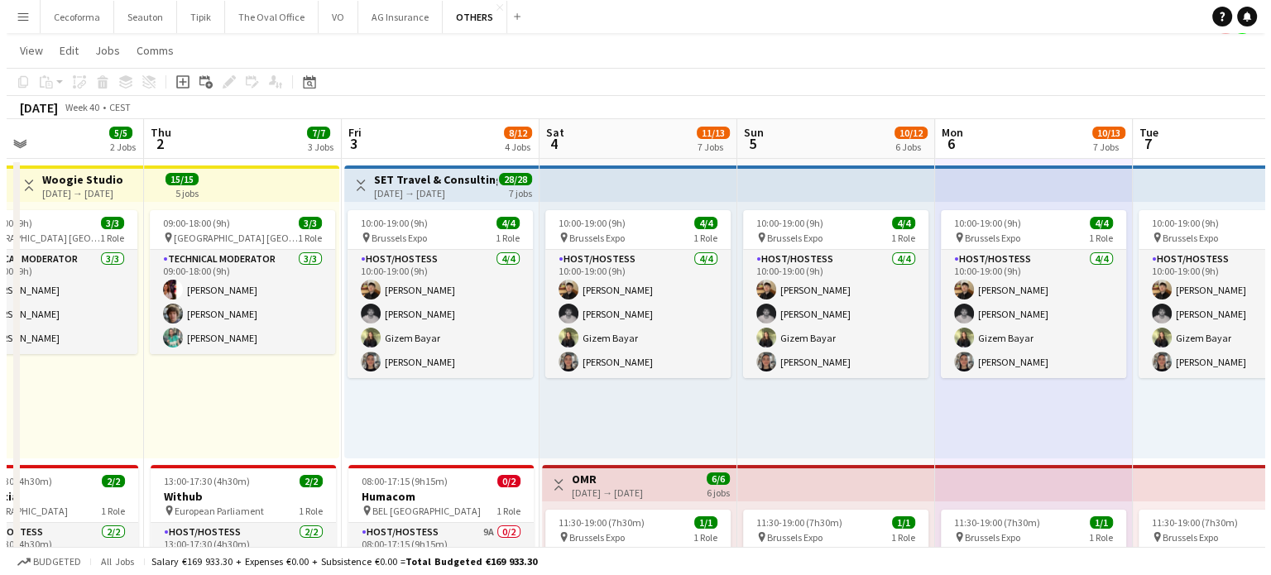
scroll to position [0, 0]
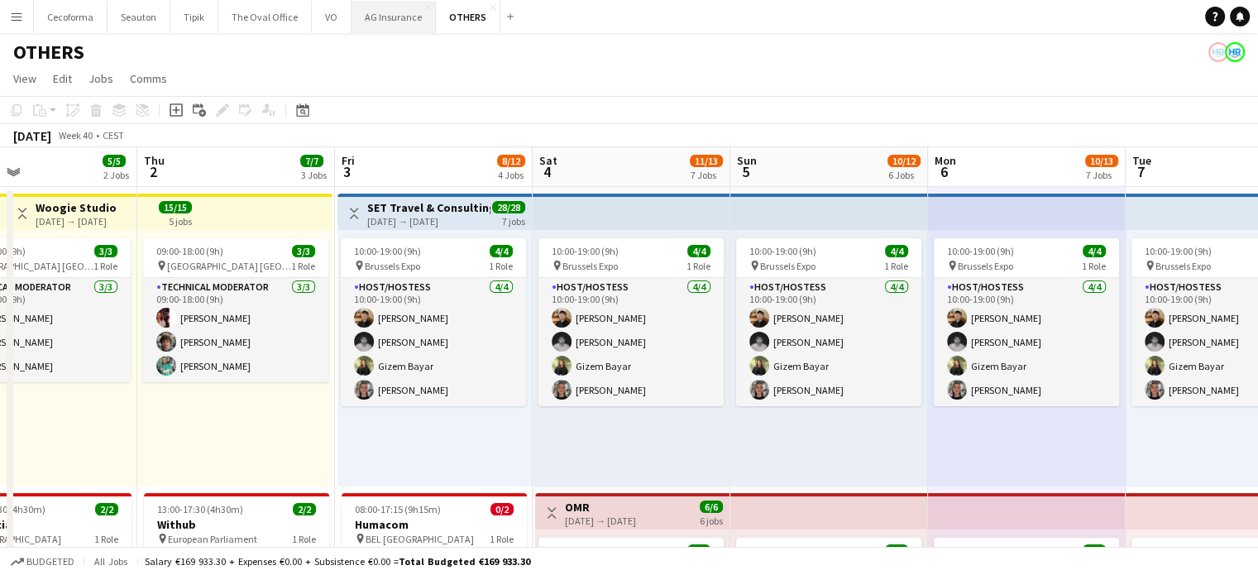
click at [387, 17] on button "AG Insurance Close" at bounding box center [394, 17] width 84 height 32
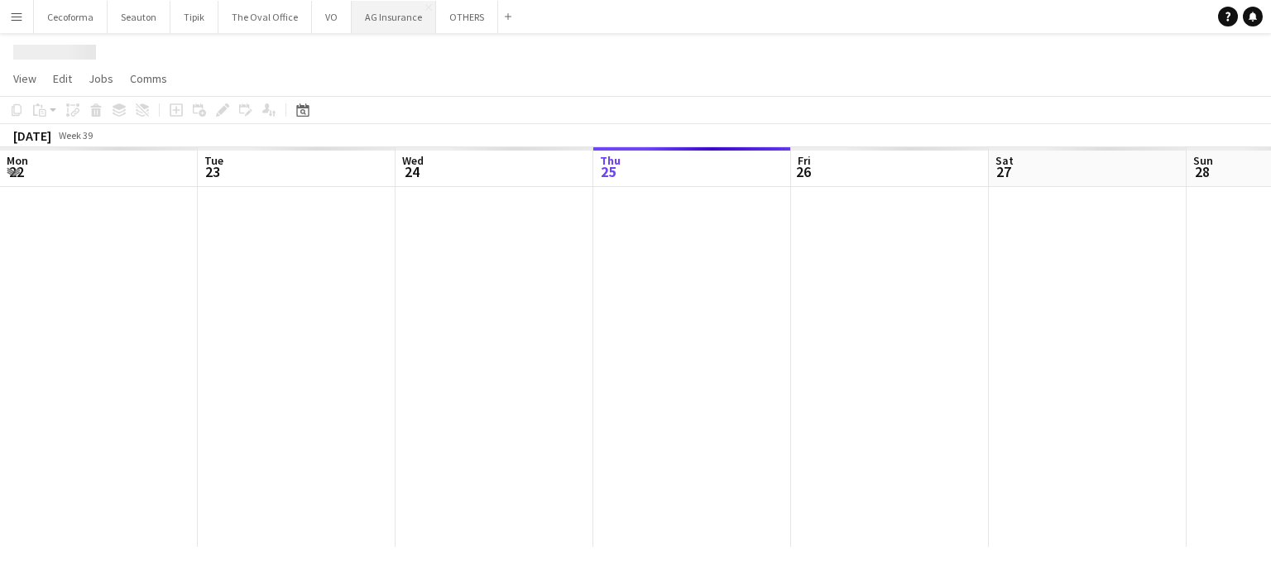
scroll to position [0, 395]
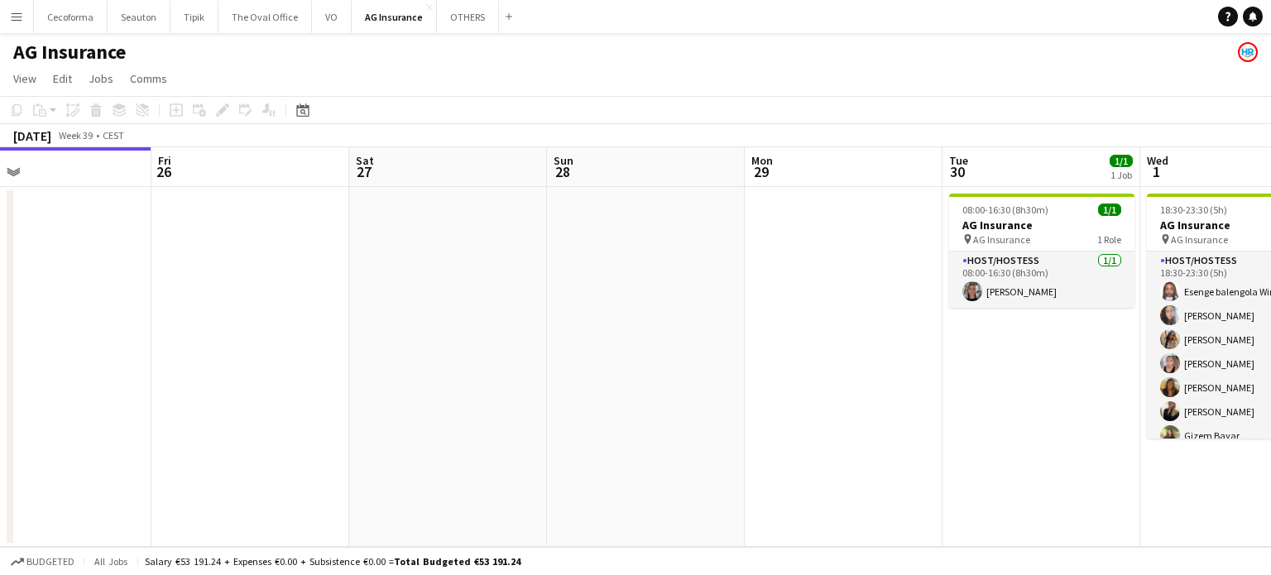
drag, startPoint x: 627, startPoint y: 386, endPoint x: 218, endPoint y: 369, distance: 409.9
click at [228, 371] on app-calendar-viewport "Mon 22 Tue 23 Wed 24 2/2 1 Job Thu 25 Fri 26 Sat 27 Sun 28 Mon 29 Tue 30 1/1 1 …" at bounding box center [635, 347] width 1271 height 400
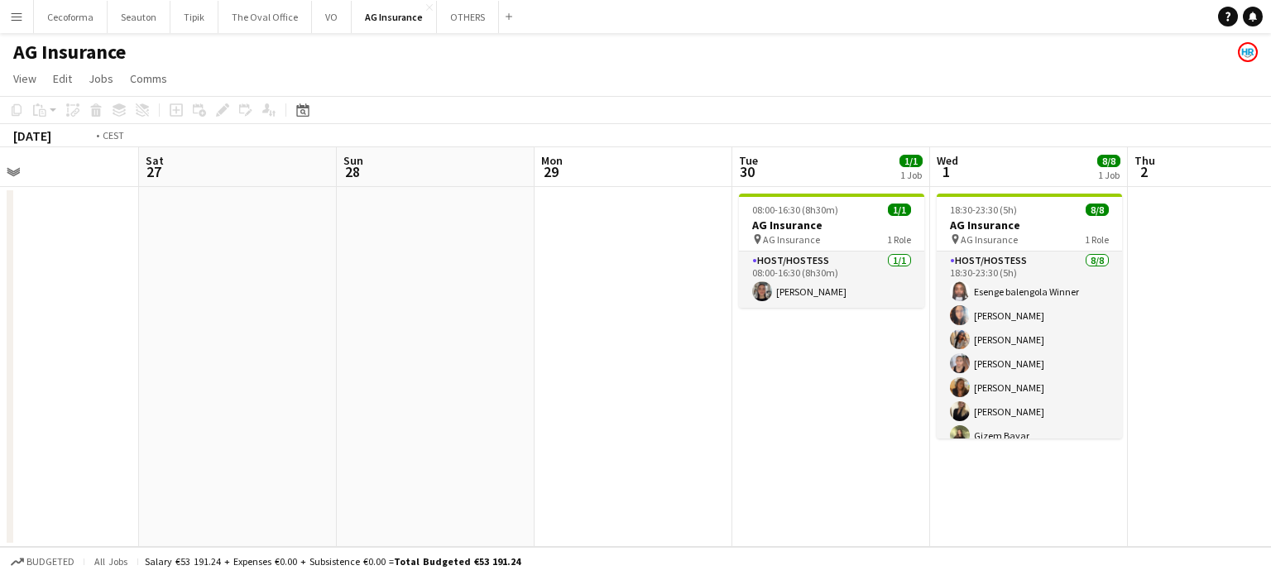
scroll to position [0, 609]
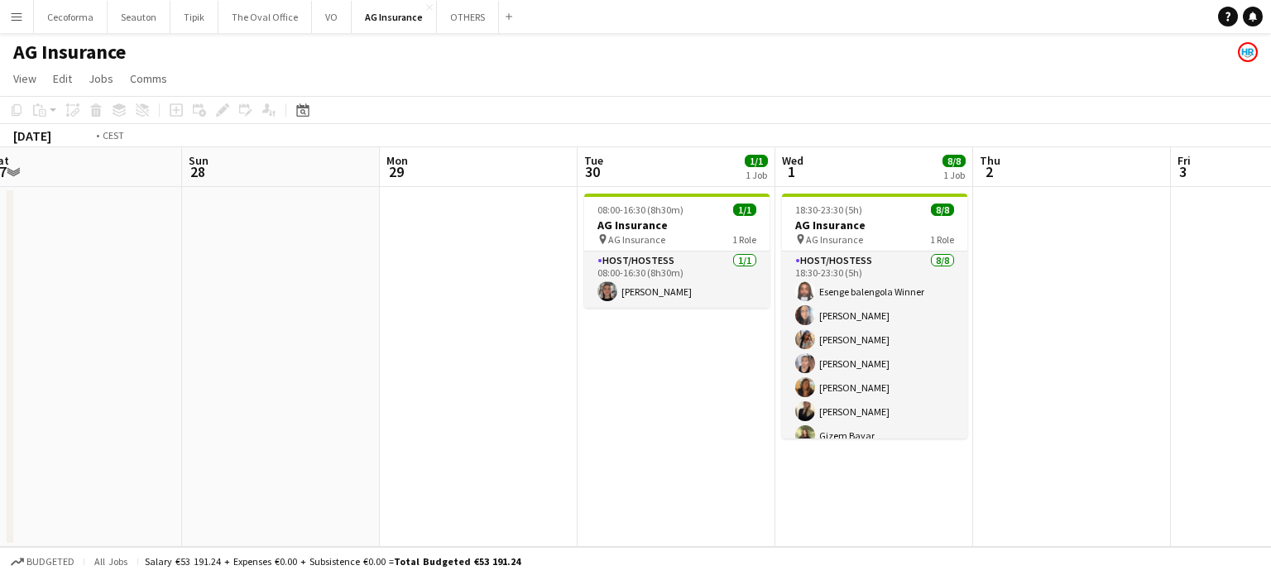
drag, startPoint x: 39, startPoint y: 361, endPoint x: 89, endPoint y: 336, distance: 56.2
click at [0, 337] on app-calendar-viewport "Wed 24 2/2 1 Job Thu 25 Fri 26 Sat 27 Sun 28 Mon 29 Tue 30 1/1 1 Job Wed 1 8/8 …" at bounding box center [635, 347] width 1271 height 400
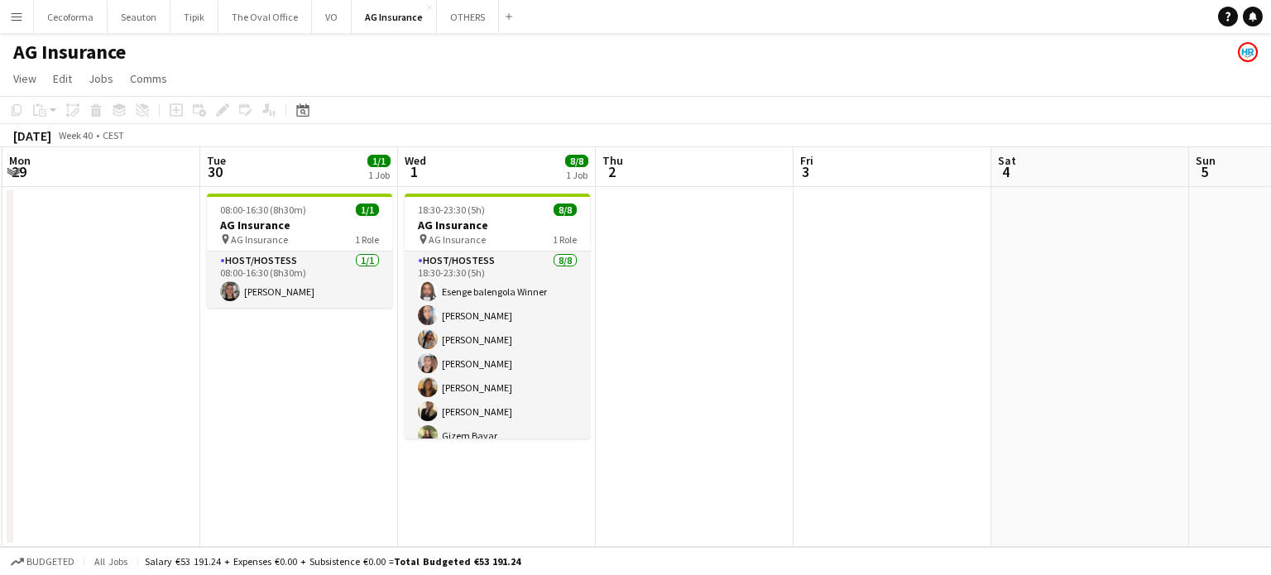
drag, startPoint x: 1013, startPoint y: 378, endPoint x: 759, endPoint y: 379, distance: 254.8
click at [774, 380] on app-calendar-viewport "Fri 26 Sat 27 Sun 28 Mon 29 Tue 30 1/1 1 Job Wed 1 8/8 1 Job Thu 2 Fri 3 Sat 4 …" at bounding box center [635, 347] width 1271 height 400
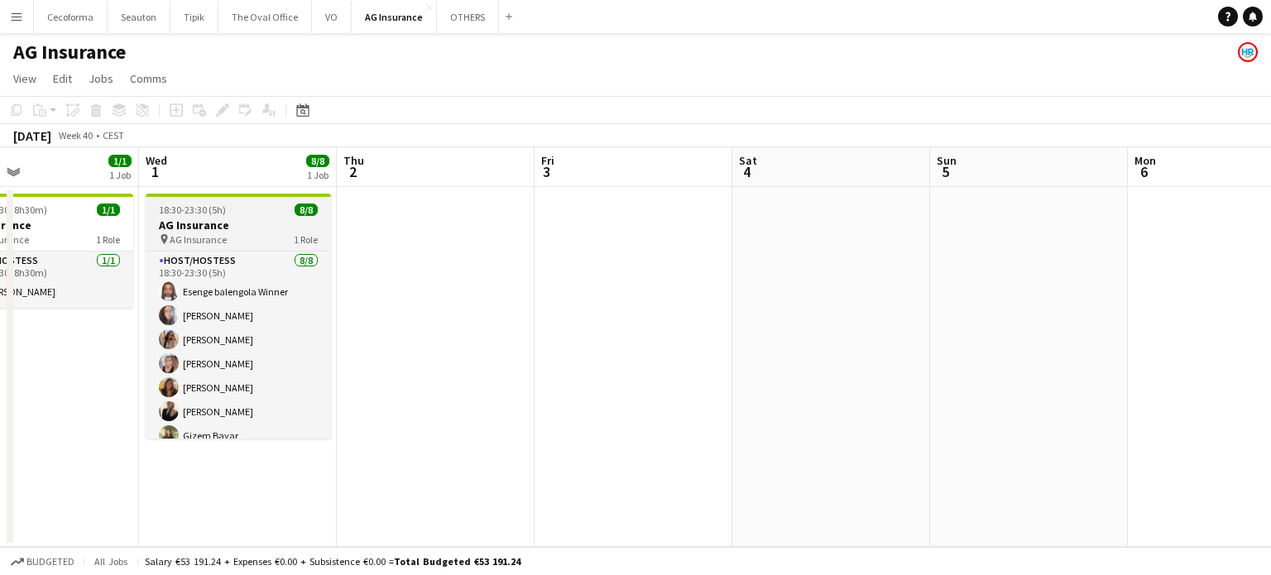
scroll to position [36, 0]
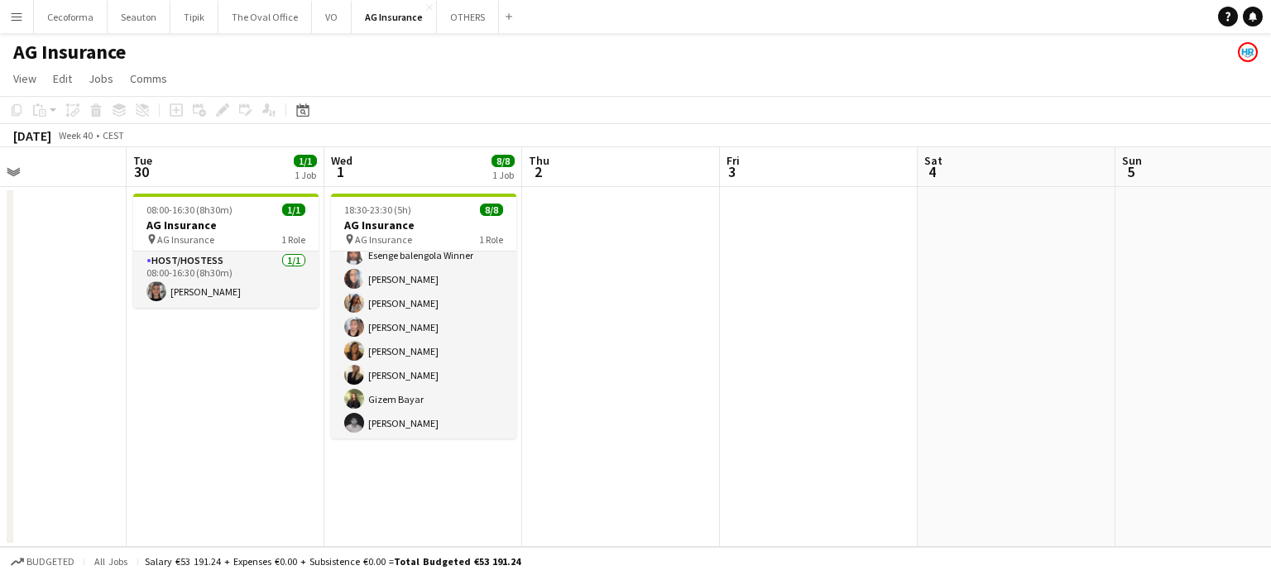
drag, startPoint x: 875, startPoint y: 319, endPoint x: 587, endPoint y: 328, distance: 288.1
click at [418, 328] on app-calendar-viewport "Sat 27 Sun 28 Mon 29 Tue 30 1/1 1 Job Wed 1 8/8 1 Job Thu 2 Fri 3 Sat 4 Sun 5 M…" at bounding box center [635, 347] width 1271 height 400
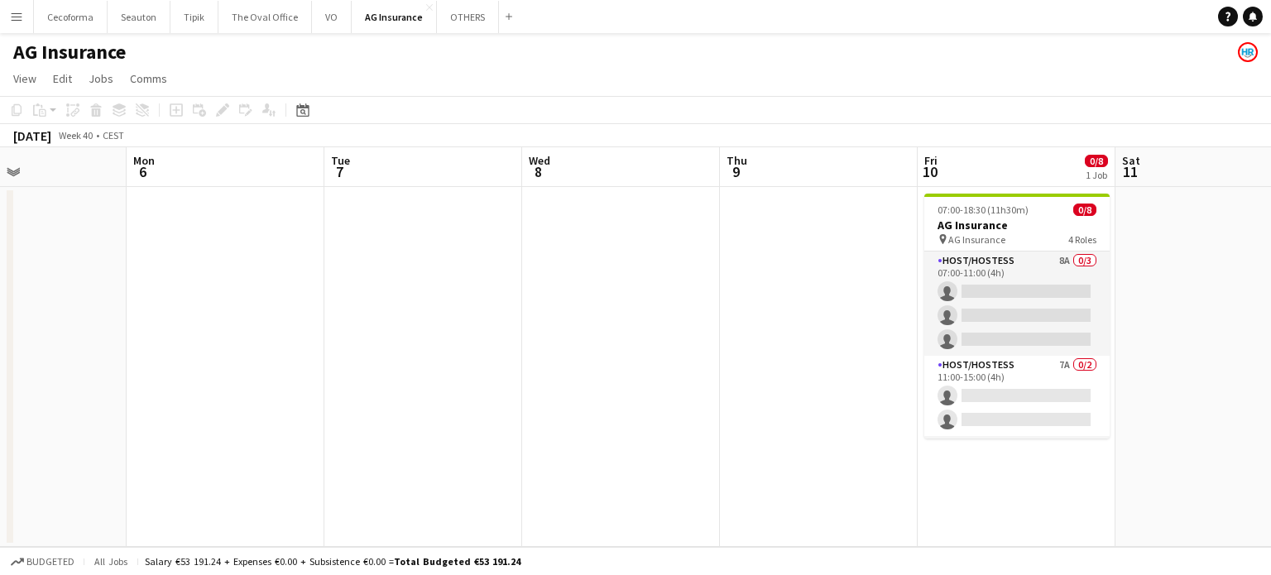
drag, startPoint x: 547, startPoint y: 340, endPoint x: 167, endPoint y: 304, distance: 381.5
click at [148, 307] on app-calendar-viewport "Fri 3 Sat 4 Sun 5 Mon 6 Tue 7 Wed 8 Thu 9 Fri 10 0/8 1 Job Sat 11 Sun 12 Mon 13…" at bounding box center [635, 347] width 1271 height 400
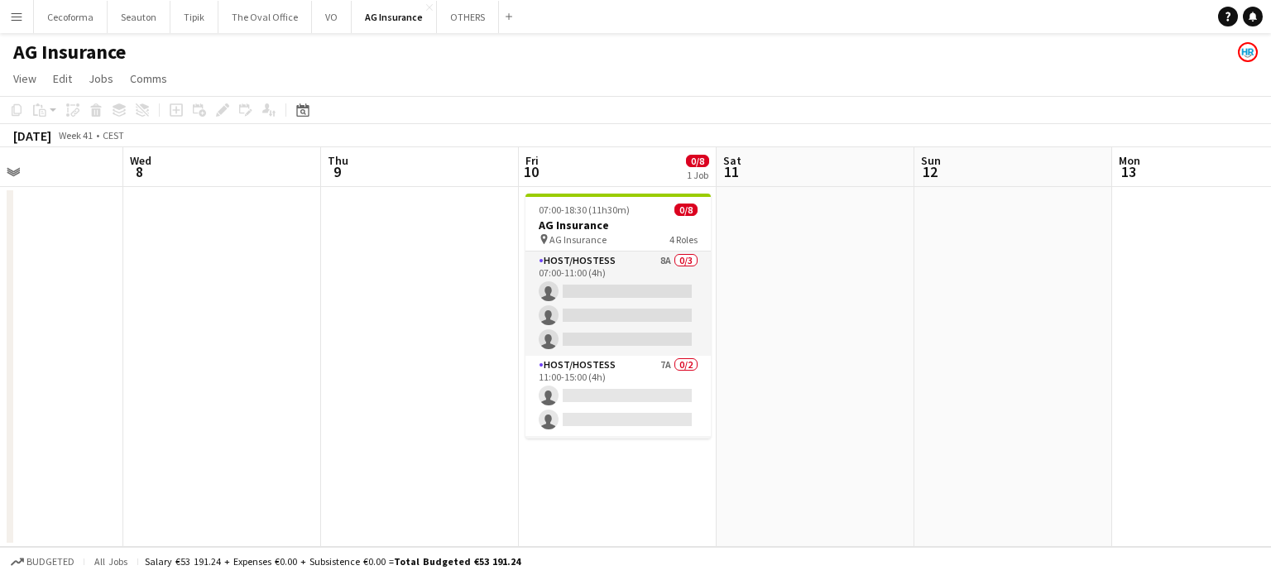
drag, startPoint x: 150, startPoint y: 316, endPoint x: 117, endPoint y: 314, distance: 33.1
click at [114, 316] on app-calendar-viewport "Sun 5 Mon 6 Tue 7 Wed 8 Thu 9 Fri 10 0/8 1 Job Sat 11 Sun 12 Mon 13 Tue 14 Wed …" at bounding box center [635, 347] width 1271 height 400
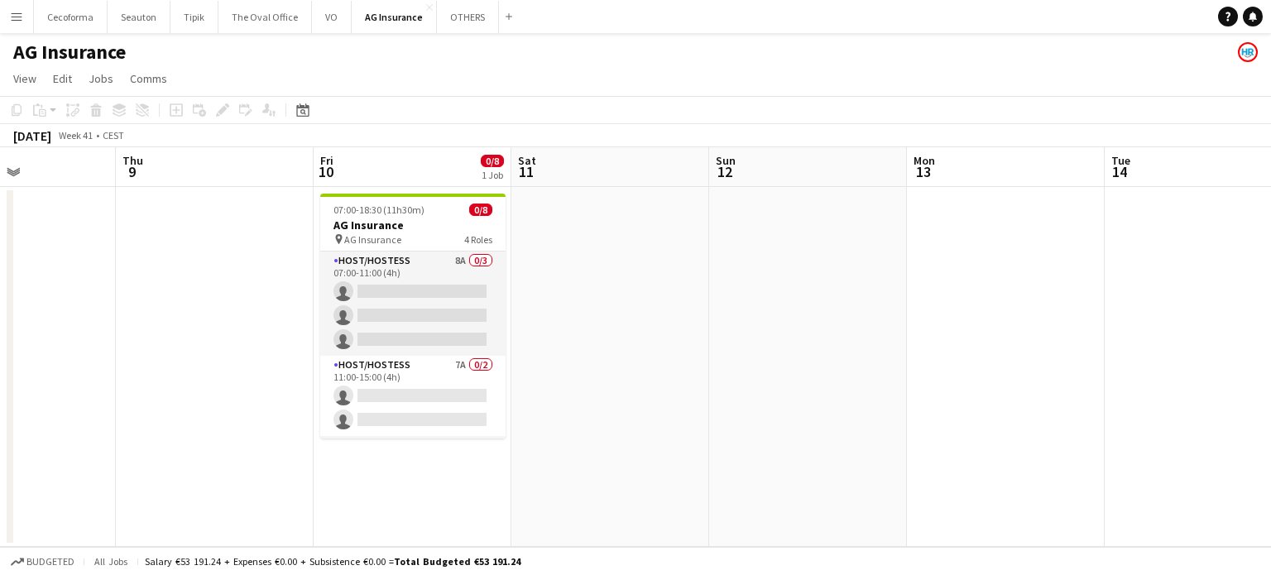
drag, startPoint x: 836, startPoint y: 280, endPoint x: 562, endPoint y: 298, distance: 275.2
click at [559, 299] on app-calendar-viewport "Sun 5 Mon 6 Tue 7 Wed 8 Thu 9 Fri 10 0/8 1 Job Sat 11 Sun 12 Mon 13 Tue 14 Wed …" at bounding box center [635, 347] width 1271 height 400
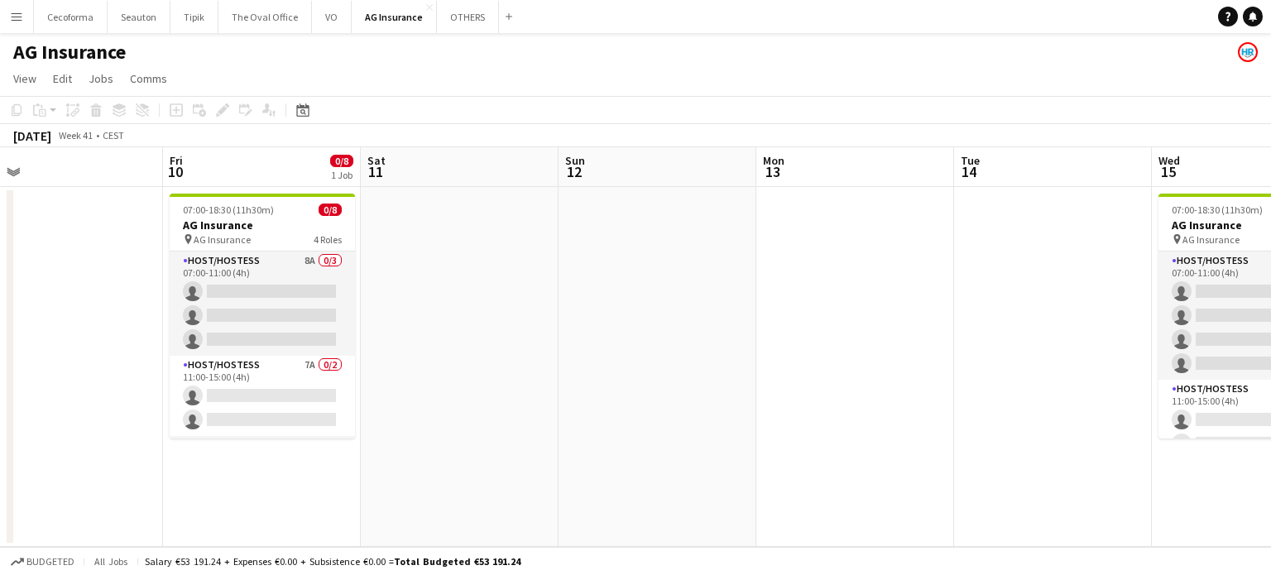
click at [847, 246] on app-date-cell at bounding box center [855, 367] width 198 height 360
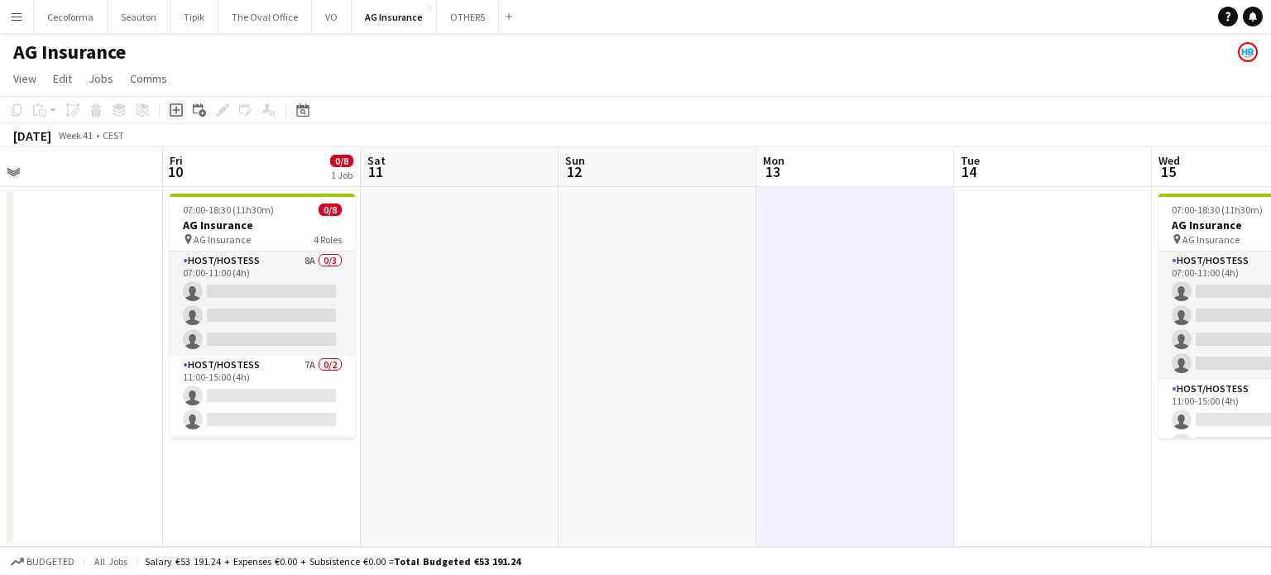
click at [175, 110] on icon at bounding box center [175, 110] width 7 height 7
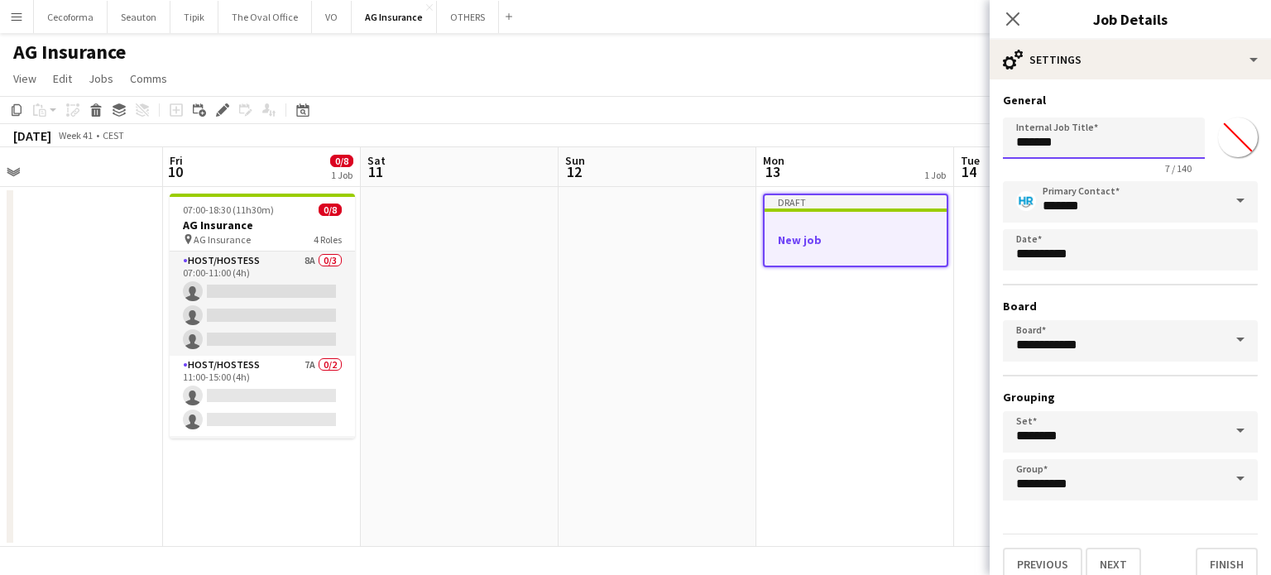
click at [1090, 145] on input "*******" at bounding box center [1104, 137] width 202 height 41
type input "*"
type input "**********"
click at [1204, 558] on button "Finish" at bounding box center [1226, 564] width 62 height 33
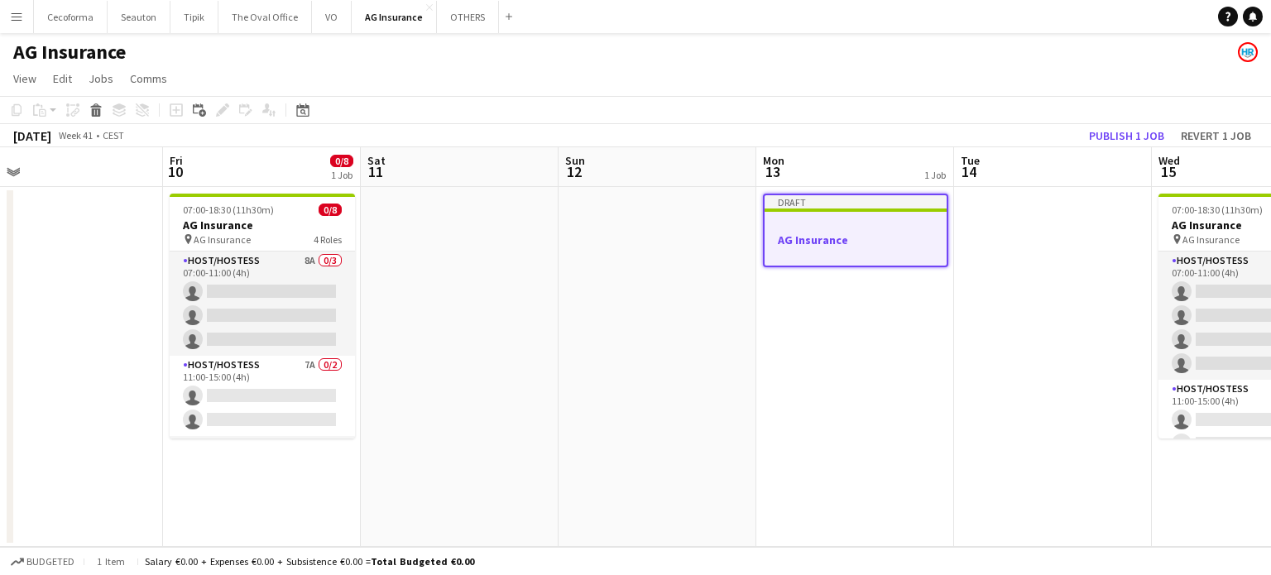
click at [822, 232] on h3 "AG Insurance" at bounding box center [855, 239] width 182 height 15
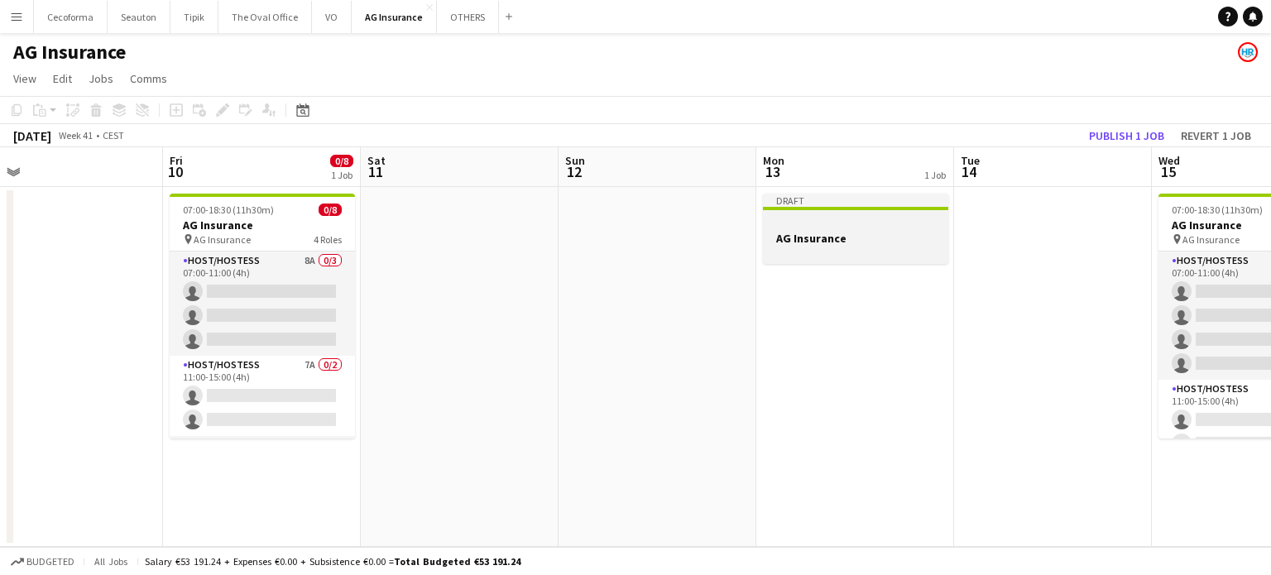
click at [817, 231] on h3 "AG Insurance" at bounding box center [855, 238] width 185 height 15
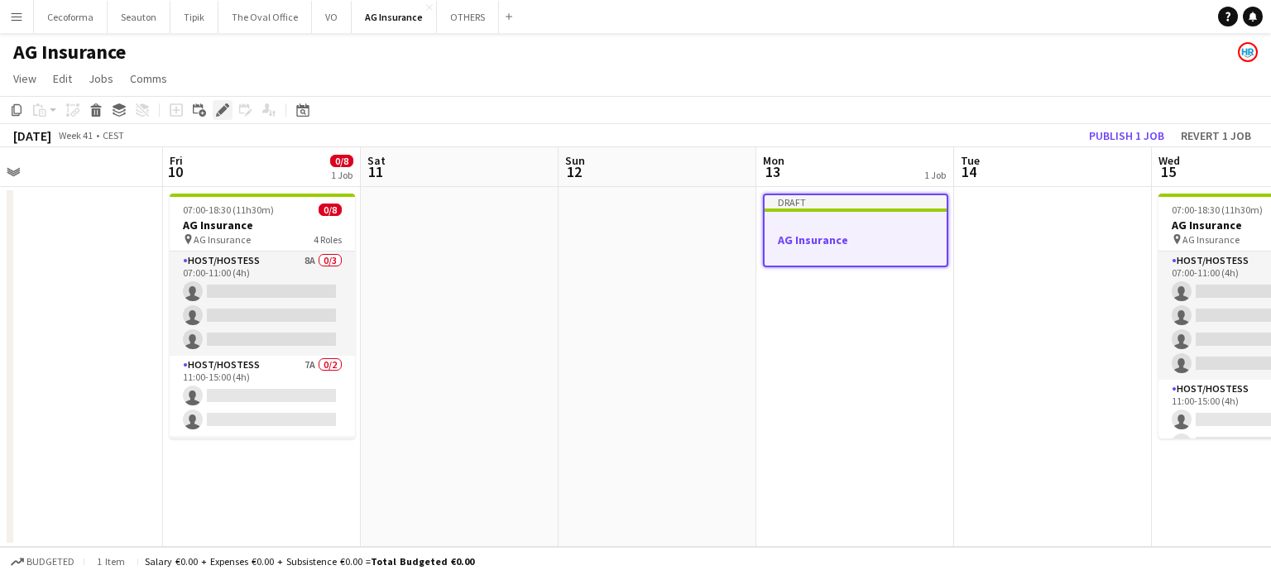
click at [223, 107] on icon at bounding box center [222, 110] width 9 height 9
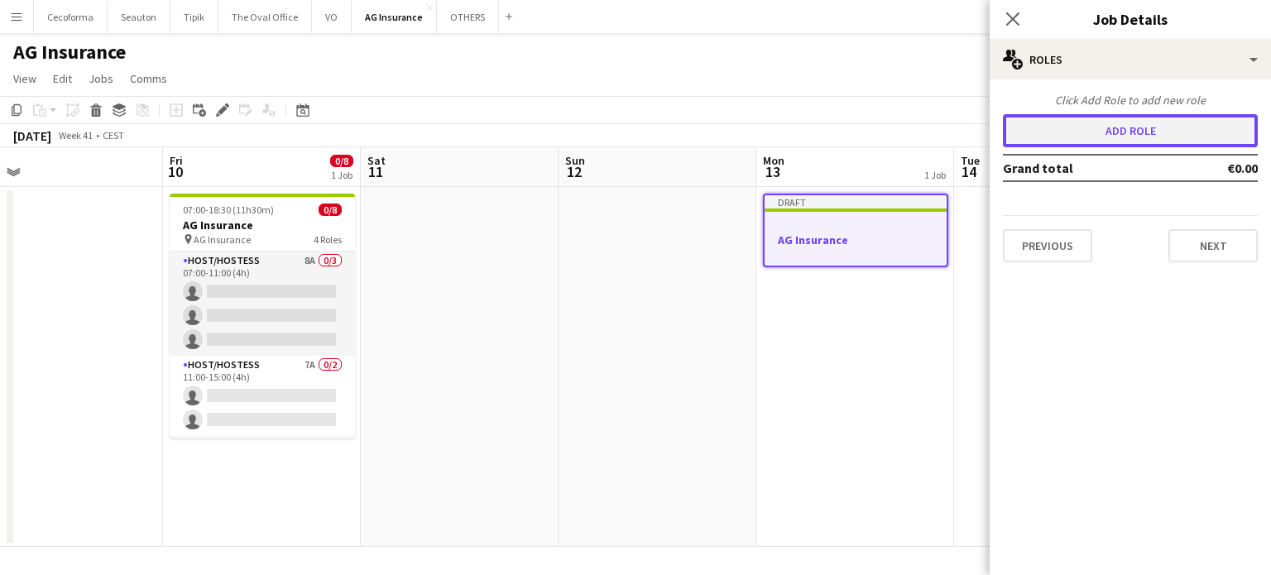
click at [1081, 132] on button "Add role" at bounding box center [1130, 130] width 255 height 33
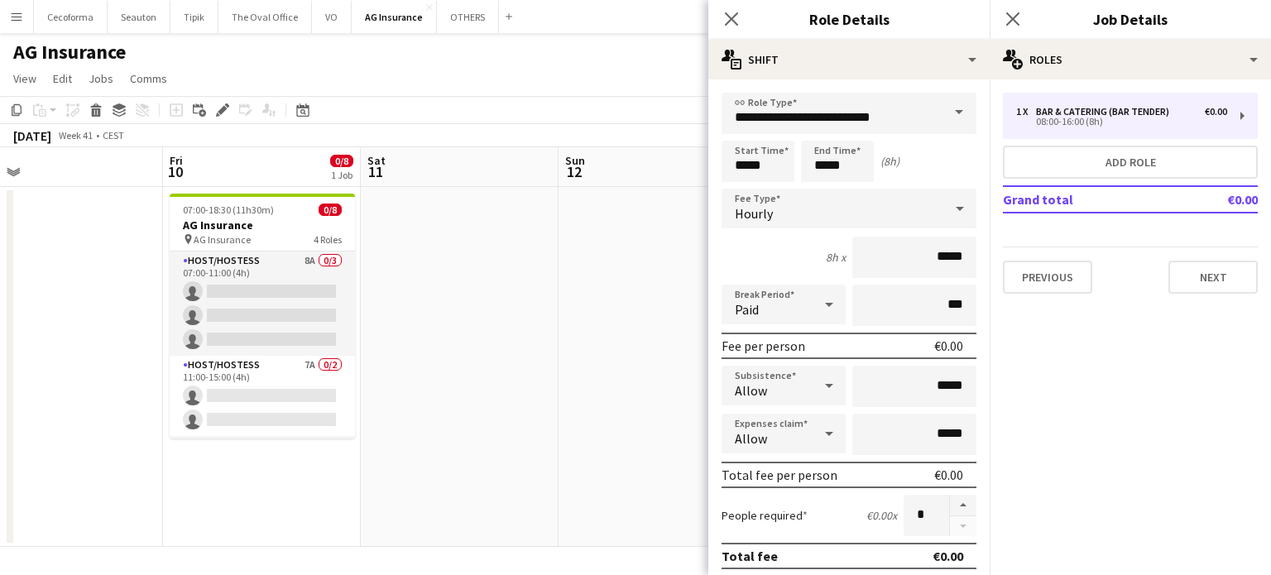
click at [943, 108] on span at bounding box center [958, 113] width 35 height 40
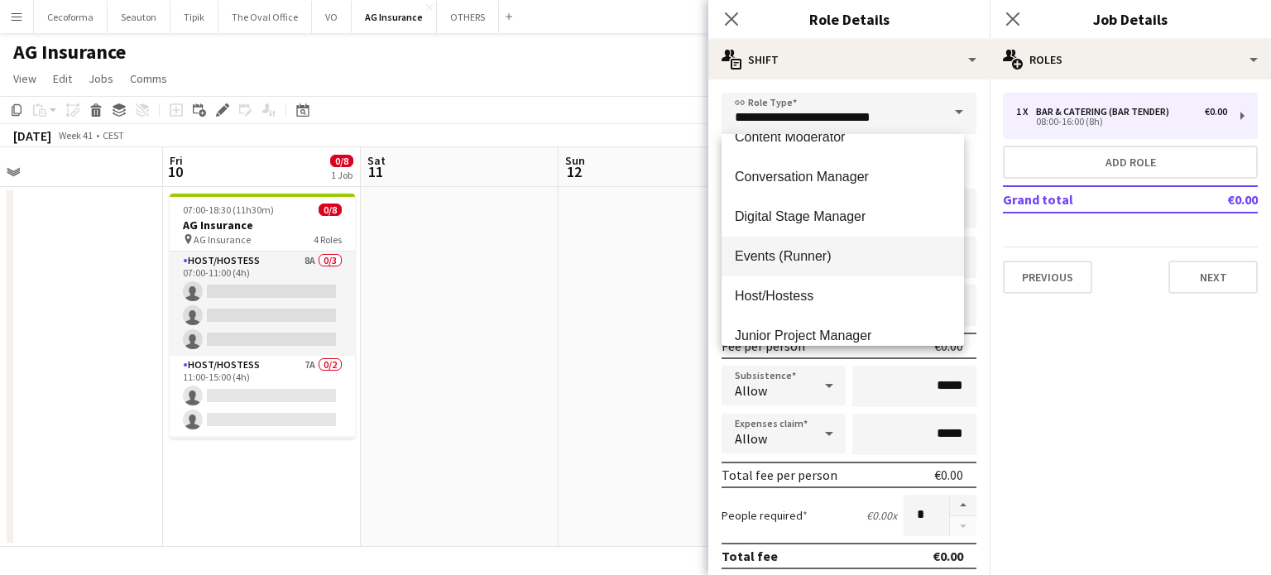
scroll to position [248, 0]
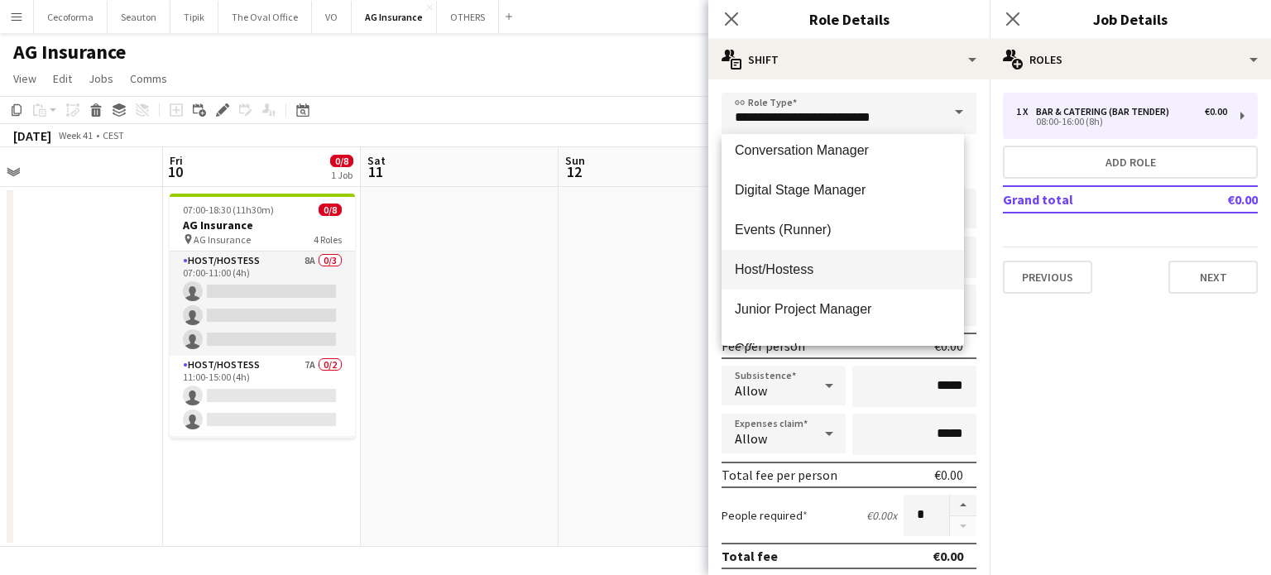
click at [765, 271] on span "Host/Hostess" at bounding box center [843, 269] width 216 height 16
type input "**********"
type input "******"
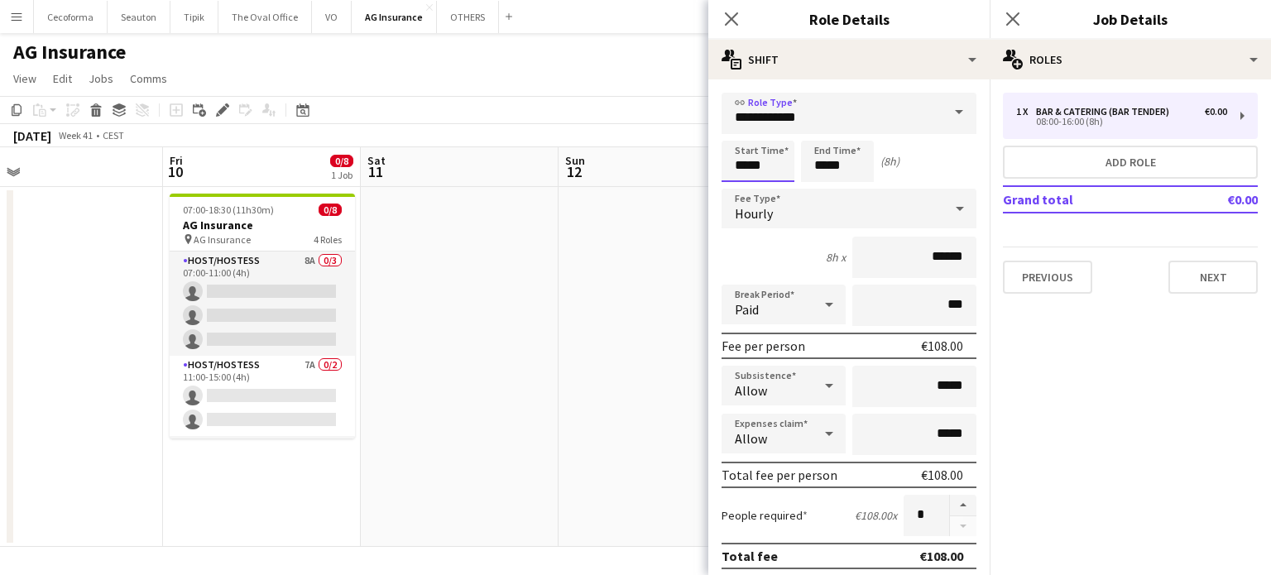
click at [748, 166] on input "*****" at bounding box center [757, 161] width 73 height 41
click at [741, 130] on div at bounding box center [741, 132] width 33 height 17
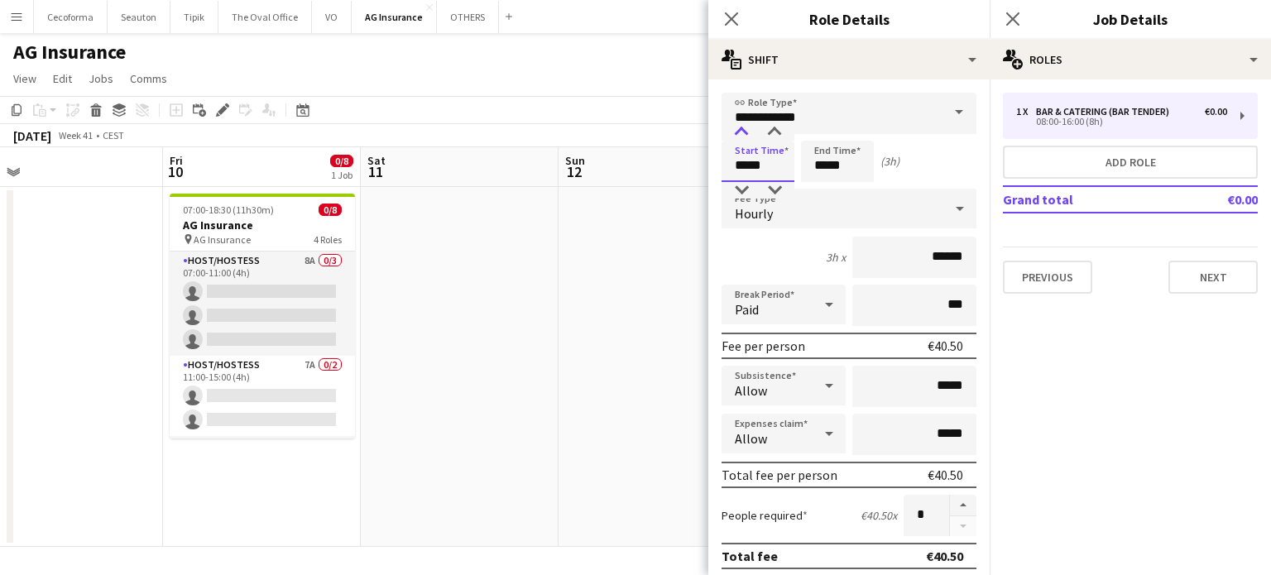
click at [741, 130] on div at bounding box center [741, 132] width 33 height 17
type input "*****"
click at [741, 130] on div at bounding box center [741, 132] width 33 height 17
click at [827, 168] on input "*****" at bounding box center [837, 161] width 73 height 41
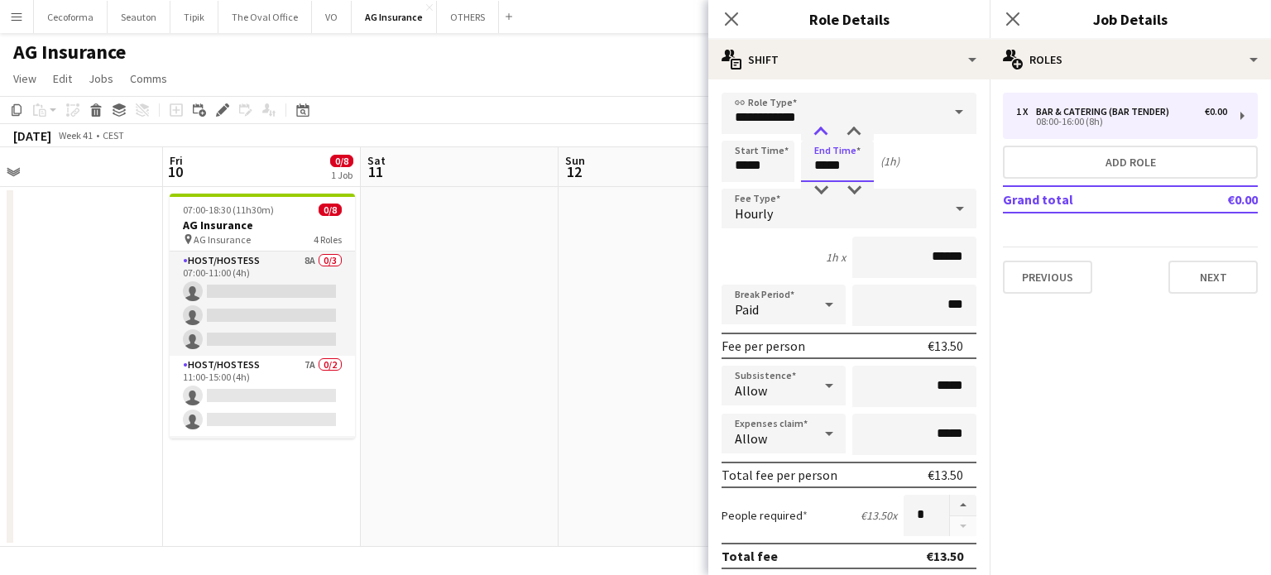
click at [821, 132] on div at bounding box center [820, 132] width 33 height 17
type input "*****"
click at [821, 132] on div at bounding box center [820, 132] width 33 height 17
click at [956, 501] on button "button" at bounding box center [963, 506] width 26 height 22
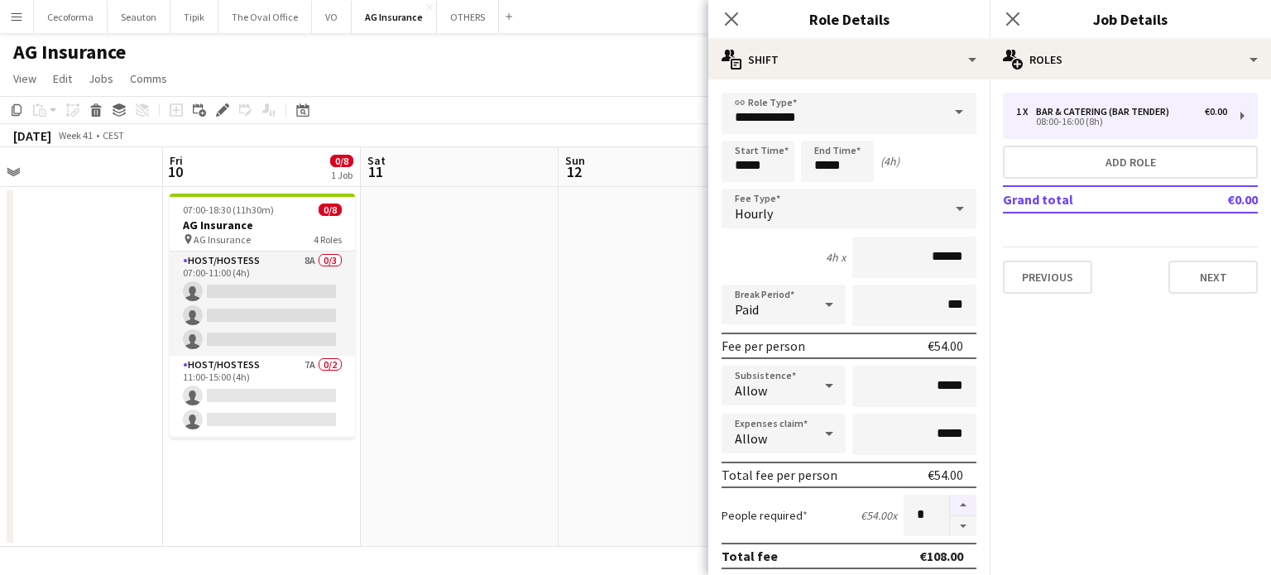
click at [956, 501] on button "button" at bounding box center [963, 506] width 26 height 22
type input "*"
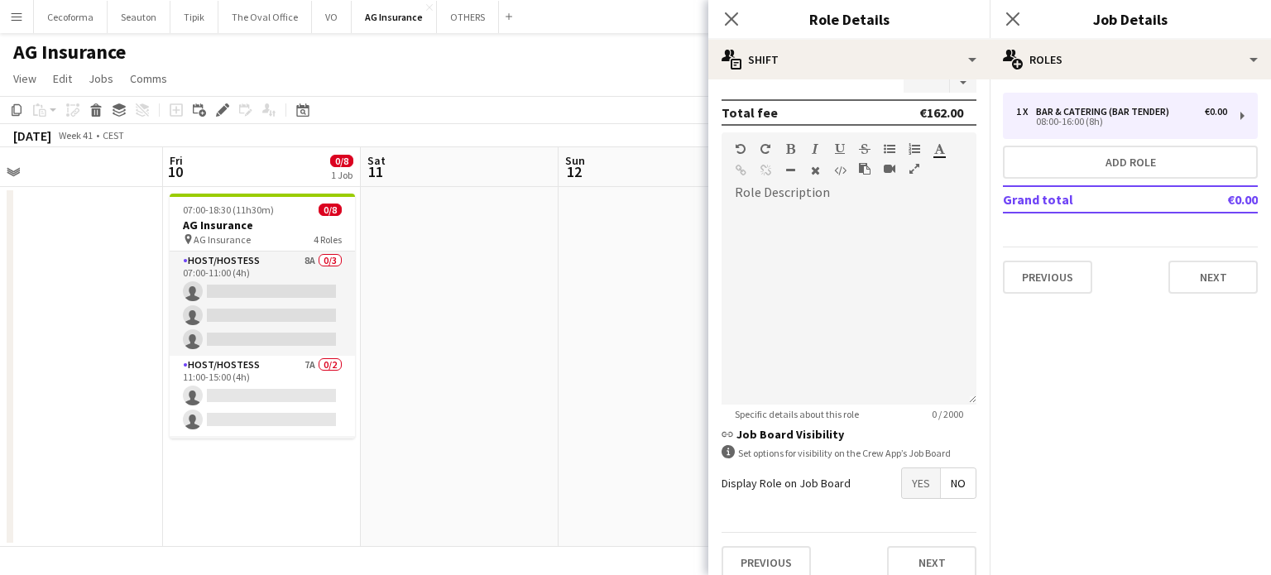
scroll to position [457, 0]
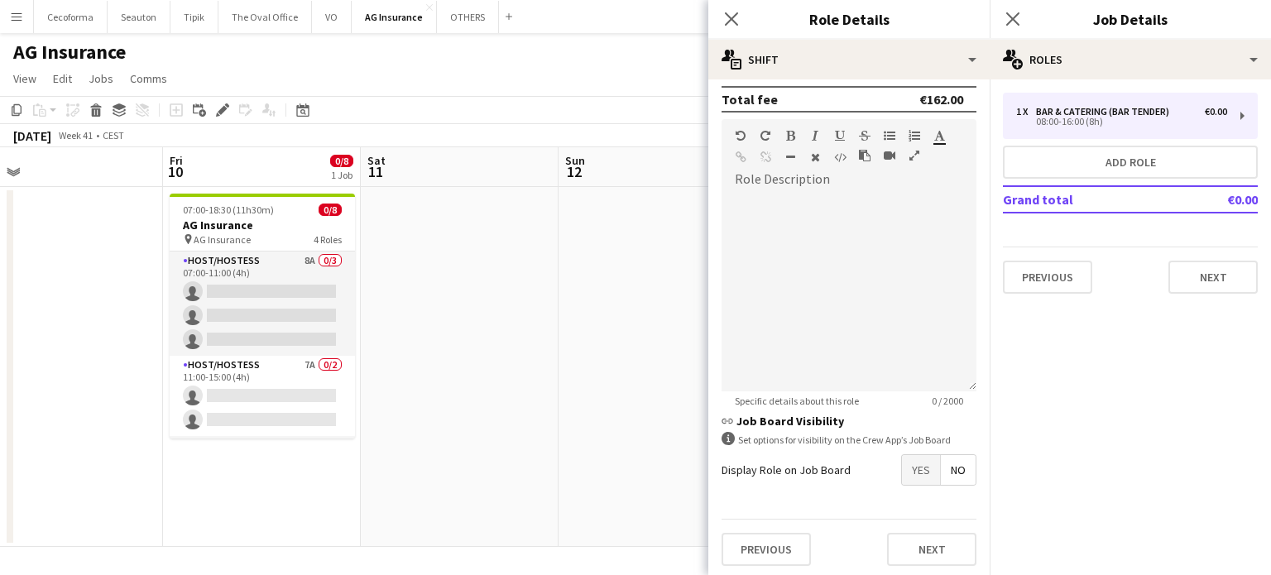
click at [907, 461] on span "Yes" at bounding box center [921, 470] width 38 height 30
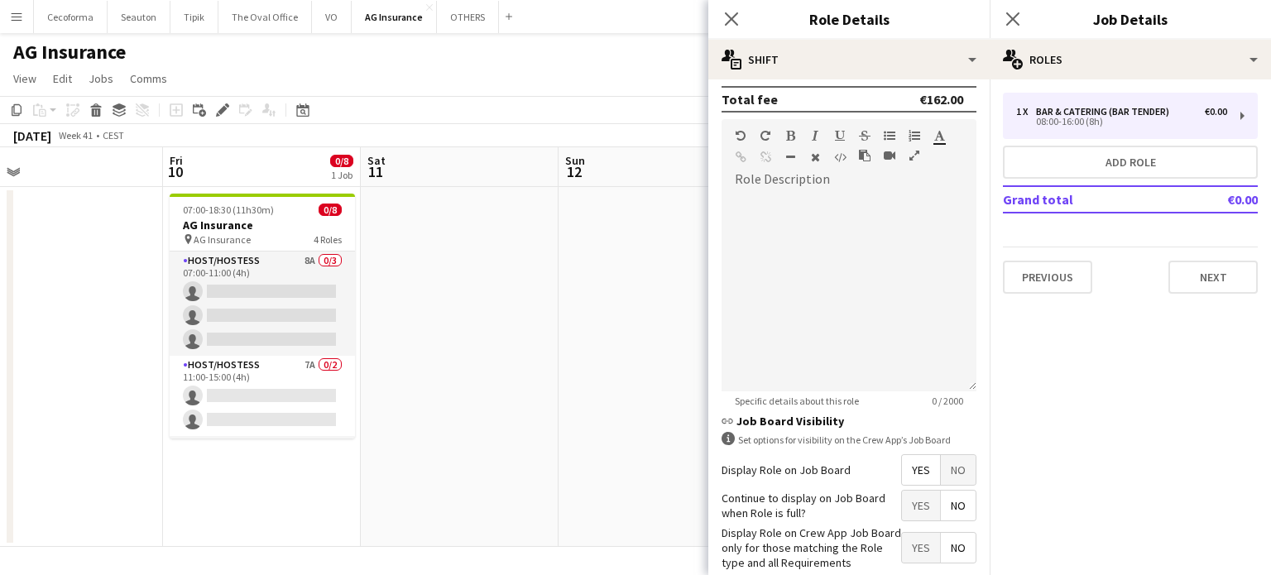
click at [951, 509] on span "No" at bounding box center [958, 506] width 35 height 30
click at [902, 544] on span "Yes" at bounding box center [921, 548] width 38 height 30
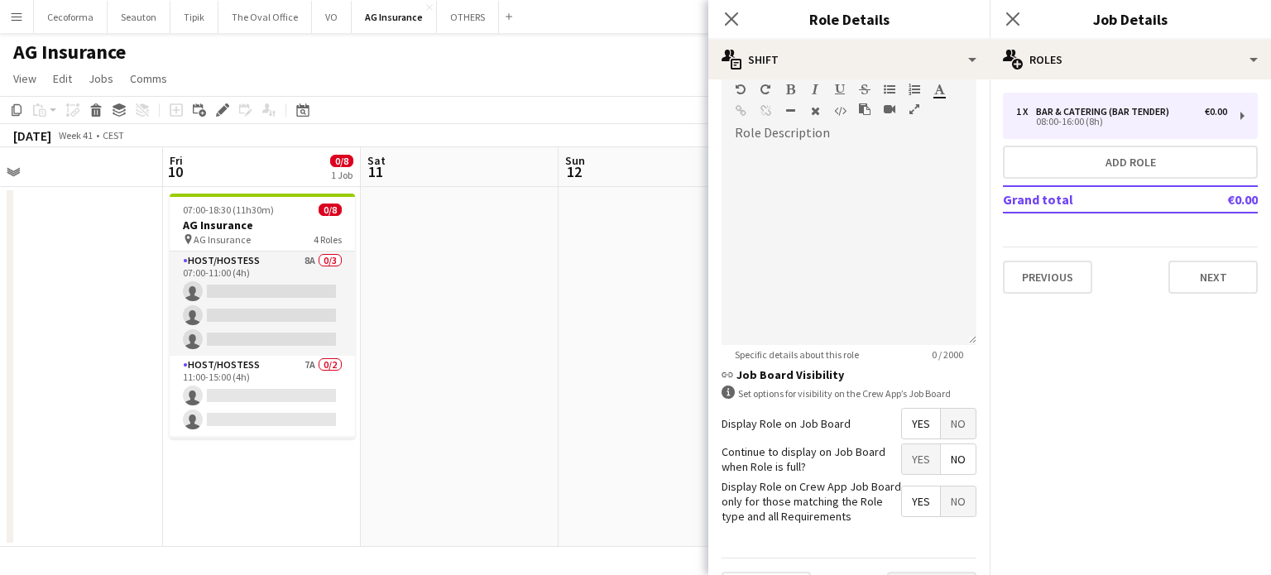
scroll to position [541, 0]
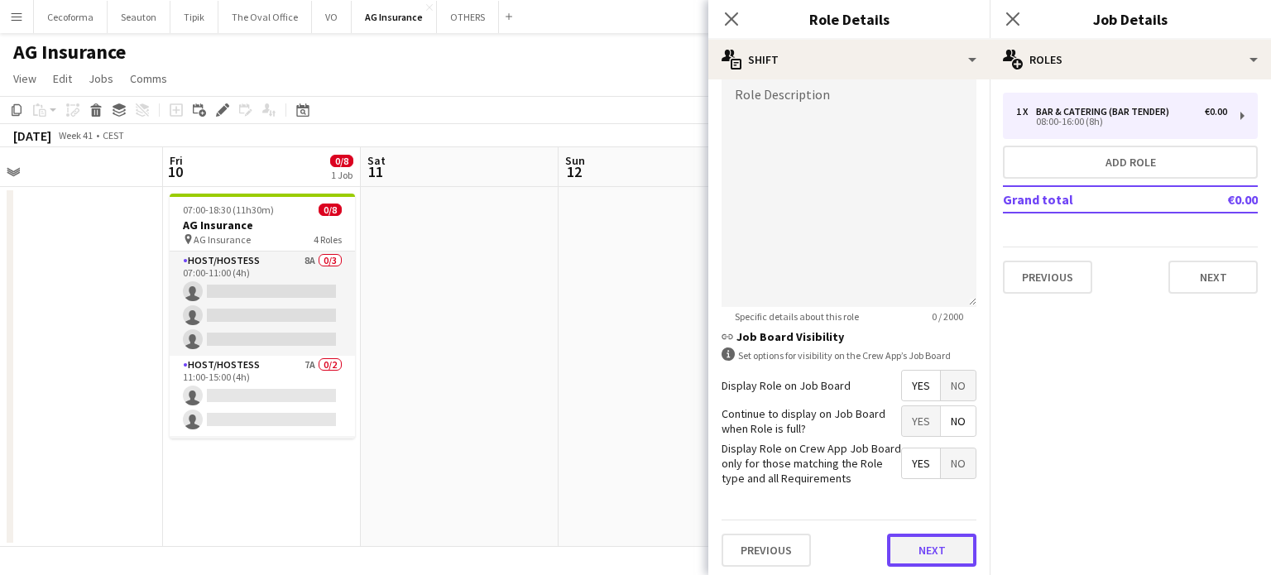
click at [905, 545] on button "Next" at bounding box center [931, 550] width 89 height 33
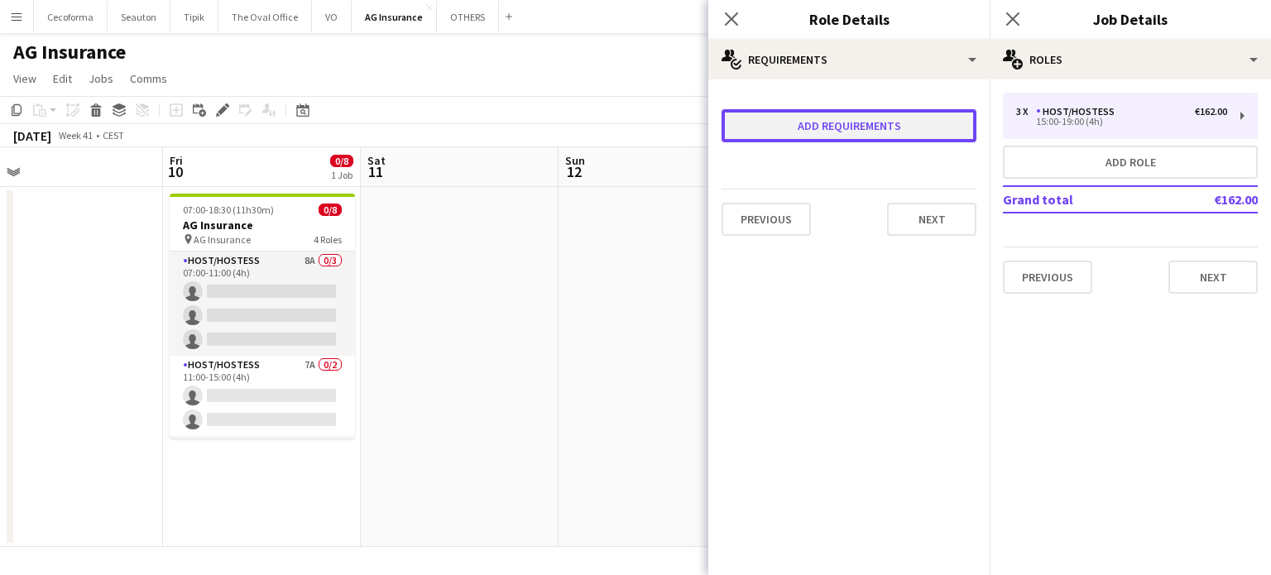
click at [844, 123] on button "Add requirements" at bounding box center [848, 125] width 255 height 33
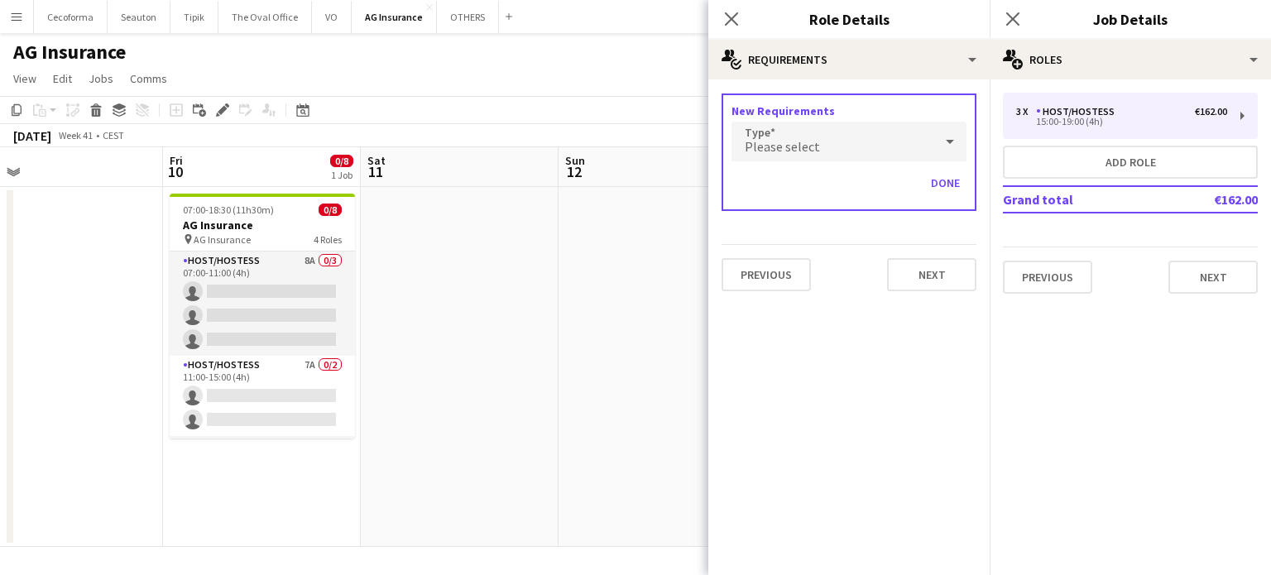
click at [842, 141] on div "Please select" at bounding box center [832, 142] width 202 height 40
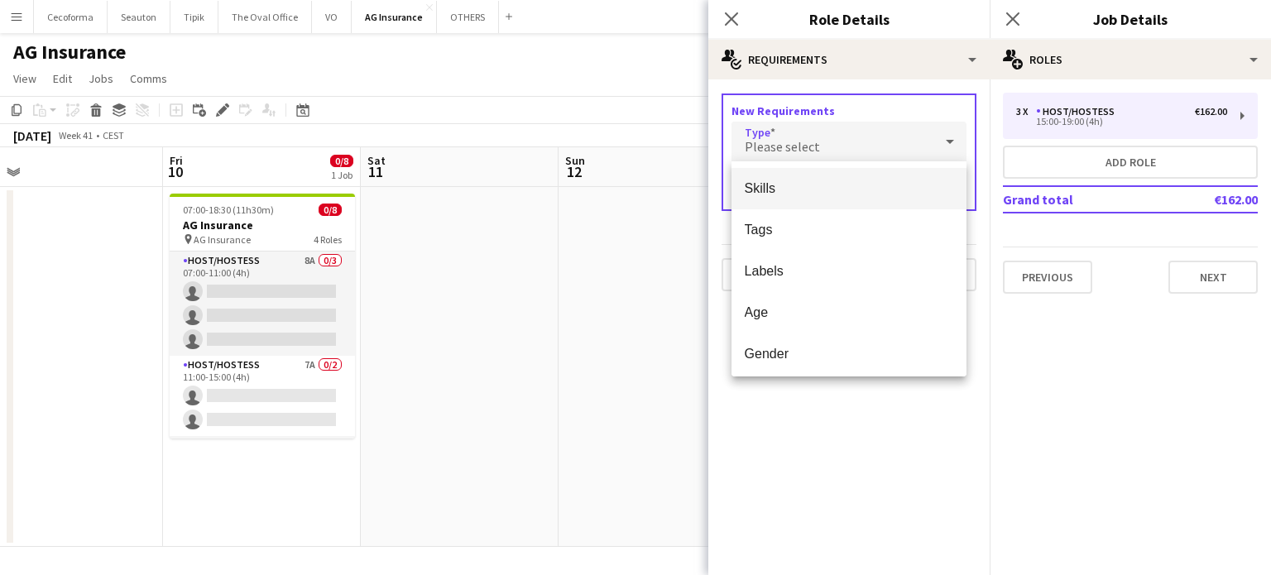
click at [768, 188] on span "Skills" at bounding box center [849, 188] width 209 height 16
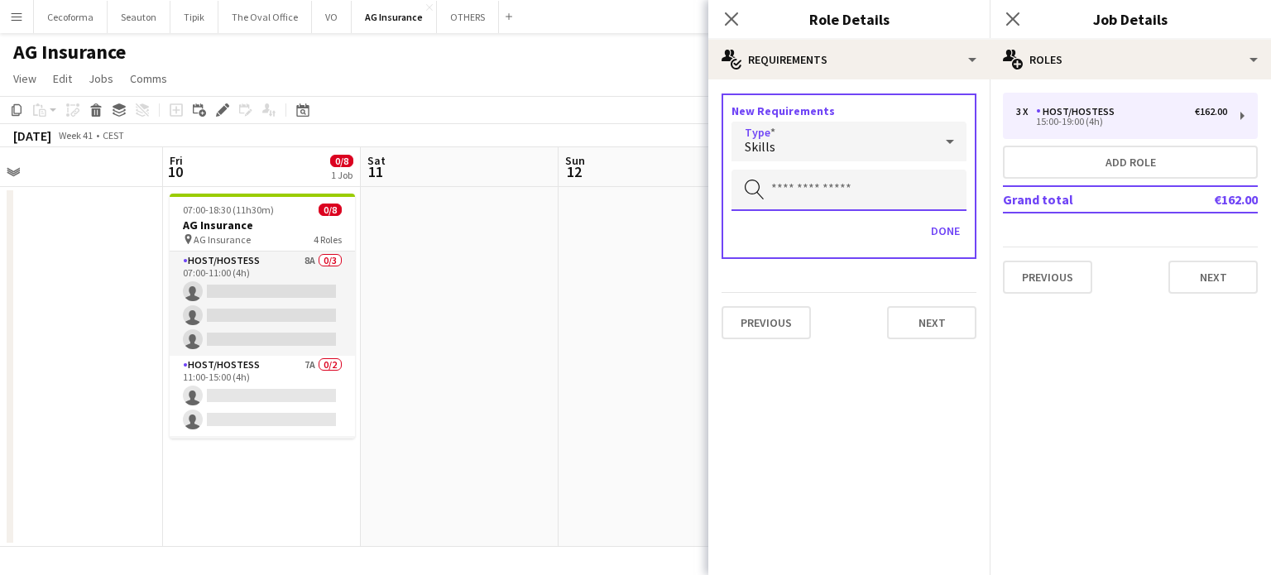
click at [768, 188] on input "text" at bounding box center [848, 190] width 235 height 41
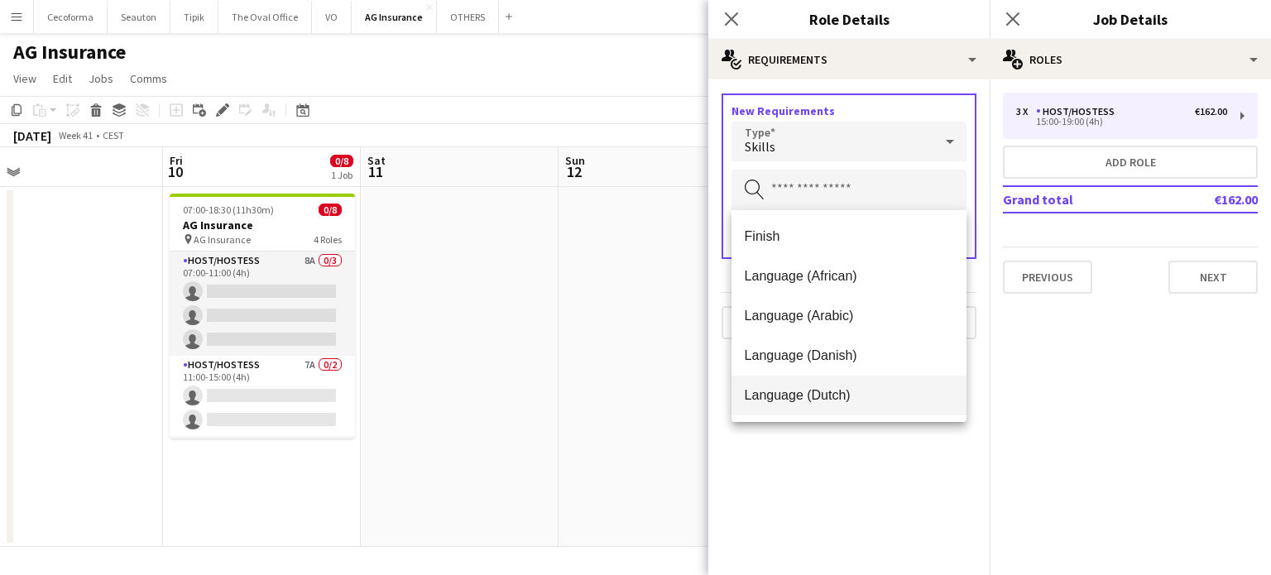
click at [803, 395] on span "Language (Dutch)" at bounding box center [849, 395] width 209 height 16
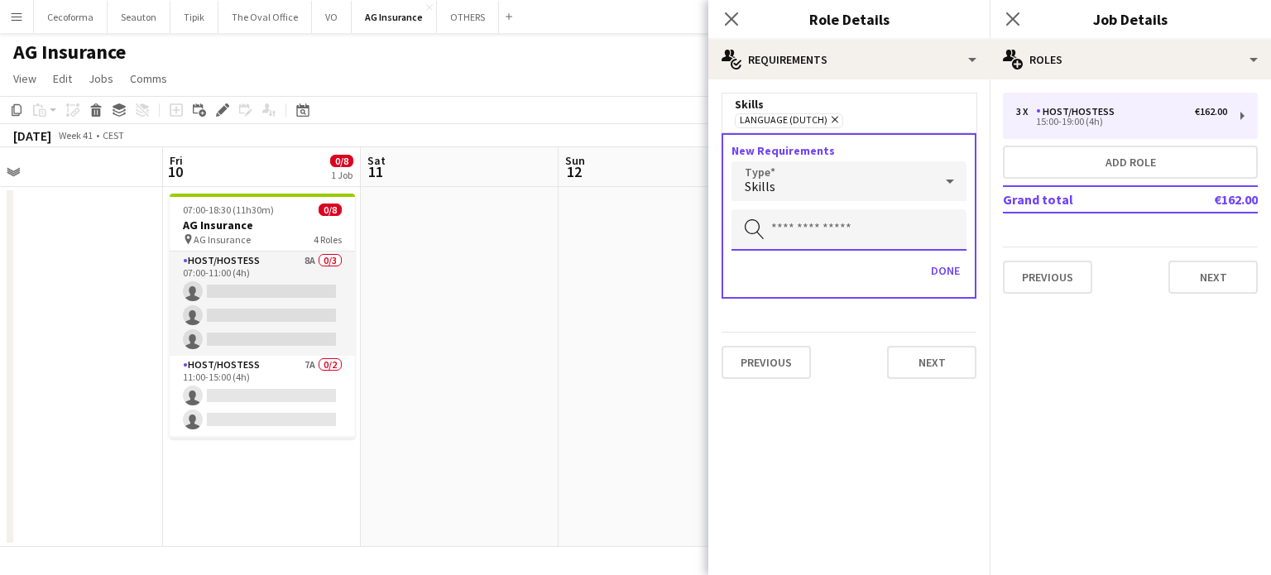
click at [794, 223] on input "text" at bounding box center [848, 229] width 235 height 41
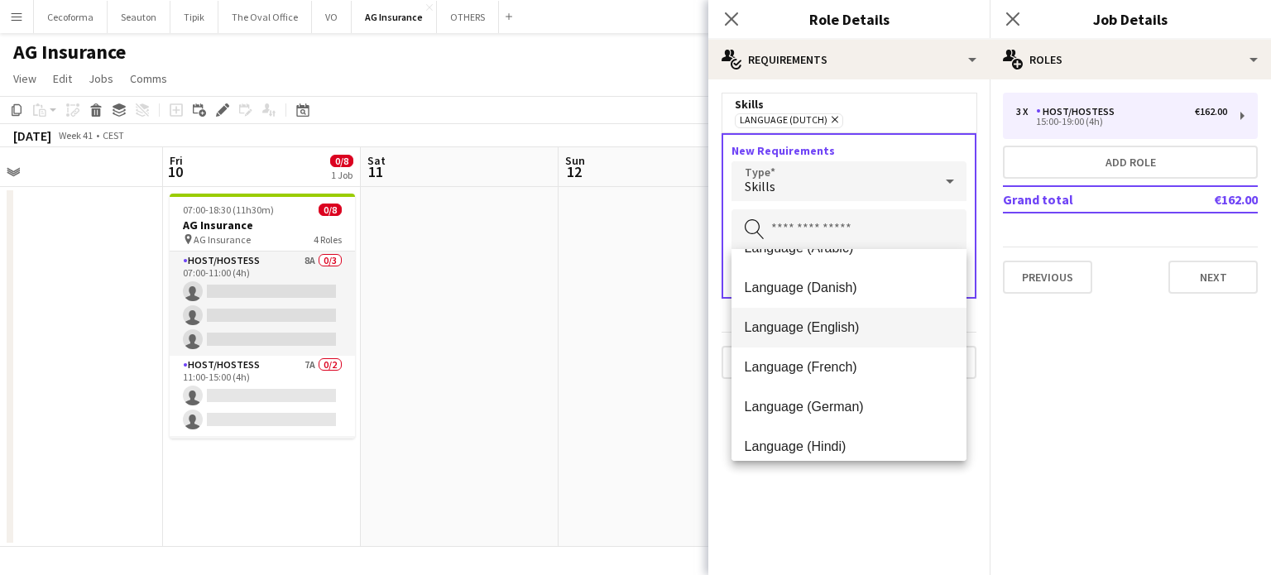
scroll to position [83, 0]
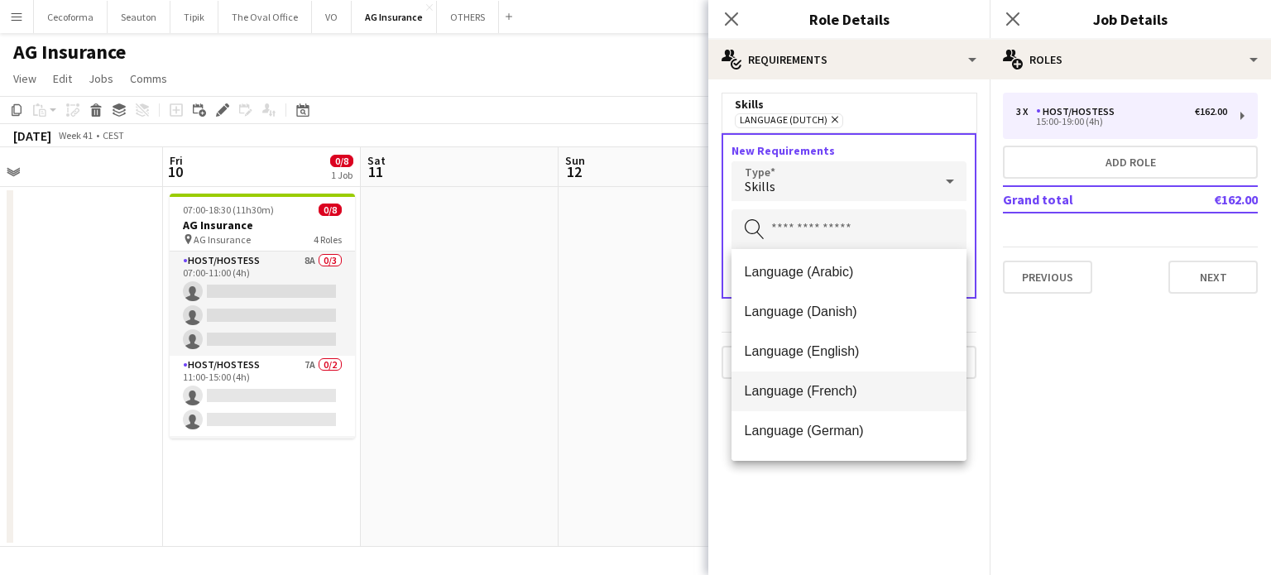
click at [802, 386] on span "Language (French)" at bounding box center [849, 391] width 209 height 16
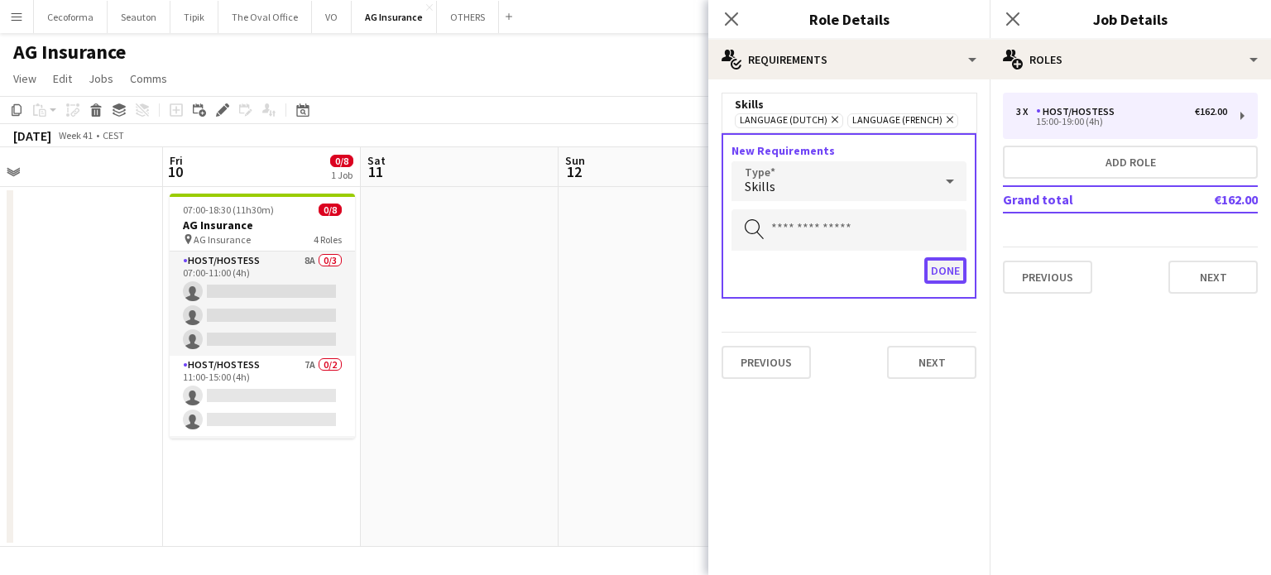
click at [946, 267] on button "Done" at bounding box center [945, 270] width 42 height 26
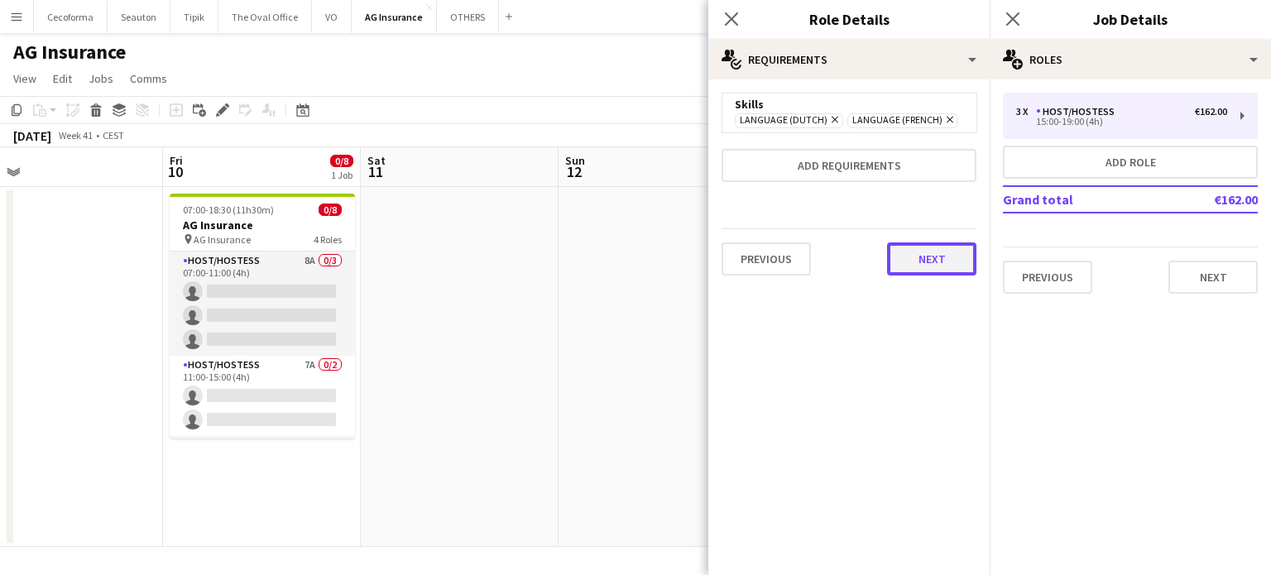
click at [939, 256] on button "Next" at bounding box center [931, 258] width 89 height 33
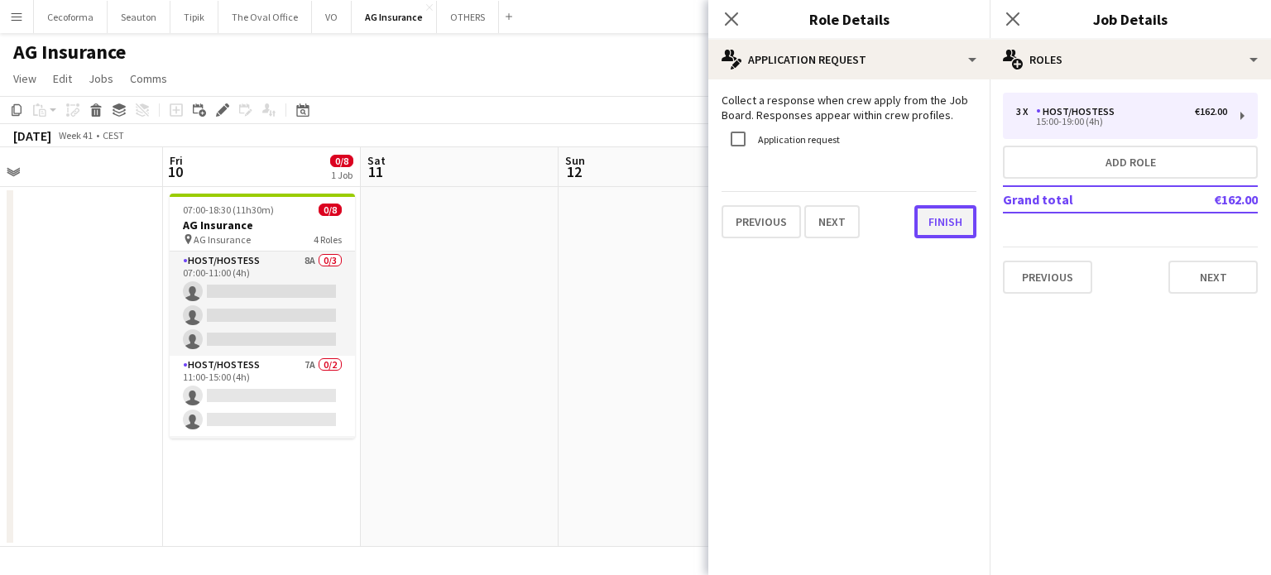
click at [946, 220] on button "Finish" at bounding box center [945, 221] width 62 height 33
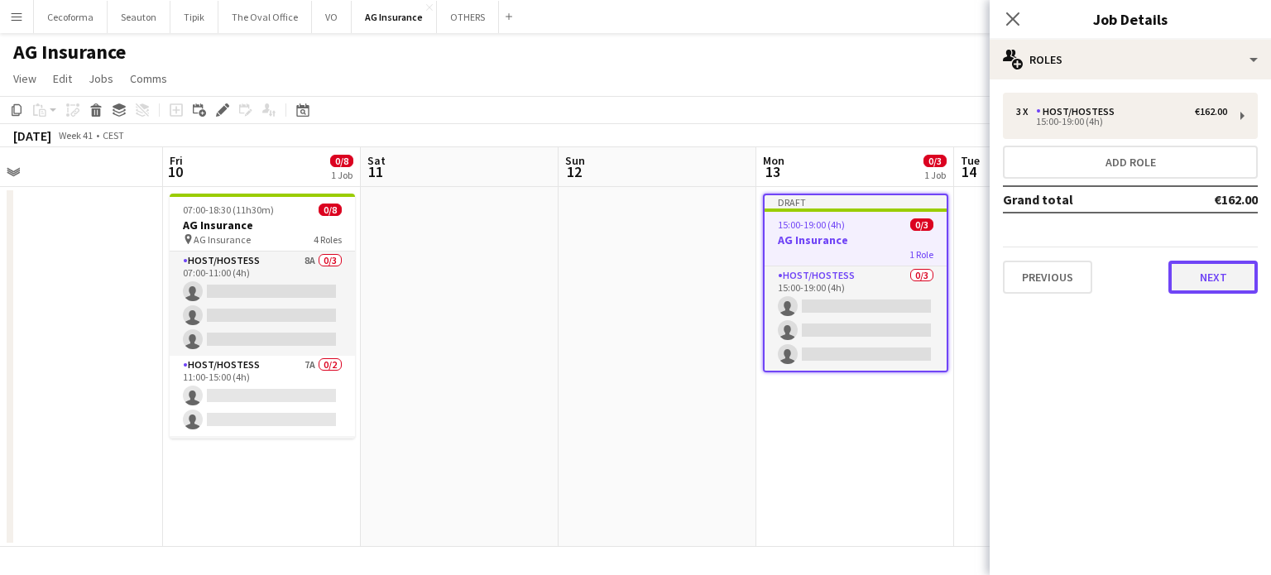
click at [1195, 274] on button "Next" at bounding box center [1212, 277] width 89 height 33
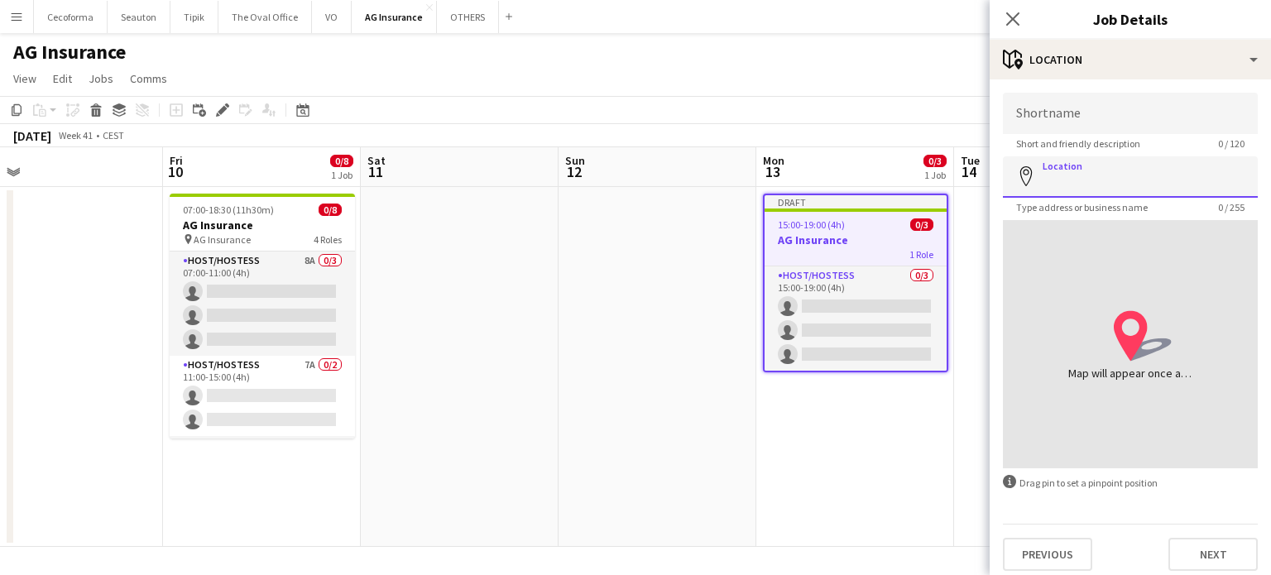
click at [1042, 181] on input "Location" at bounding box center [1130, 176] width 255 height 41
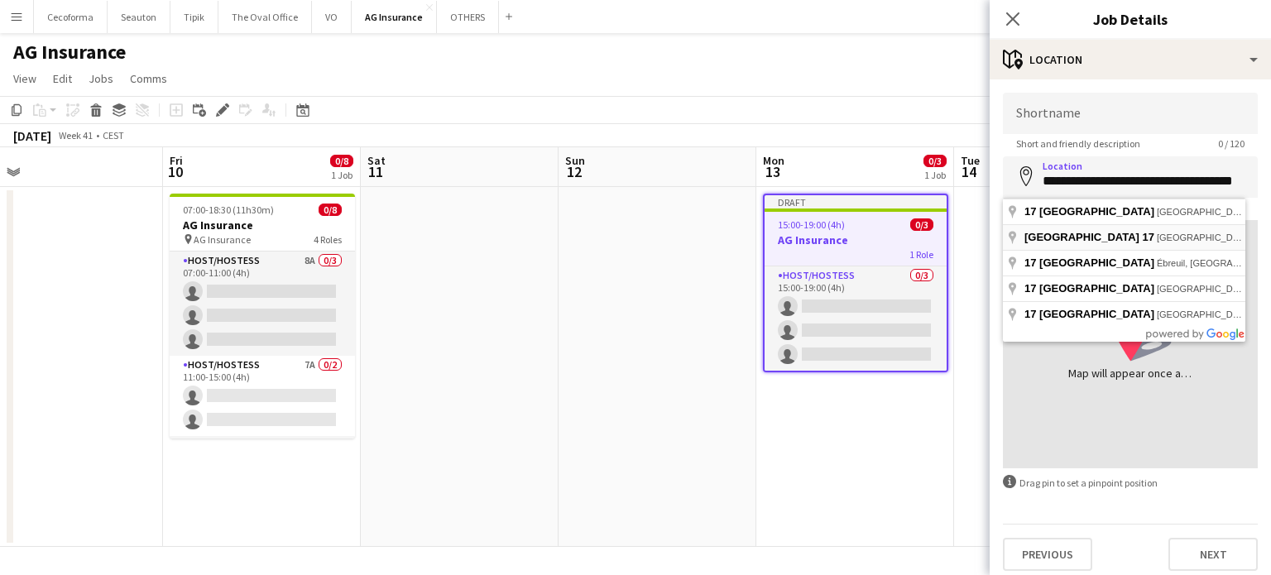
type input "**********"
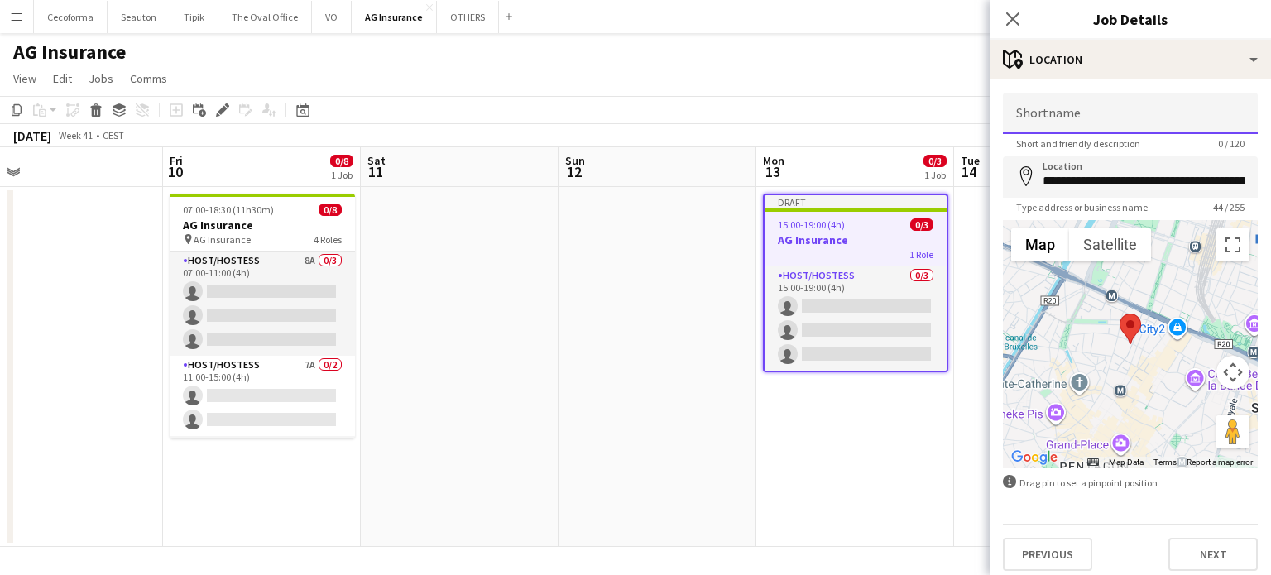
click at [1039, 116] on input "Shortname" at bounding box center [1130, 113] width 255 height 41
type input "**********"
click at [1204, 555] on button "Next" at bounding box center [1212, 554] width 89 height 33
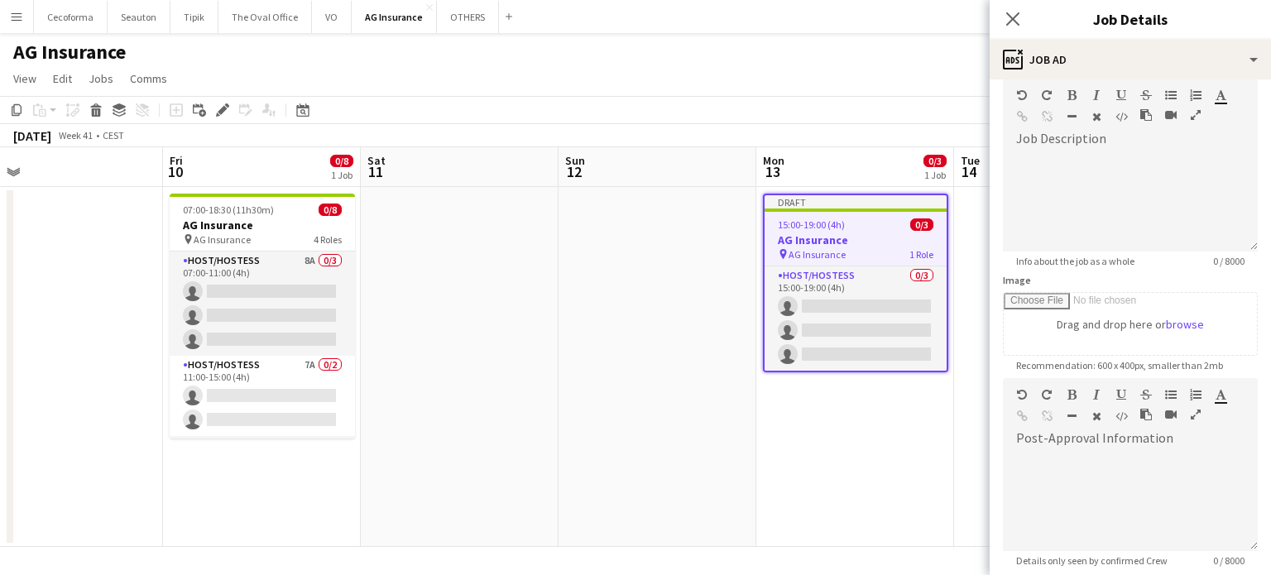
scroll to position [165, 0]
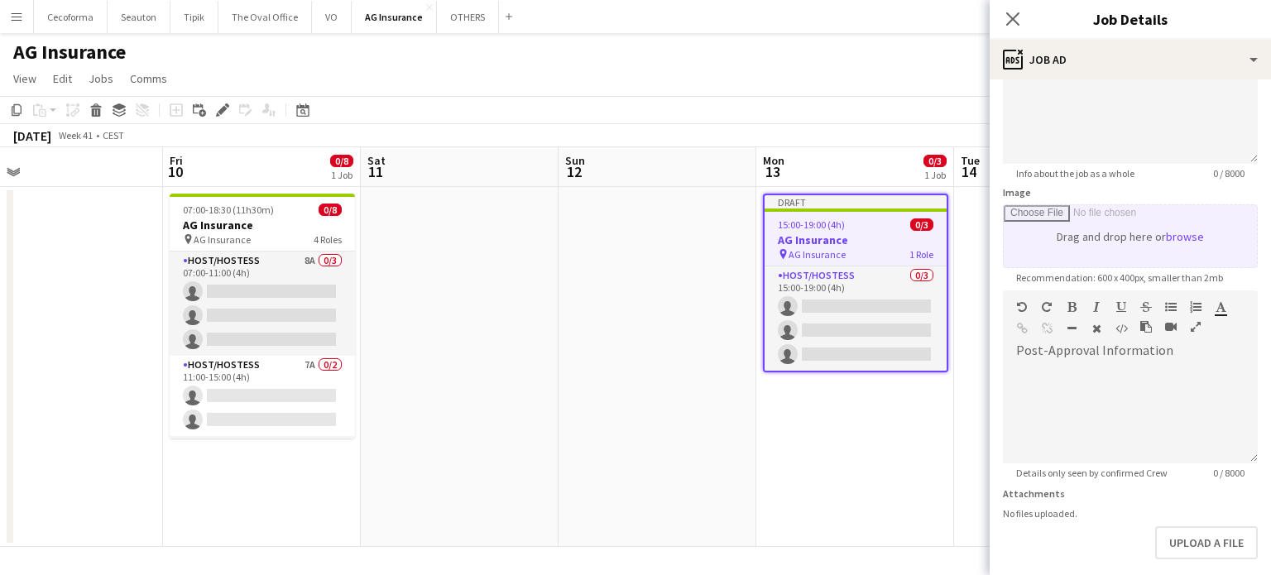
click at [1109, 234] on input "Image" at bounding box center [1130, 236] width 253 height 62
type input "**********"
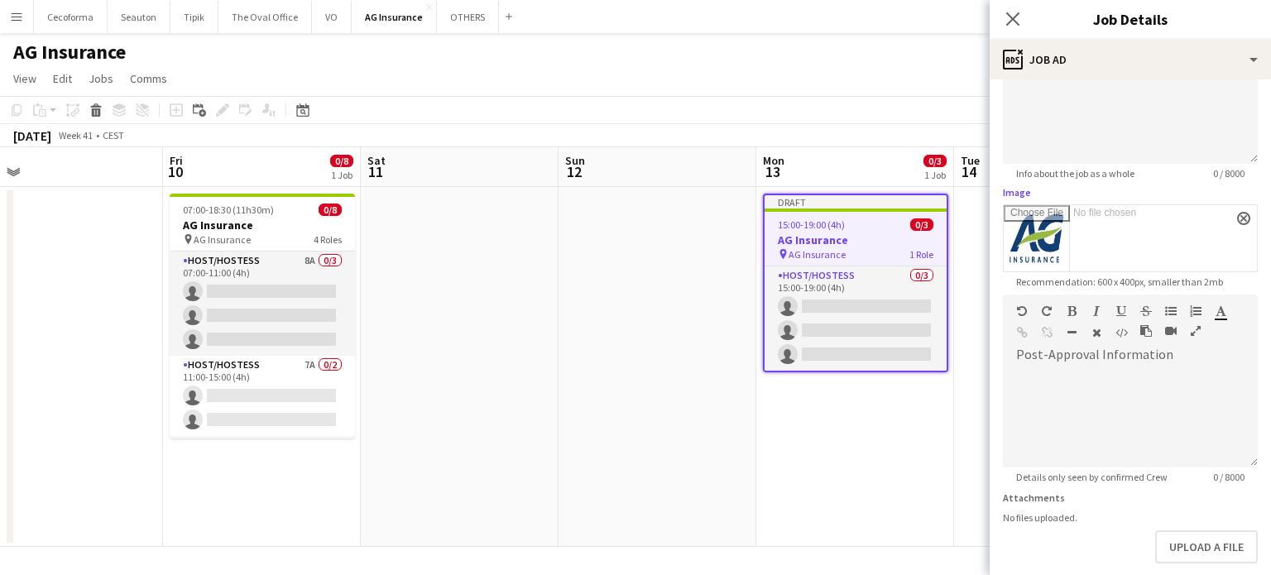
scroll to position [245, 0]
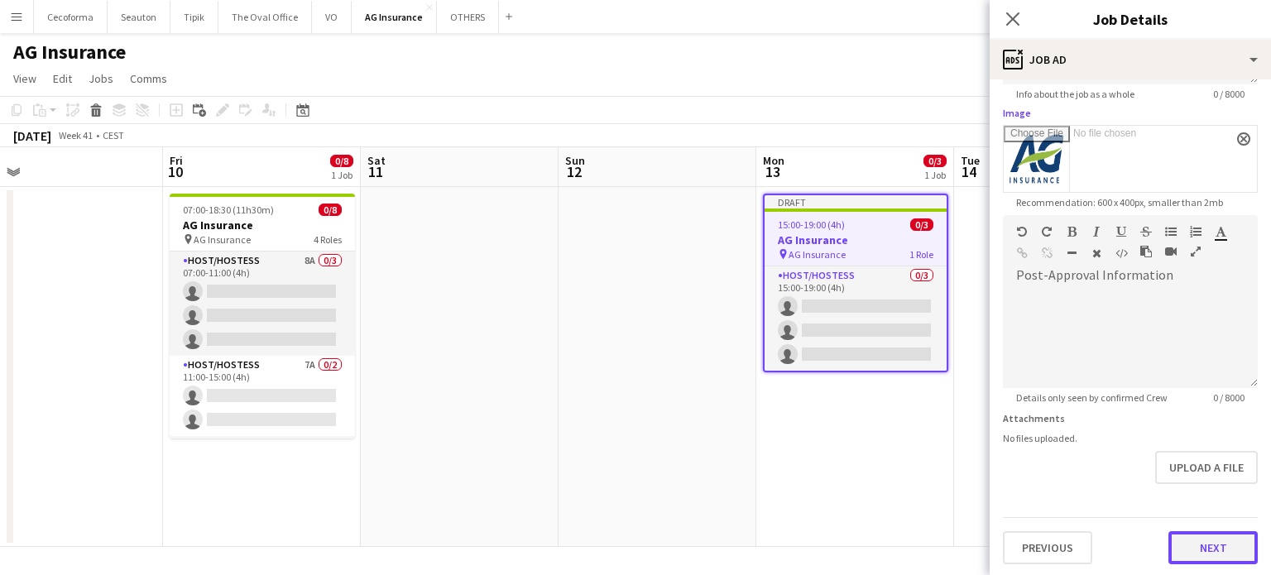
click at [1200, 538] on button "Next" at bounding box center [1212, 547] width 89 height 33
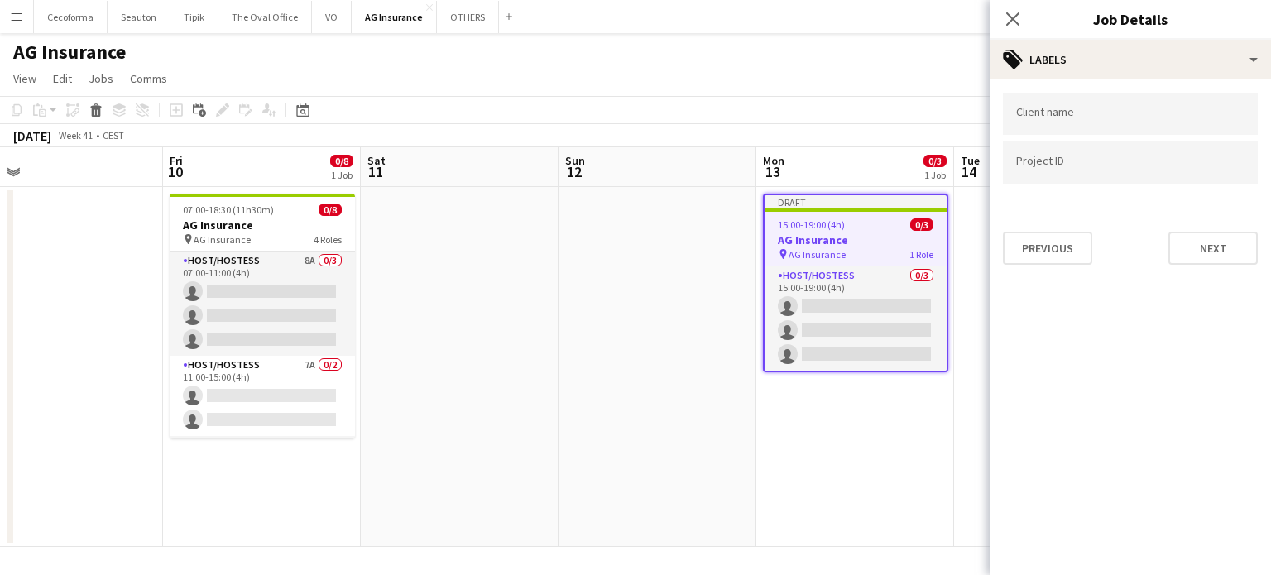
scroll to position [0, 0]
click at [1069, 124] on div at bounding box center [1130, 114] width 255 height 42
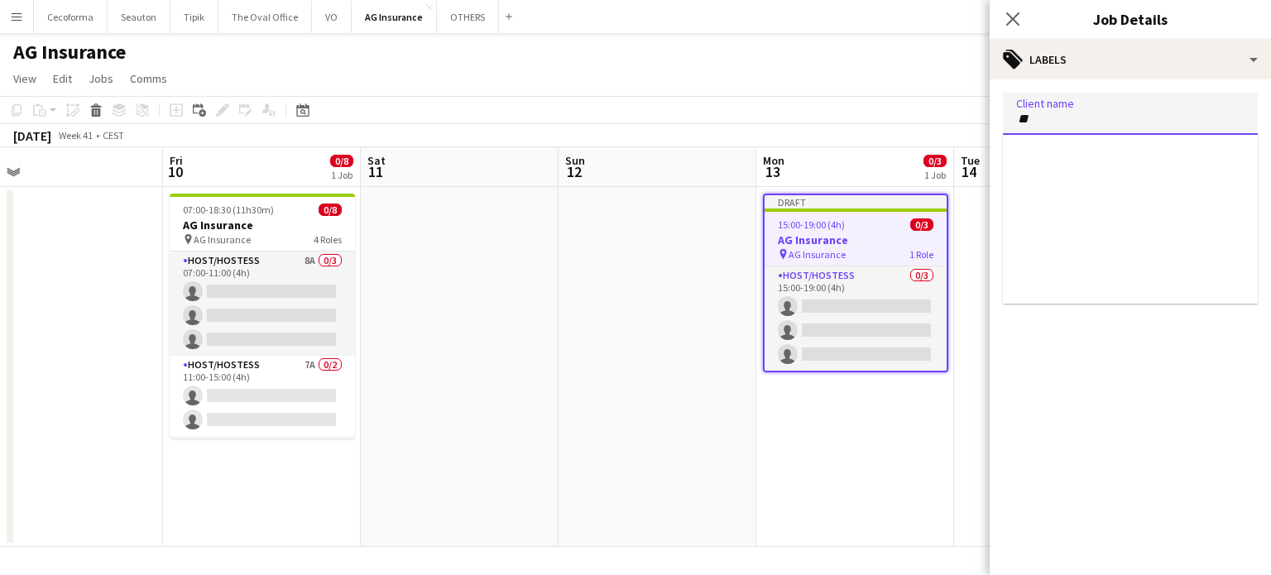
type input "**"
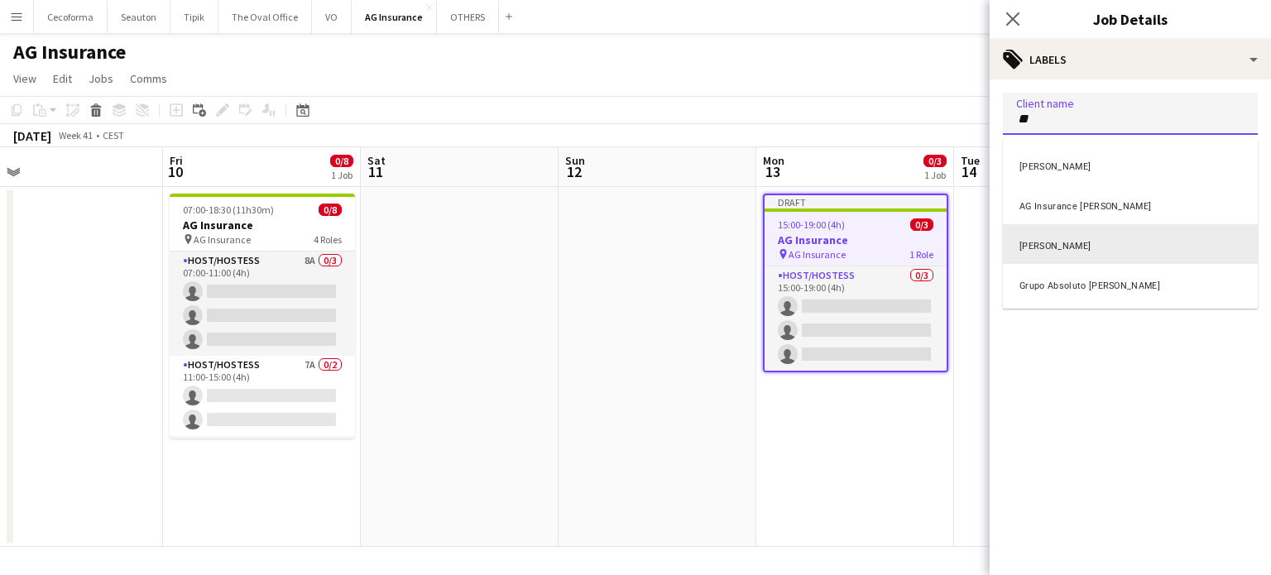
click at [1038, 250] on div "[PERSON_NAME]" at bounding box center [1130, 244] width 255 height 40
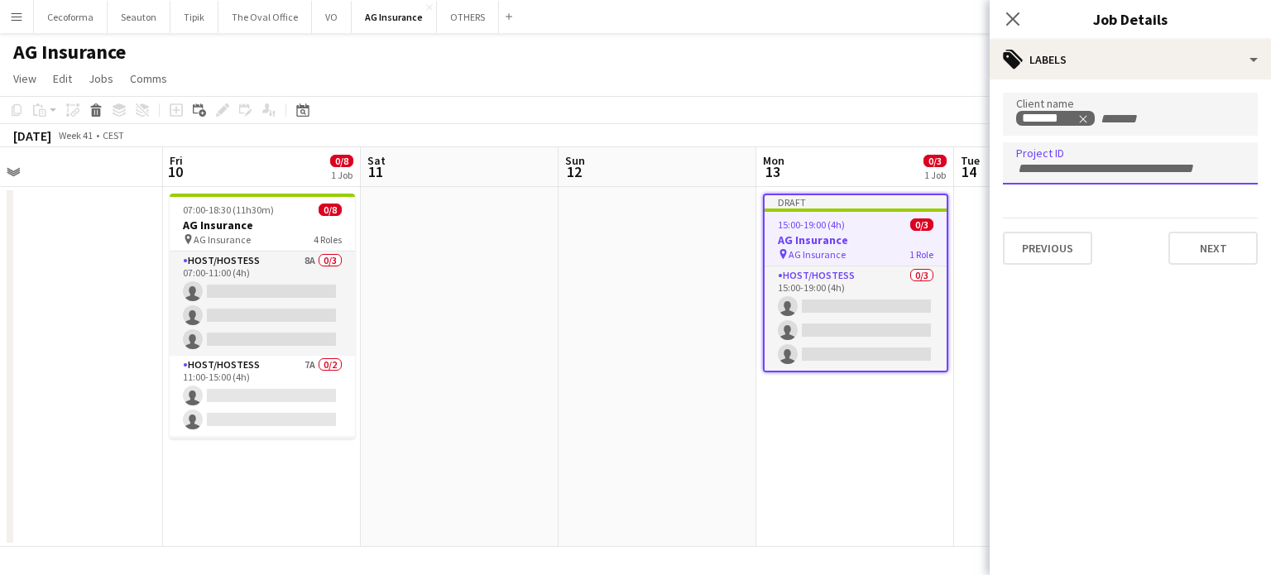
click at [1023, 177] on div at bounding box center [1130, 163] width 255 height 42
click at [1026, 168] on input "Type to search project ID labels..." at bounding box center [1130, 168] width 228 height 15
paste input "**********"
type input "**********"
click at [1208, 242] on button "Next" at bounding box center [1212, 248] width 89 height 33
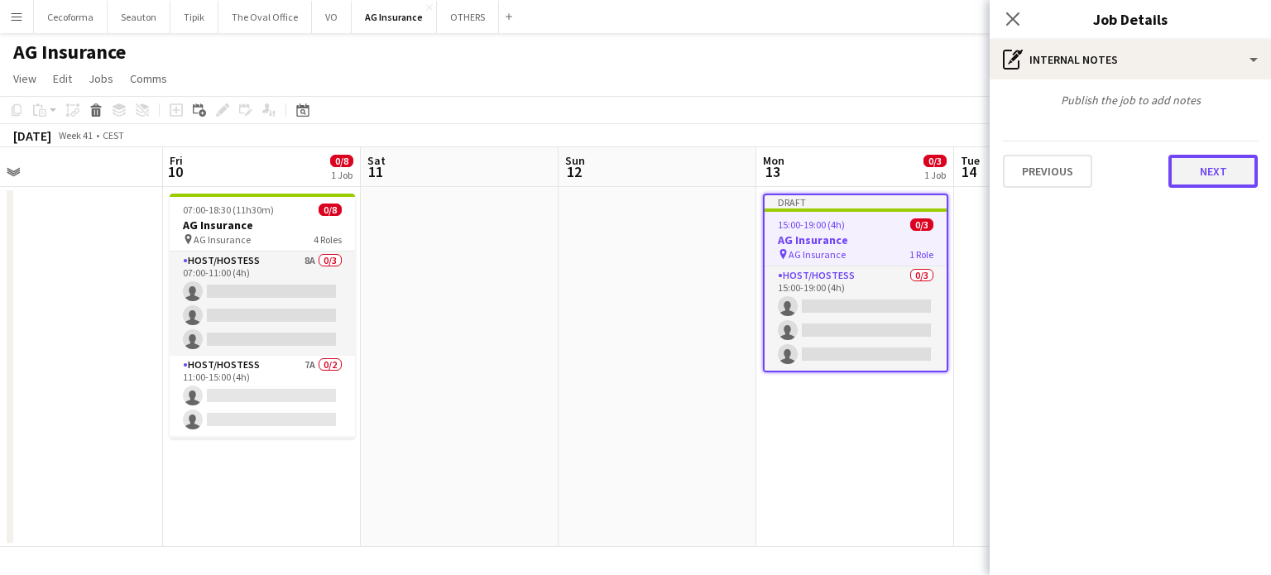
click at [1219, 175] on button "Next" at bounding box center [1212, 171] width 89 height 33
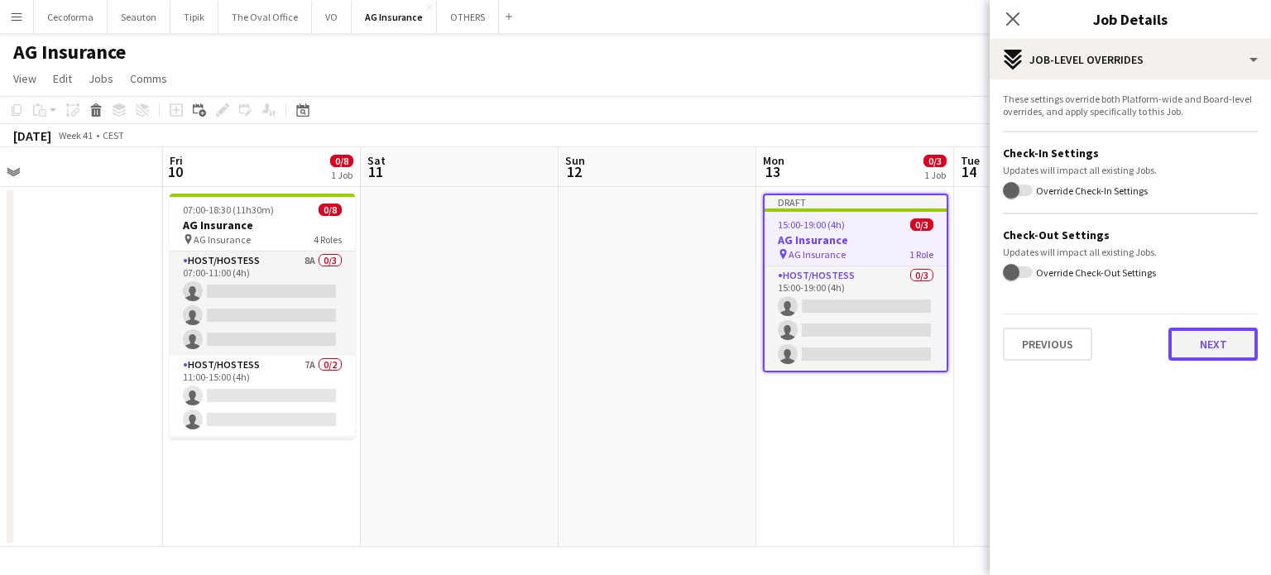
click at [1197, 358] on button "Next" at bounding box center [1212, 344] width 89 height 33
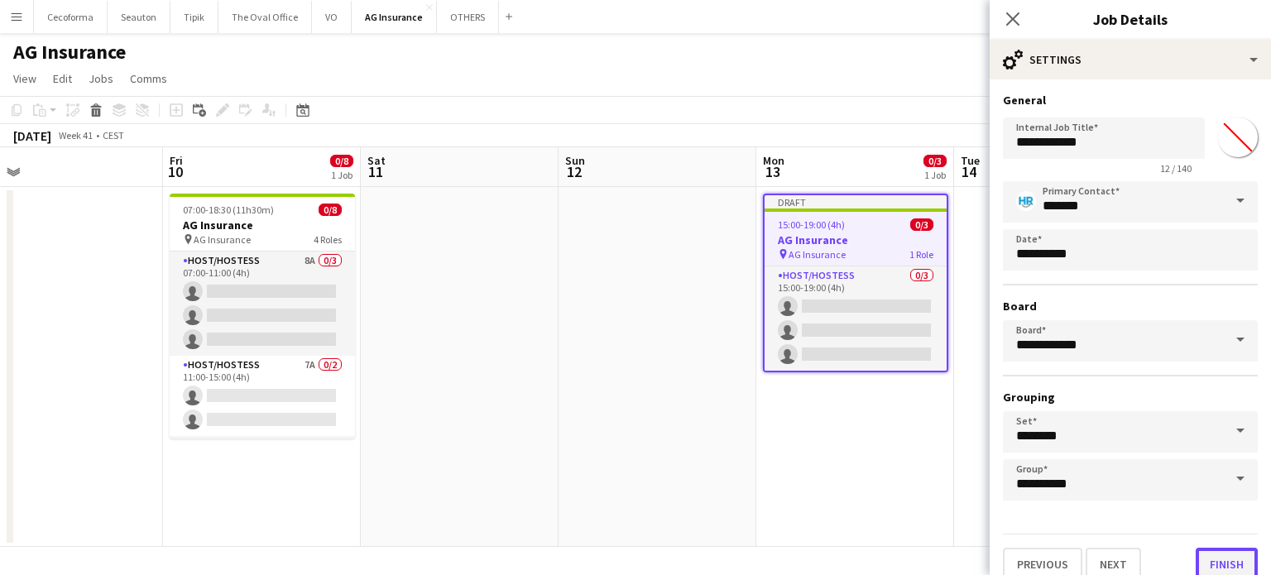
click at [1210, 555] on button "Finish" at bounding box center [1226, 564] width 62 height 33
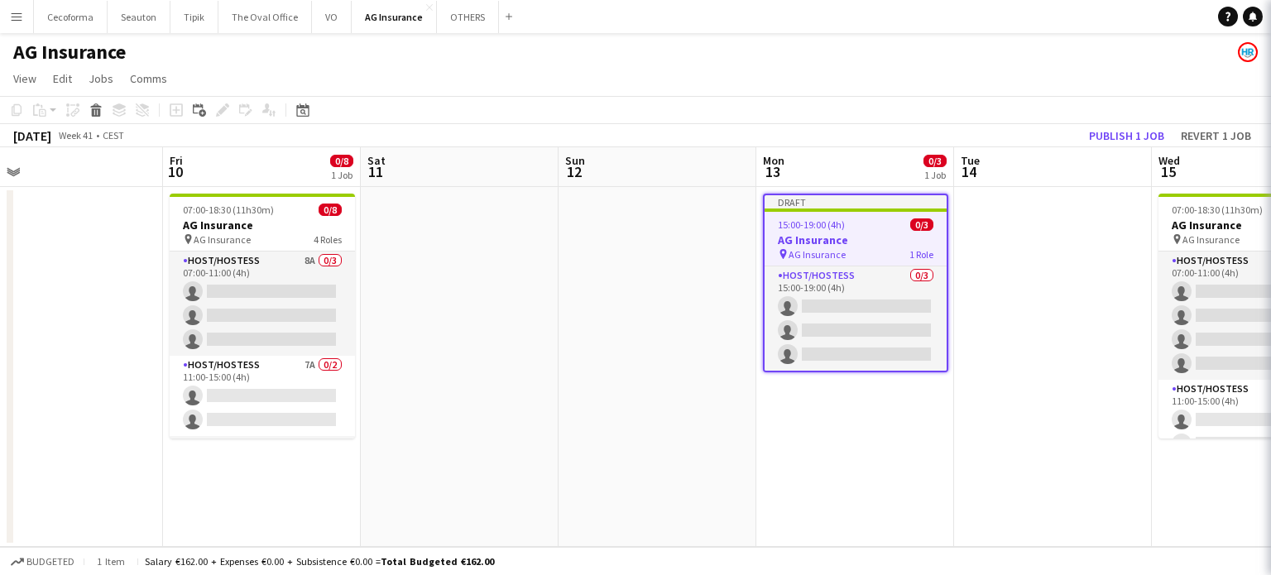
click at [898, 492] on app-date-cell "Draft 15:00-19:00 (4h) 0/3 AG Insurance pin AG Insurance 1 Role Host/Hostess 0/…" at bounding box center [855, 367] width 198 height 360
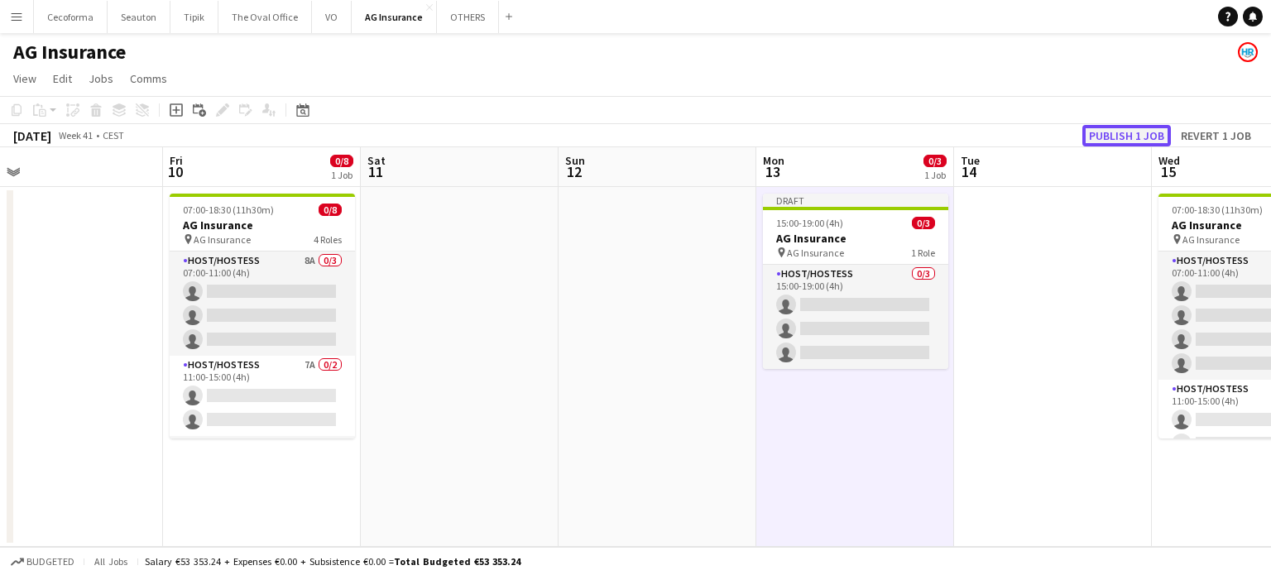
click at [1144, 135] on button "Publish 1 job" at bounding box center [1126, 136] width 89 height 22
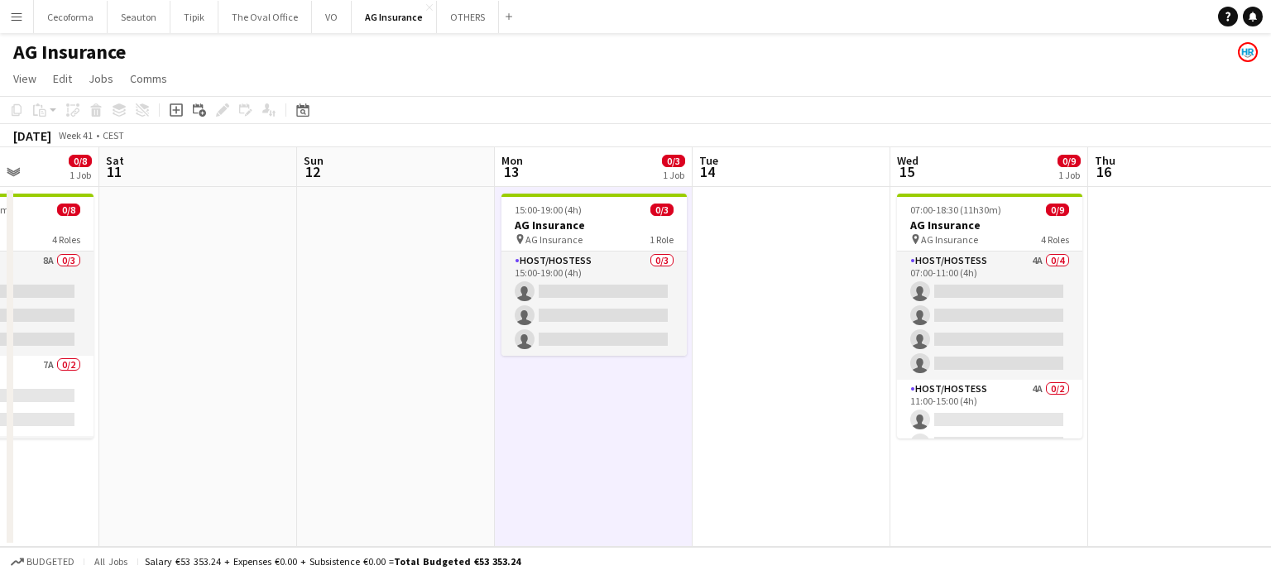
scroll to position [0, 452]
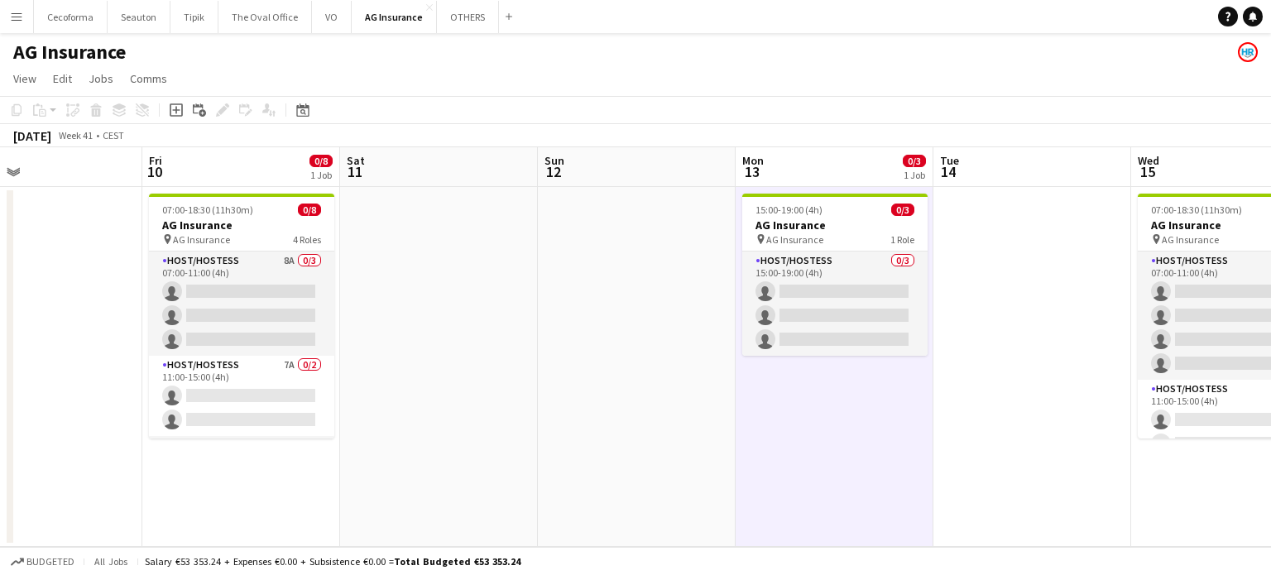
drag, startPoint x: 1013, startPoint y: 371, endPoint x: 596, endPoint y: 381, distance: 417.1
click at [596, 381] on app-calendar-viewport "Tue 7 Wed 8 Thu 9 Fri 10 0/8 1 Job Sat 11 Sun 12 Mon 13 0/3 1 Job Tue 14 Wed 15…" at bounding box center [635, 347] width 1271 height 400
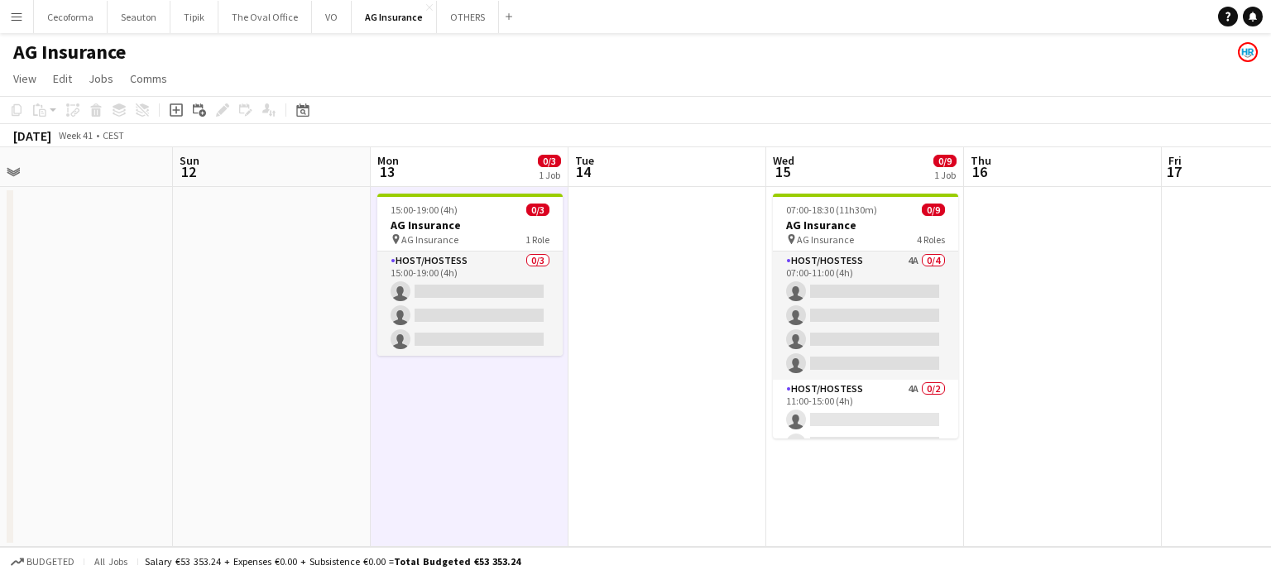
drag, startPoint x: 1064, startPoint y: 338, endPoint x: 481, endPoint y: 338, distance: 582.4
click at [471, 337] on app-calendar-viewport "Thu 9 Fri 10 0/8 1 Job Sat 11 Sun 12 Mon 13 0/3 1 Job Tue 14 Wed 15 0/9 1 Job T…" at bounding box center [635, 347] width 1271 height 400
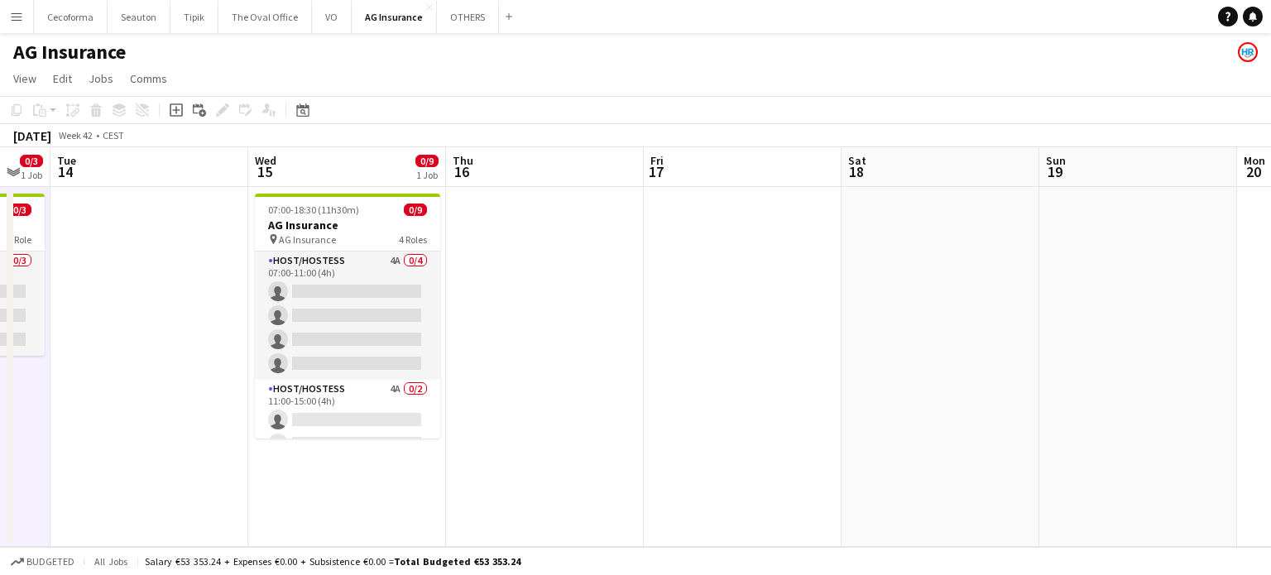
drag, startPoint x: 741, startPoint y: 345, endPoint x: 263, endPoint y: 338, distance: 478.2
click at [263, 339] on app-calendar-viewport "Sat 11 Sun 12 Mon 13 0/3 1 Job Tue 14 Wed 15 0/9 1 Job Thu 16 Fri 17 Sat 18 Sun…" at bounding box center [635, 347] width 1271 height 400
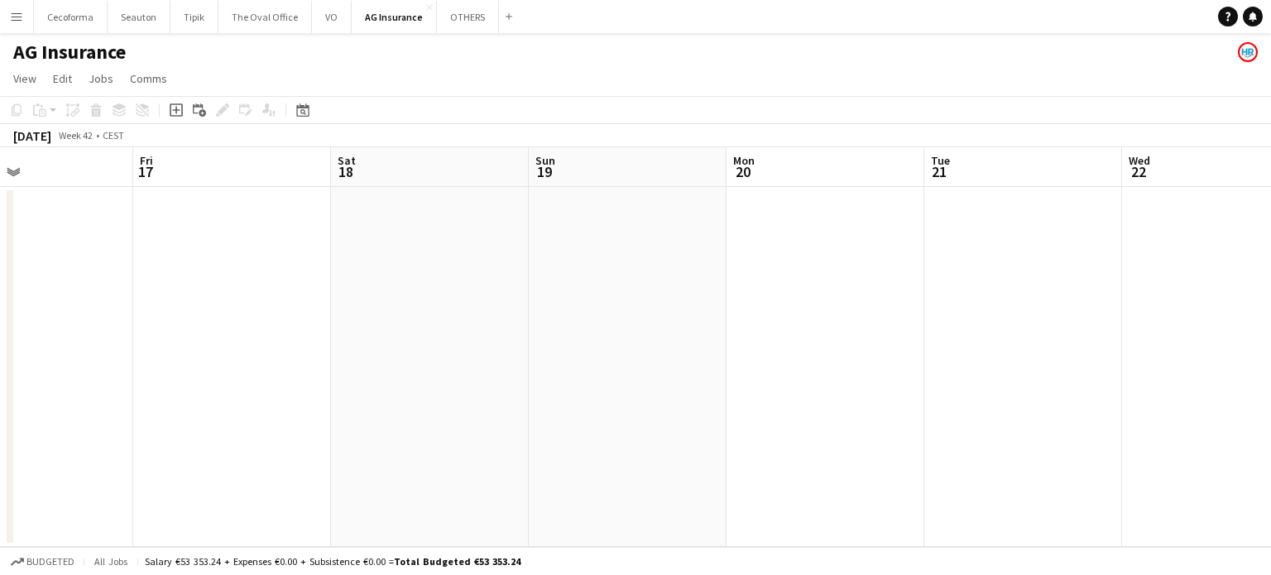
drag, startPoint x: 646, startPoint y: 328, endPoint x: 178, endPoint y: 317, distance: 468.4
click at [178, 317] on app-calendar-viewport "Tue 14 Wed 15 0/9 1 Job Thu 16 Fri 17 Sat 18 Sun 19 Mon 20 Tue 21 Wed 22 Thu 23…" at bounding box center [635, 347] width 1271 height 400
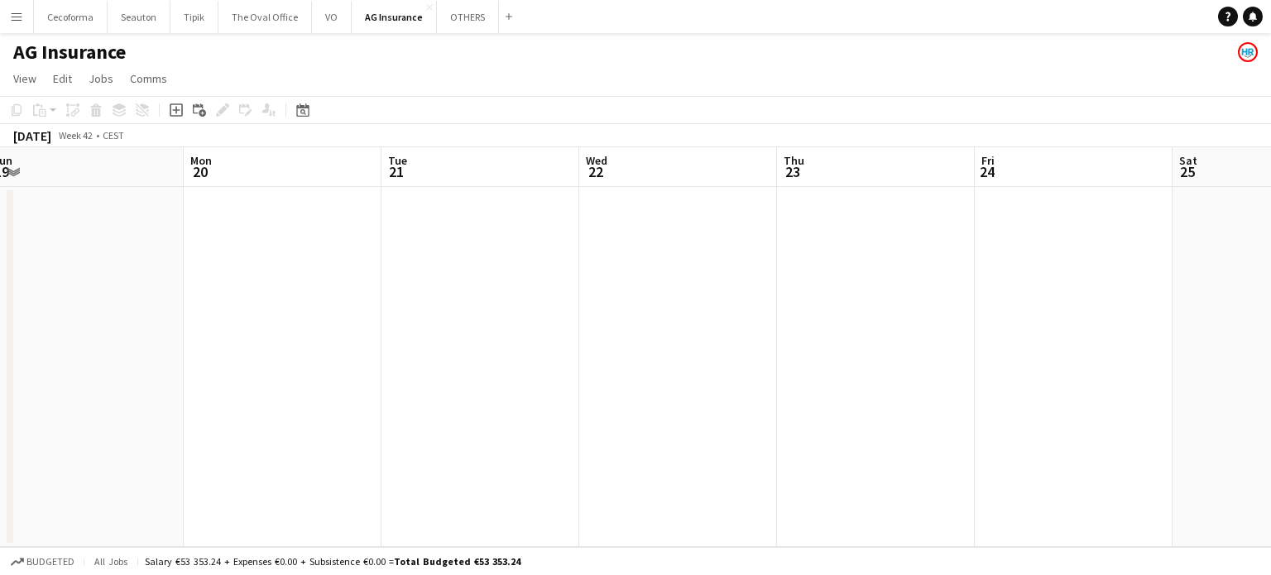
click at [625, 264] on app-date-cell at bounding box center [678, 367] width 198 height 360
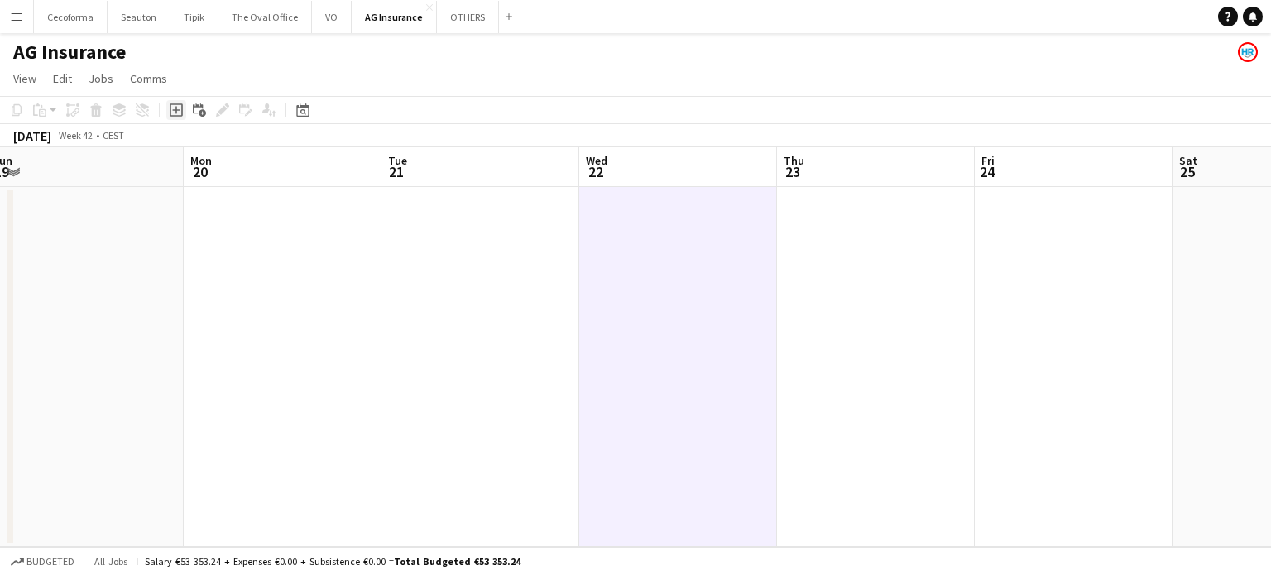
click at [174, 107] on icon "Add job" at bounding box center [176, 109] width 13 height 13
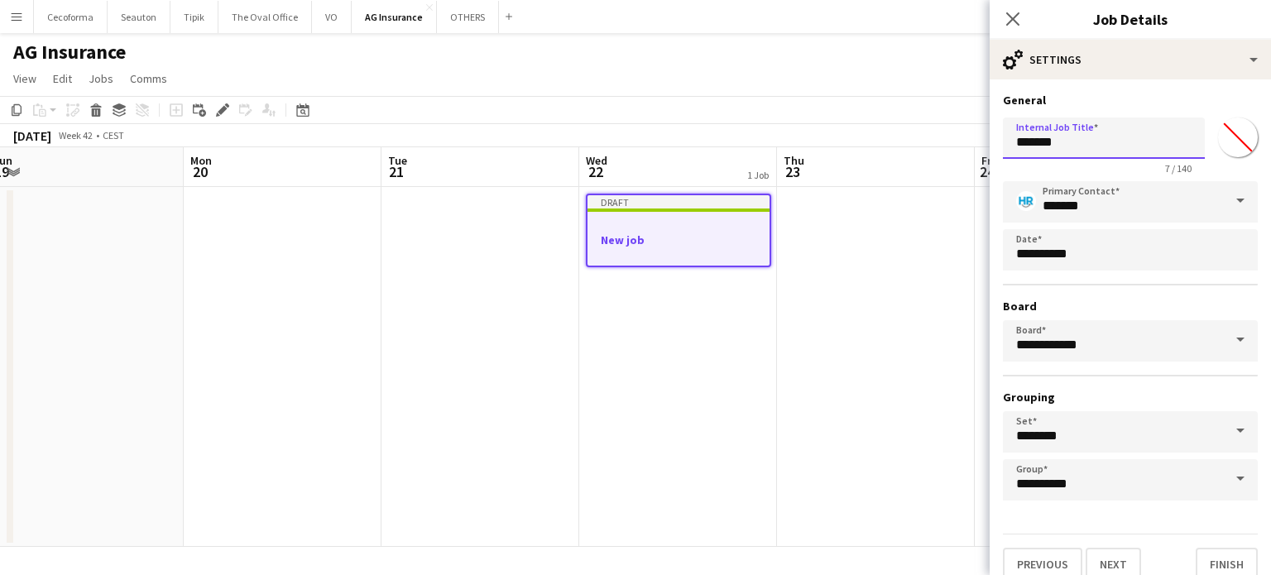
click at [1082, 135] on input "*******" at bounding box center [1104, 137] width 202 height 41
type input "*"
type input "**********"
click at [1200, 558] on button "Finish" at bounding box center [1226, 564] width 62 height 33
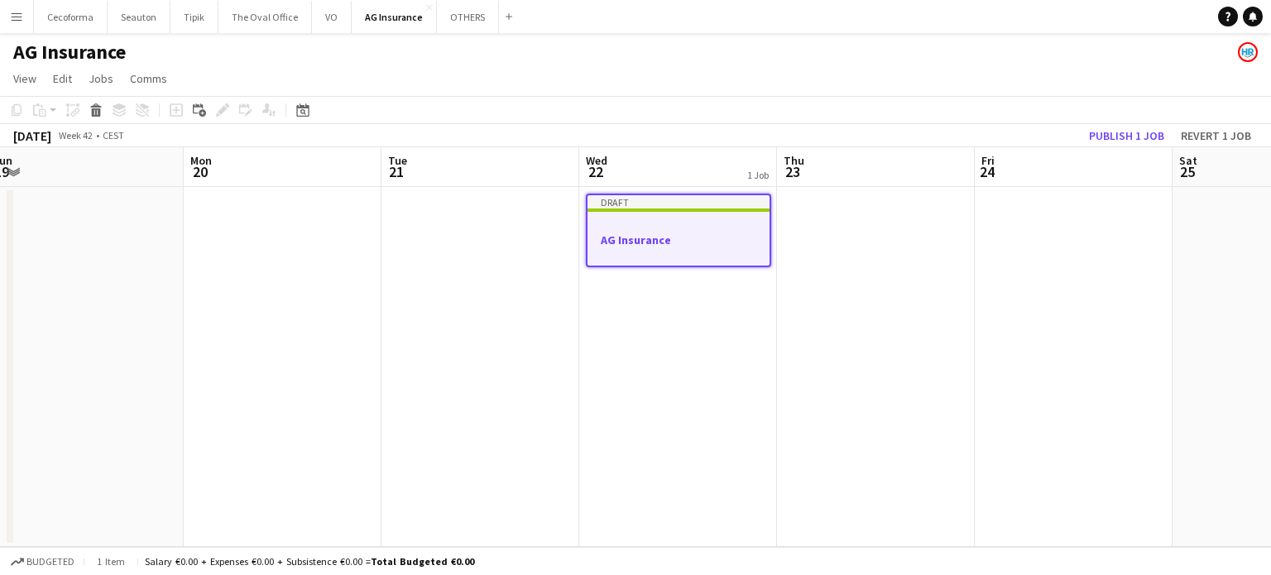
click at [654, 237] on h3 "AG Insurance" at bounding box center [678, 239] width 182 height 15
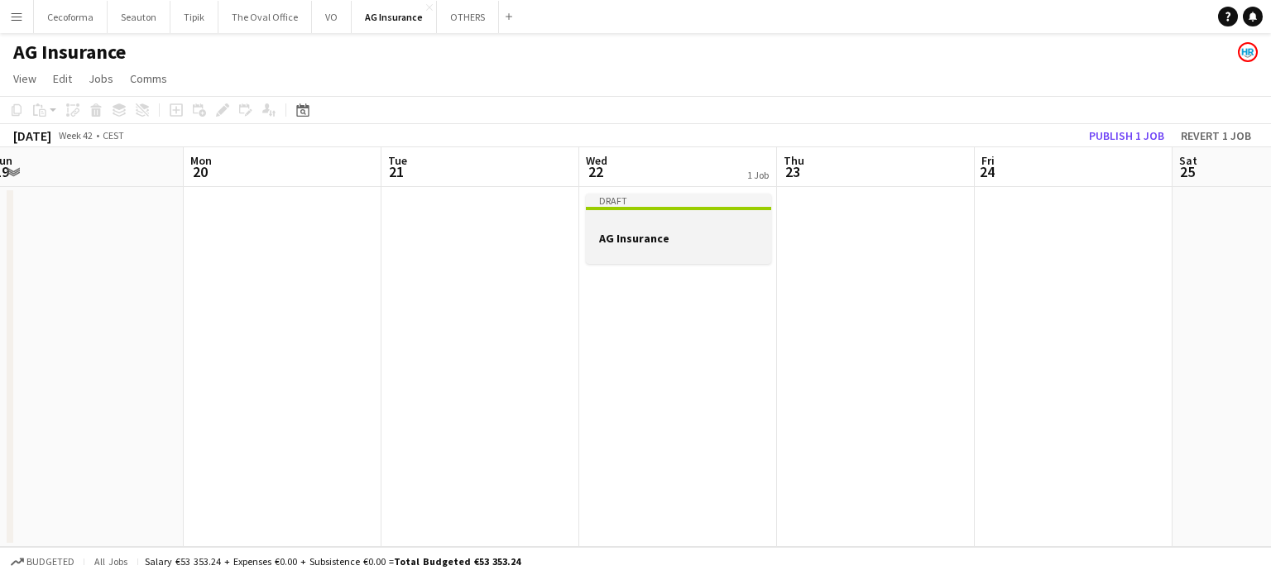
click at [664, 235] on h3 "AG Insurance" at bounding box center [678, 238] width 185 height 15
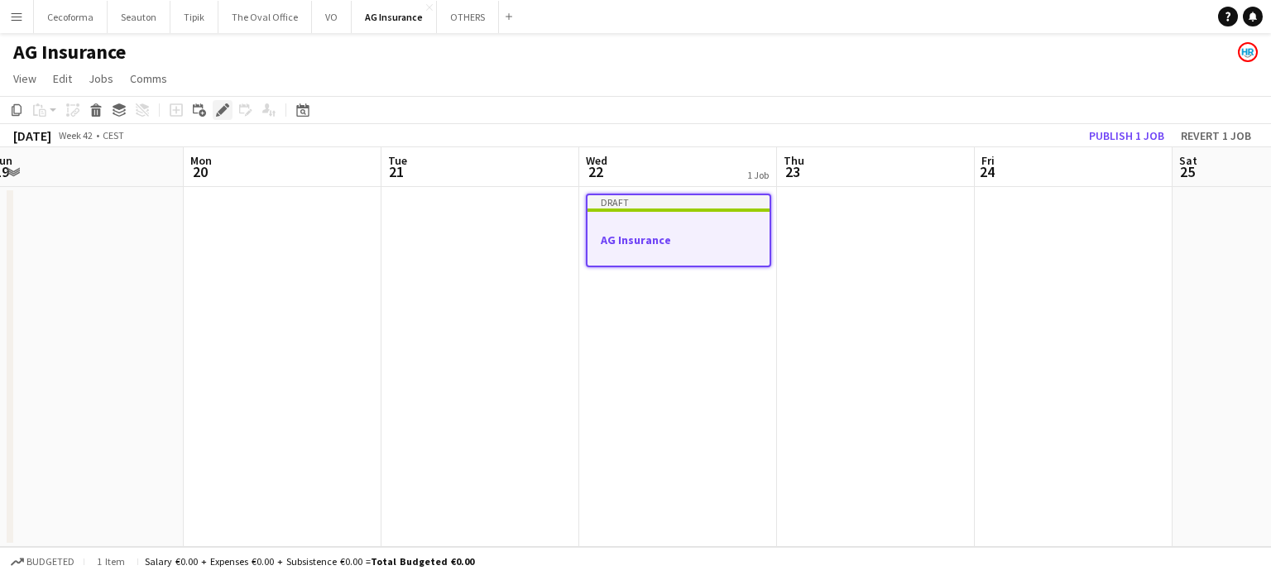
click at [216, 105] on icon "Edit" at bounding box center [222, 109] width 13 height 13
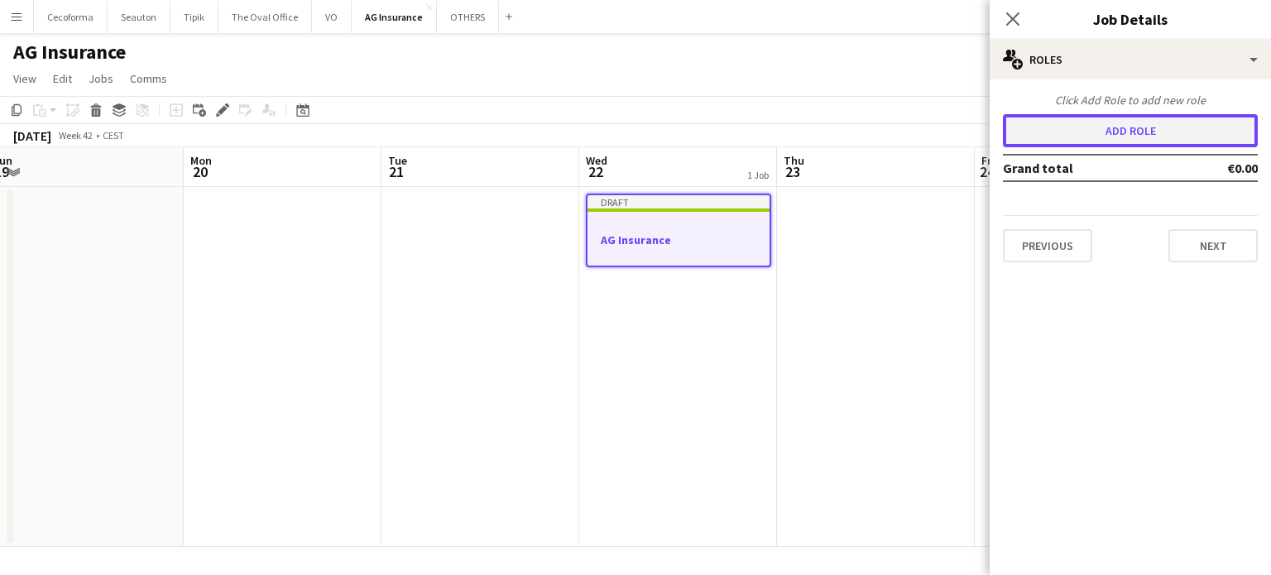
click at [1090, 135] on button "Add role" at bounding box center [1130, 130] width 255 height 33
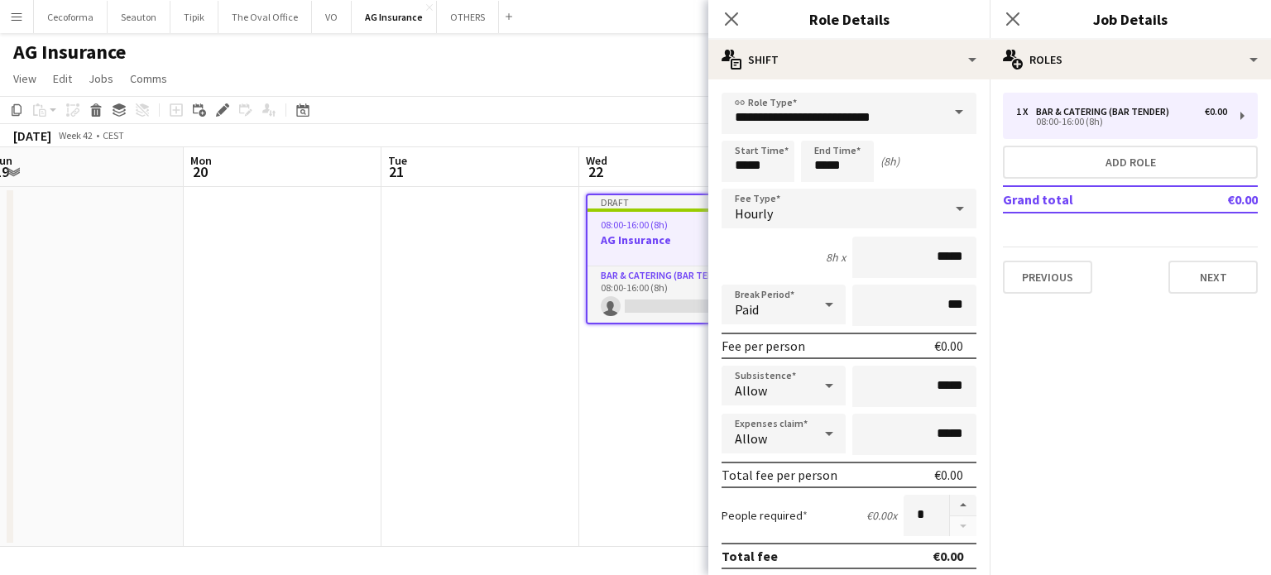
click at [947, 111] on span at bounding box center [958, 113] width 35 height 40
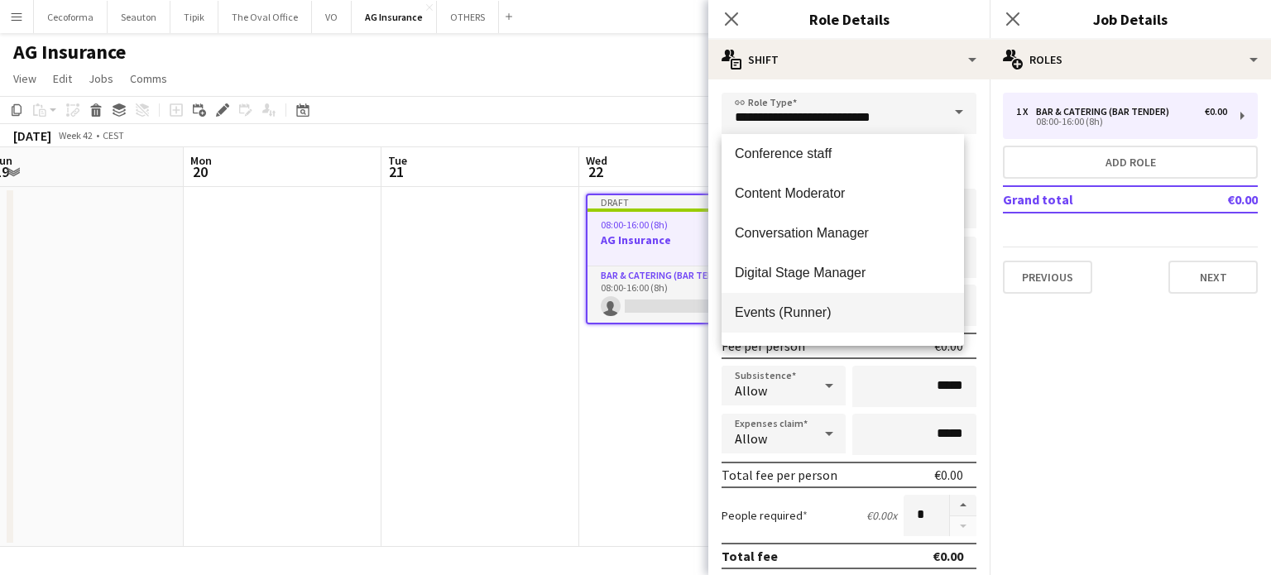
scroll to position [248, 0]
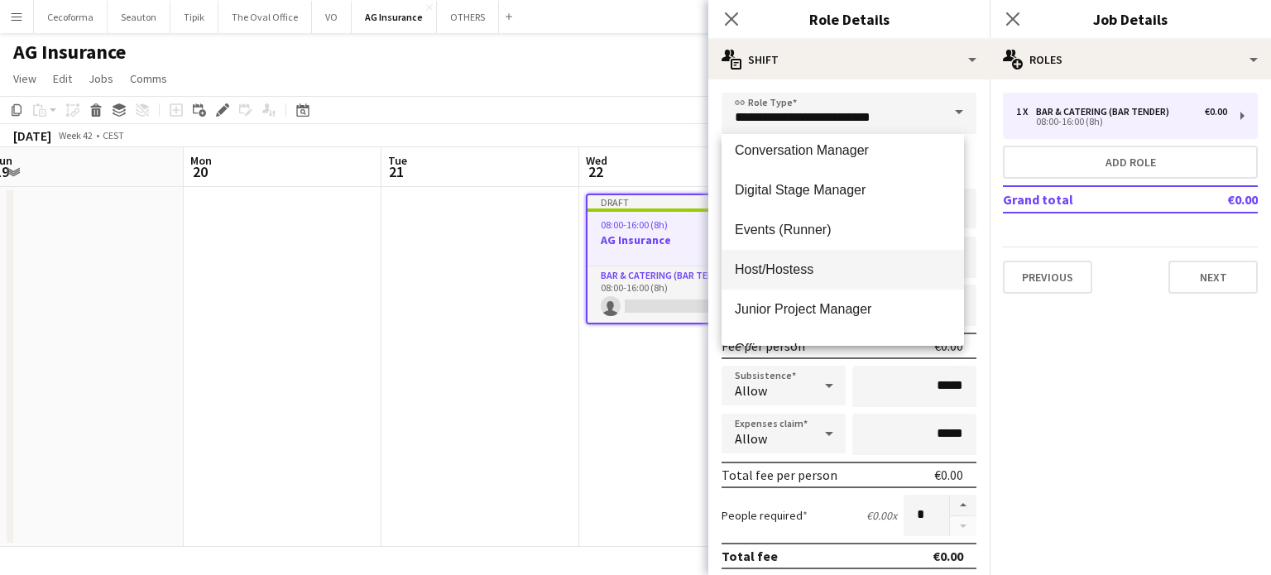
click at [776, 267] on span "Host/Hostess" at bounding box center [843, 269] width 216 height 16
type input "**********"
type input "******"
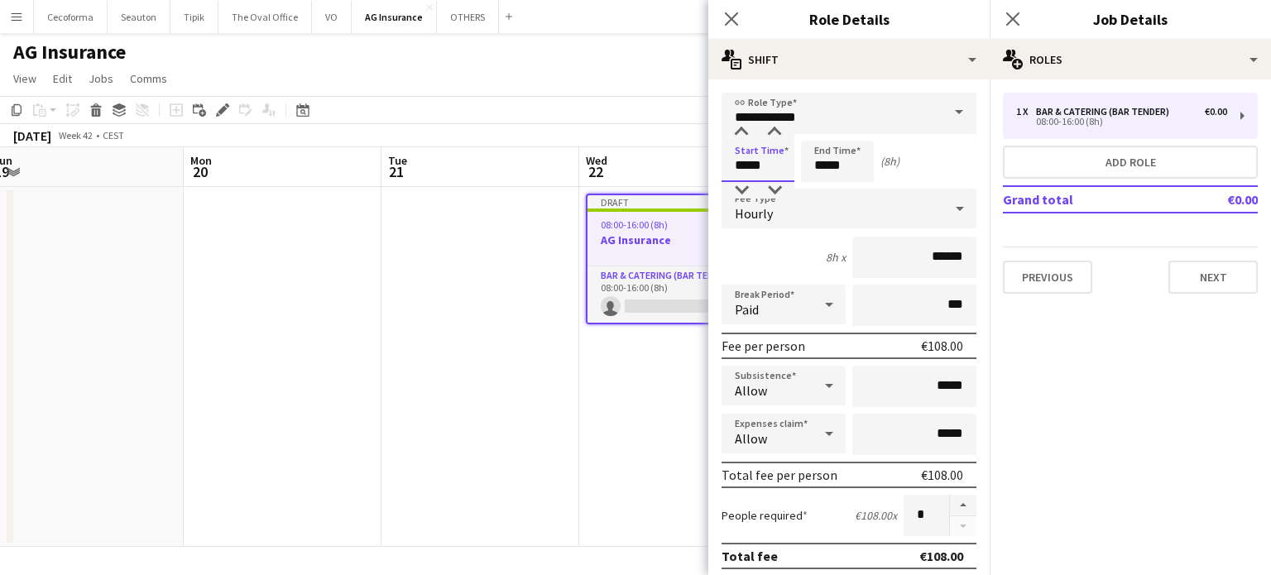
click at [746, 165] on input "*****" at bounding box center [757, 161] width 73 height 41
click at [744, 128] on div at bounding box center [741, 132] width 33 height 17
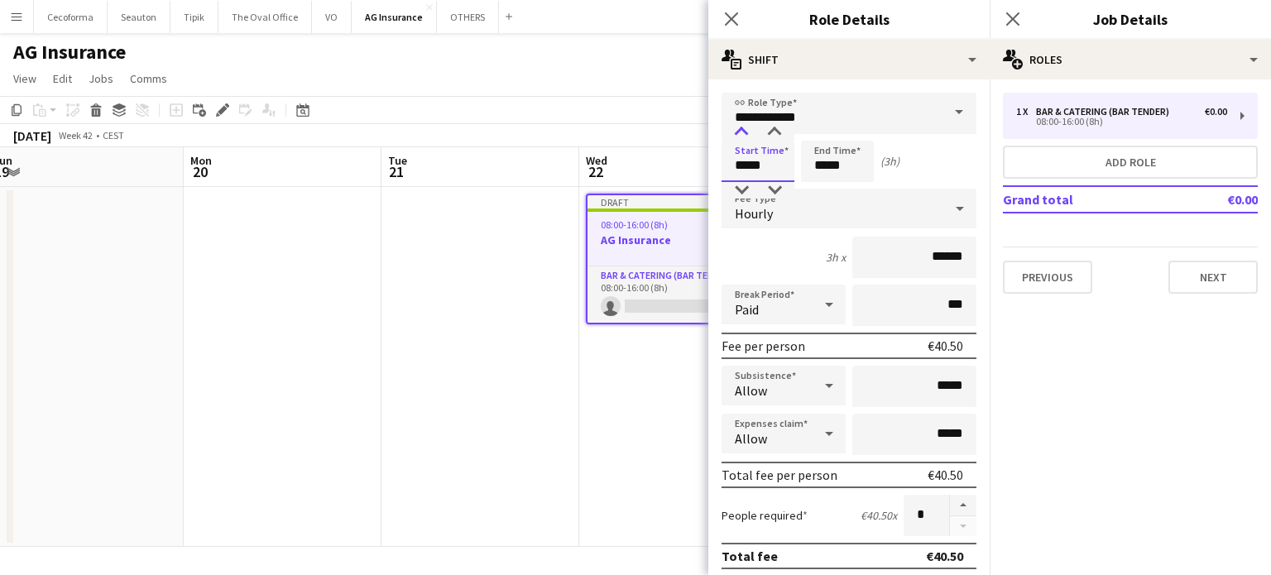
click at [744, 128] on div at bounding box center [741, 132] width 33 height 17
click at [741, 187] on div at bounding box center [741, 190] width 33 height 17
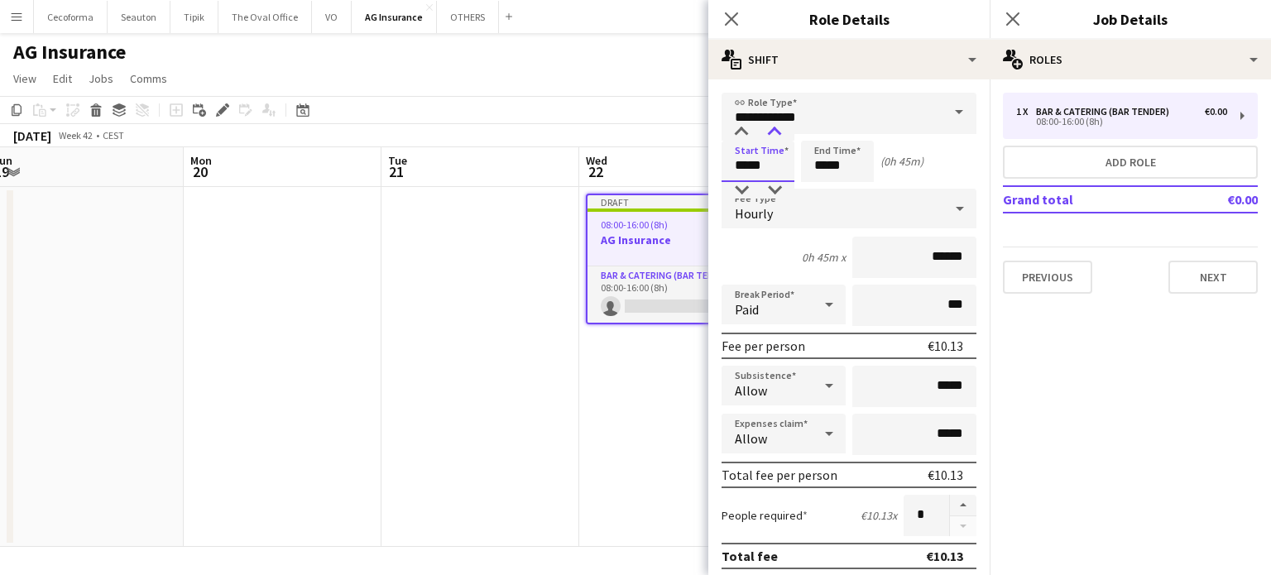
click at [779, 124] on div at bounding box center [774, 132] width 33 height 17
type input "*****"
click at [779, 124] on div at bounding box center [774, 132] width 33 height 17
click at [827, 170] on input "*****" at bounding box center [837, 161] width 73 height 41
click at [821, 133] on div at bounding box center [820, 132] width 33 height 17
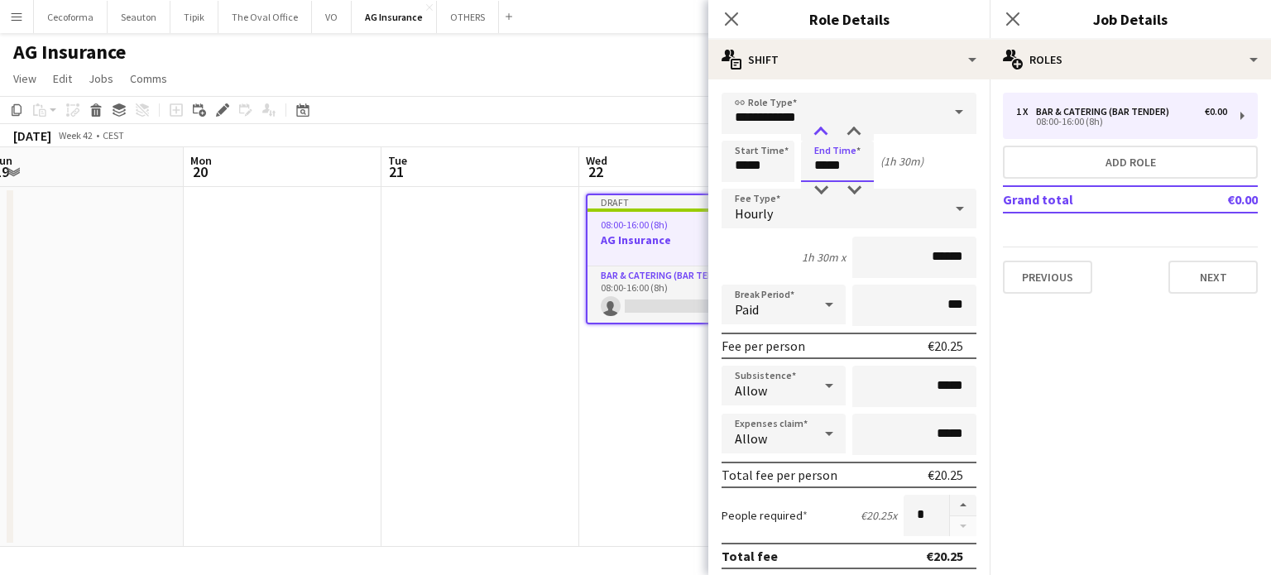
click at [821, 133] on div at bounding box center [820, 132] width 33 height 17
click at [855, 132] on div at bounding box center [853, 132] width 33 height 17
type input "*****"
click at [855, 132] on div at bounding box center [853, 132] width 33 height 17
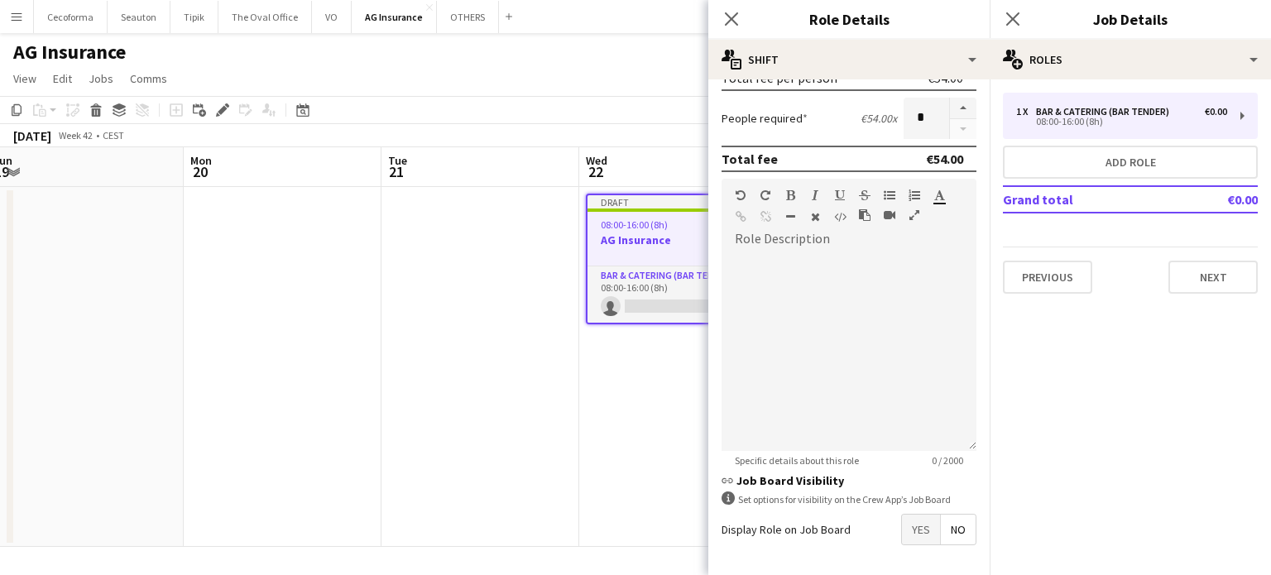
scroll to position [457, 0]
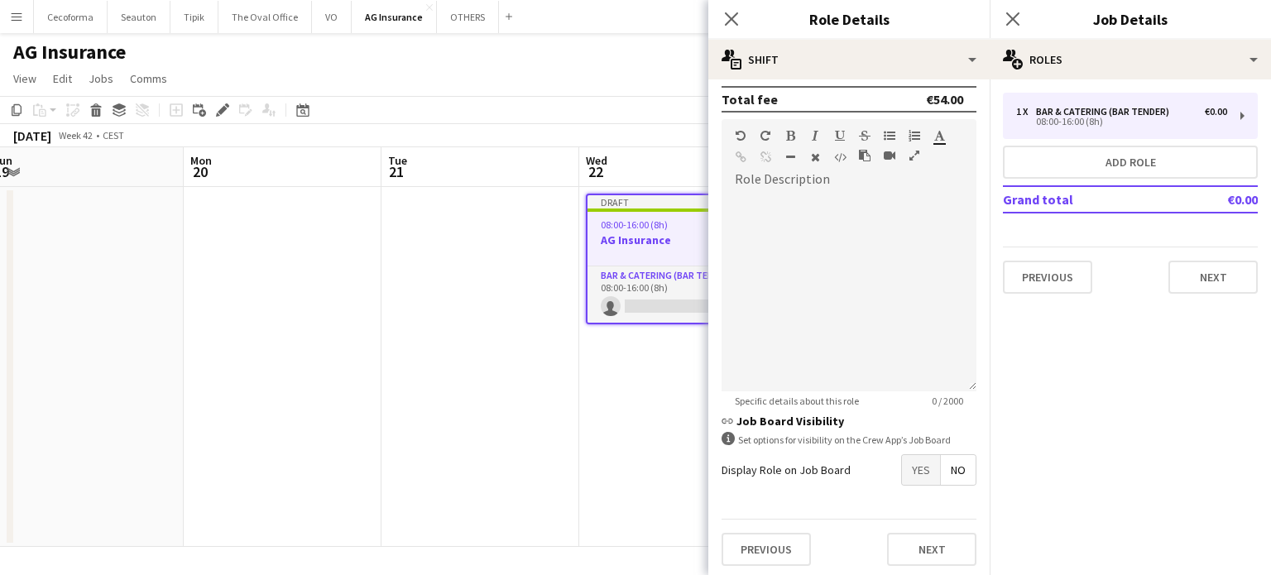
click at [914, 457] on span "Yes" at bounding box center [921, 470] width 38 height 30
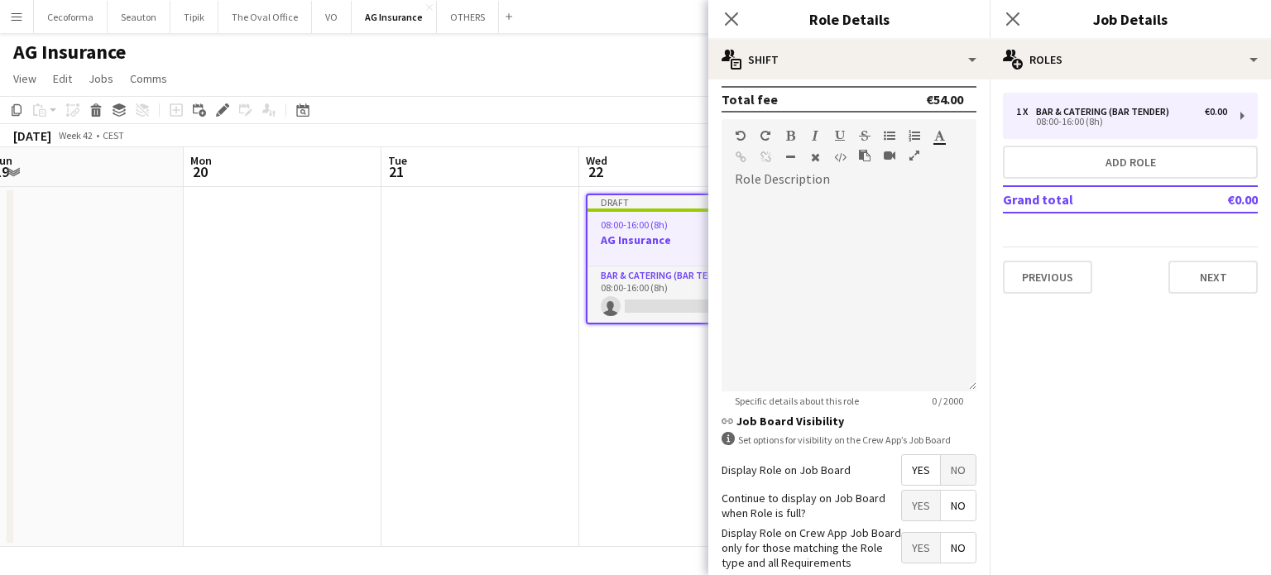
click at [950, 499] on span "No" at bounding box center [958, 506] width 35 height 30
click at [917, 542] on span "Yes" at bounding box center [921, 548] width 38 height 30
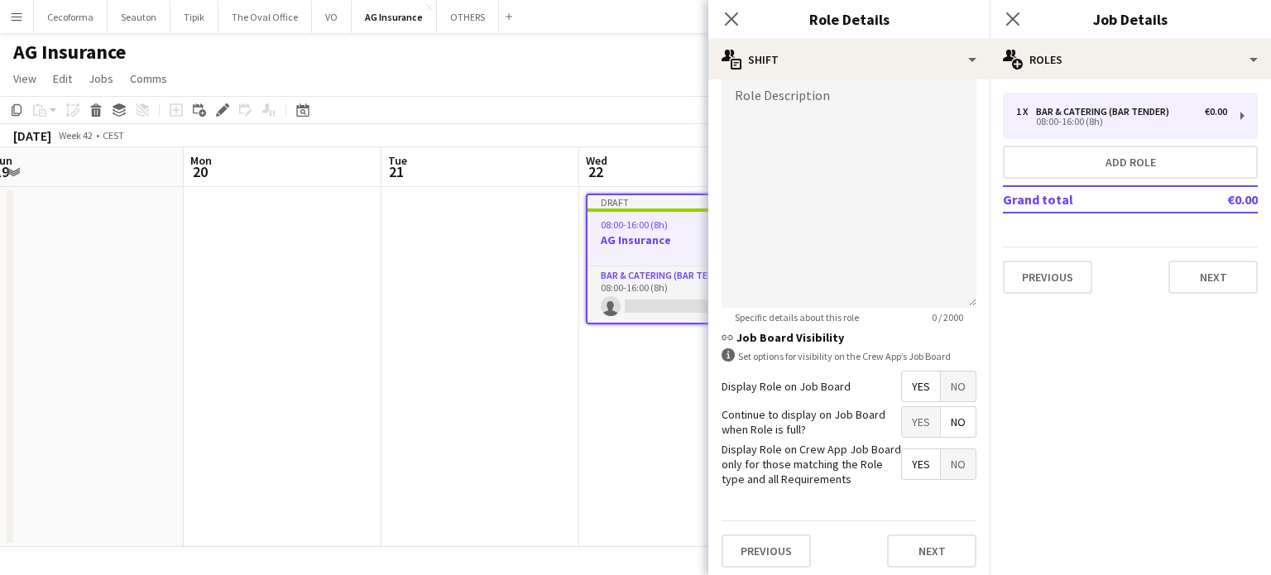
scroll to position [541, 0]
click at [919, 542] on button "Next" at bounding box center [931, 550] width 89 height 33
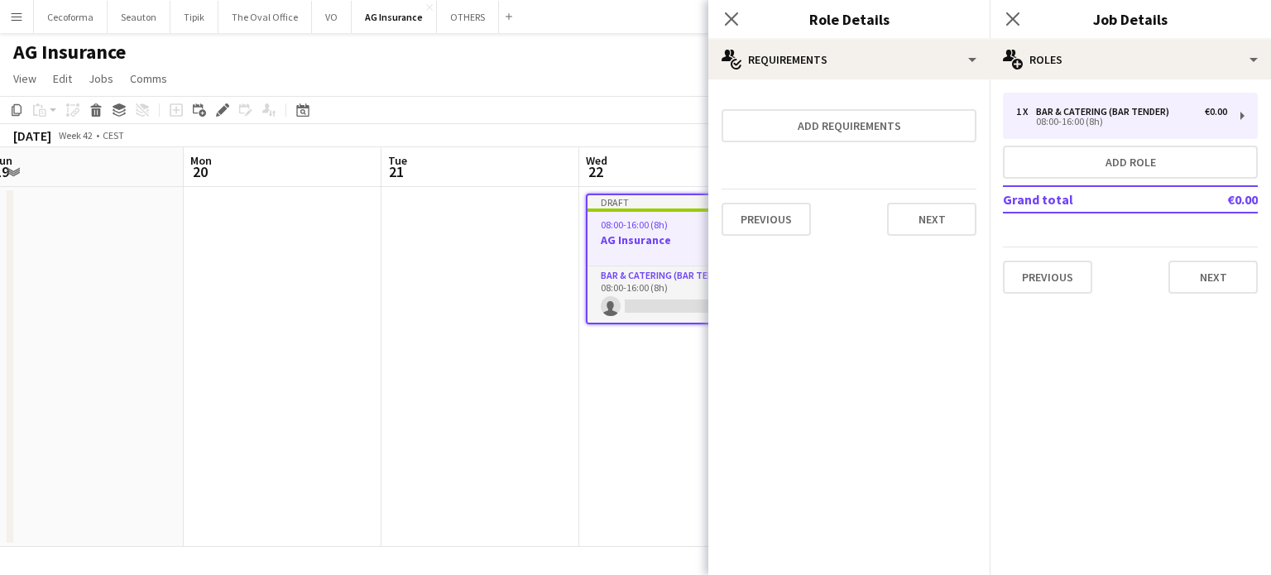
scroll to position [0, 0]
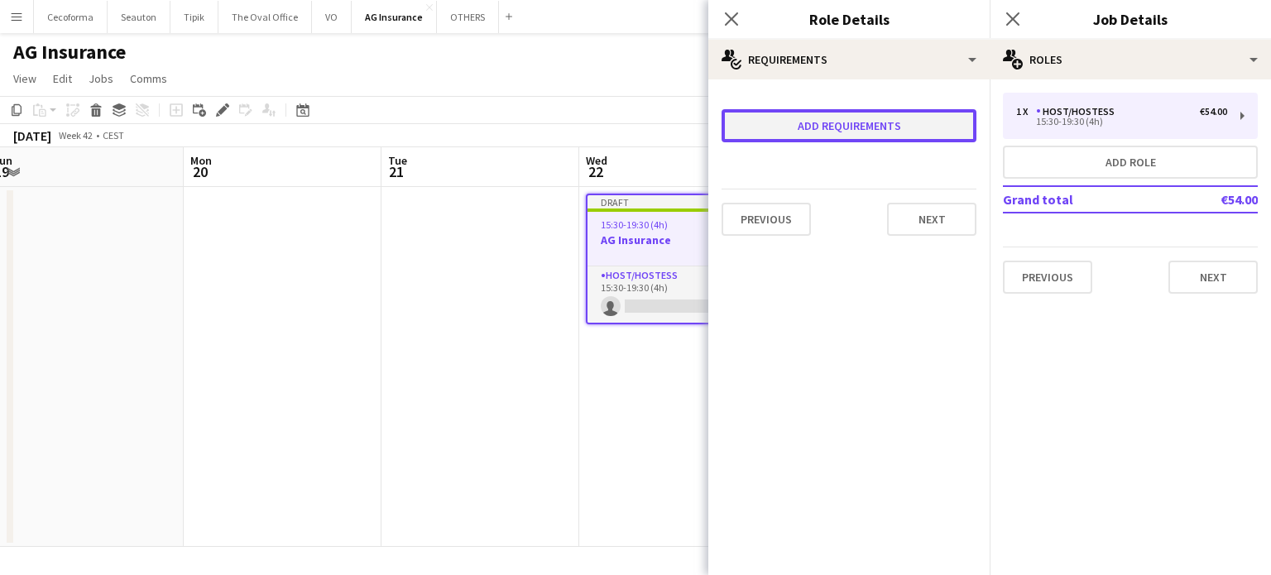
click at [780, 126] on button "Add requirements" at bounding box center [848, 125] width 255 height 33
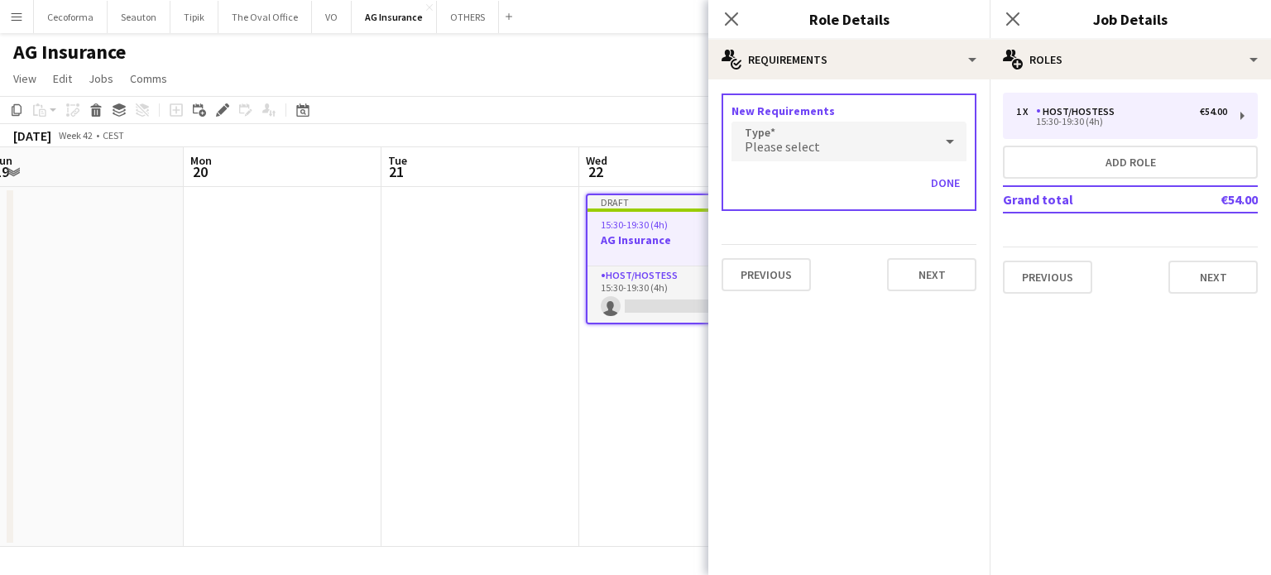
click at [787, 139] on span "Please select" at bounding box center [782, 146] width 75 height 17
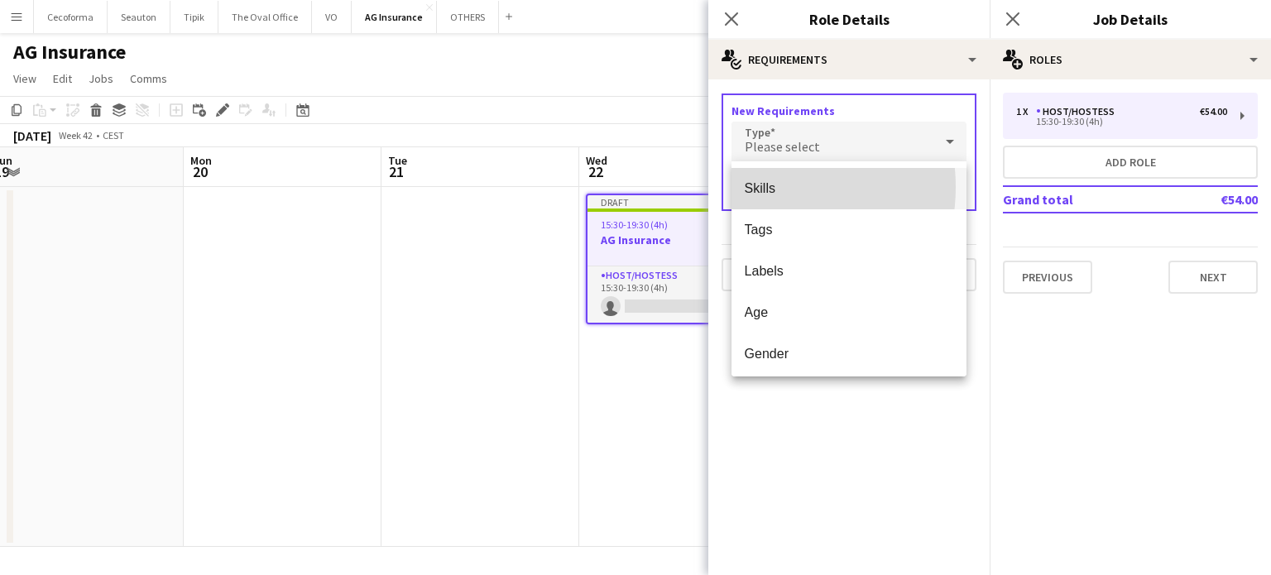
click at [753, 187] on span "Skills" at bounding box center [849, 188] width 209 height 16
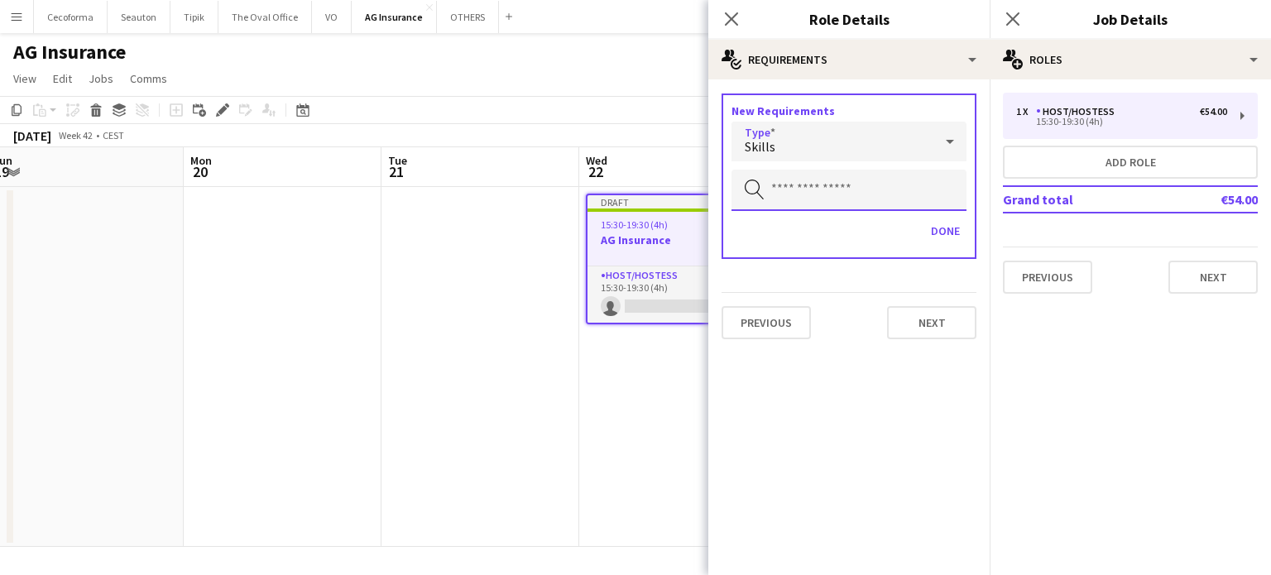
click at [771, 194] on input "text" at bounding box center [848, 190] width 235 height 41
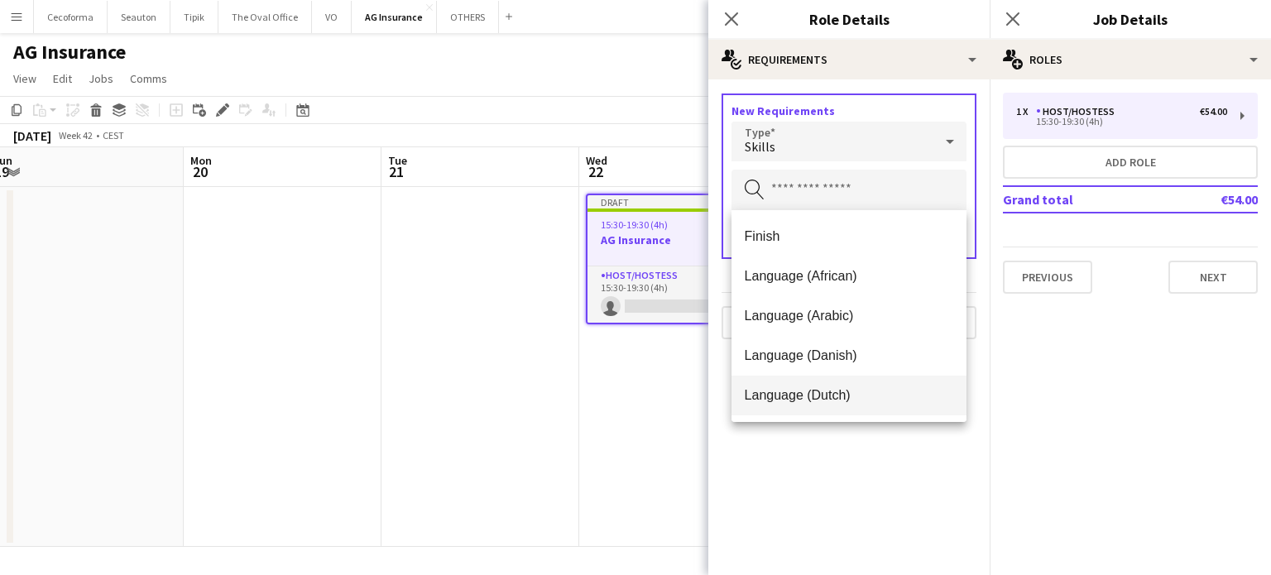
click at [797, 390] on span "Language (Dutch)" at bounding box center [849, 395] width 209 height 16
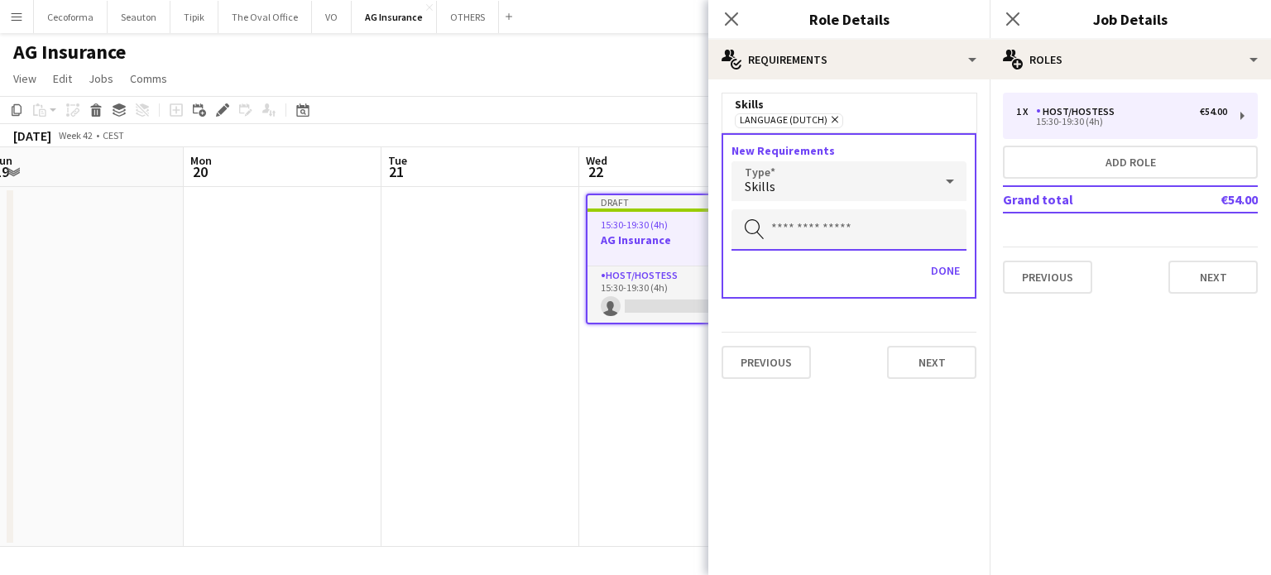
click at [779, 231] on input "text" at bounding box center [848, 229] width 235 height 41
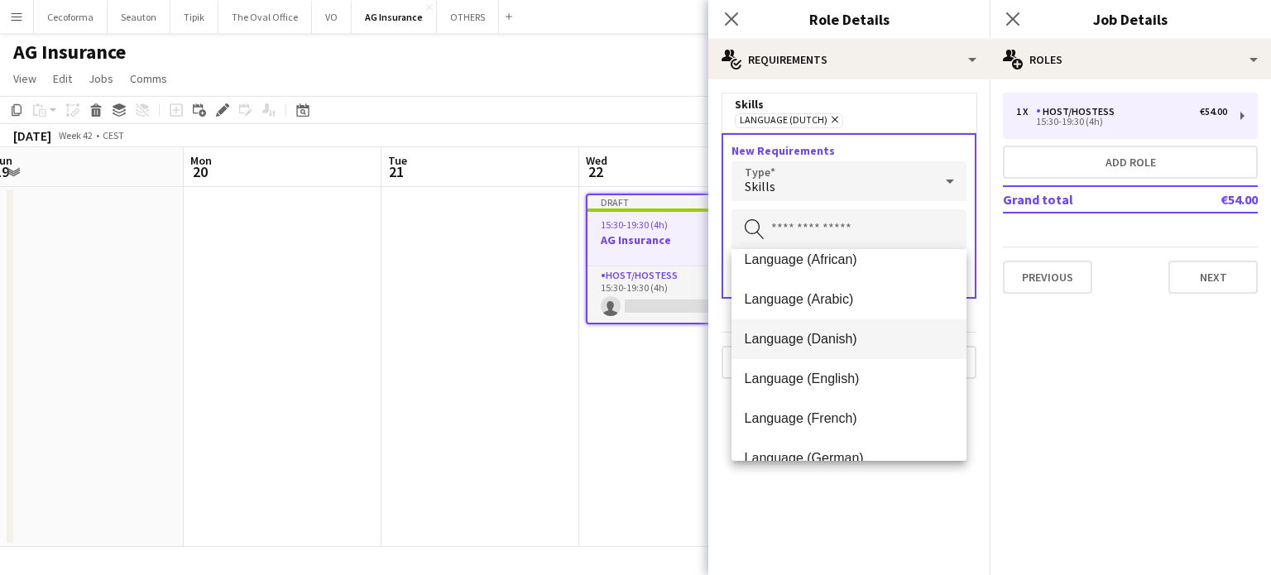
scroll to position [83, 0]
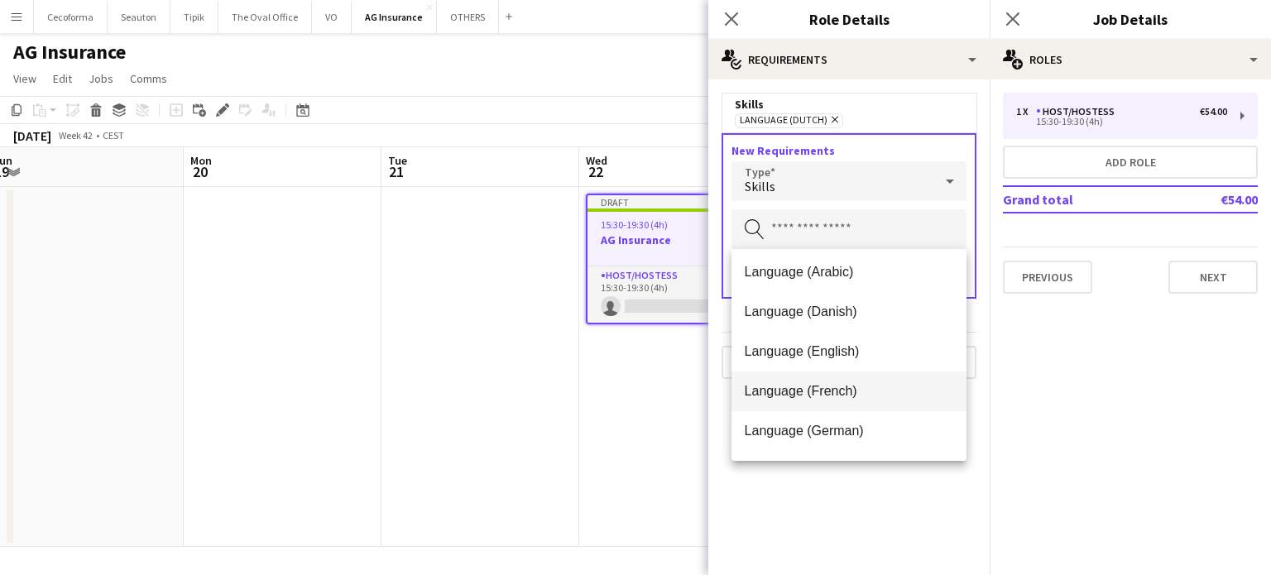
click at [810, 396] on span "Language (French)" at bounding box center [849, 391] width 209 height 16
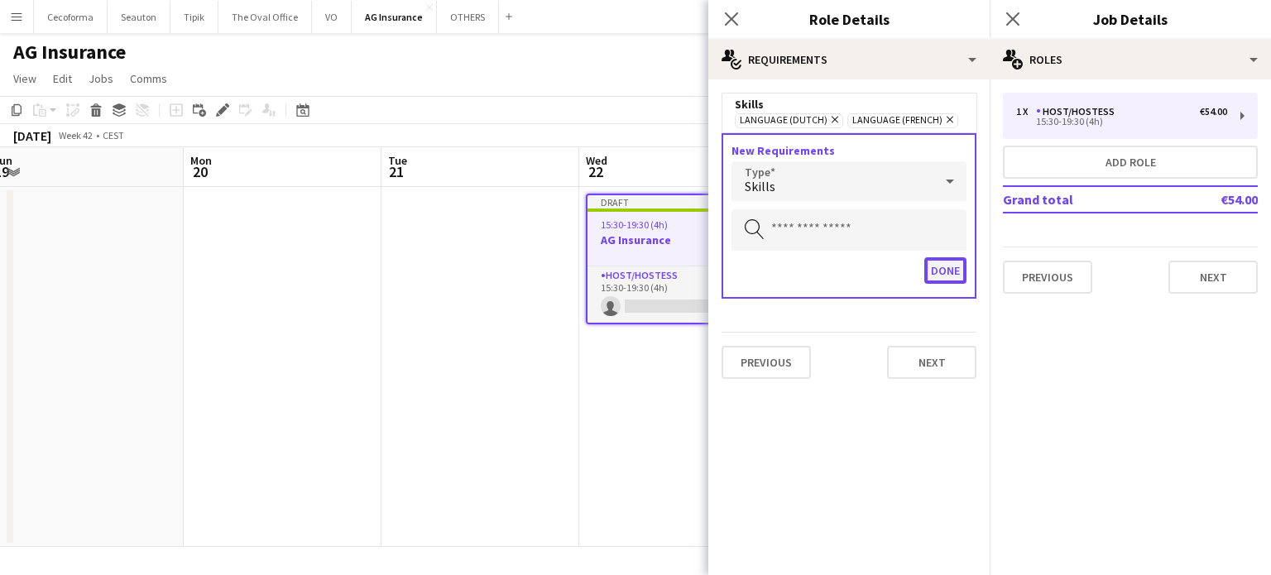
click at [941, 267] on button "Done" at bounding box center [945, 270] width 42 height 26
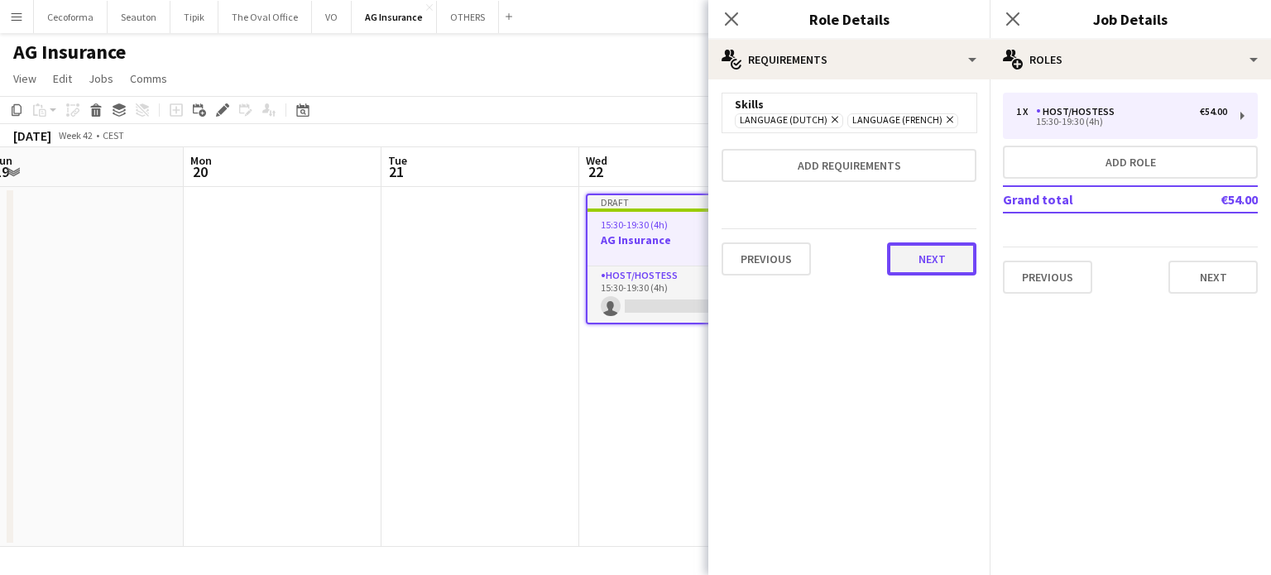
click at [941, 254] on button "Next" at bounding box center [931, 258] width 89 height 33
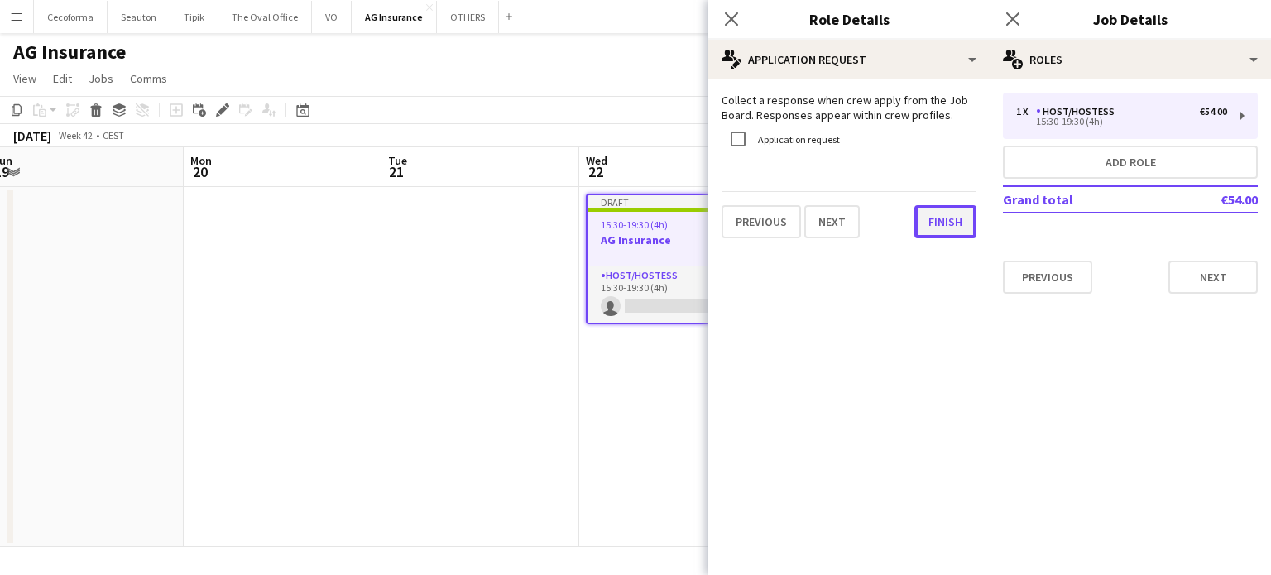
click at [946, 222] on button "Finish" at bounding box center [945, 221] width 62 height 33
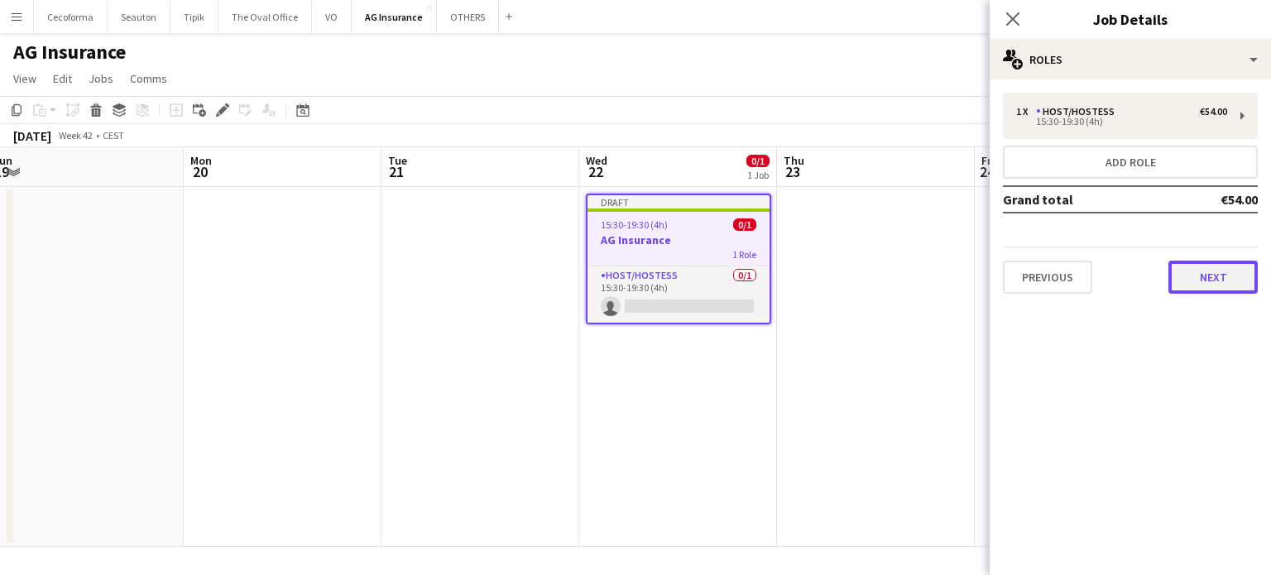
click at [1215, 273] on button "Next" at bounding box center [1212, 277] width 89 height 33
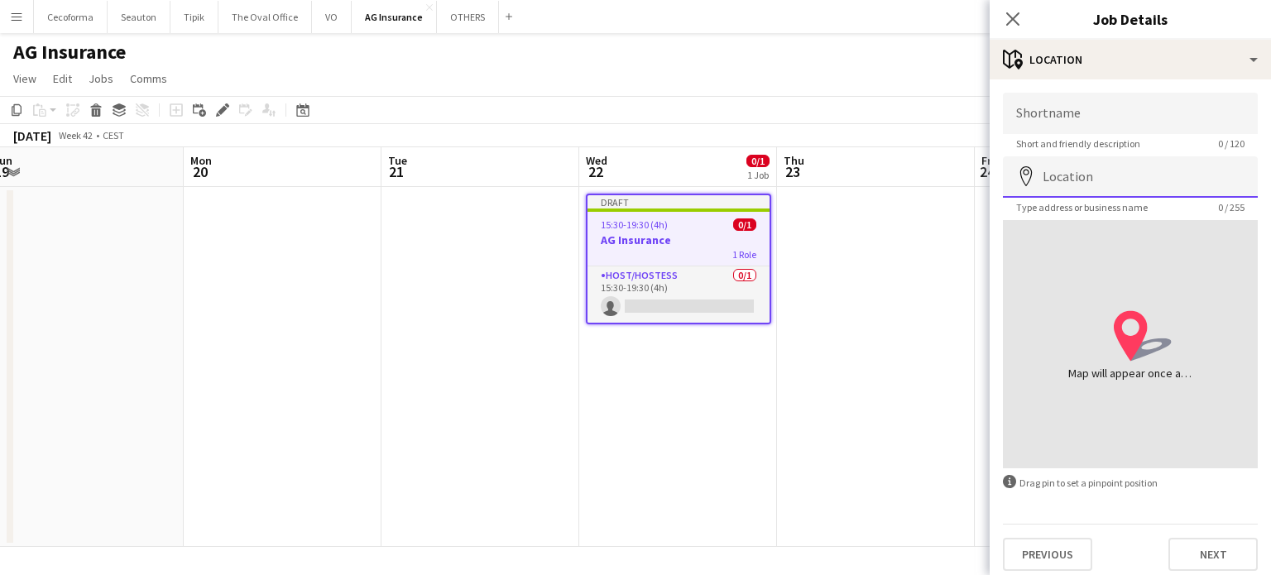
click at [1089, 182] on input "Location" at bounding box center [1130, 176] width 255 height 41
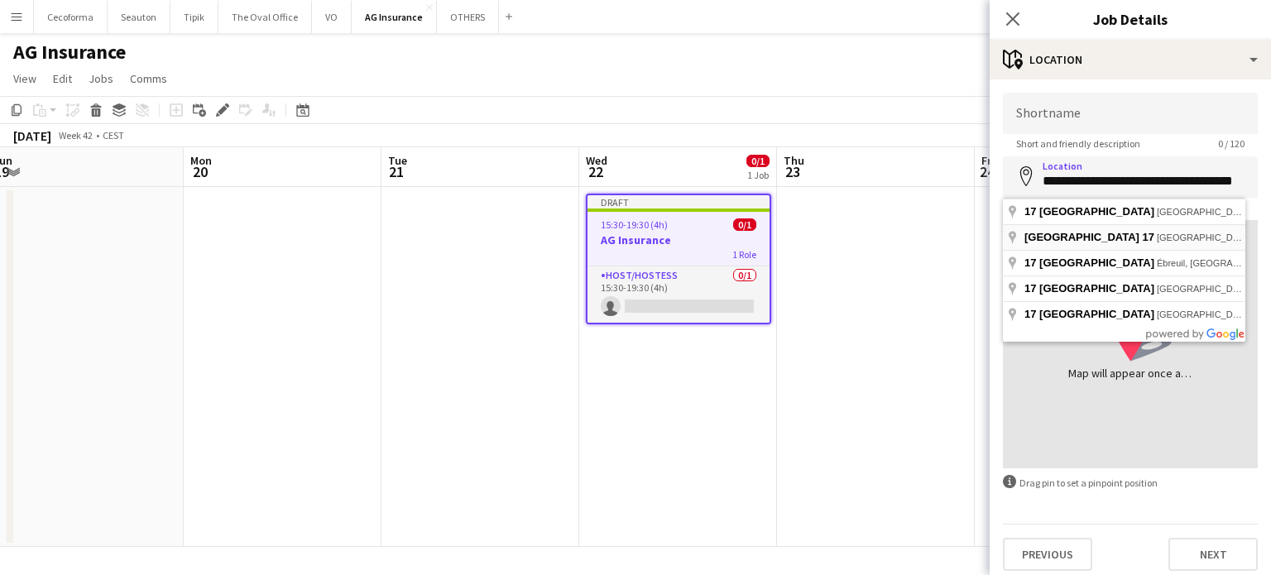
type input "**********"
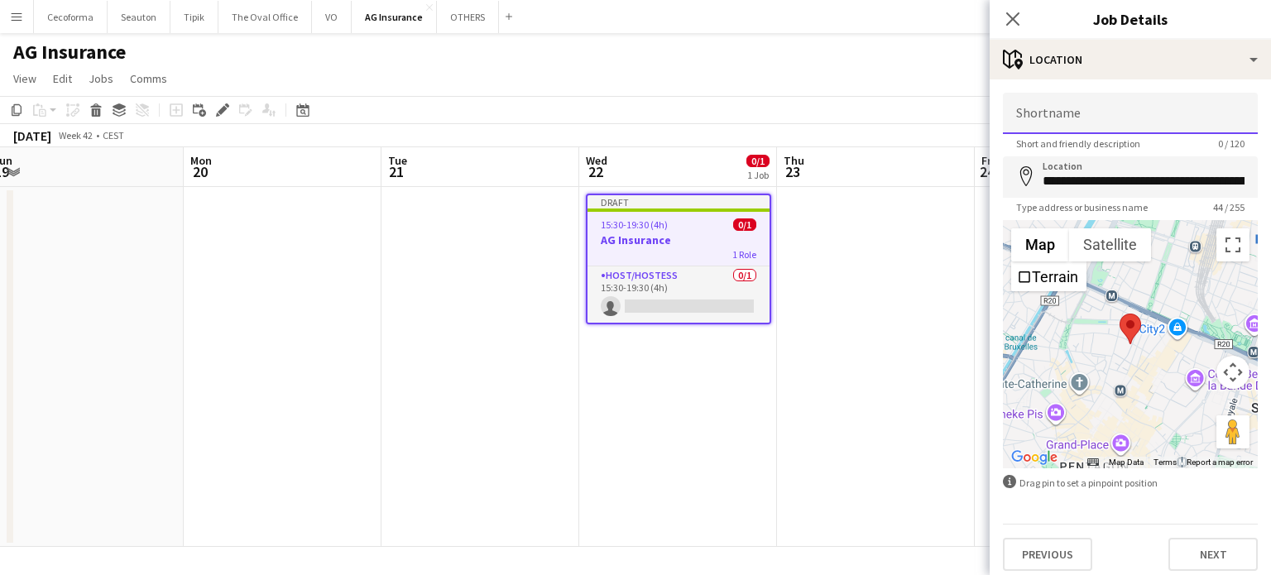
click at [1080, 107] on input "Shortname" at bounding box center [1130, 113] width 255 height 41
type input "**********"
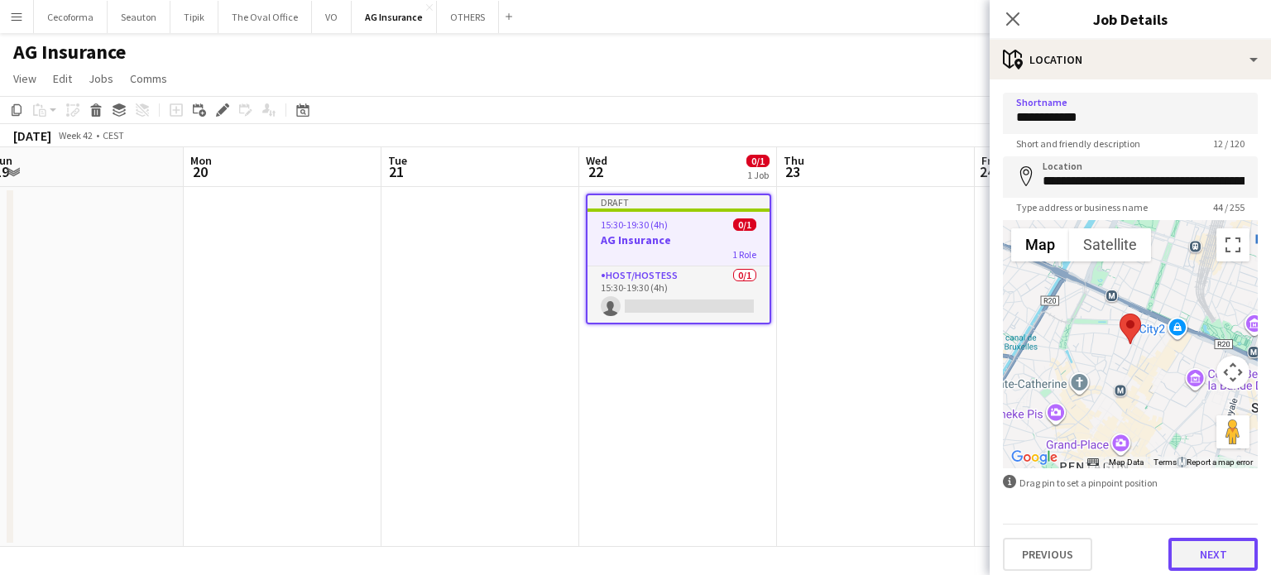
click at [1207, 561] on button "Next" at bounding box center [1212, 554] width 89 height 33
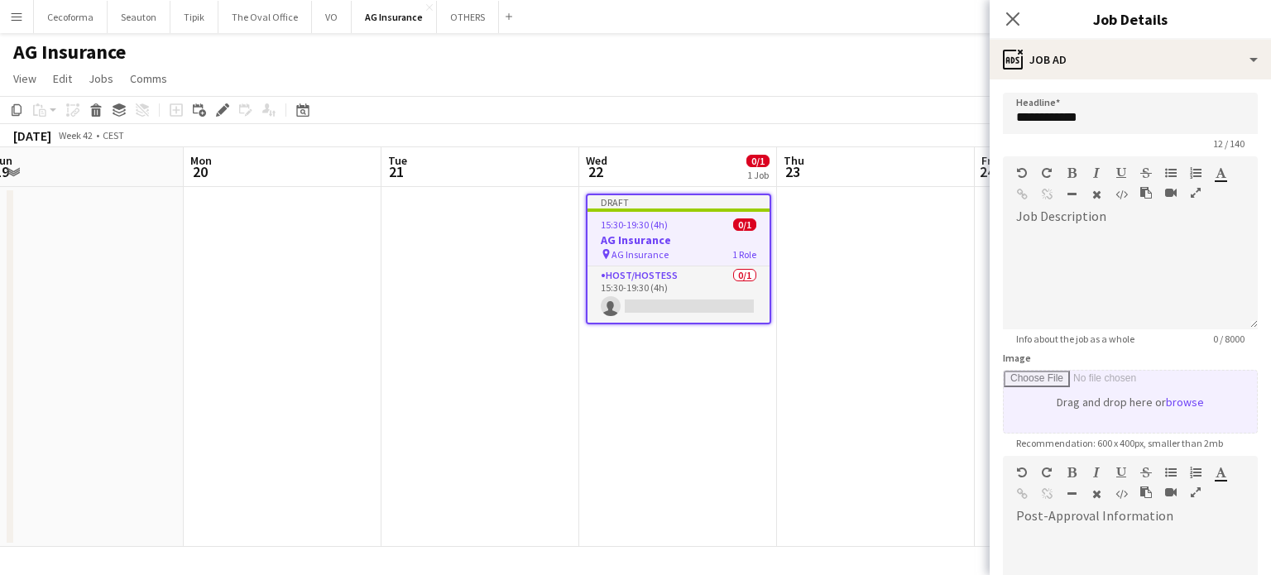
click at [1128, 405] on input "Image" at bounding box center [1130, 402] width 253 height 62
type input "**********"
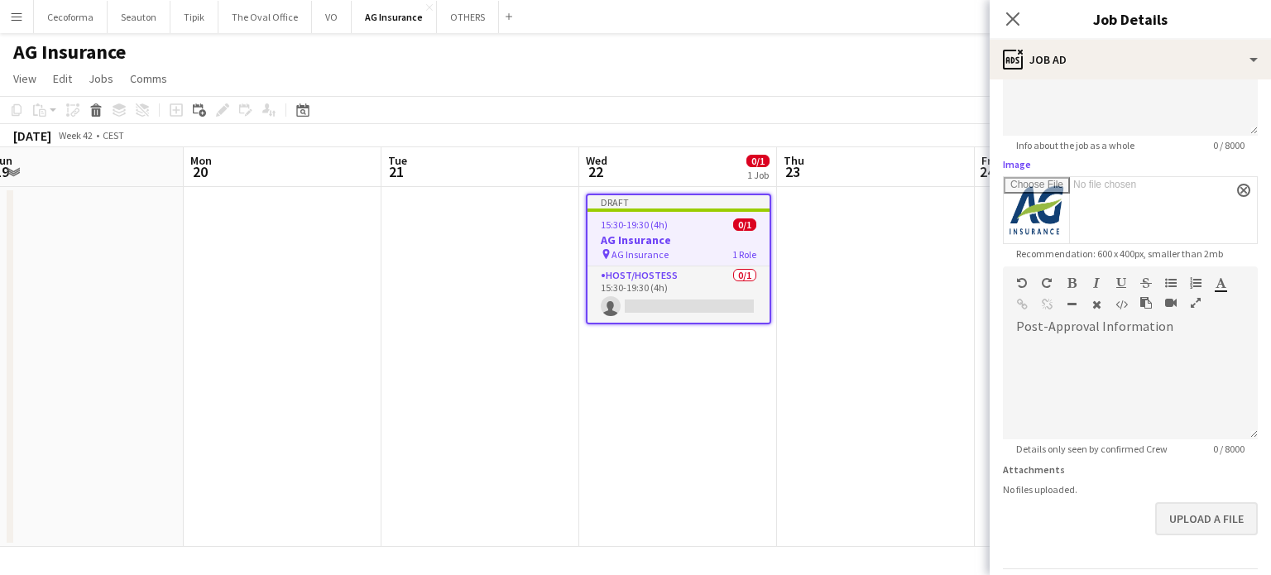
scroll to position [245, 0]
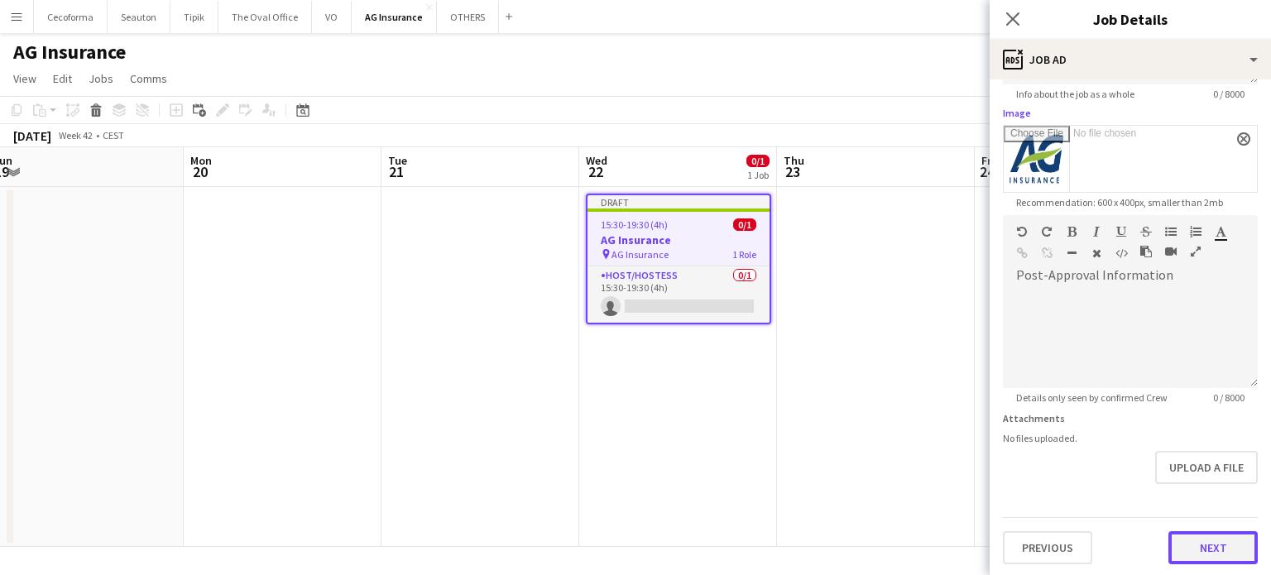
click at [1200, 549] on button "Next" at bounding box center [1212, 547] width 89 height 33
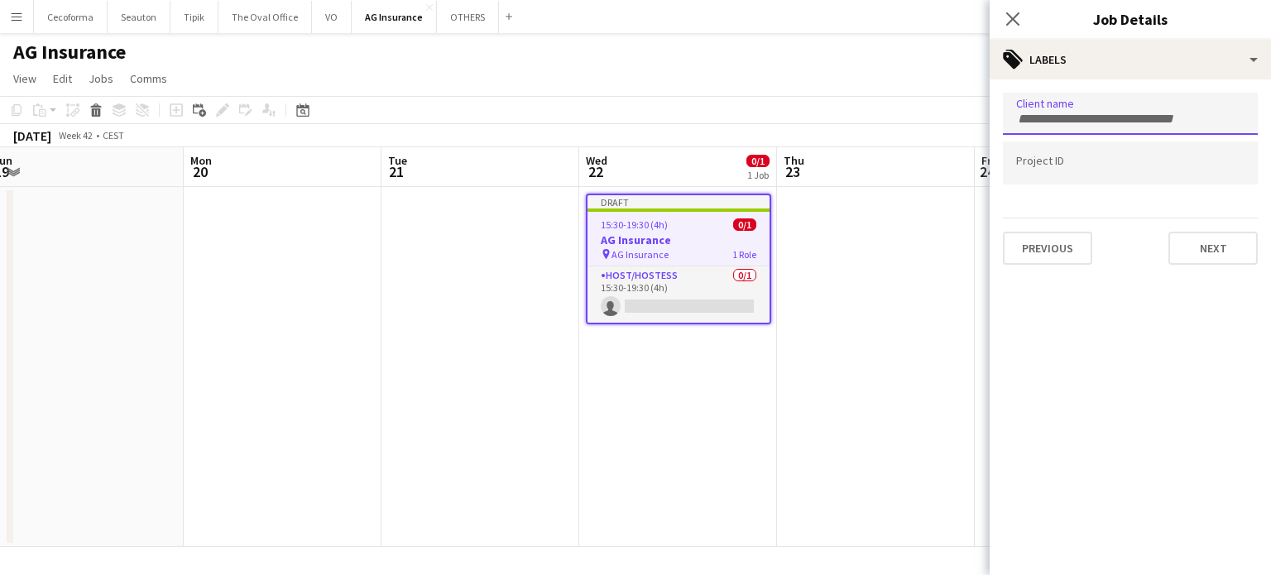
click at [1037, 123] on div at bounding box center [1130, 114] width 255 height 42
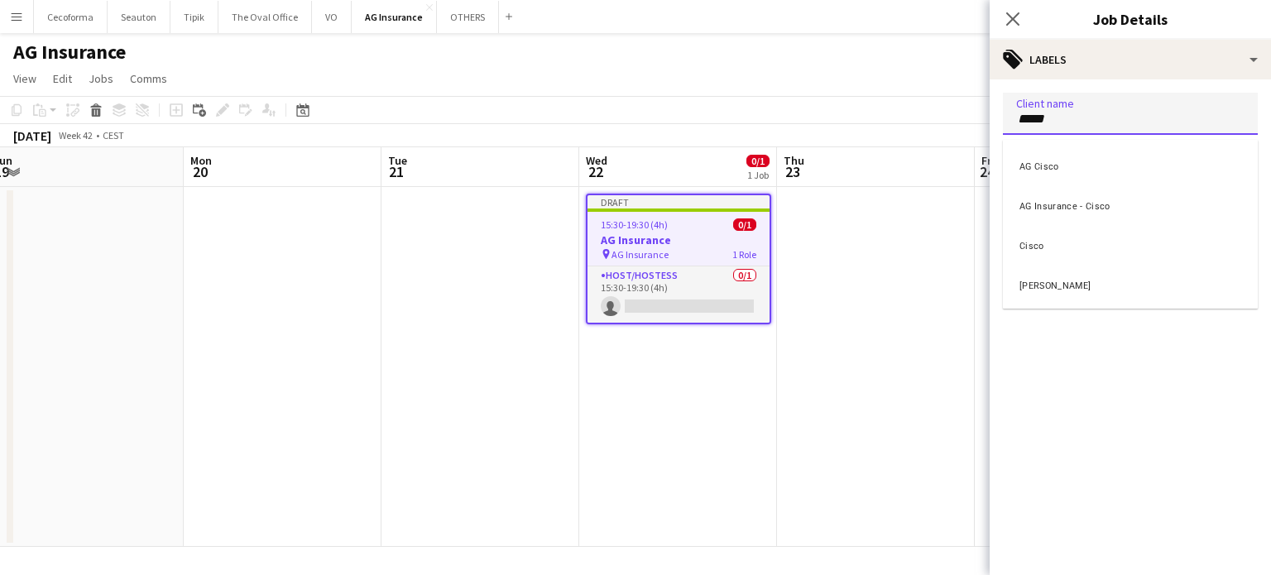
type input "*****"
click at [1032, 250] on div "Cisco" at bounding box center [1130, 244] width 255 height 40
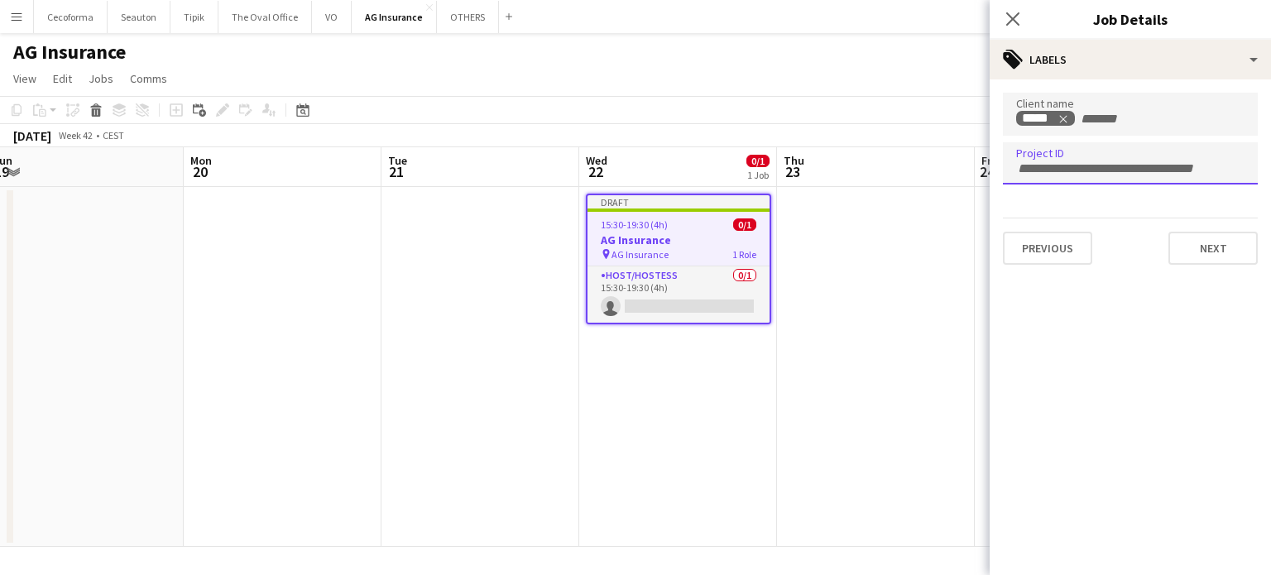
paste input "**********"
type input "**********"
click at [1107, 343] on mat-expansion-panel "**********" at bounding box center [1129, 327] width 281 height 496
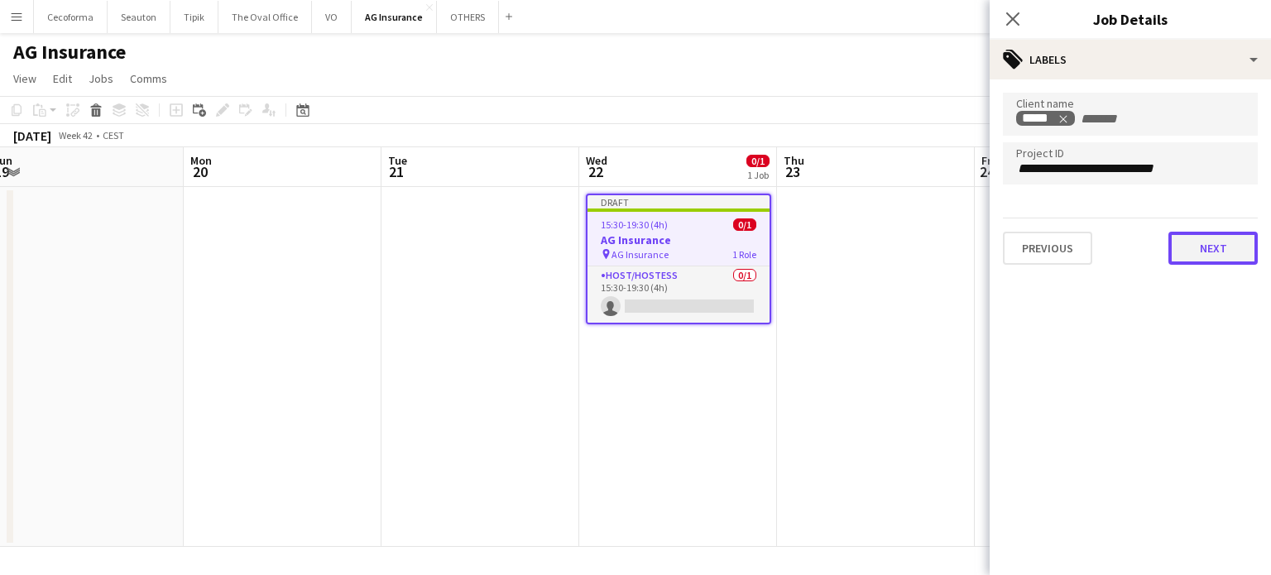
click at [1221, 250] on button "Next" at bounding box center [1212, 248] width 89 height 33
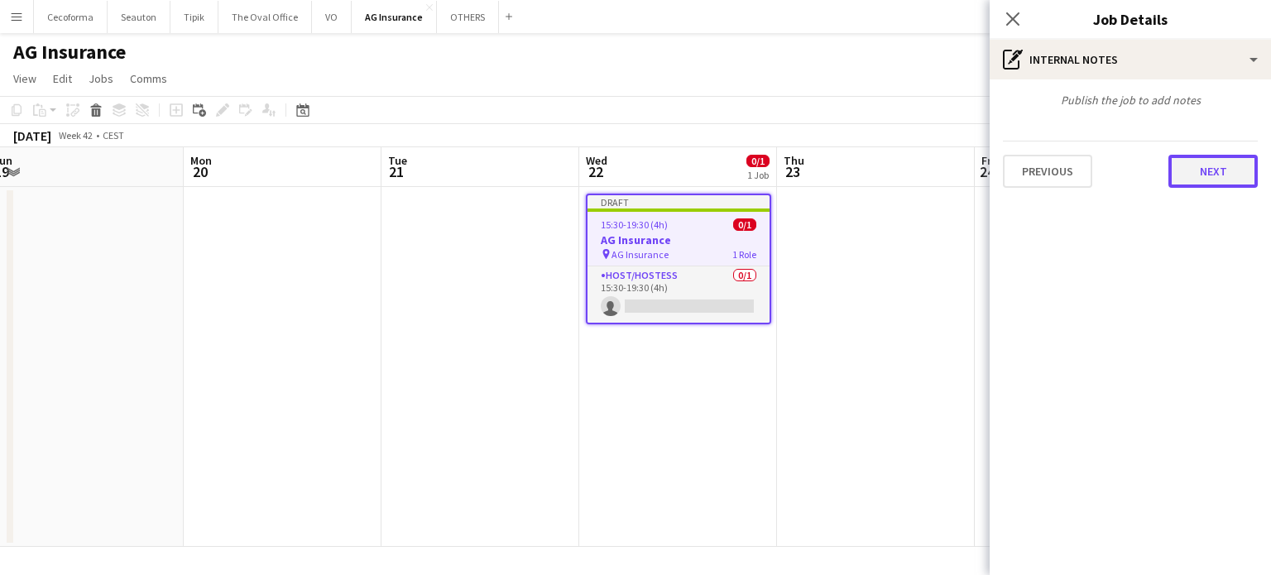
click at [1200, 175] on button "Next" at bounding box center [1212, 171] width 89 height 33
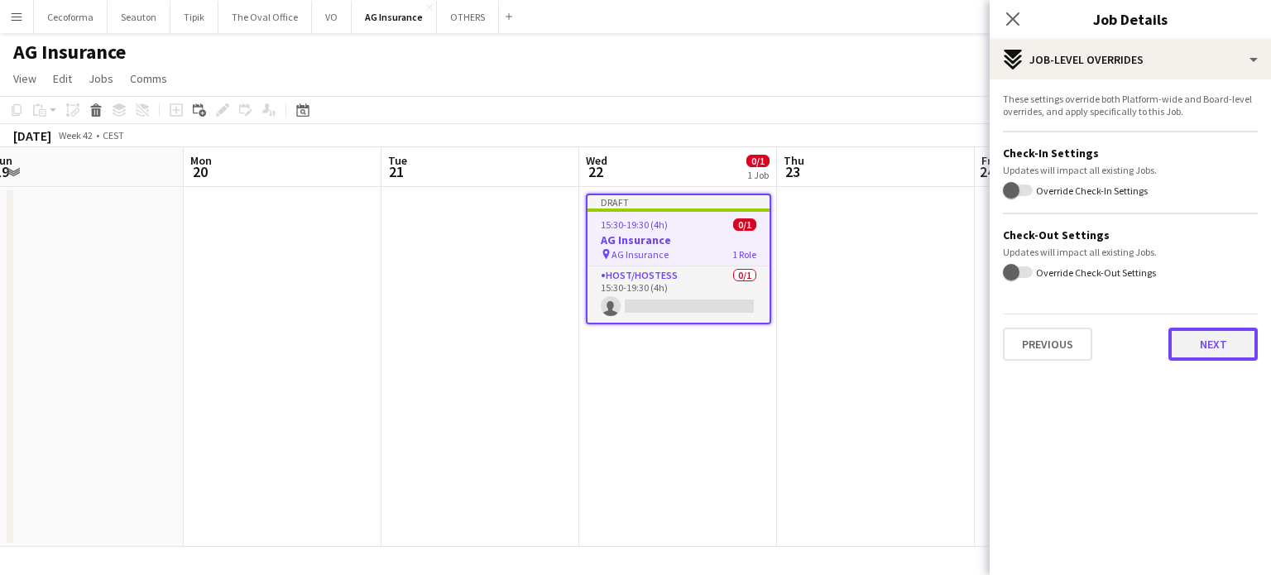
click at [1206, 337] on button "Next" at bounding box center [1212, 344] width 89 height 33
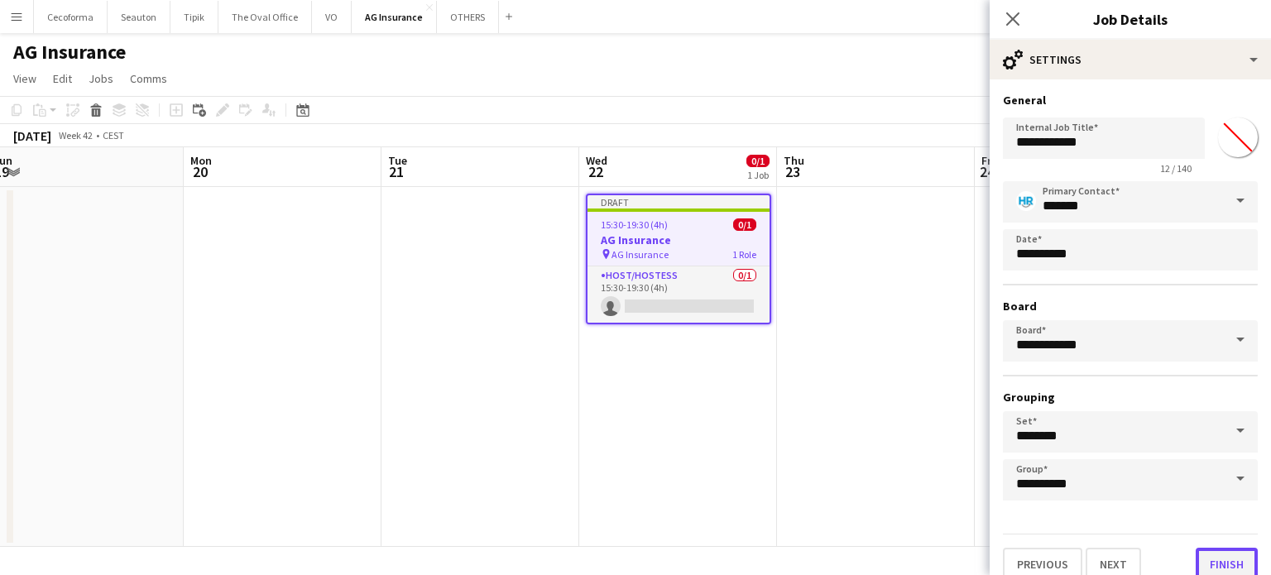
click at [1215, 557] on button "Finish" at bounding box center [1226, 564] width 62 height 33
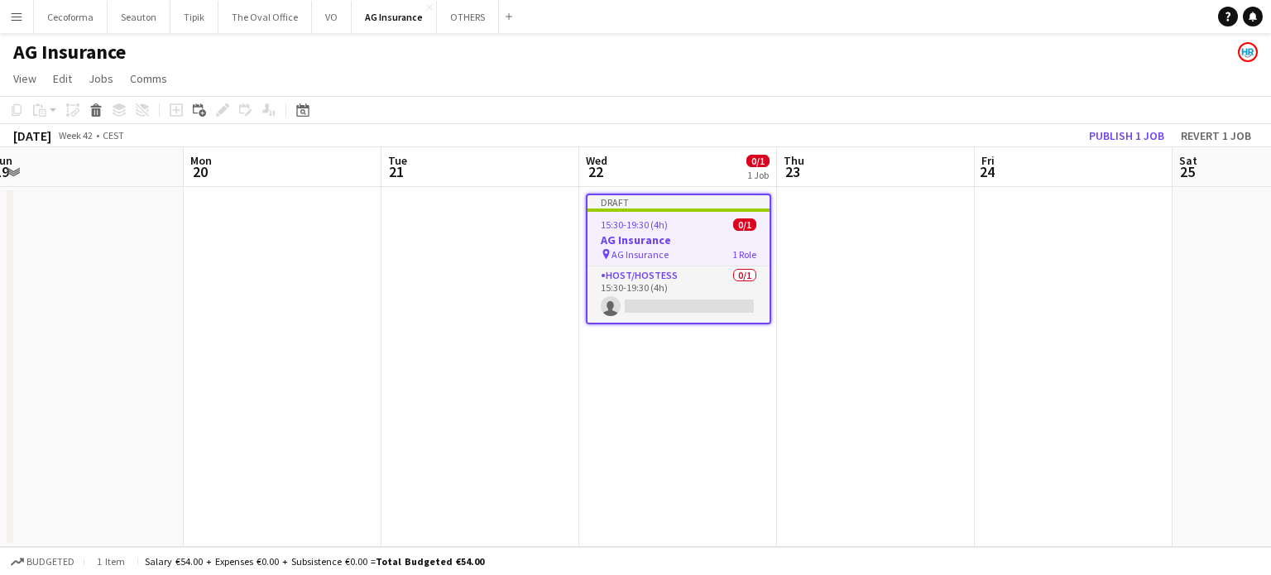
click at [703, 448] on app-date-cell "Draft 15:30-19:30 (4h) 0/1 AG Insurance pin AG Insurance 1 Role Host/Hostess 0/…" at bounding box center [678, 367] width 198 height 360
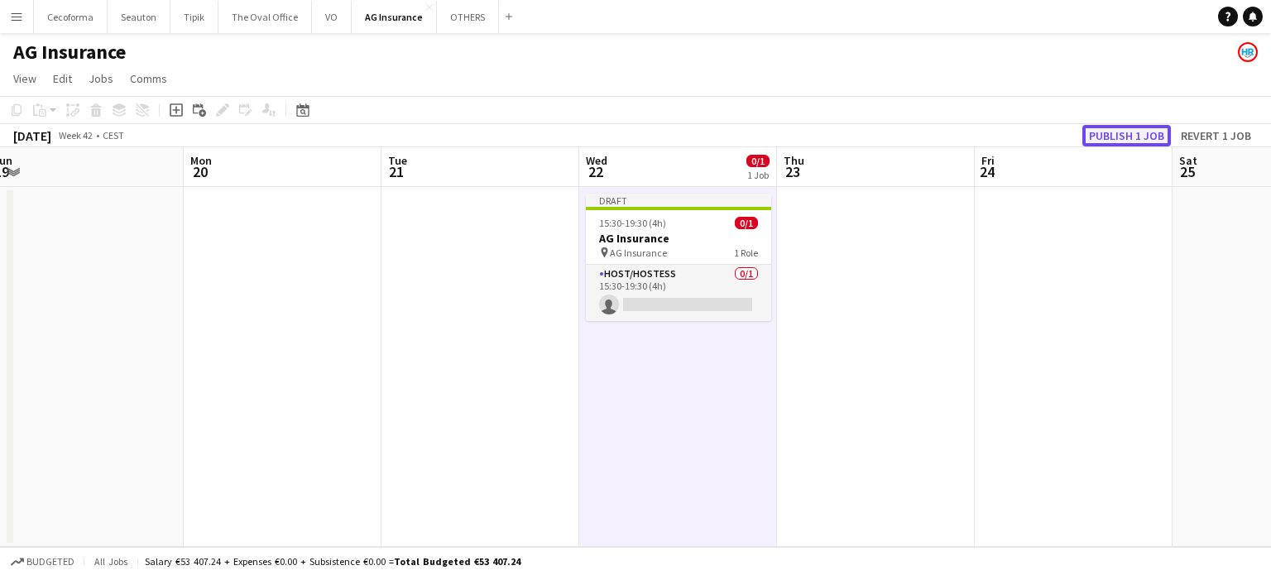
click at [1133, 130] on button "Publish 1 job" at bounding box center [1126, 136] width 89 height 22
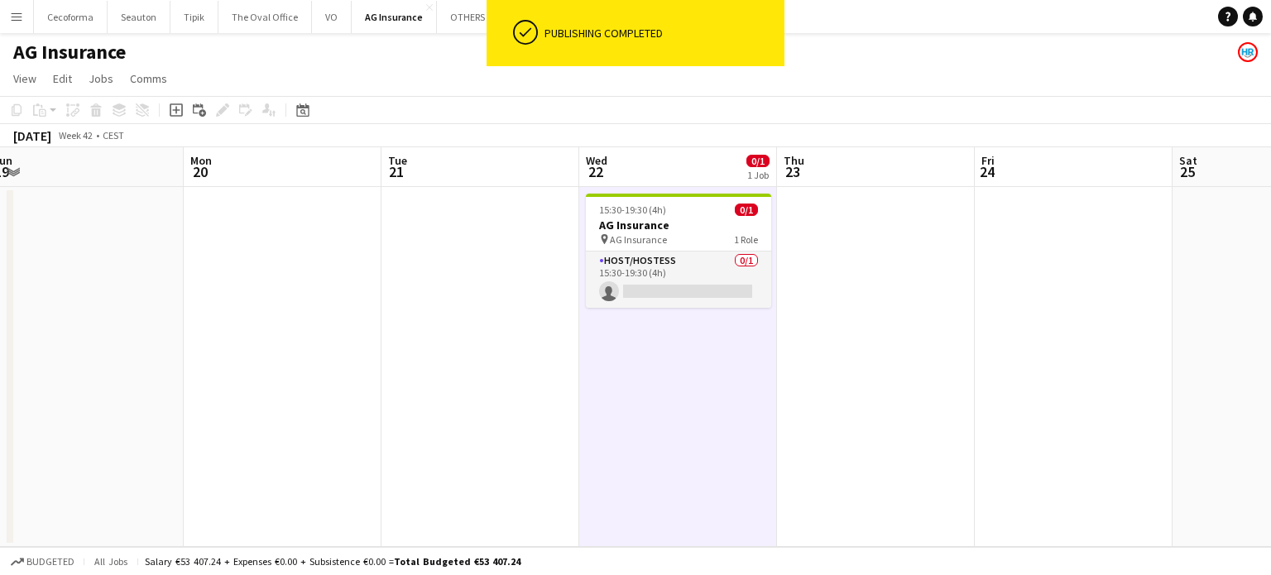
click at [534, 385] on app-date-cell at bounding box center [480, 367] width 198 height 360
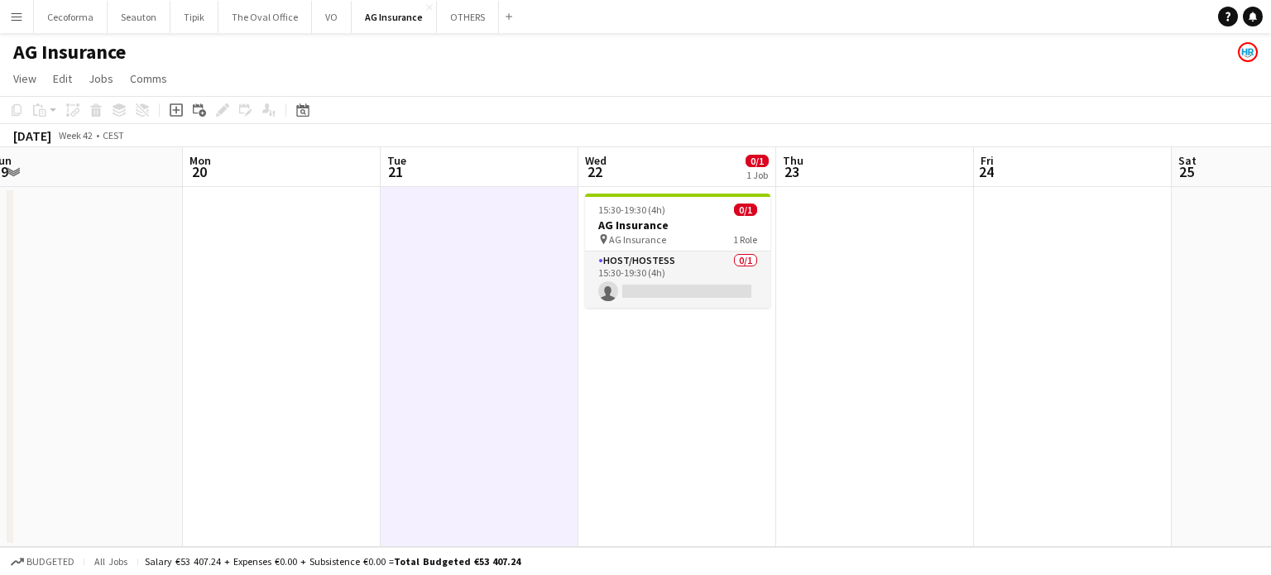
click at [866, 337] on app-date-cell at bounding box center [875, 367] width 198 height 360
